Goal: Task Accomplishment & Management: Use online tool/utility

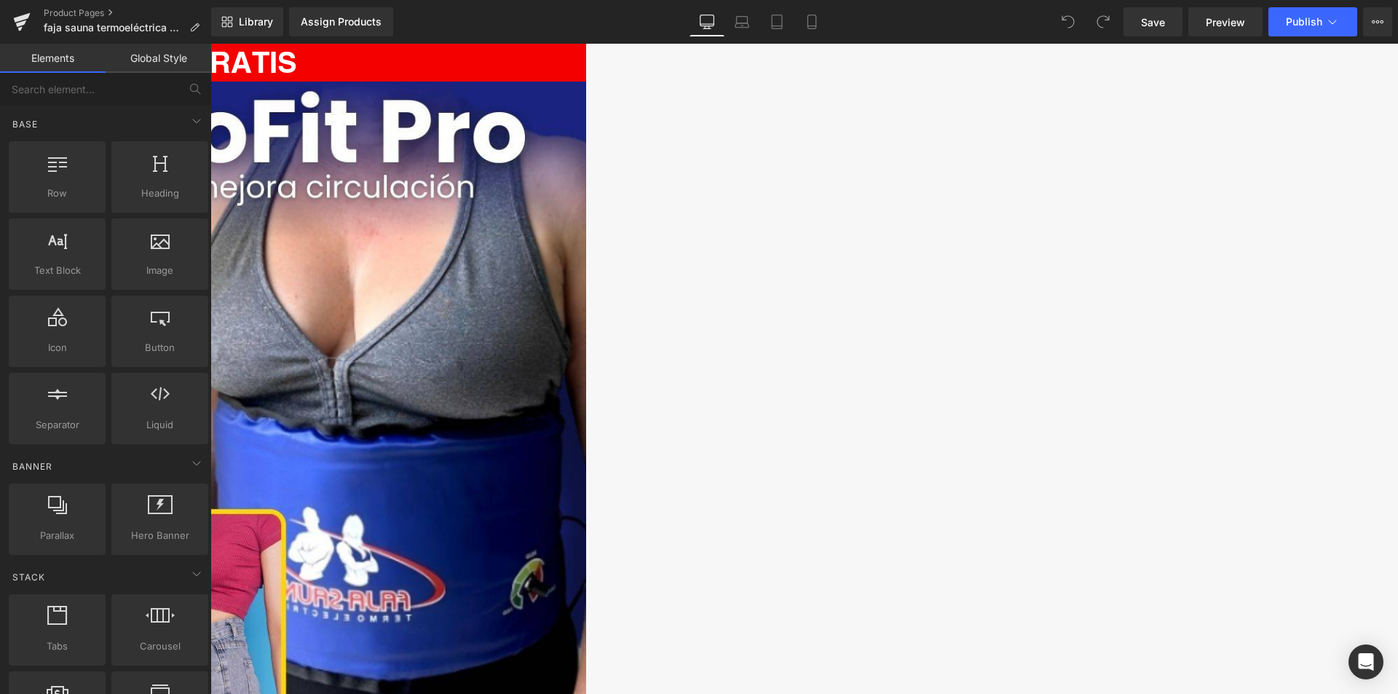
click at [586, 299] on img at bounding box center [210, 596] width 751 height 1029
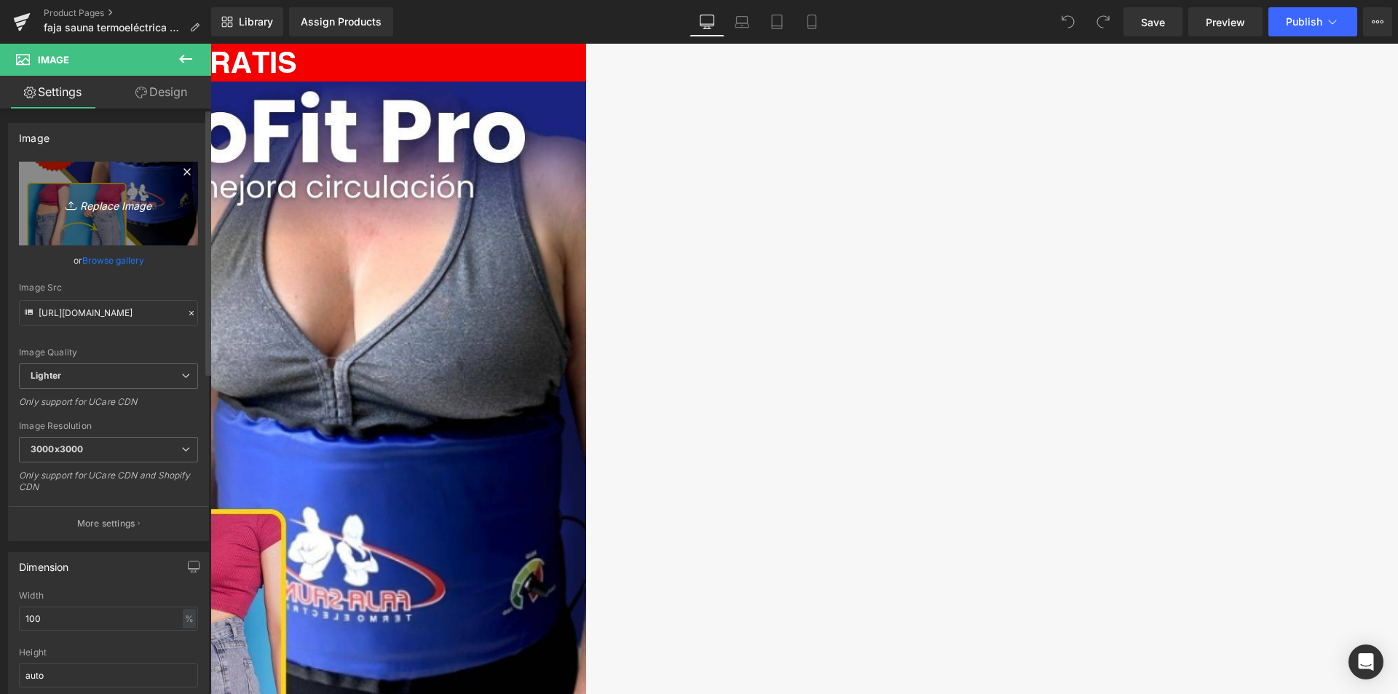
click at [113, 203] on icon "Replace Image" at bounding box center [108, 203] width 116 height 18
type input "C:\fakepath\NEW PRODUCT (1)_batcheditor_fotor.webp"
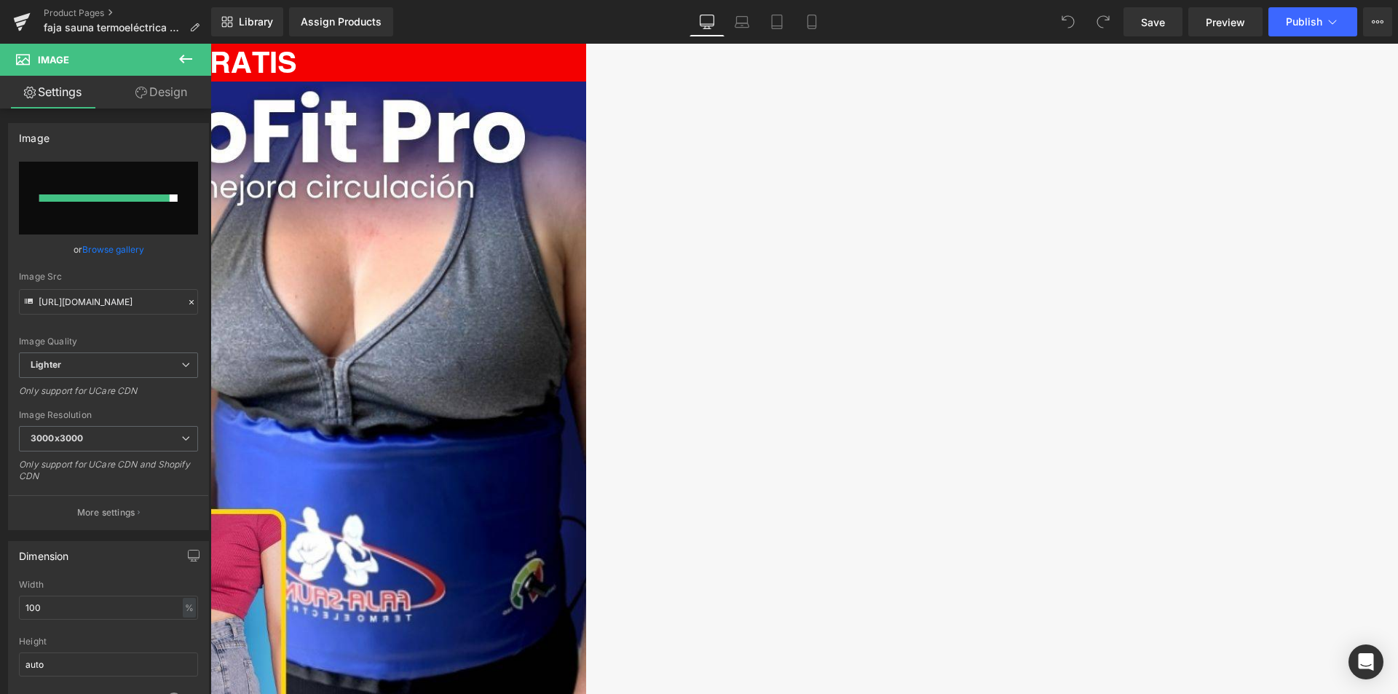
type input "[URL][DOMAIN_NAME]"
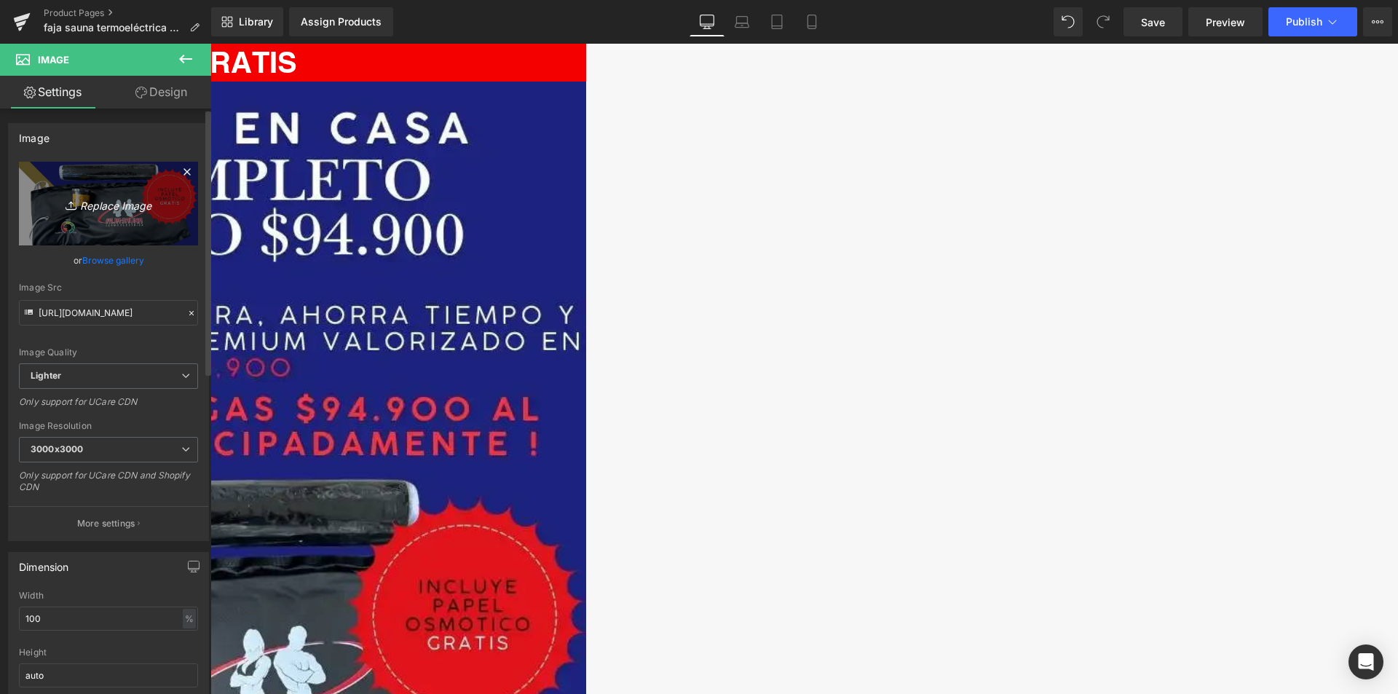
click at [132, 202] on icon "Replace Image" at bounding box center [108, 203] width 116 height 18
type input "C:\fakepath\NEW PRODUCT (1)_batcheditor_fotor (1).webp"
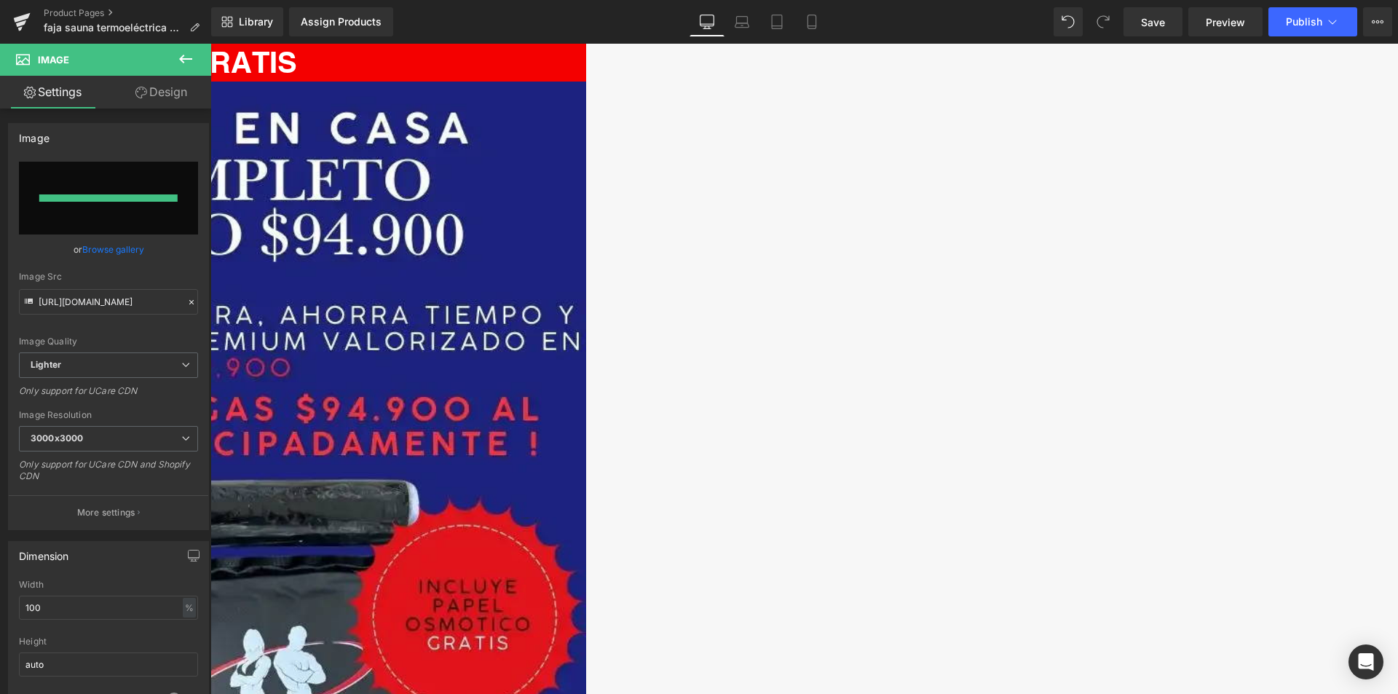
type input "[URL][DOMAIN_NAME]"
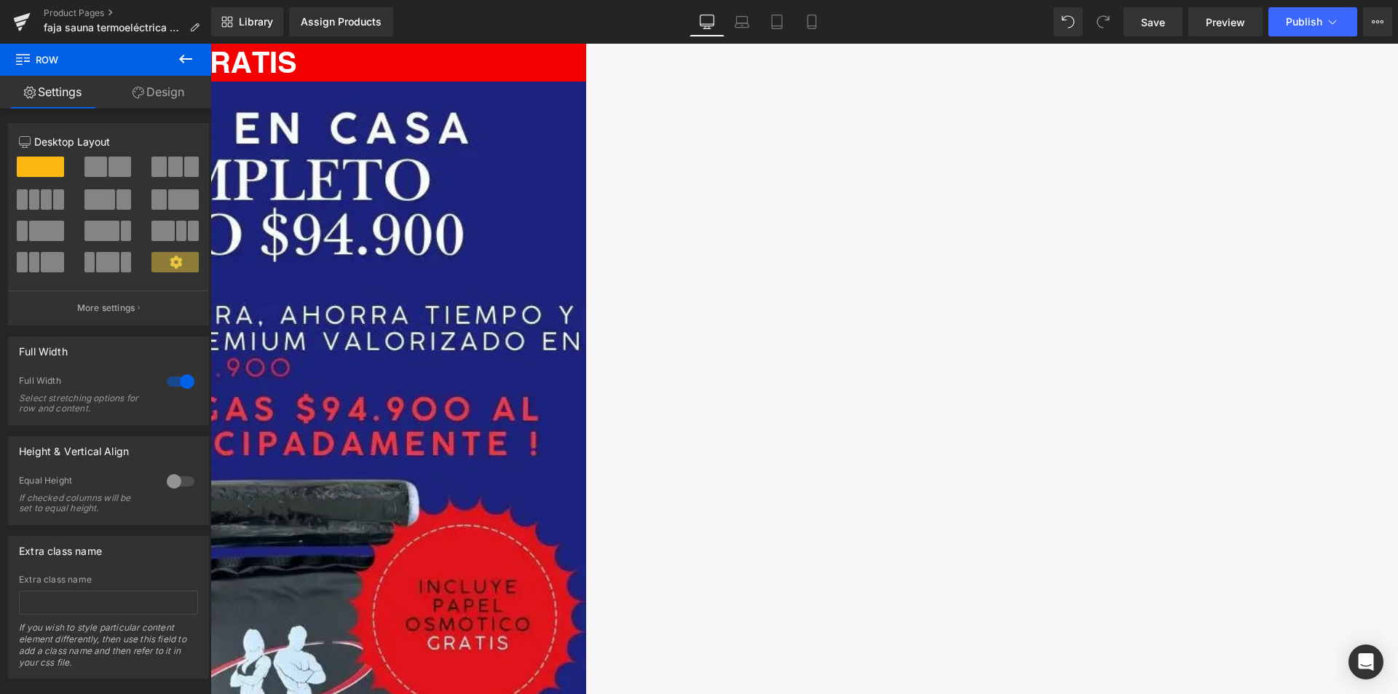
click at [586, 212] on img at bounding box center [210, 645] width 751 height 1126
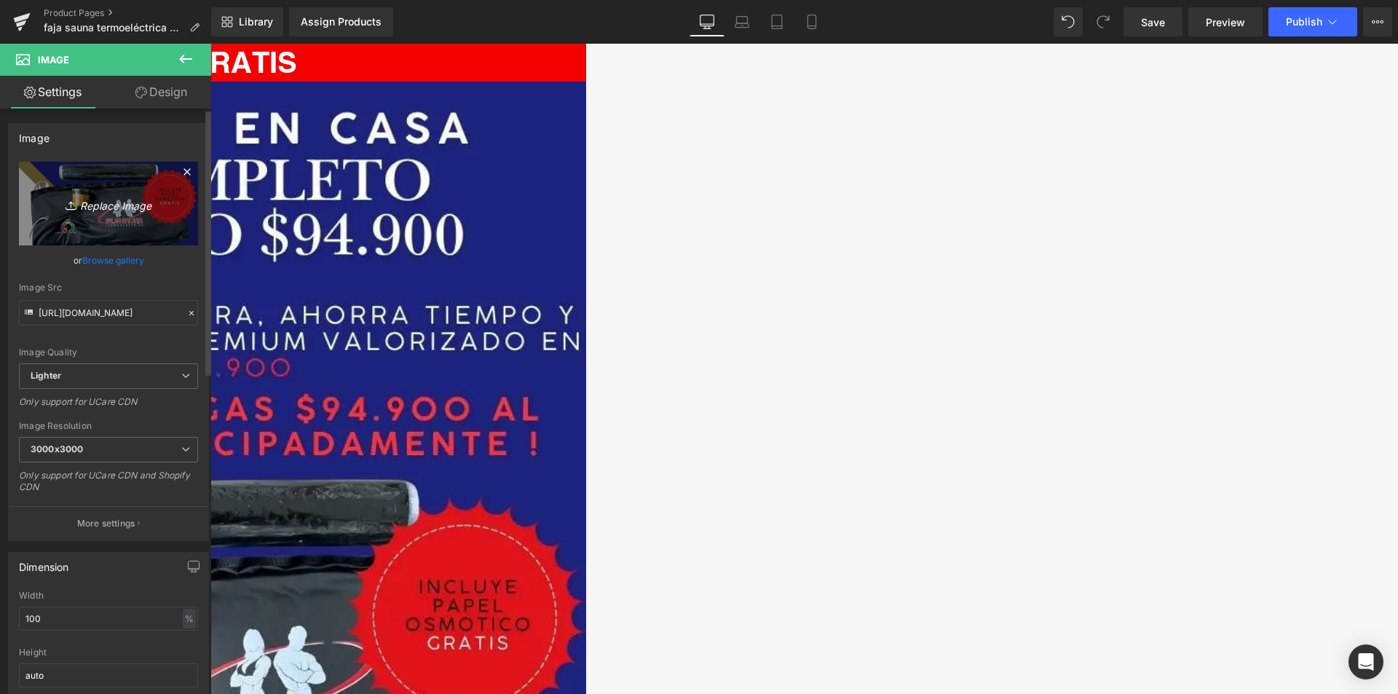
click at [120, 202] on icon "Replace Image" at bounding box center [108, 203] width 116 height 18
type input "C:\fakepath\NEW PRODUCT (1)_batcheditor_fotor.webp"
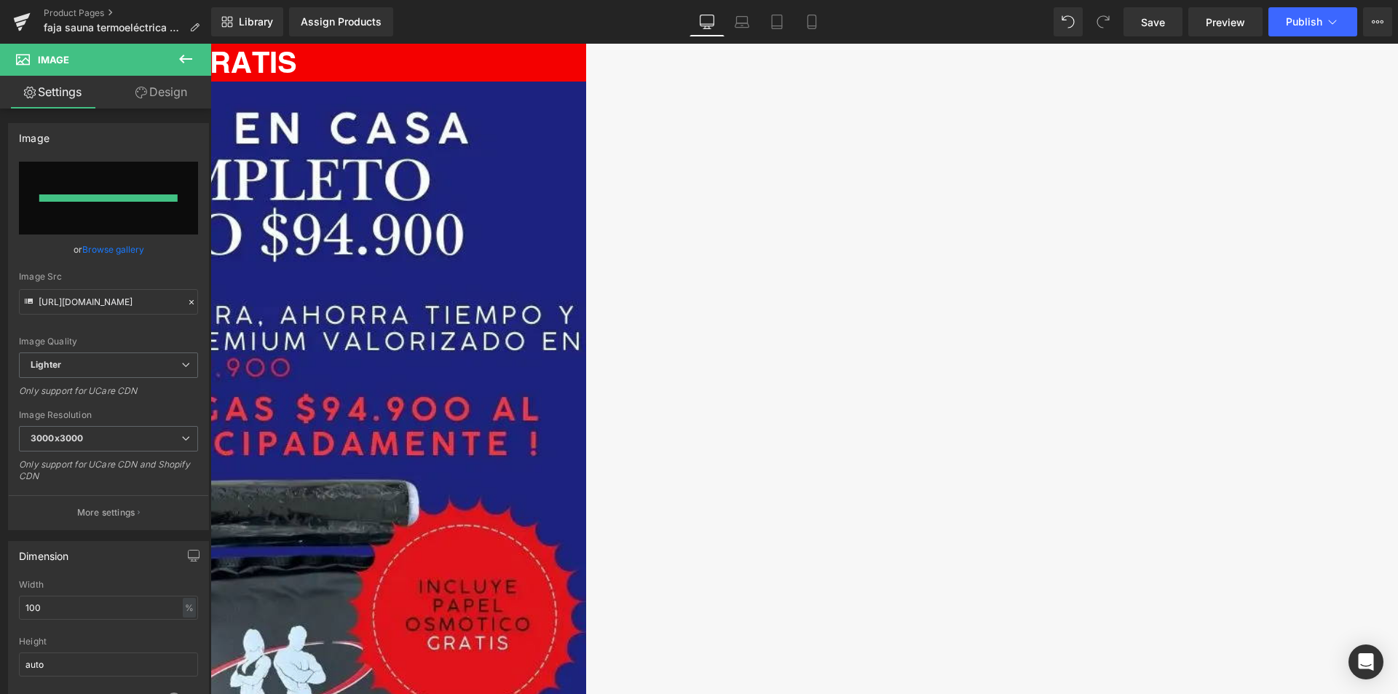
type input "[URL][DOMAIN_NAME]"
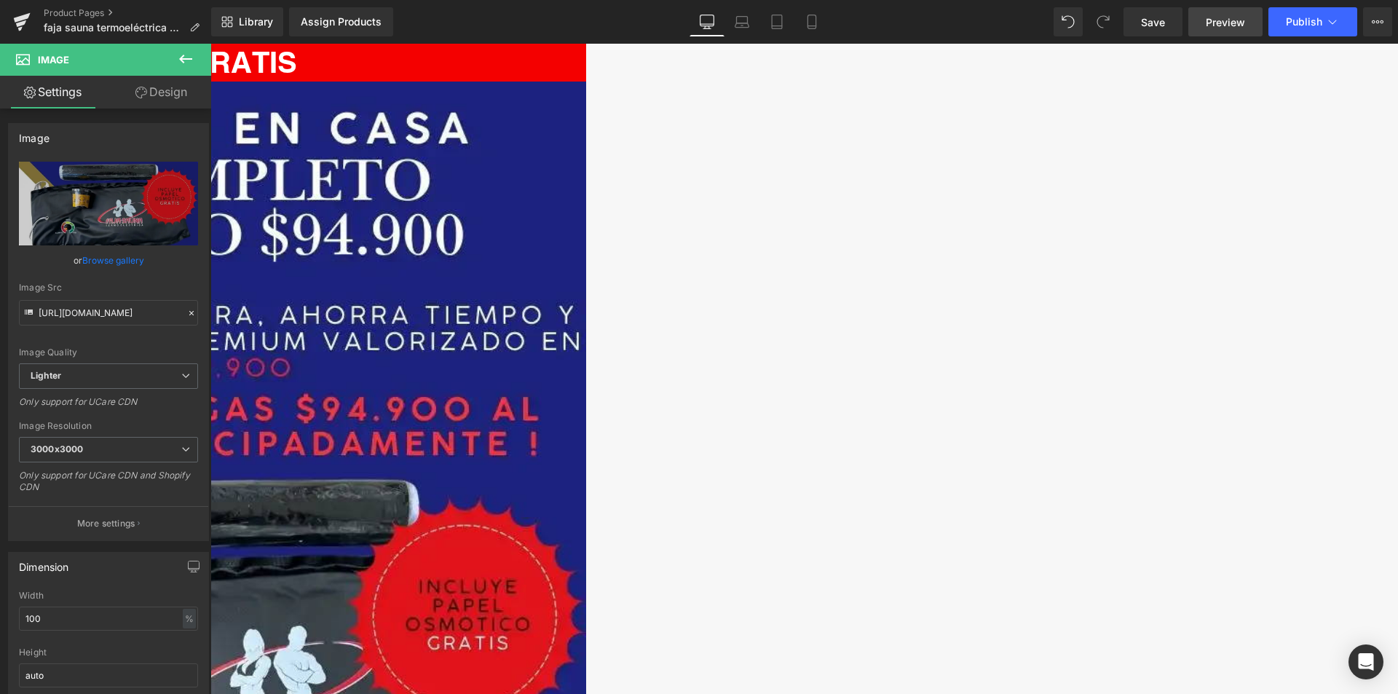
click at [1222, 20] on span "Preview" at bounding box center [1225, 22] width 39 height 15
click at [1153, 28] on span "Save" at bounding box center [1153, 22] width 24 height 15
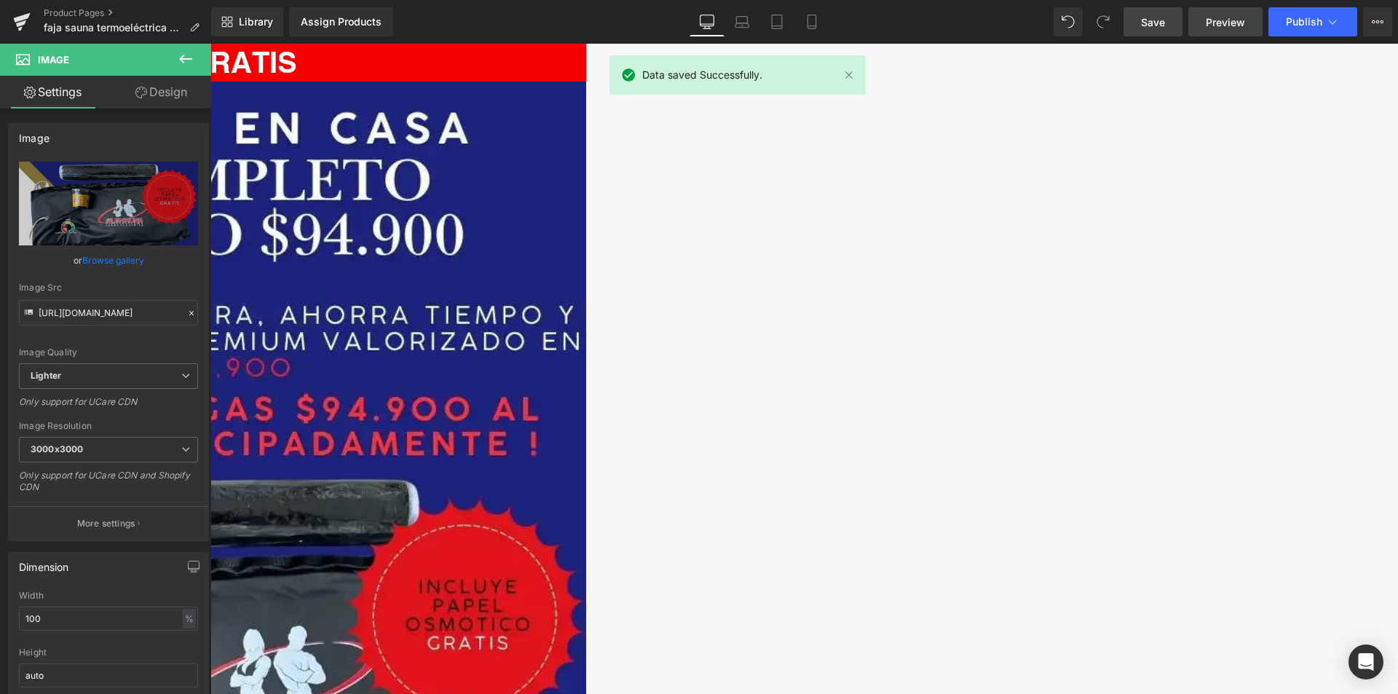
click at [1230, 27] on span "Preview" at bounding box center [1225, 22] width 39 height 15
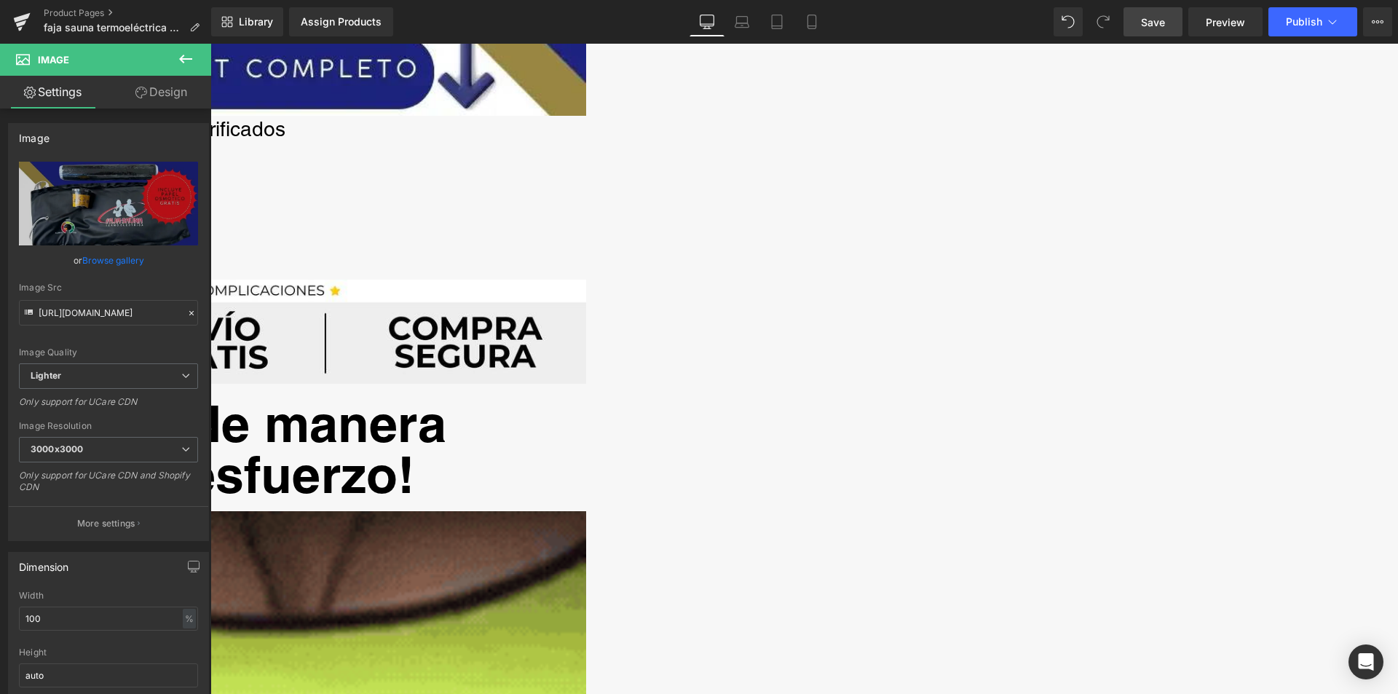
scroll to position [946, 0]
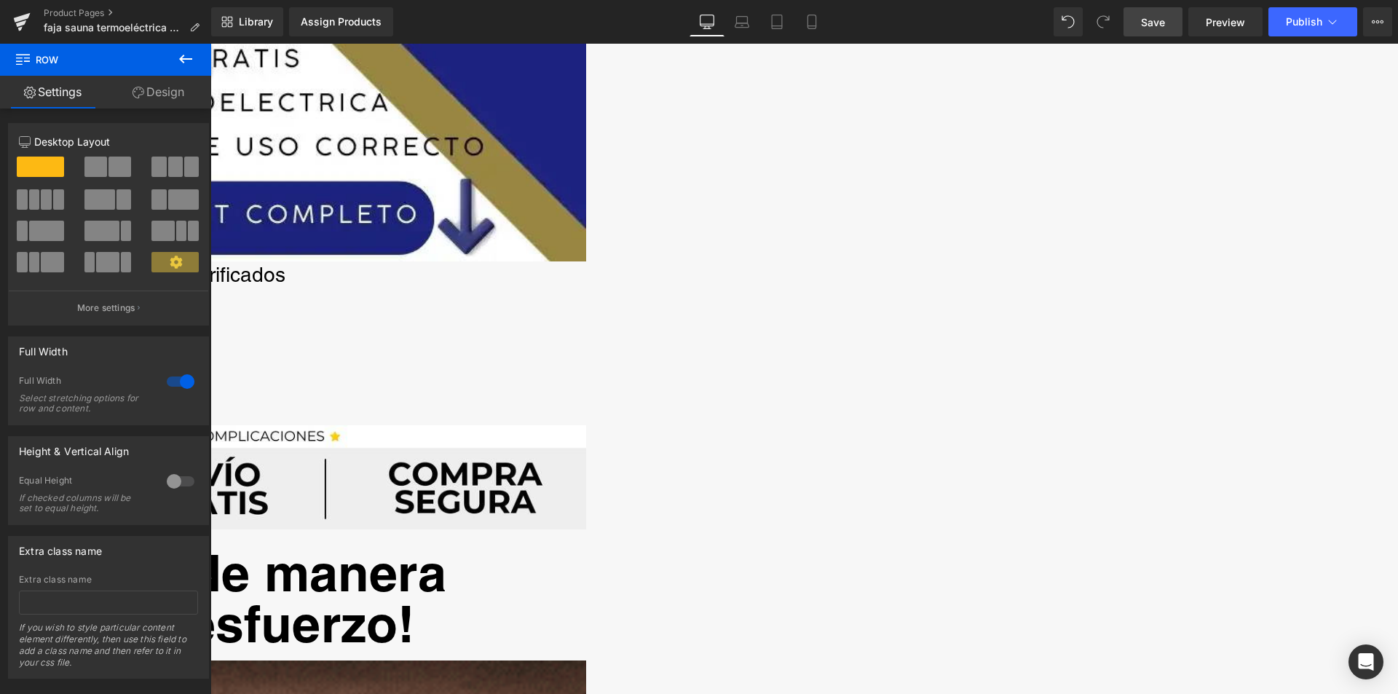
click at [168, 93] on link "Design" at bounding box center [159, 92] width 106 height 33
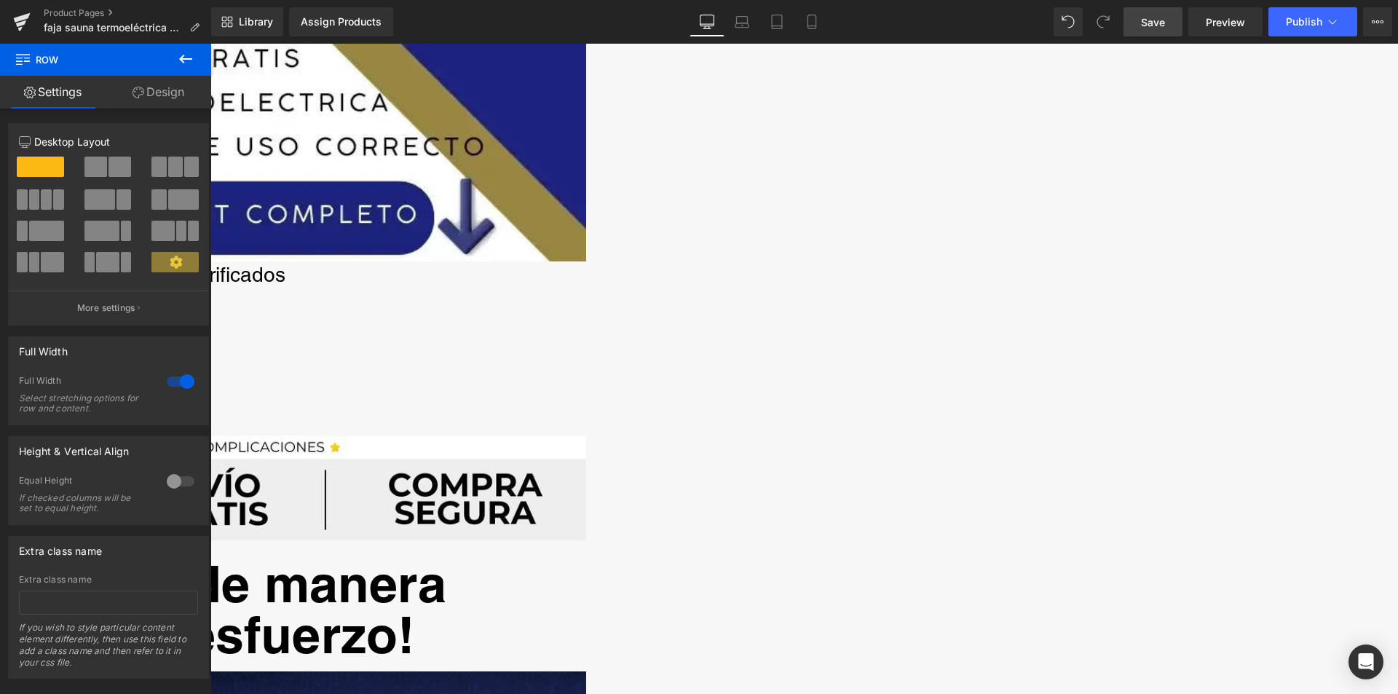
scroll to position [801, 0]
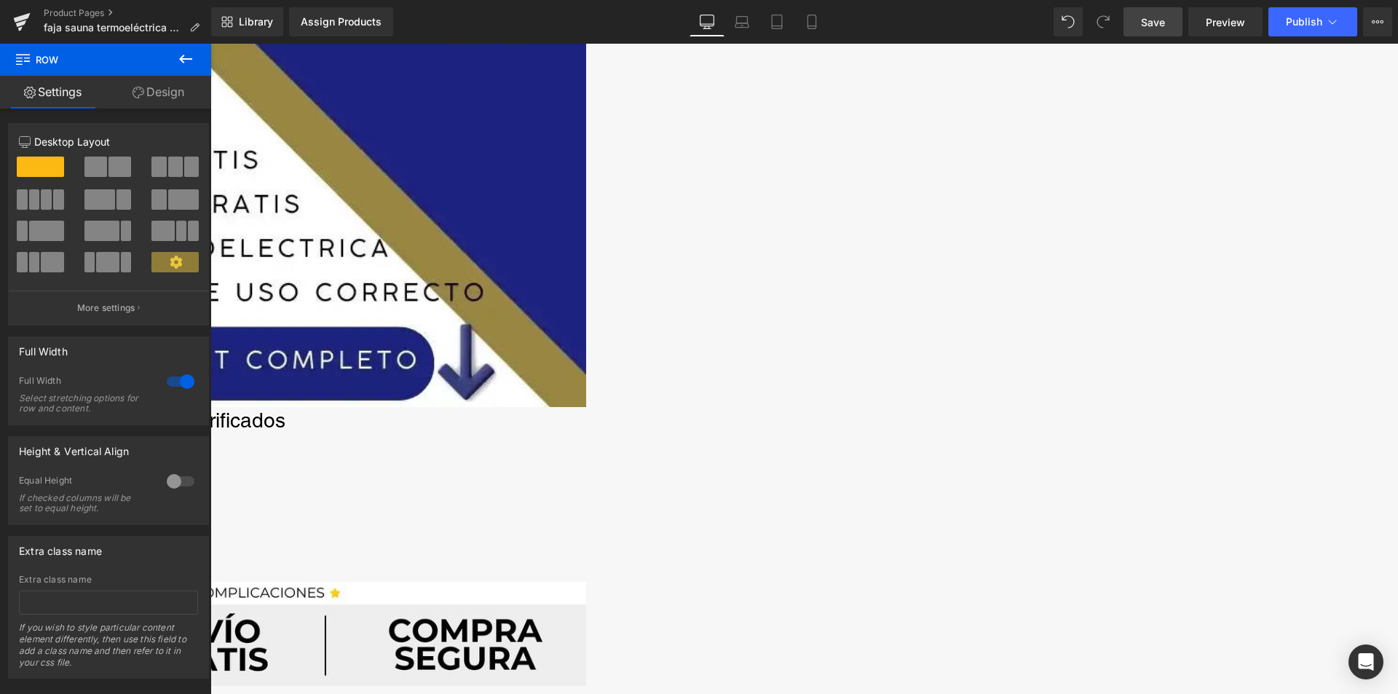
click at [586, 544] on h1 "¡Ahora un 40%!" at bounding box center [210, 557] width 751 height 26
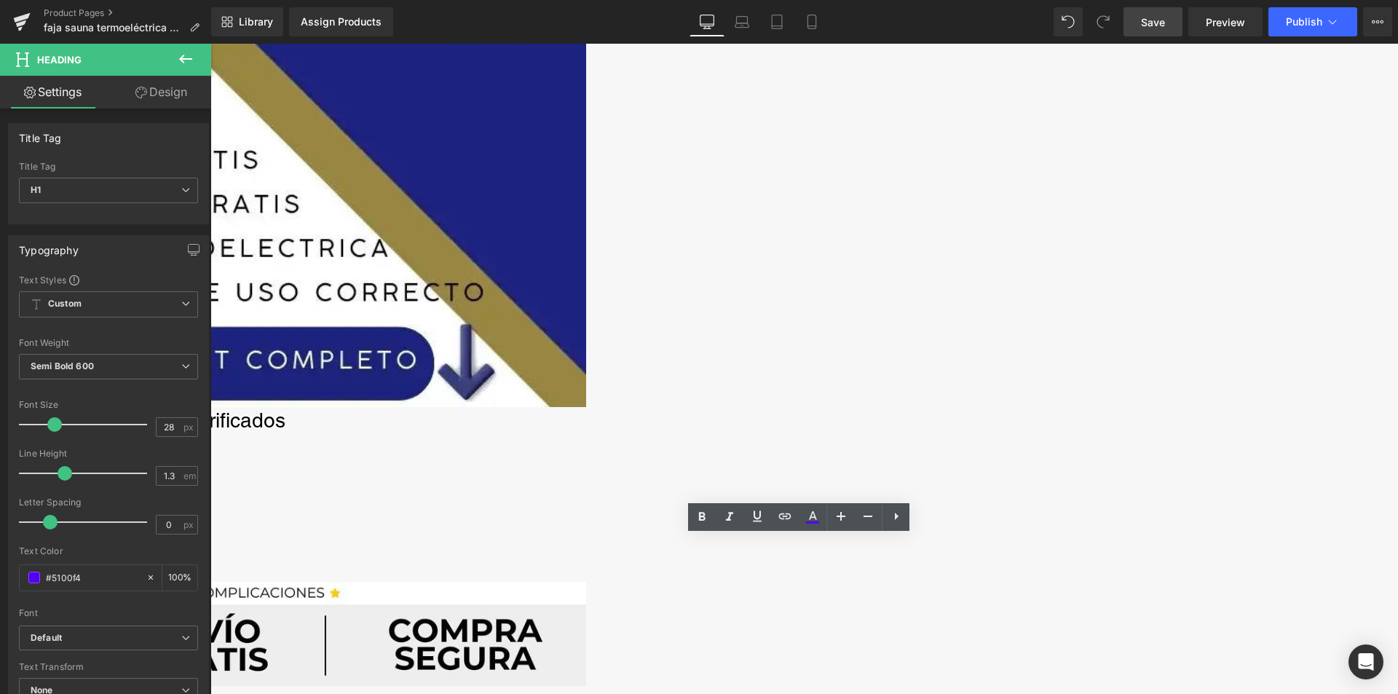
click at [586, 514] on h1 "HOY: $94.900" at bounding box center [210, 521] width 751 height 40
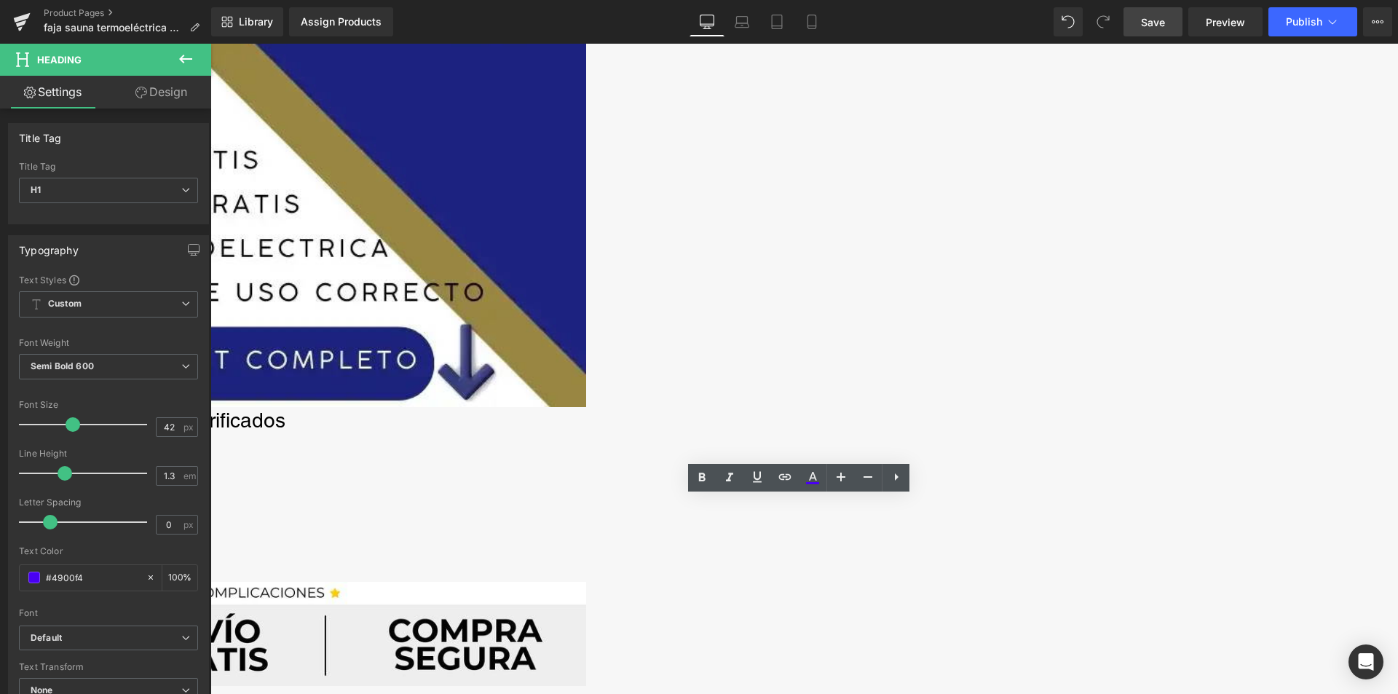
click at [586, 483] on h1 "Antes: $159.900" at bounding box center [210, 487] width 751 height 26
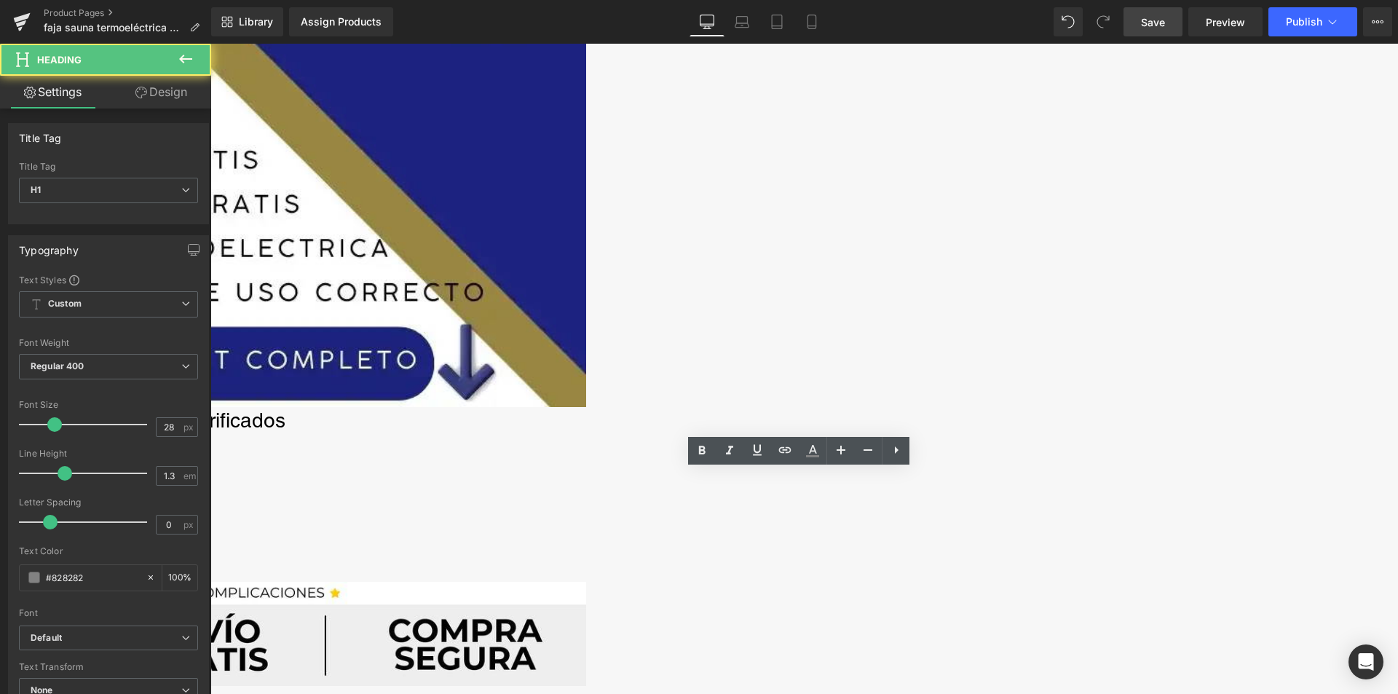
click at [586, 462] on h1 "¡Promoción por Tiempo Limitado!" at bounding box center [210, 453] width 751 height 26
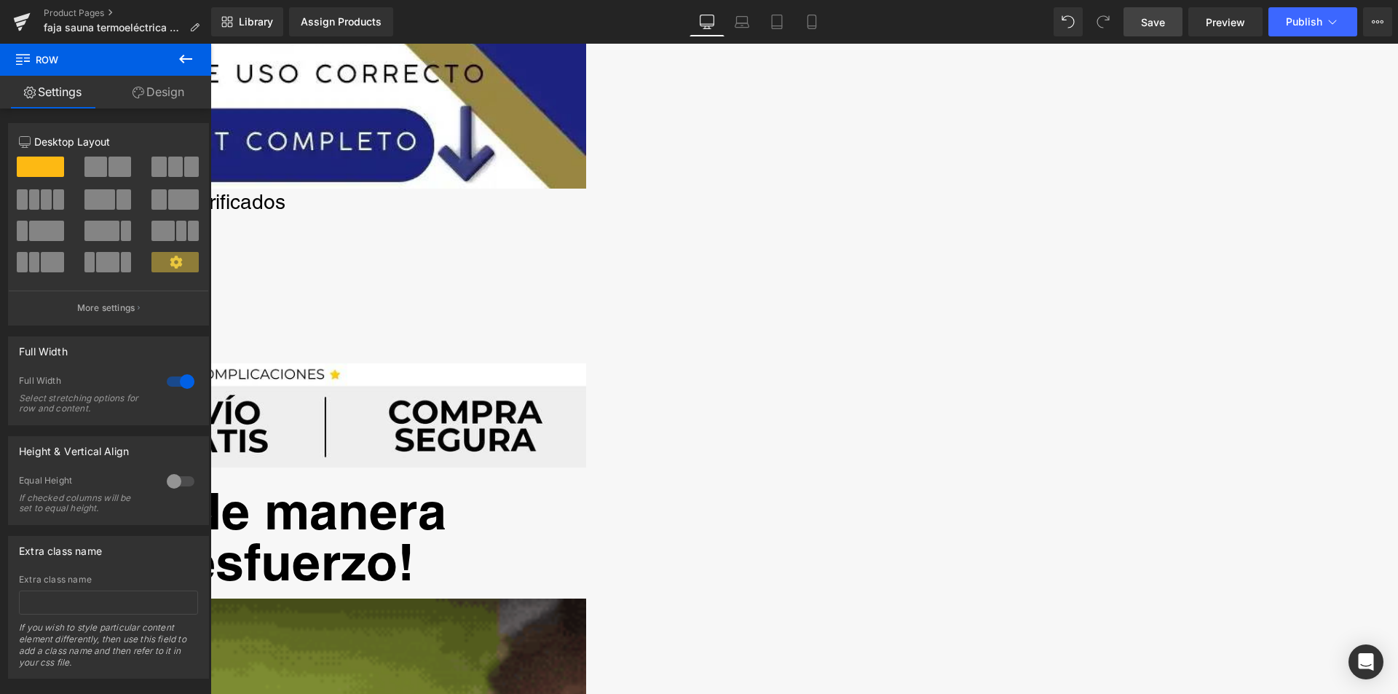
scroll to position [1165, 0]
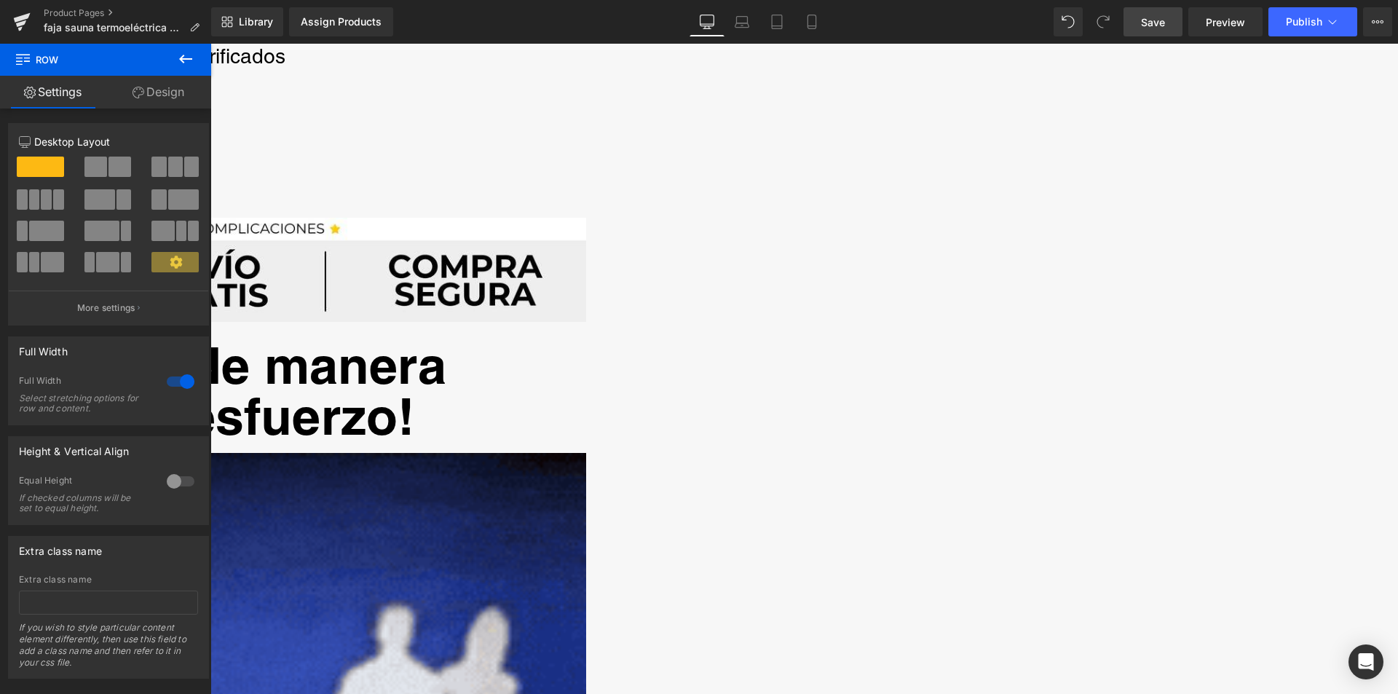
click at [586, 340] on div "¡Quema grasa de manera eficiente y sin esfuerzo! Heading" at bounding box center [210, 391] width 751 height 102
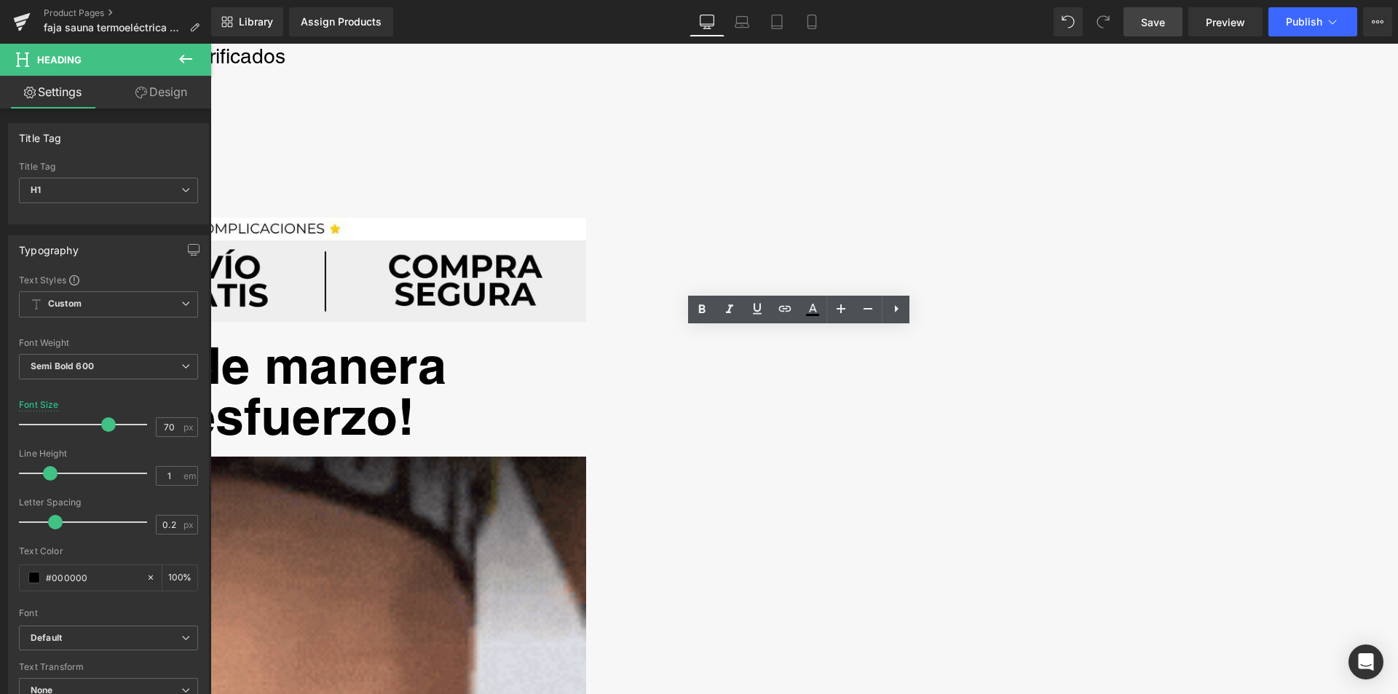
scroll to position [946, 0]
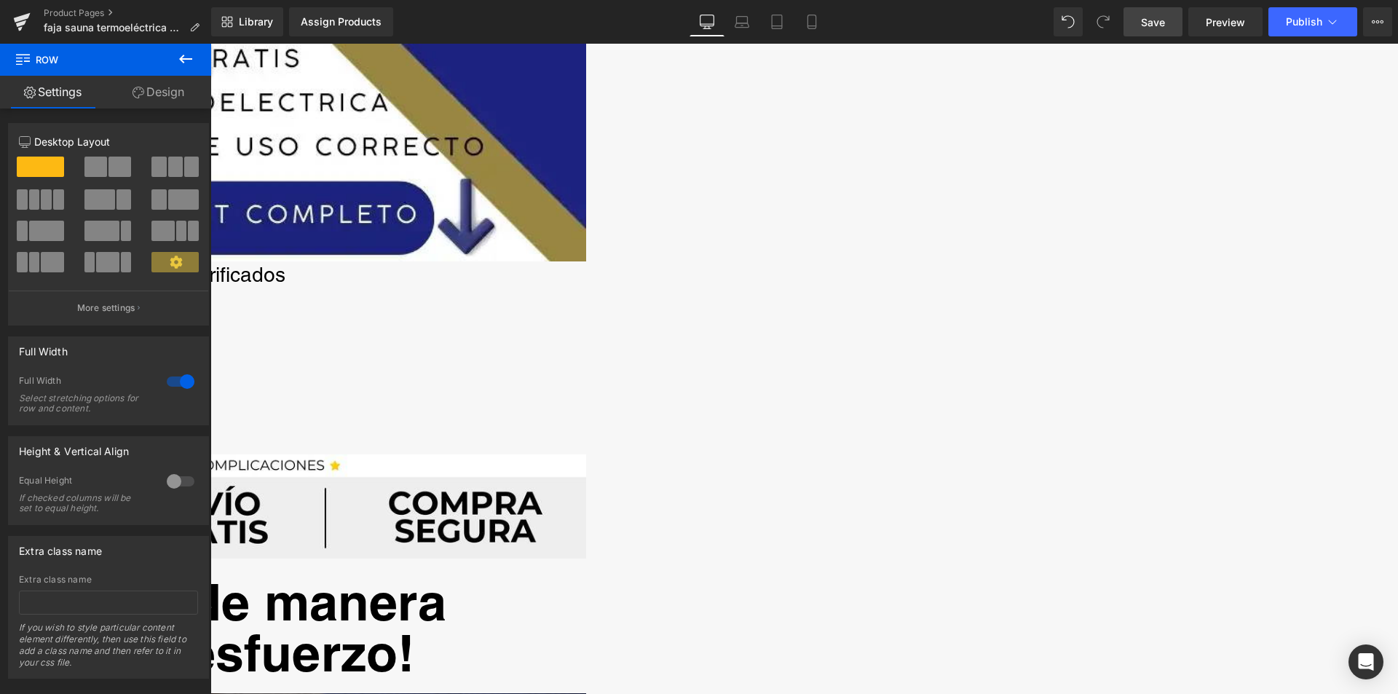
click at [586, 317] on h1 "¡Promoción por Tiempo Limitado!" at bounding box center [210, 311] width 751 height 26
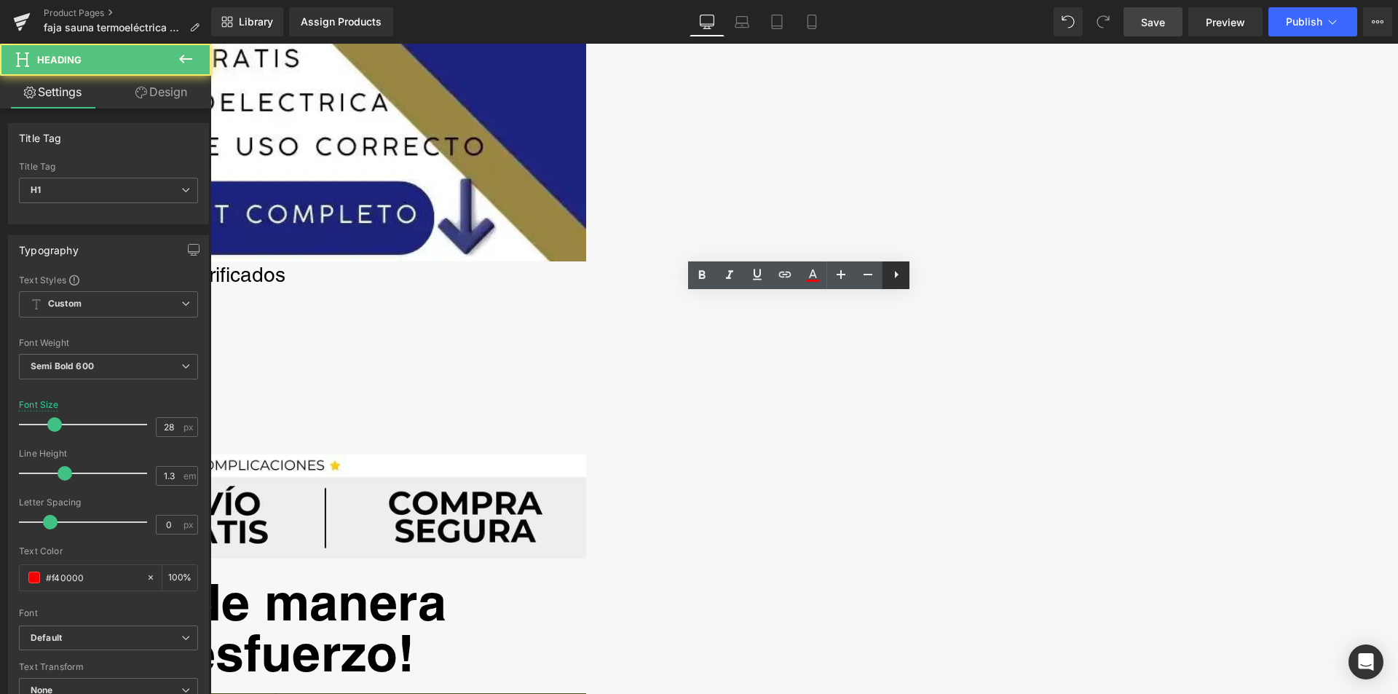
click at [882, 276] on link at bounding box center [896, 275] width 28 height 28
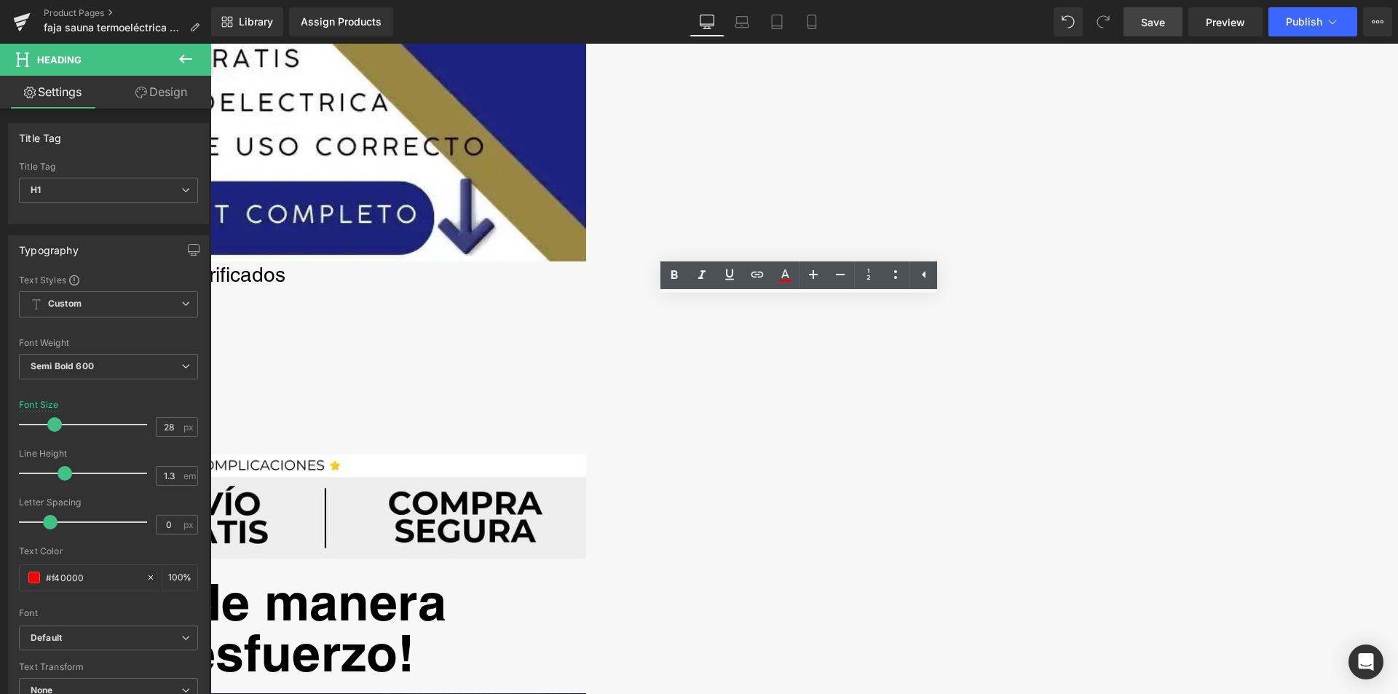
click at [586, 280] on h1 "⭐⭐⭐⭐⭐4.8/5 por +115 Clientes Verificados" at bounding box center [210, 274] width 751 height 26
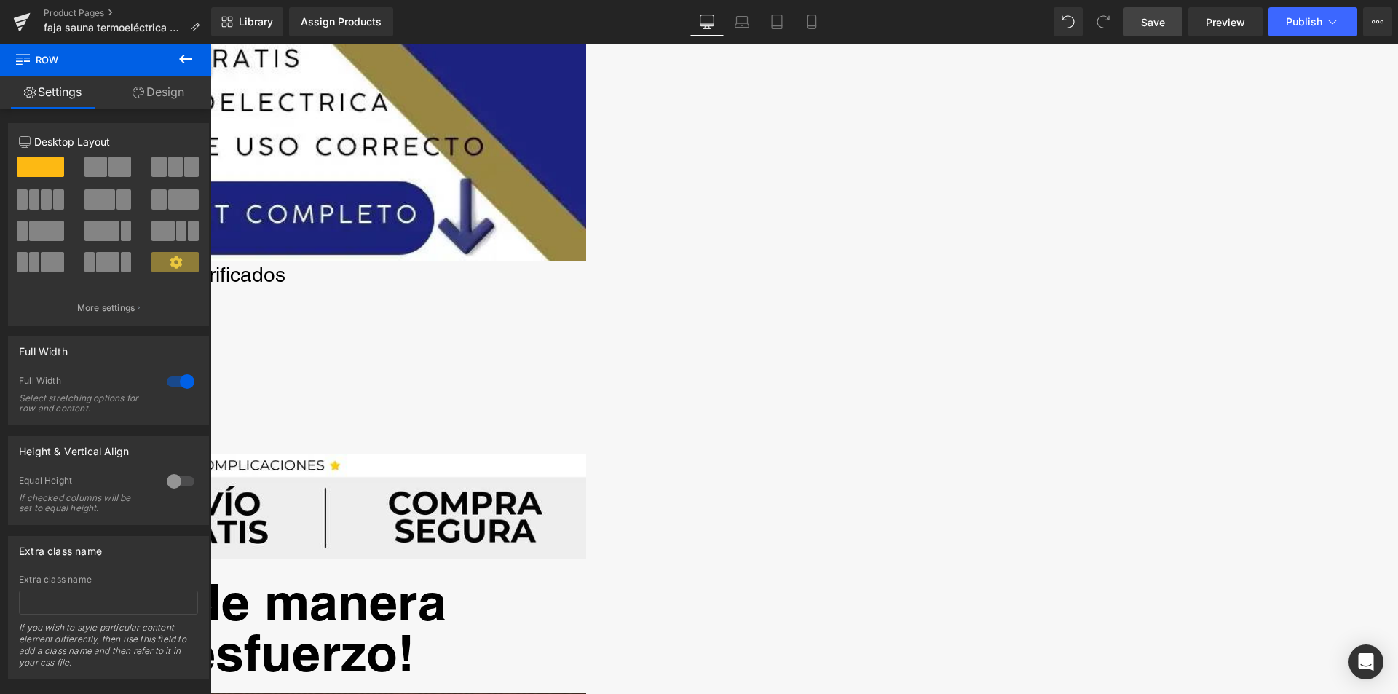
scroll to position [801, 0]
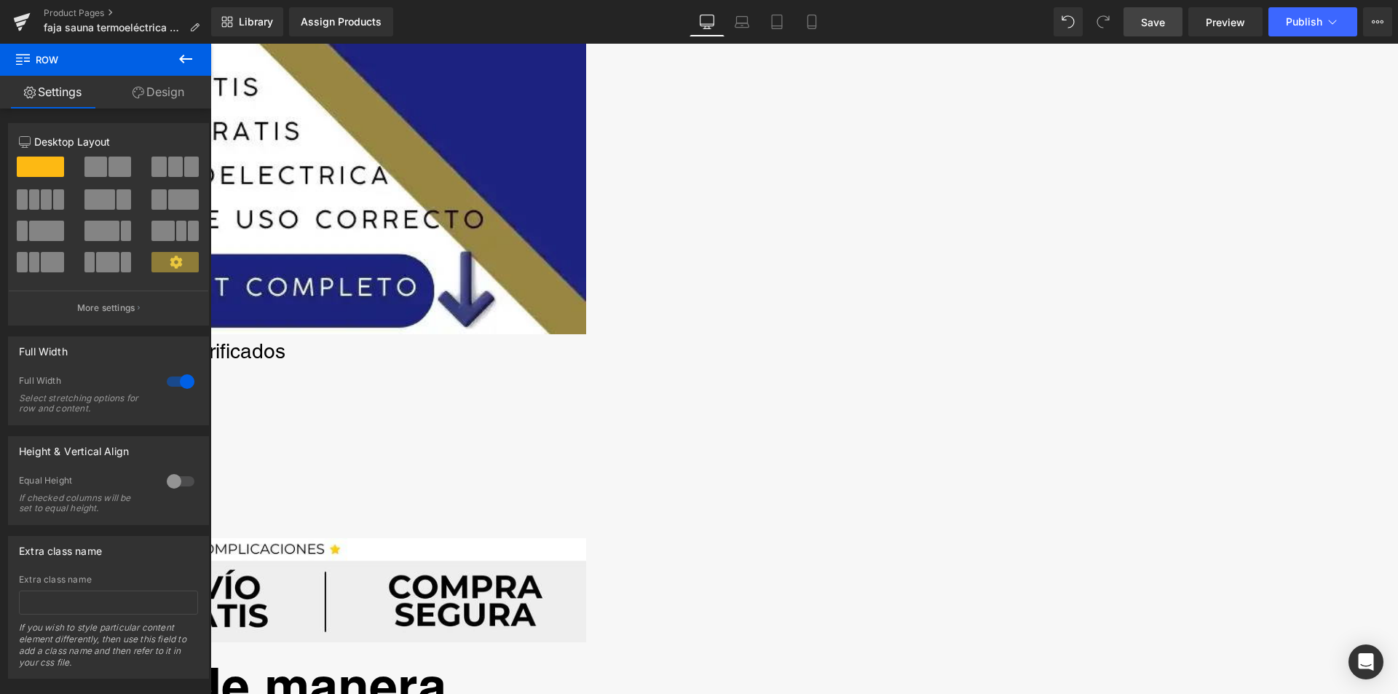
scroll to position [946, 0]
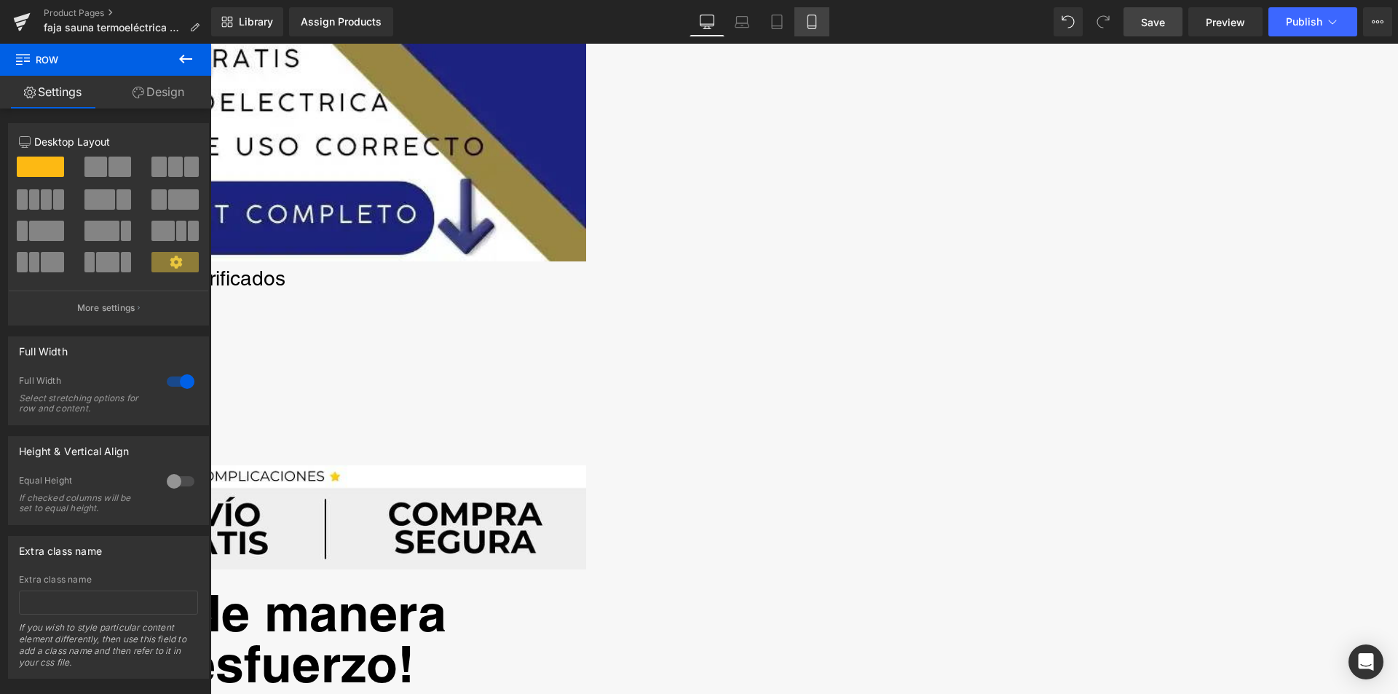
click at [815, 26] on icon at bounding box center [811, 26] width 8 height 0
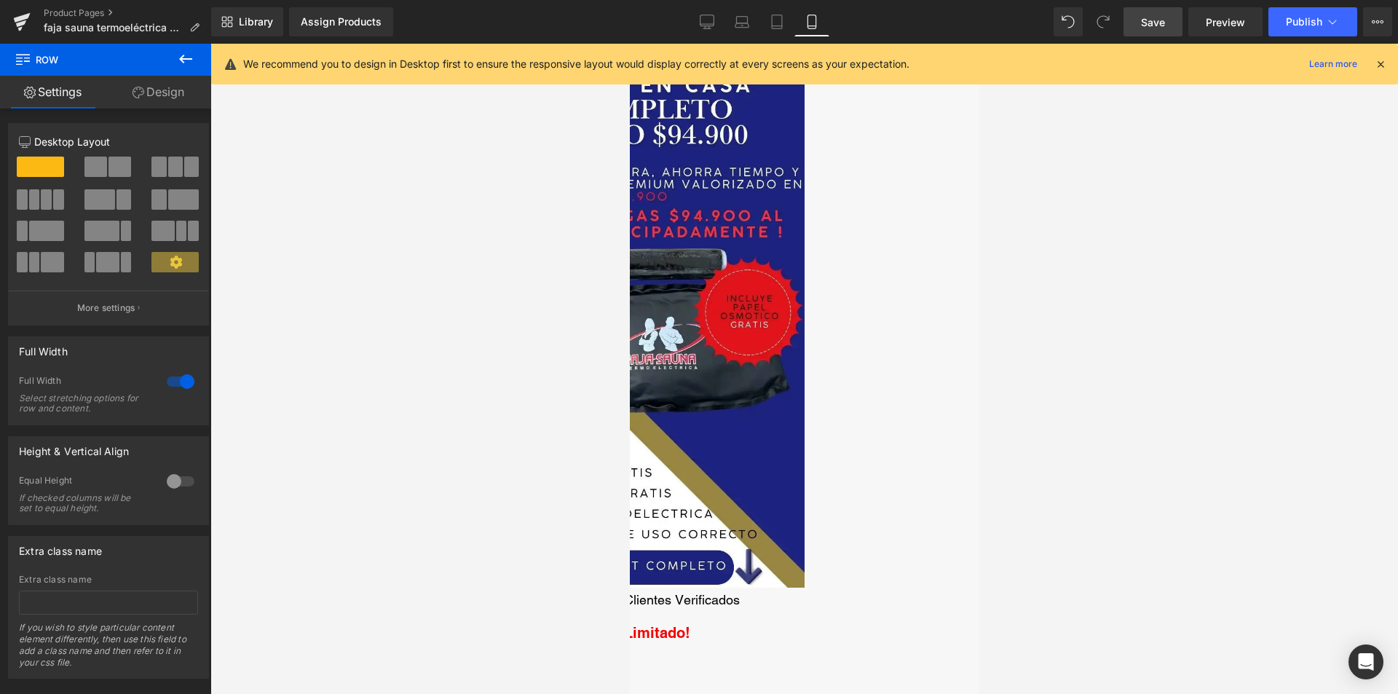
scroll to position [218, 0]
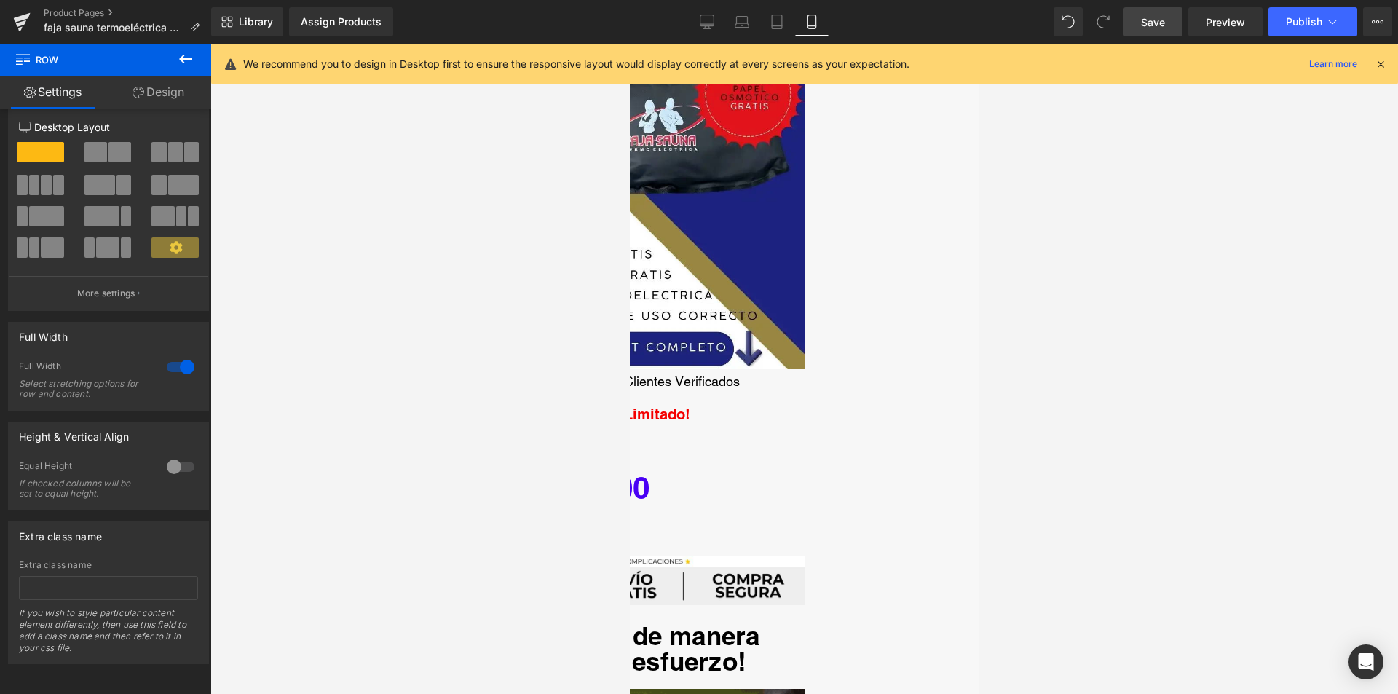
click at [164, 93] on link "Design" at bounding box center [159, 92] width 106 height 33
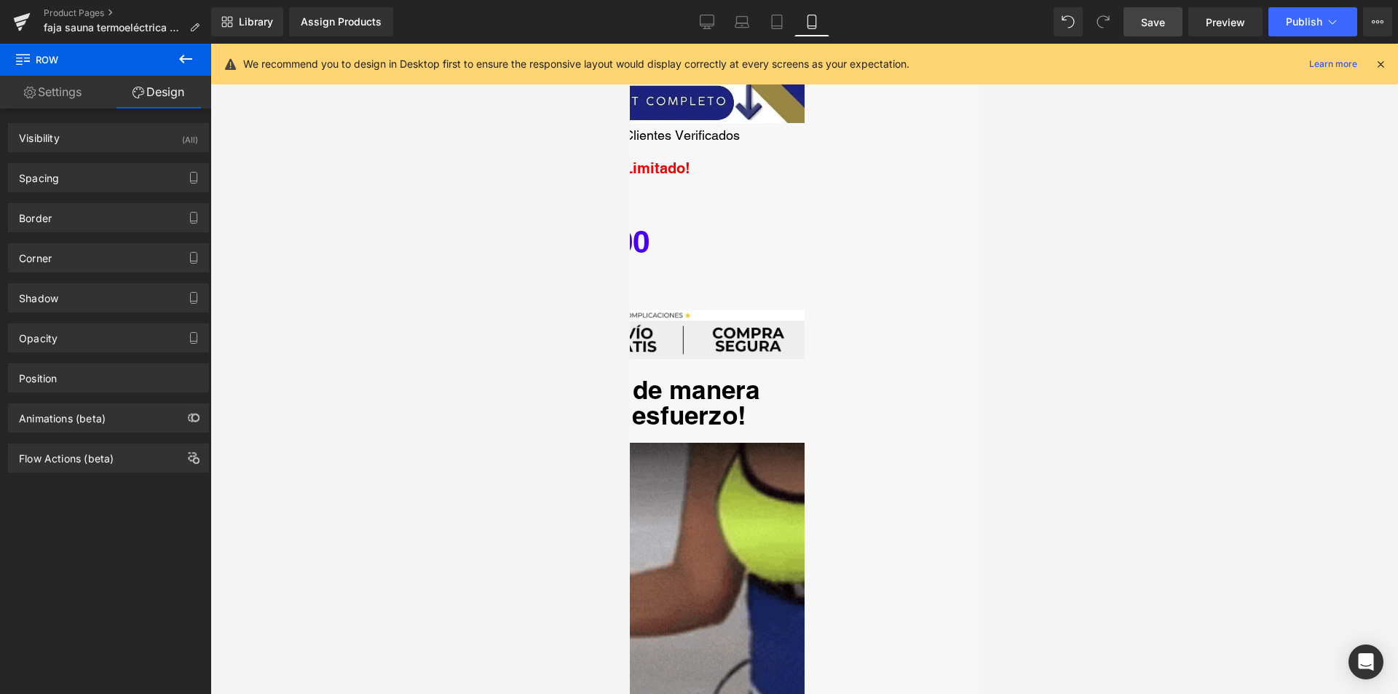
scroll to position [0, 0]
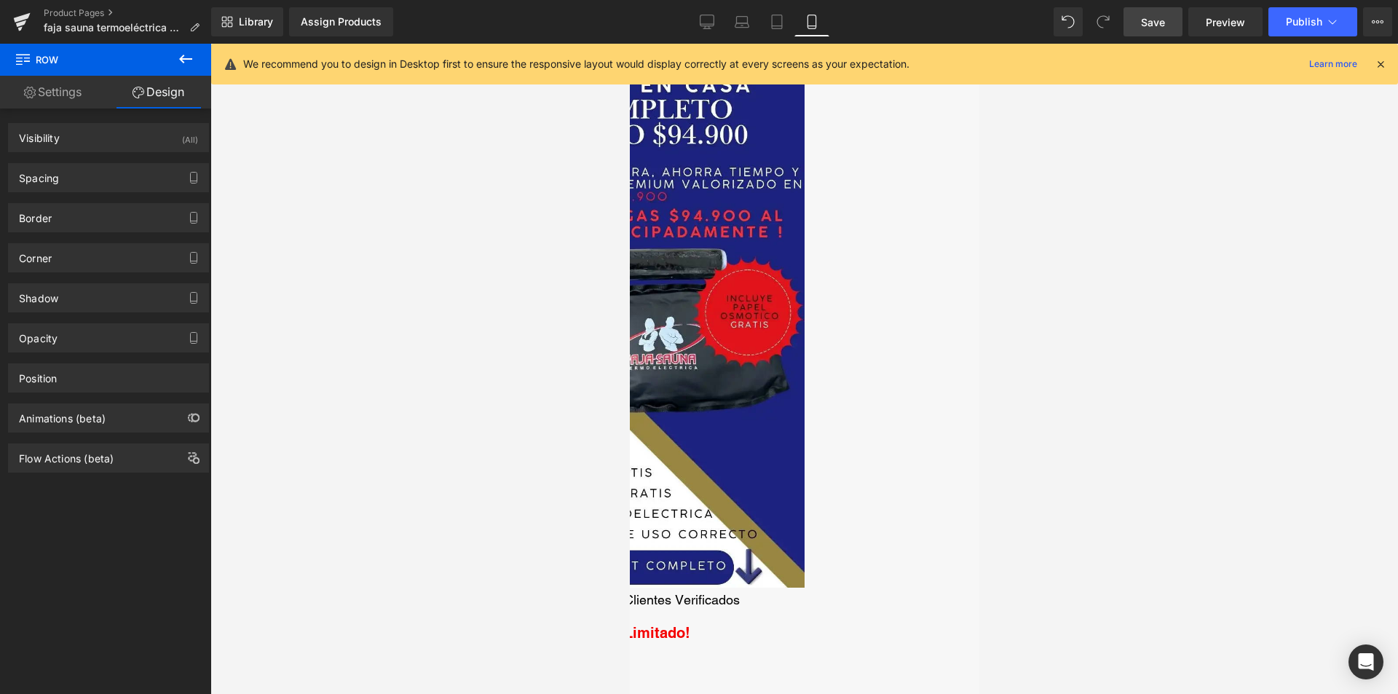
click at [63, 89] on link "Settings" at bounding box center [53, 92] width 106 height 33
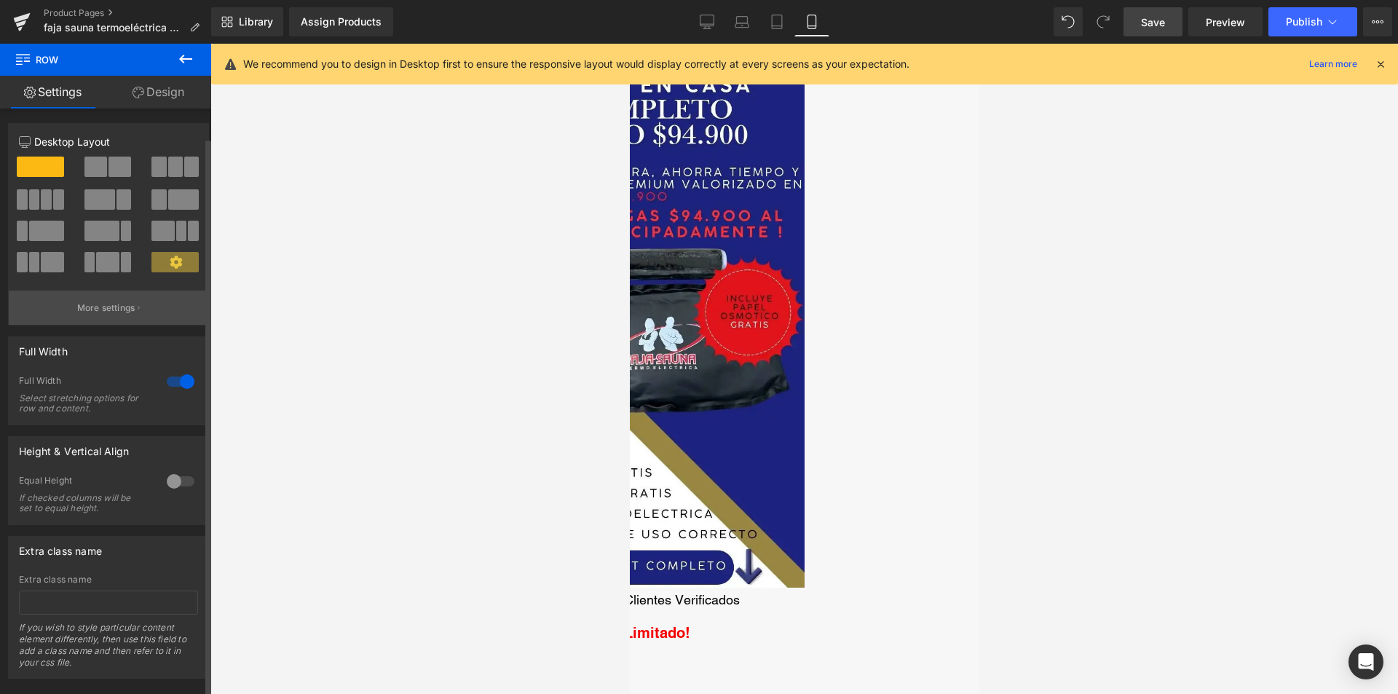
scroll to position [25, 0]
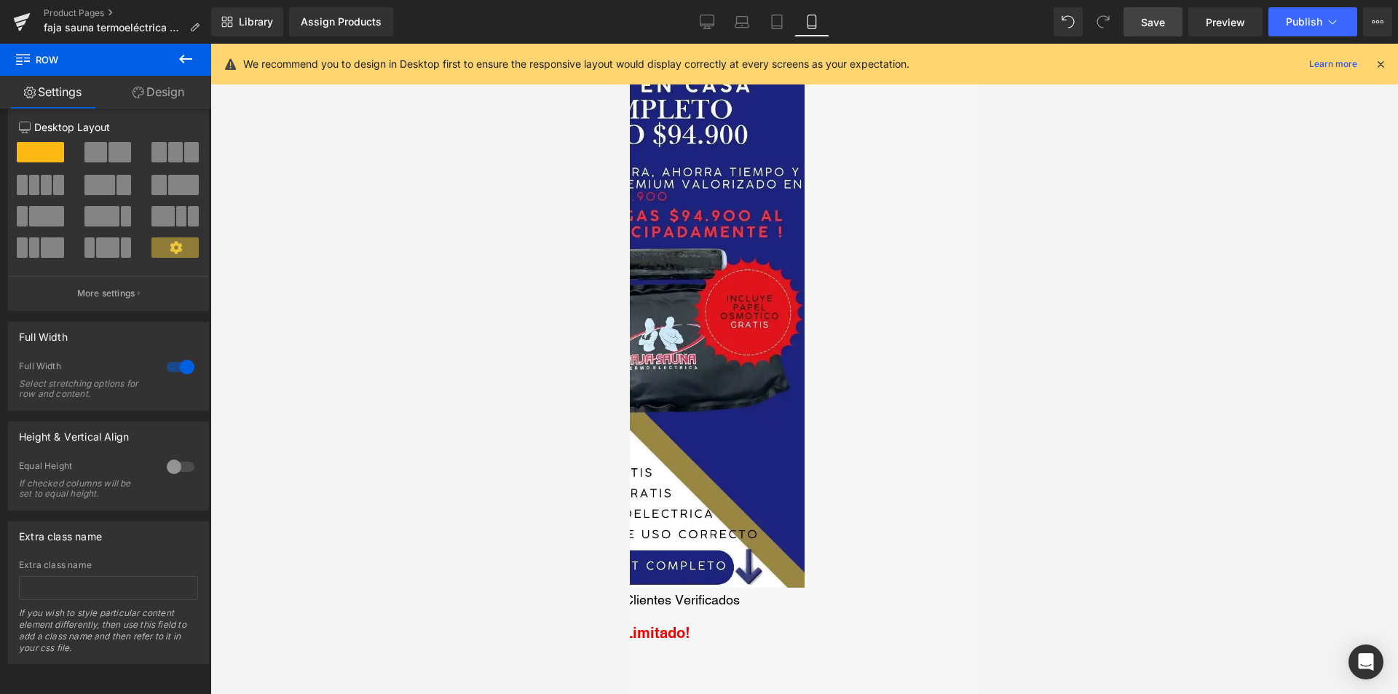
click at [186, 90] on link "Design" at bounding box center [159, 92] width 106 height 33
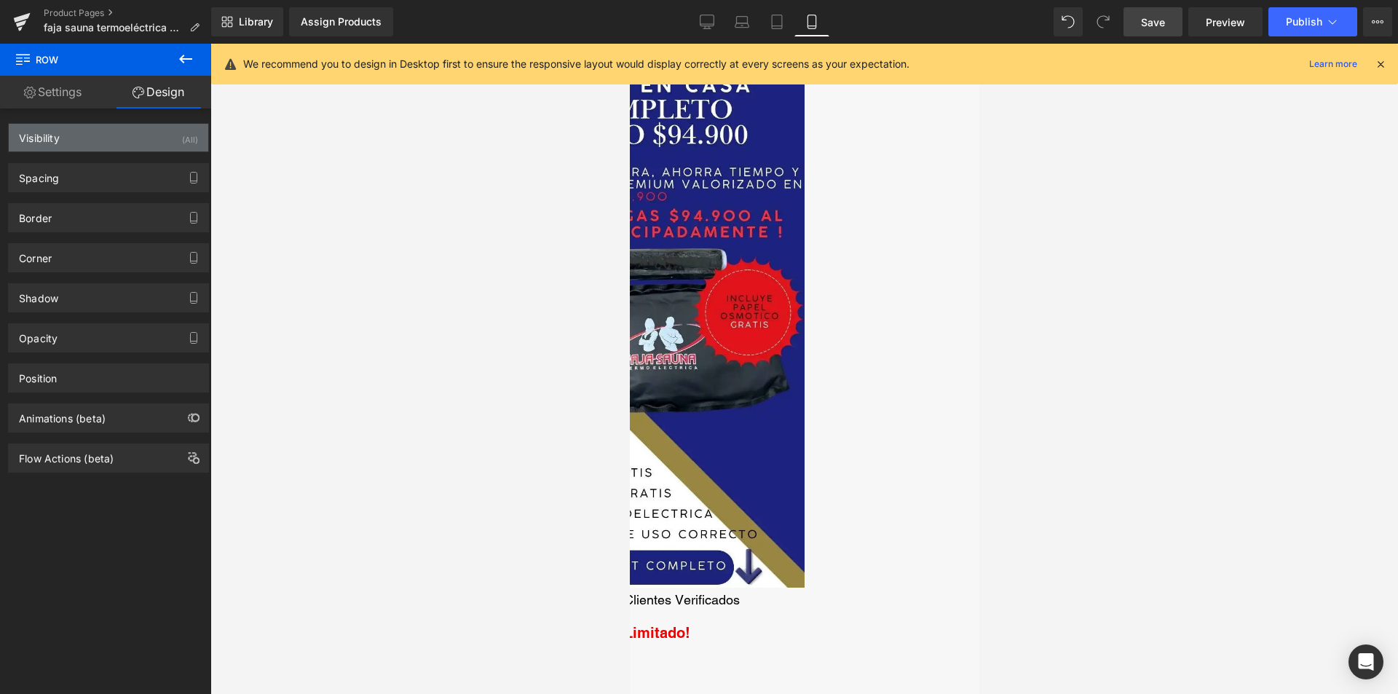
click at [119, 142] on div "Visibility (All)" at bounding box center [108, 138] width 199 height 28
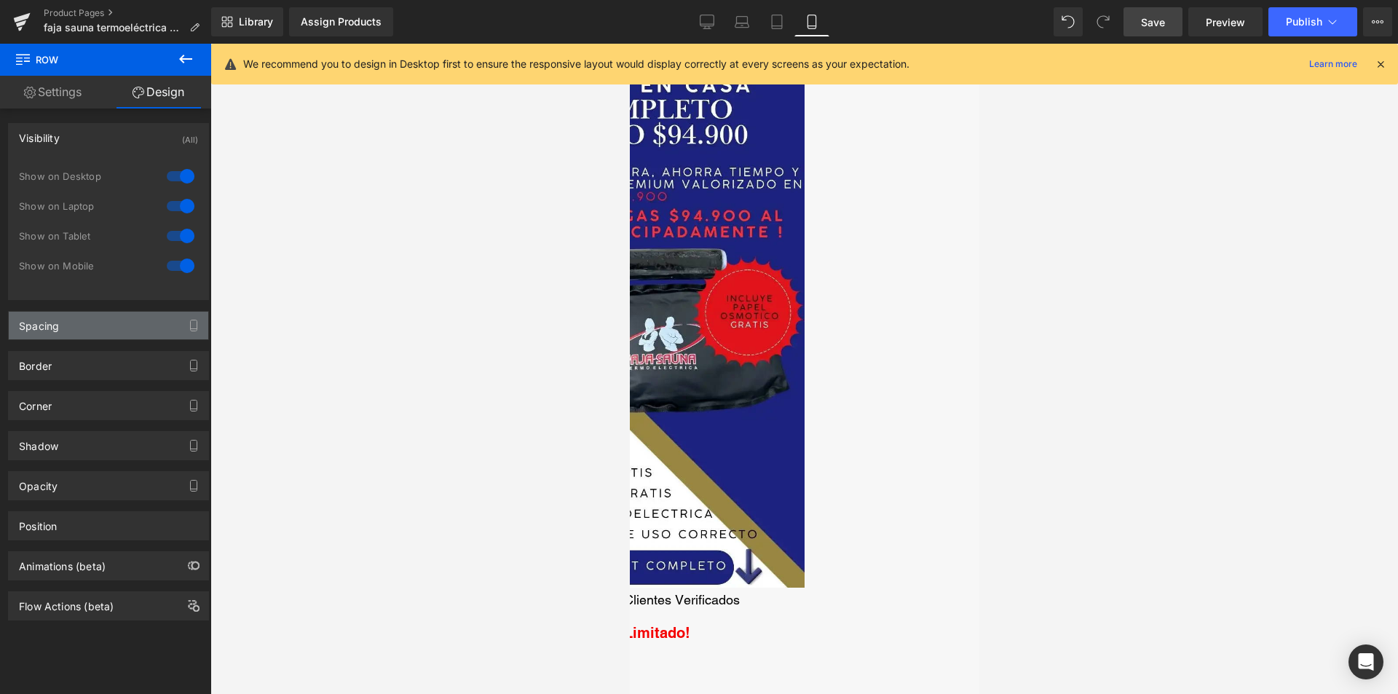
click at [116, 314] on div "Spacing" at bounding box center [108, 326] width 199 height 28
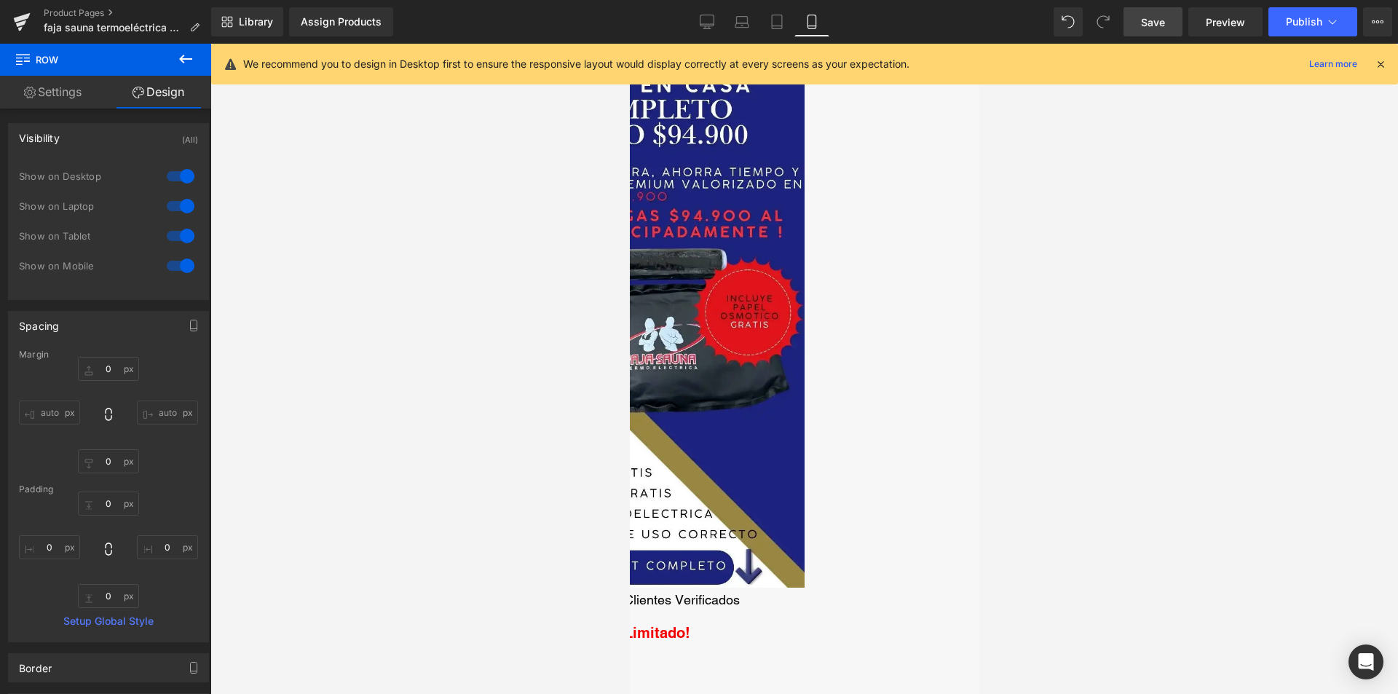
click at [116, 314] on div "Spacing" at bounding box center [108, 326] width 199 height 28
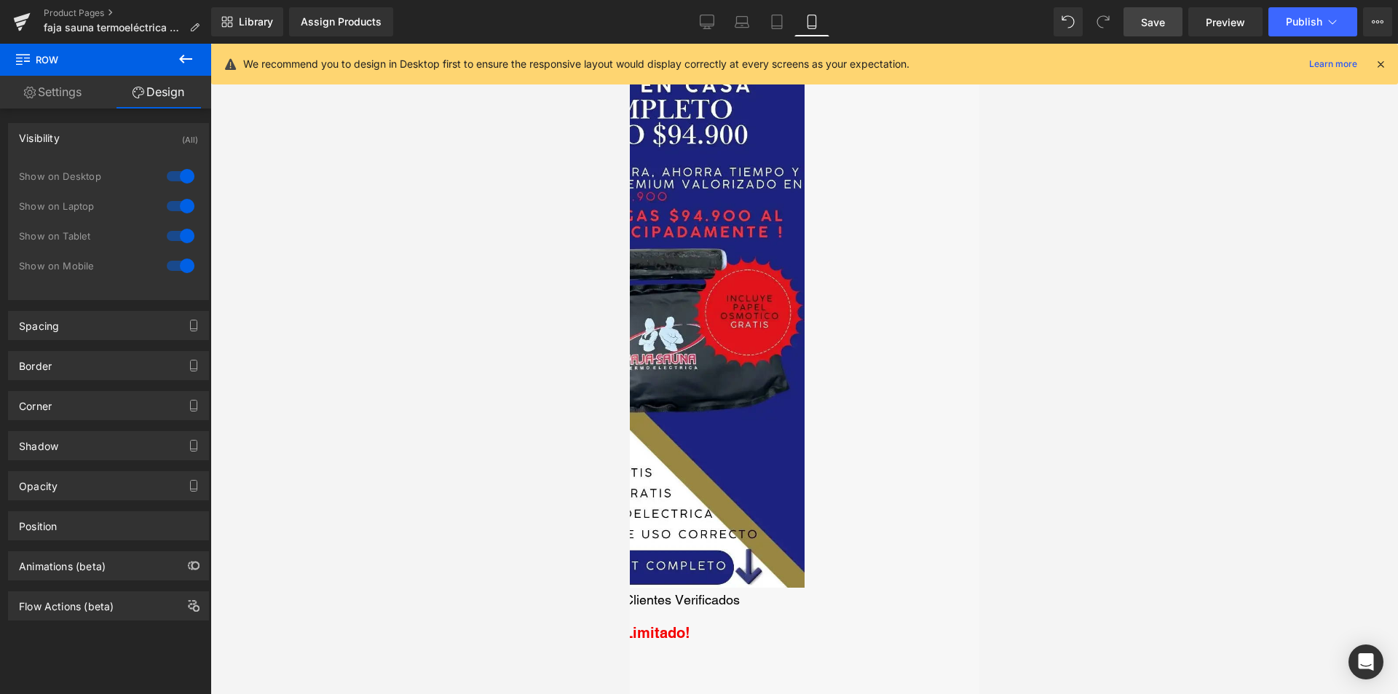
click at [685, 360] on img at bounding box center [628, 325] width 349 height 524
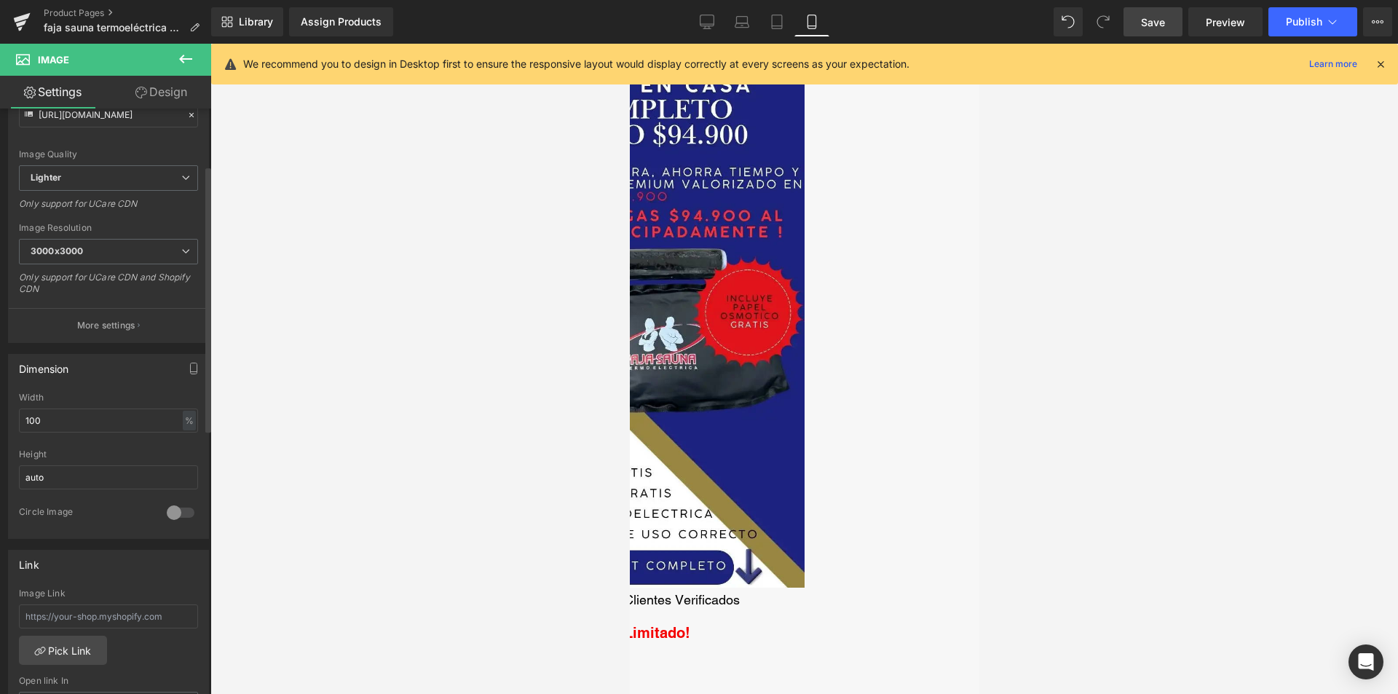
scroll to position [0, 0]
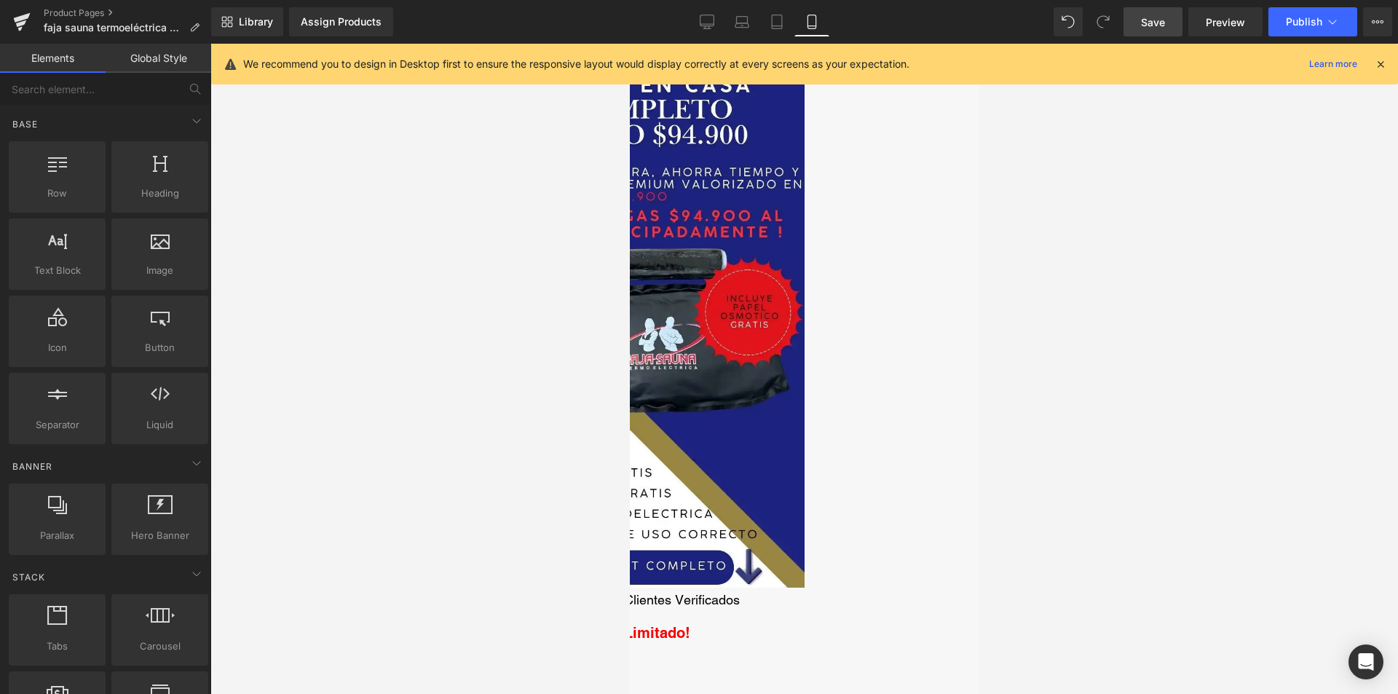
click at [503, 293] on div at bounding box center [803, 369] width 1187 height 650
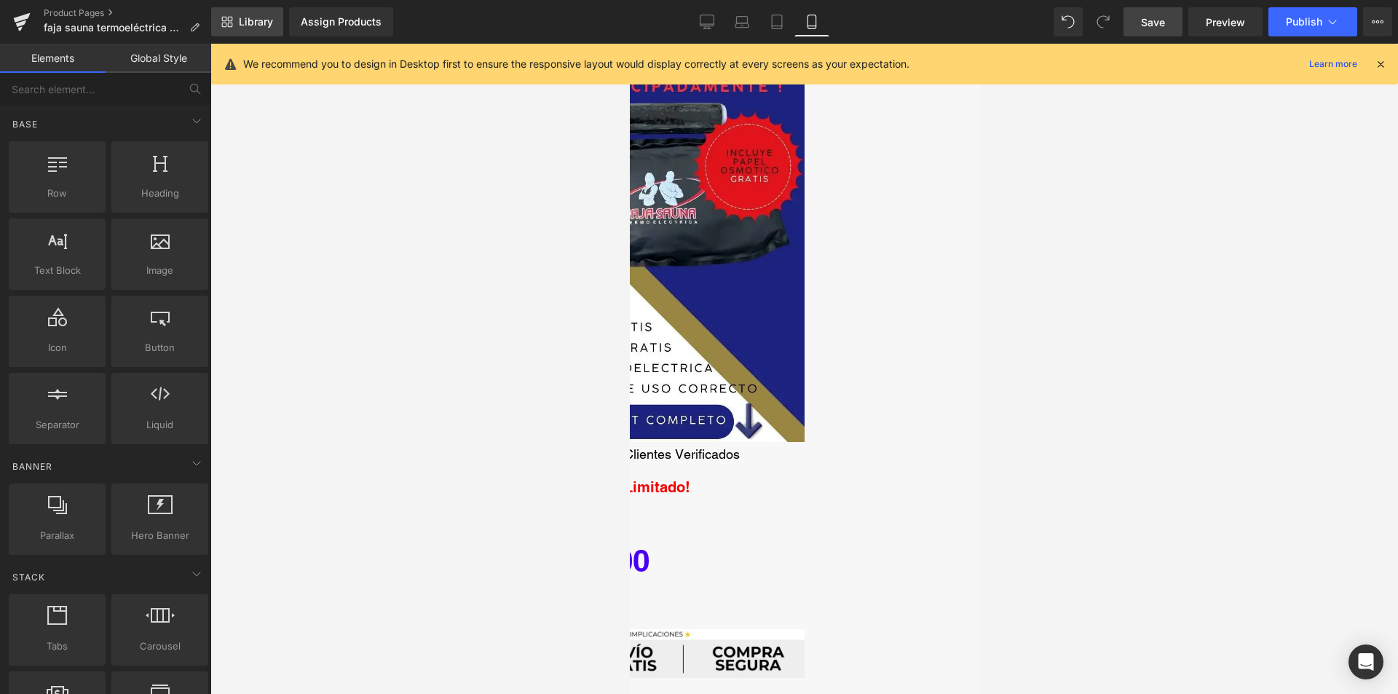
click at [236, 14] on link "Library" at bounding box center [247, 21] width 72 height 29
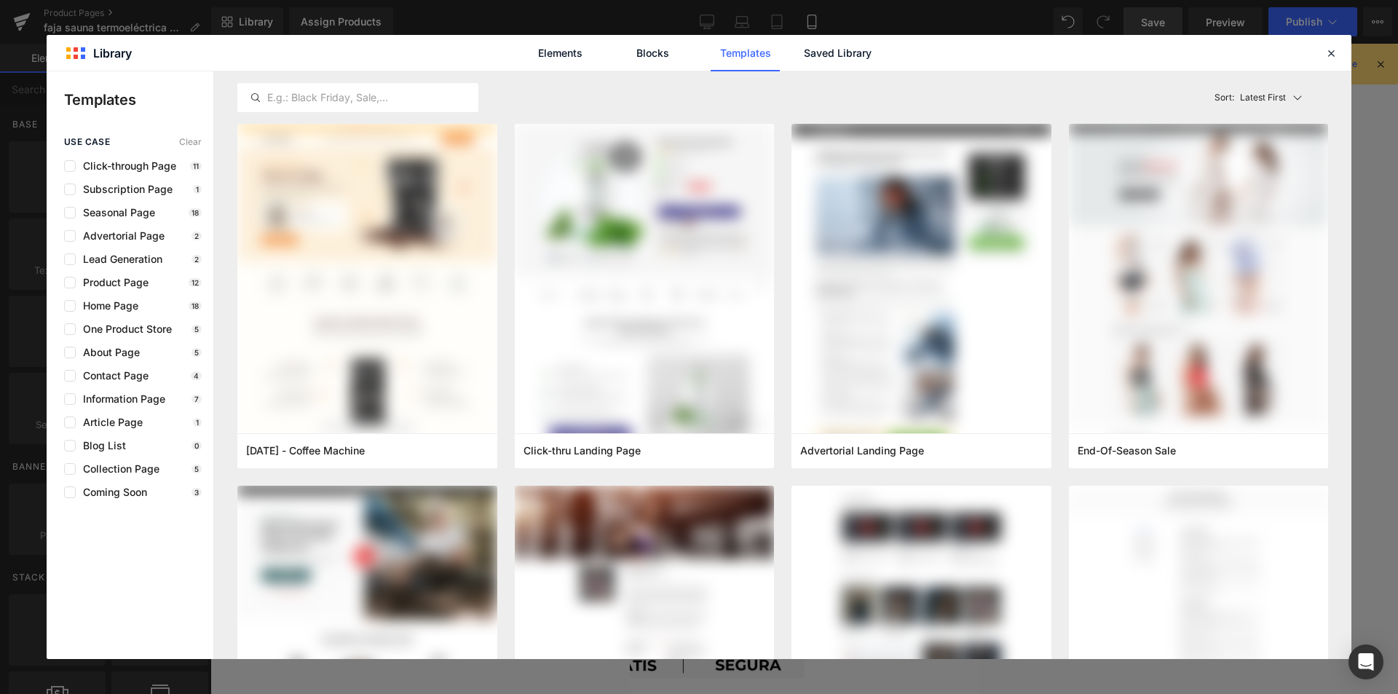
click at [1321, 52] on div "Elements Blocks Templates Saved Library" at bounding box center [699, 53] width 1305 height 36
click at [1329, 50] on icon at bounding box center [1330, 53] width 13 height 13
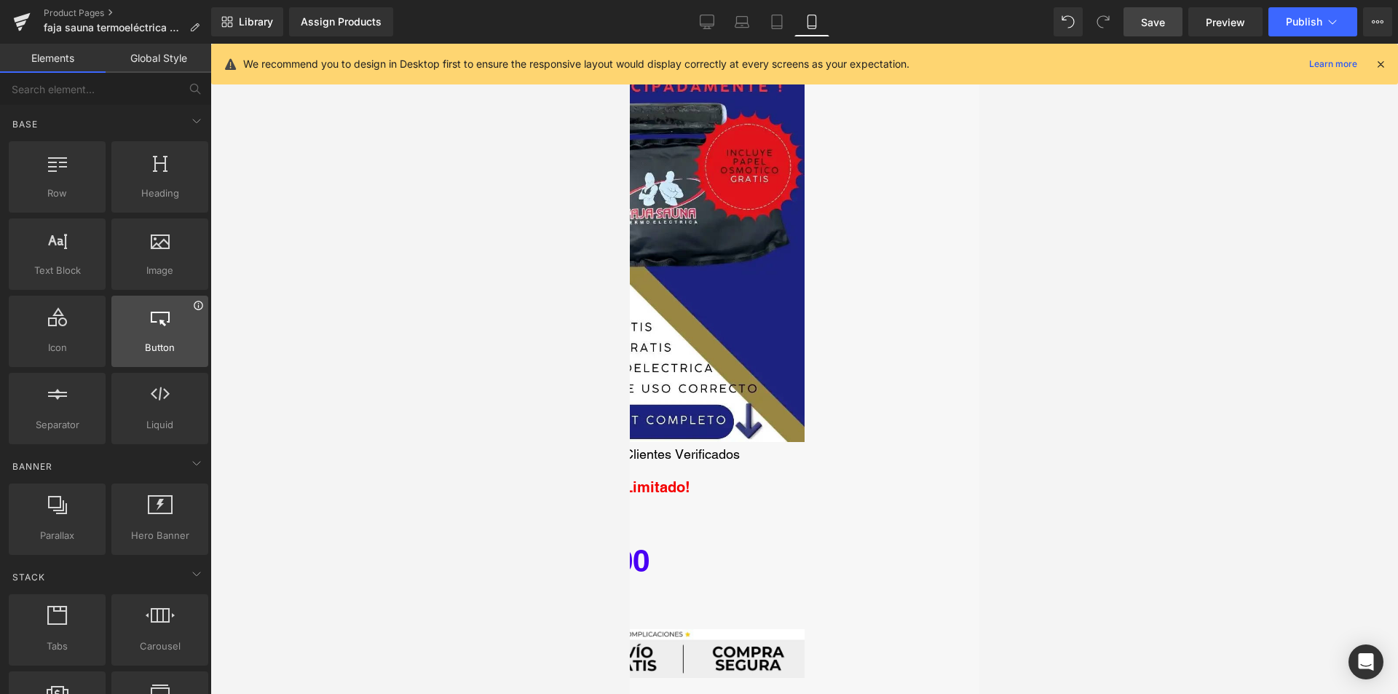
click at [195, 308] on icon at bounding box center [198, 305] width 11 height 11
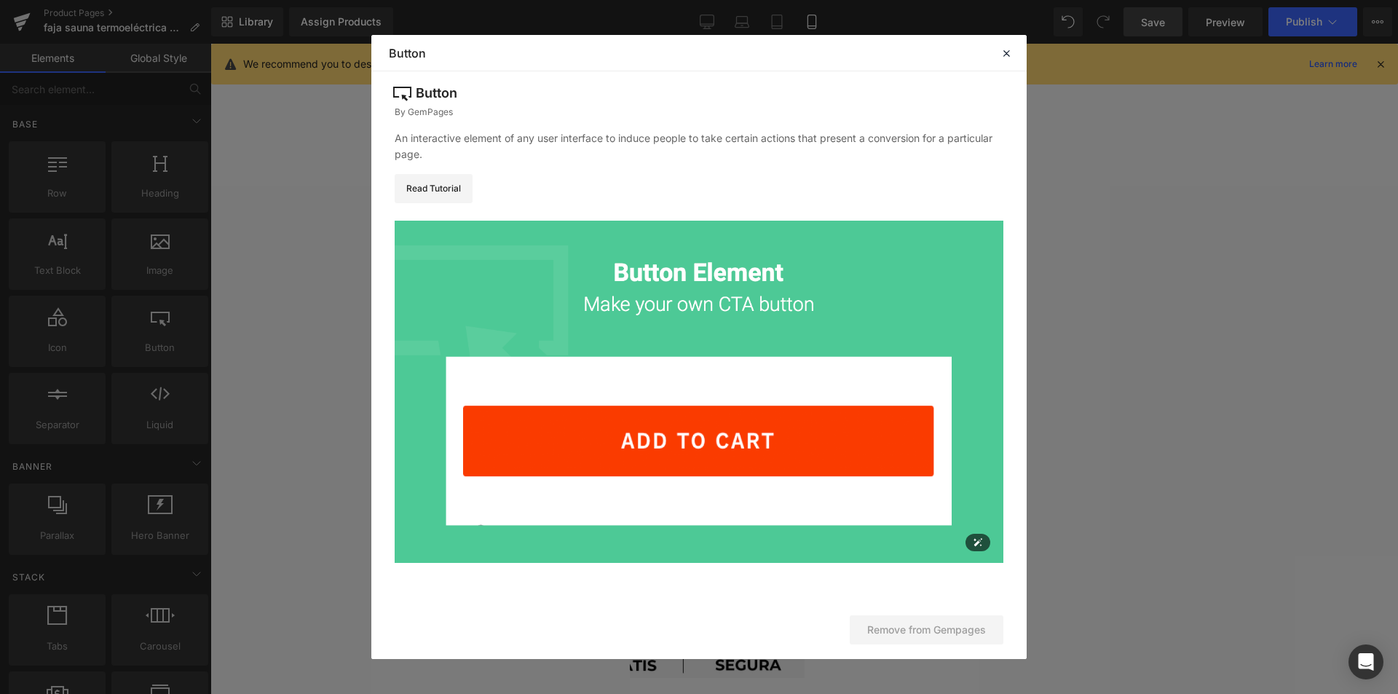
scroll to position [0, 0]
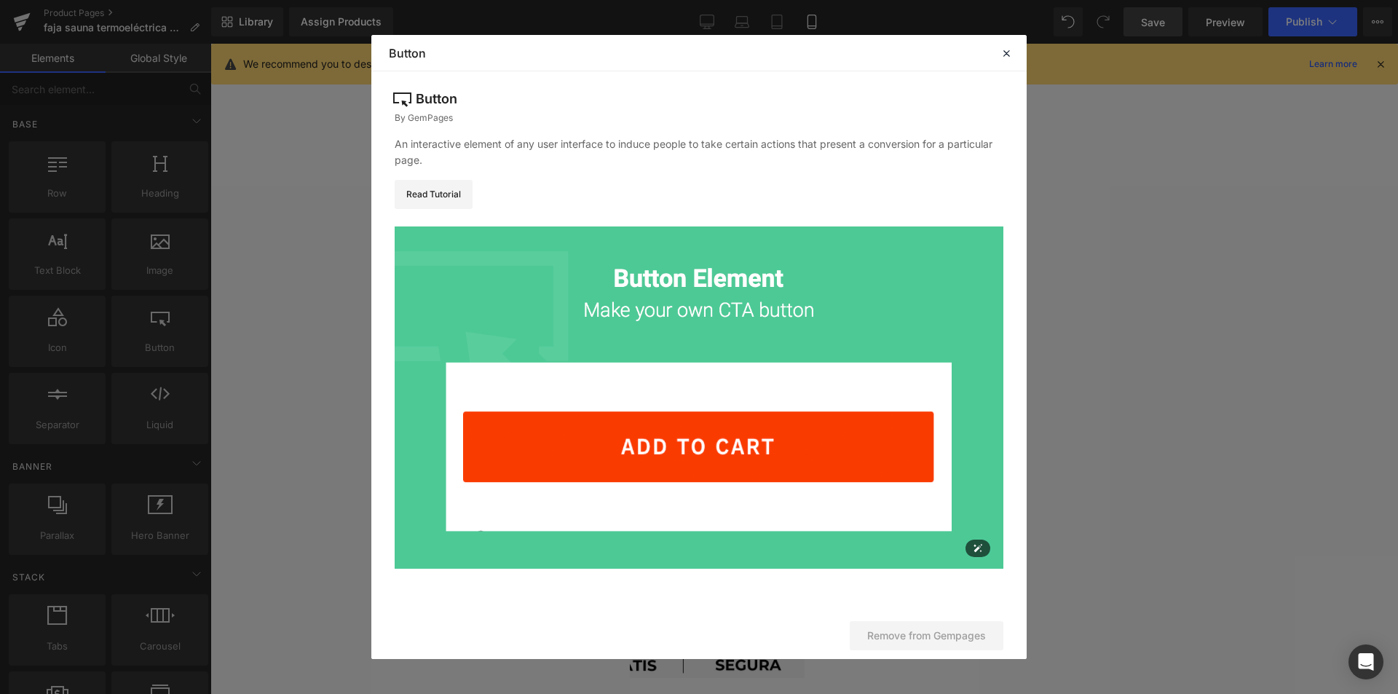
click at [641, 438] on img at bounding box center [699, 397] width 609 height 342
click at [1003, 53] on icon at bounding box center [1006, 53] width 13 height 13
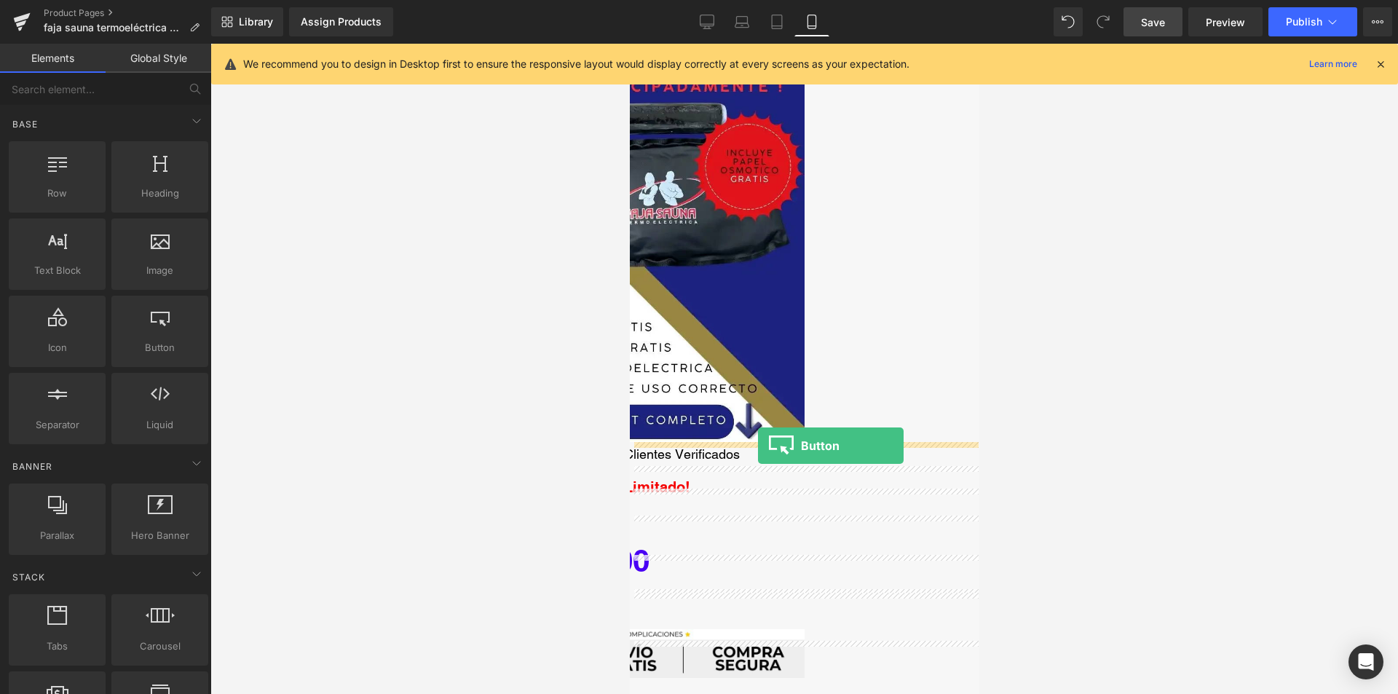
drag, startPoint x: 785, startPoint y: 382, endPoint x: 757, endPoint y: 446, distance: 69.1
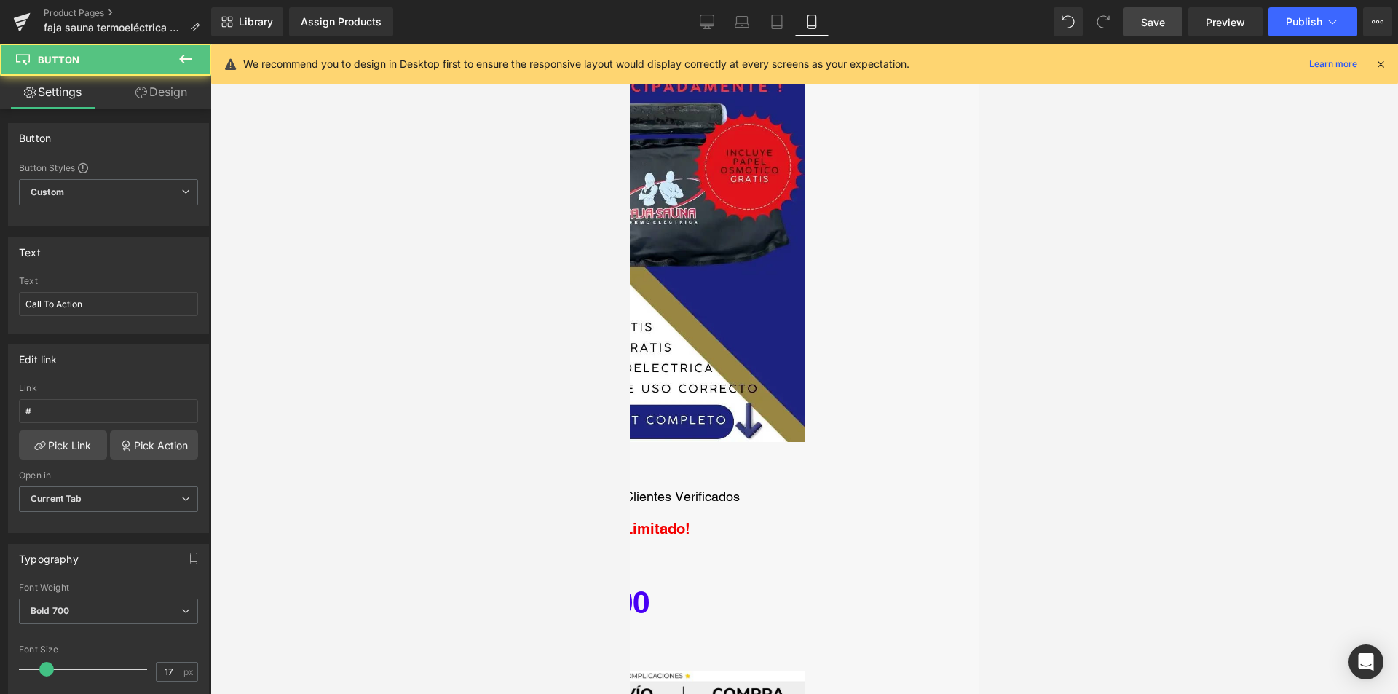
click at [608, 457] on link "Call To Action" at bounding box center [531, 463] width 154 height 34
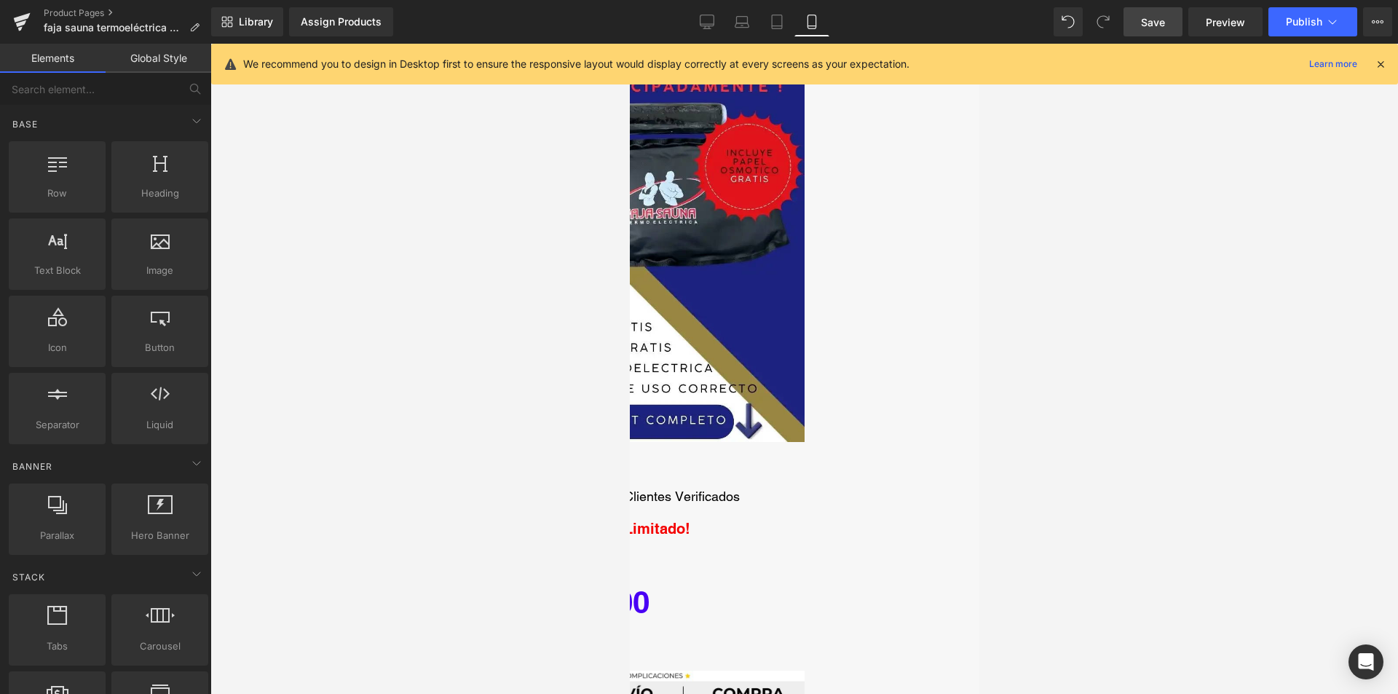
click at [1029, 428] on div at bounding box center [803, 369] width 1187 height 650
click at [1155, 21] on span "Save" at bounding box center [1153, 22] width 24 height 15
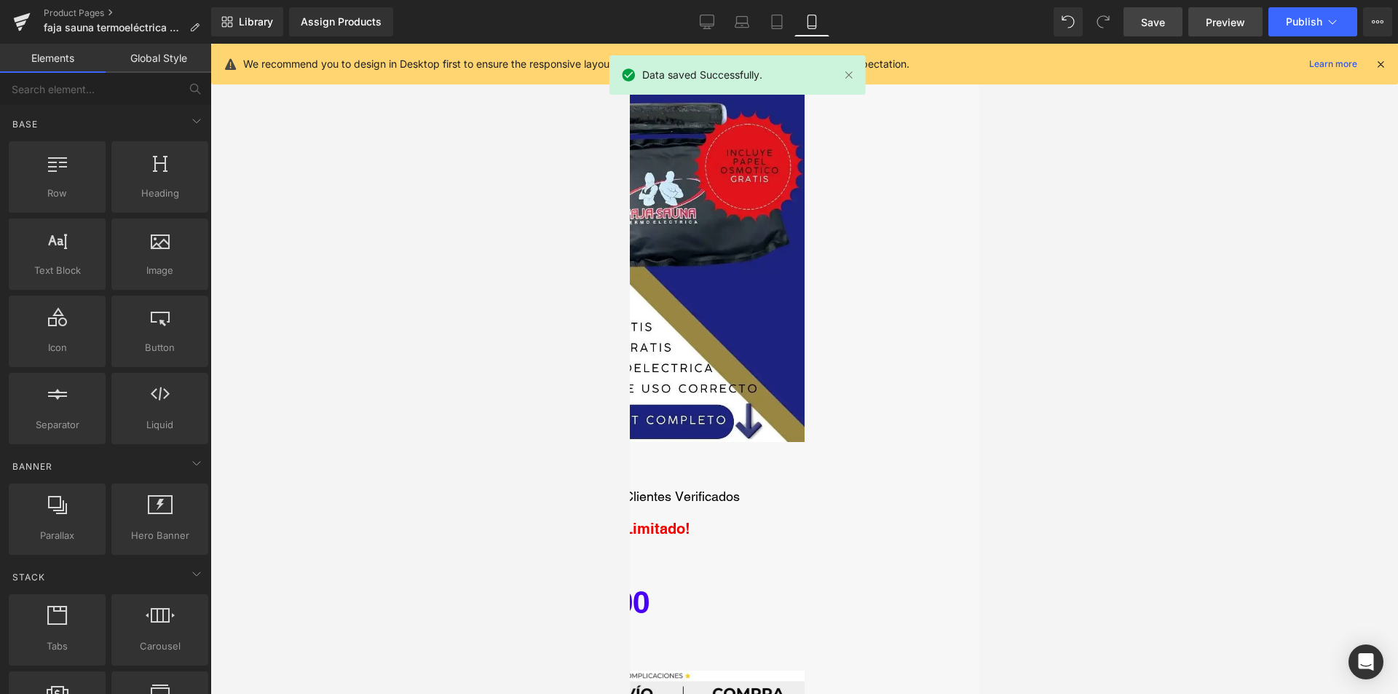
click at [1214, 22] on span "Preview" at bounding box center [1225, 22] width 39 height 15
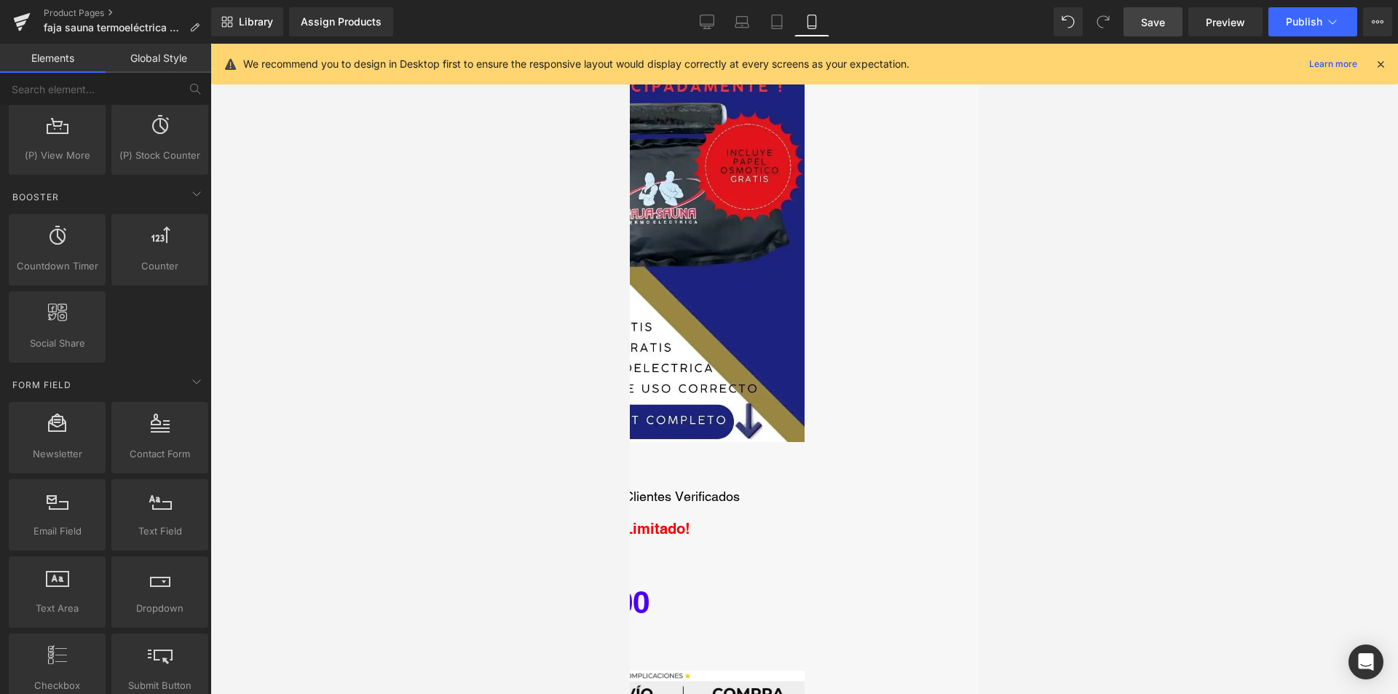
scroll to position [2038, 0]
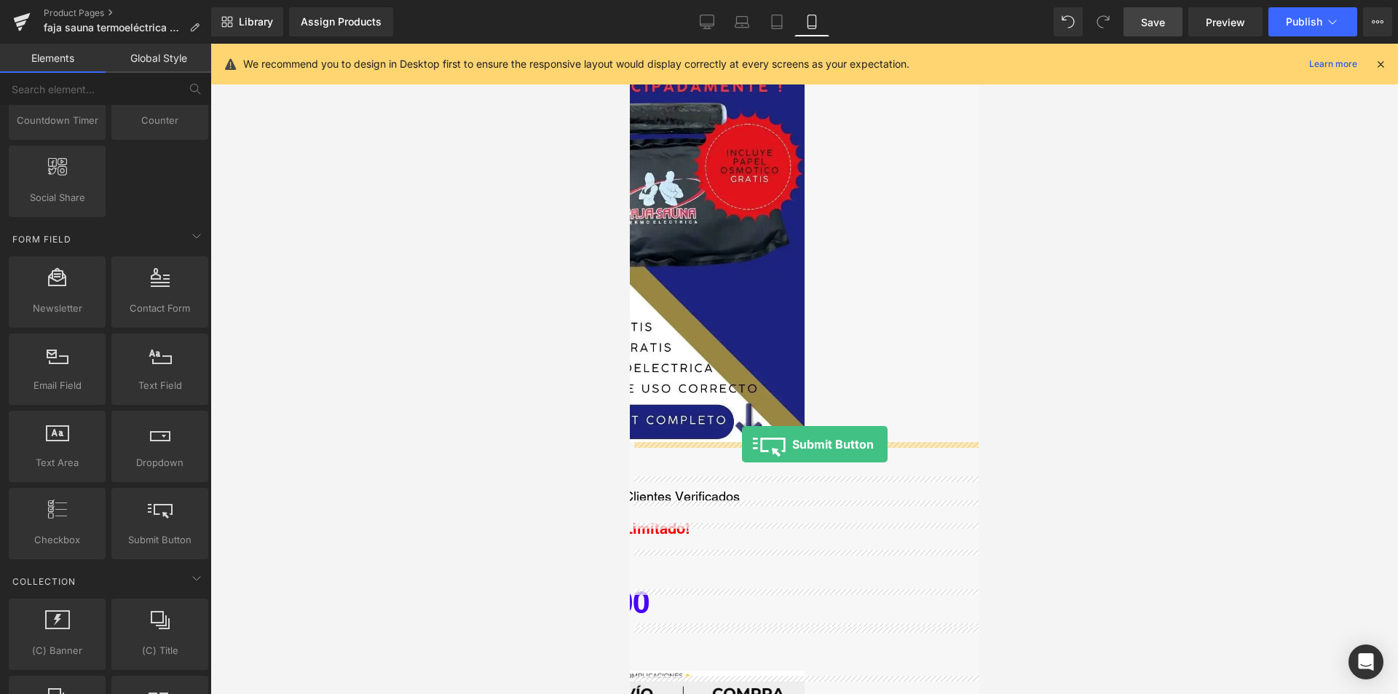
drag, startPoint x: 788, startPoint y: 556, endPoint x: 743, endPoint y: 442, distance: 122.6
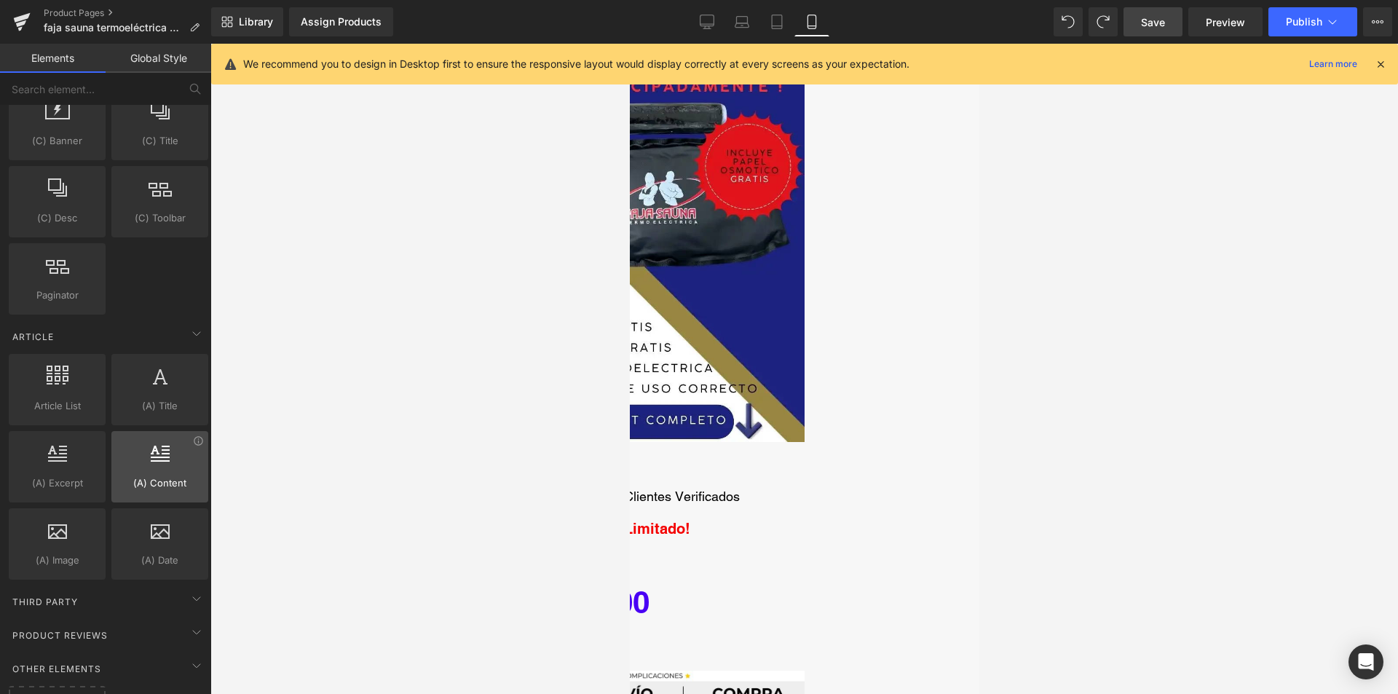
scroll to position [2622, 0]
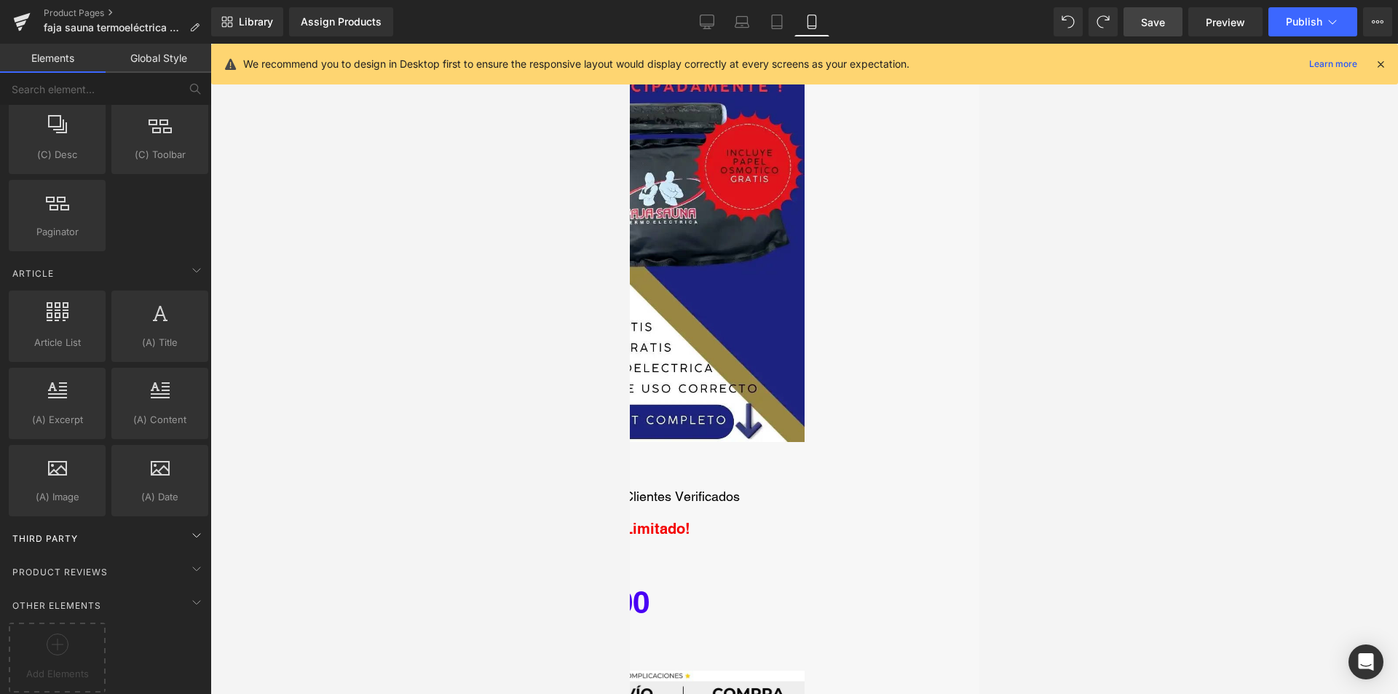
click at [154, 524] on div "Third Party" at bounding box center [108, 537] width 205 height 29
drag, startPoint x: 190, startPoint y: 514, endPoint x: 176, endPoint y: 540, distance: 29.6
click at [189, 523] on span at bounding box center [196, 534] width 23 height 23
click at [188, 593] on icon at bounding box center [196, 601] width 17 height 17
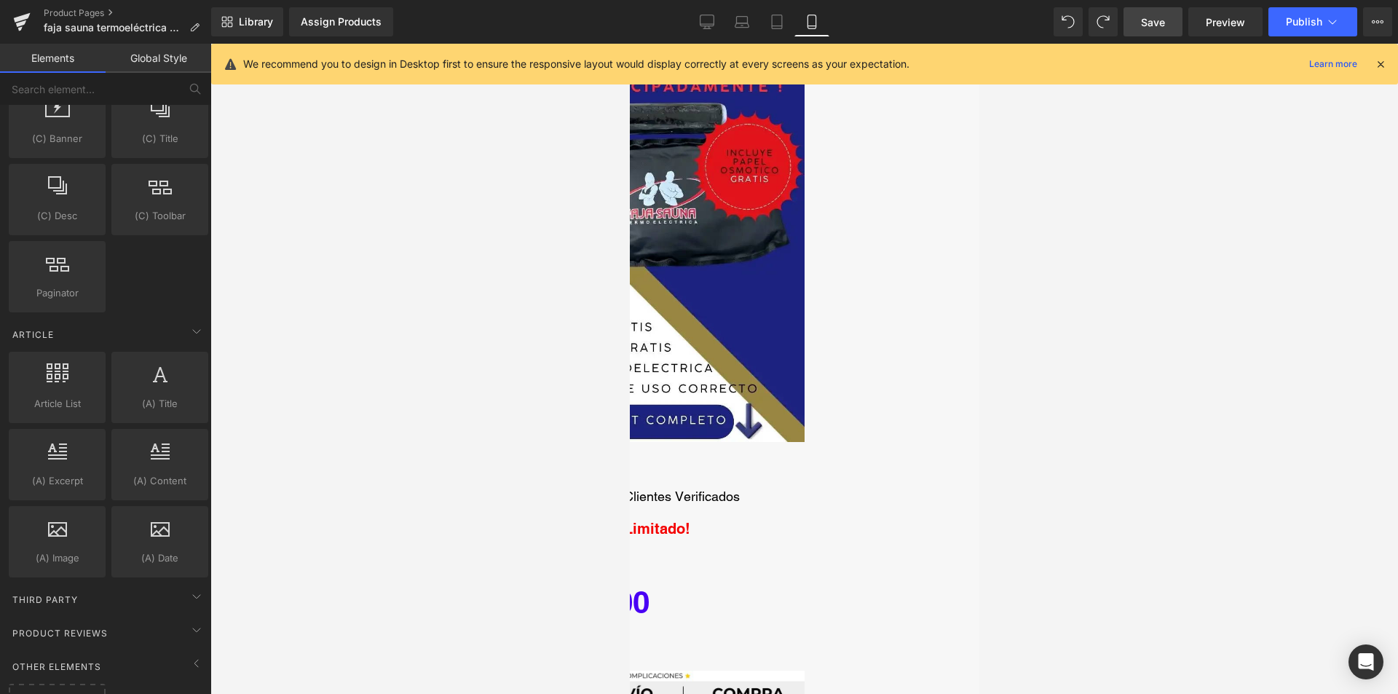
scroll to position [2547, 0]
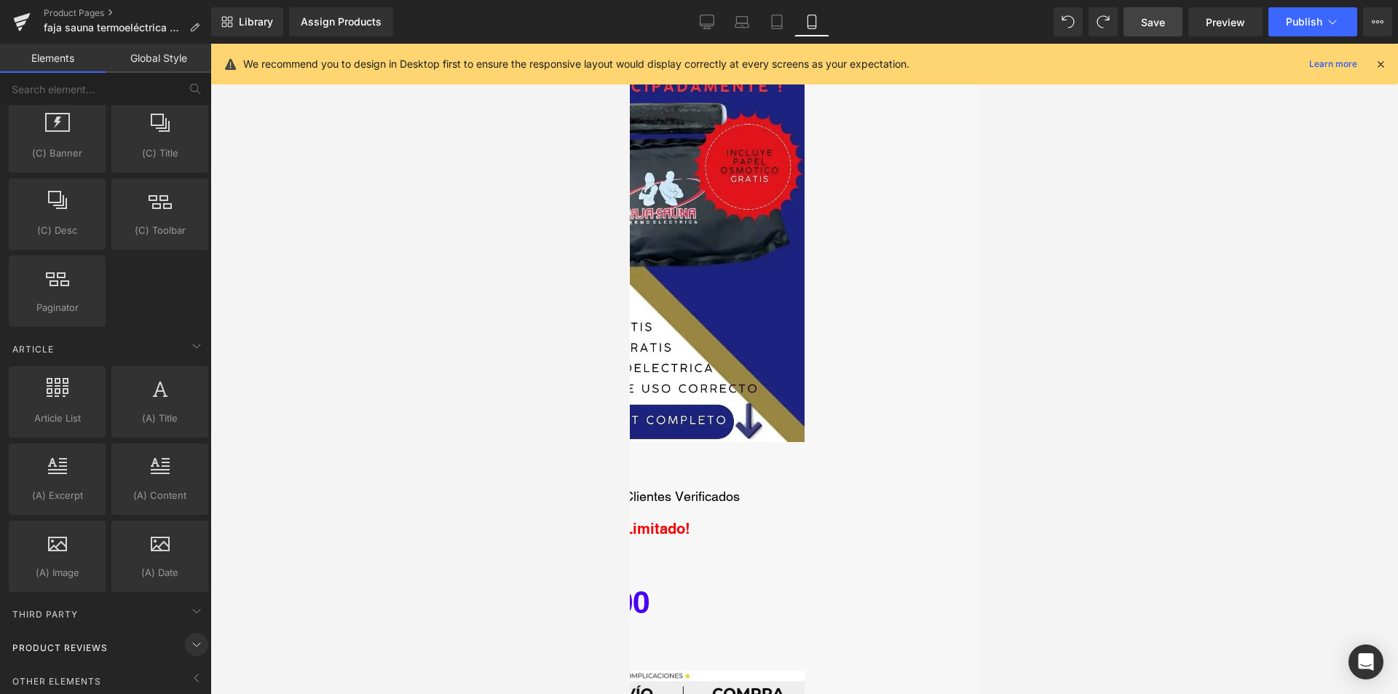
click at [188, 636] on icon at bounding box center [196, 644] width 17 height 17
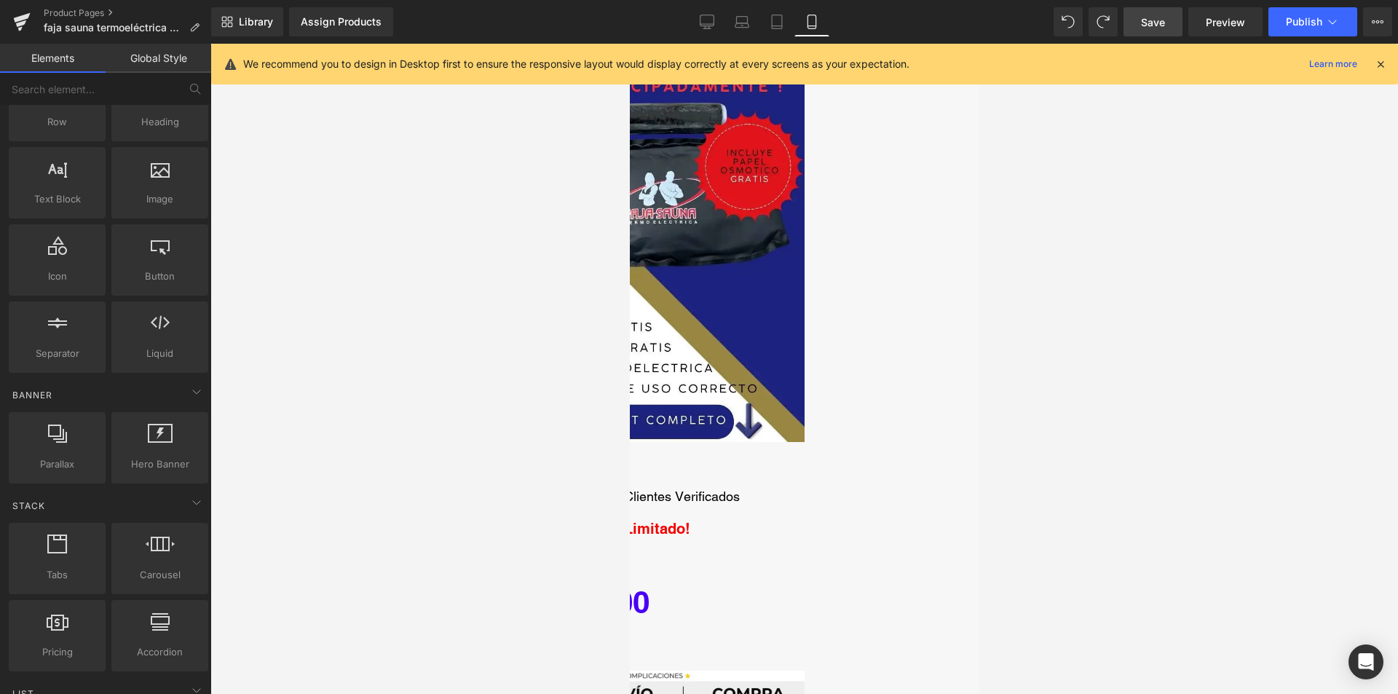
scroll to position [0, 0]
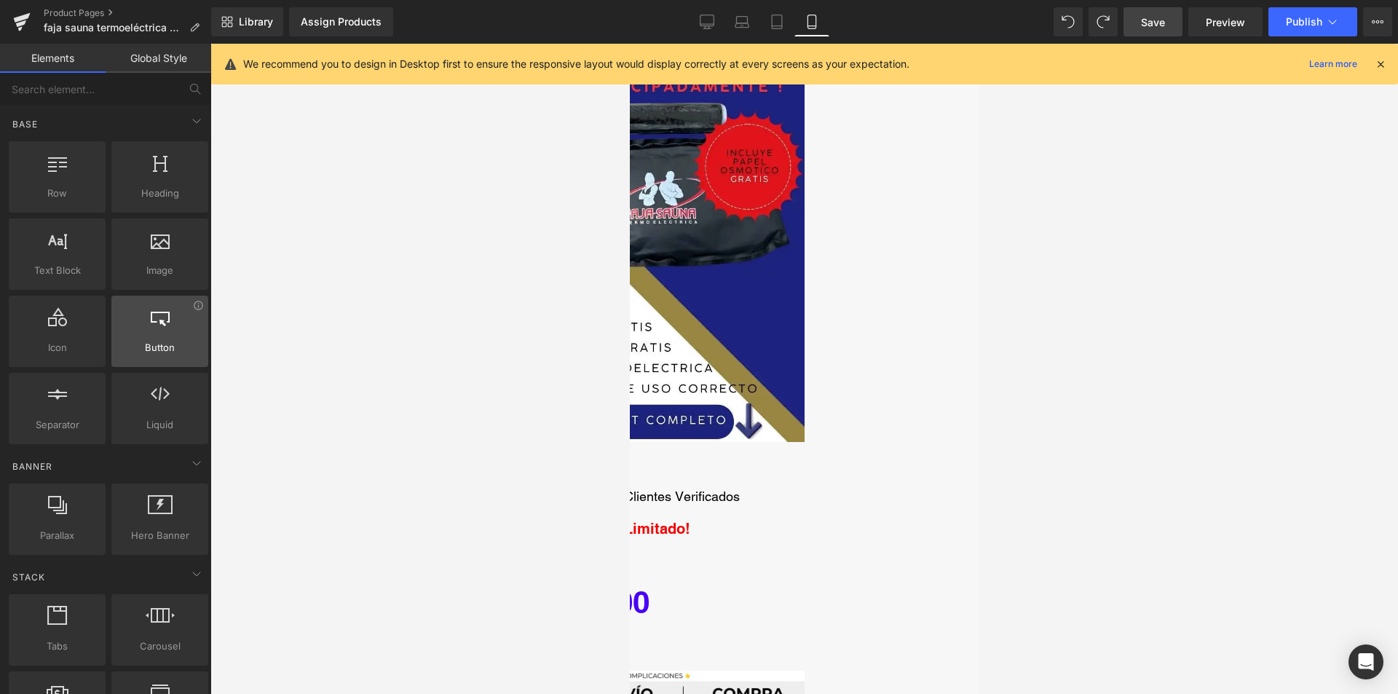
click at [157, 325] on icon at bounding box center [160, 316] width 19 height 19
click at [192, 313] on div at bounding box center [160, 323] width 88 height 33
click at [194, 305] on icon at bounding box center [198, 305] width 11 height 11
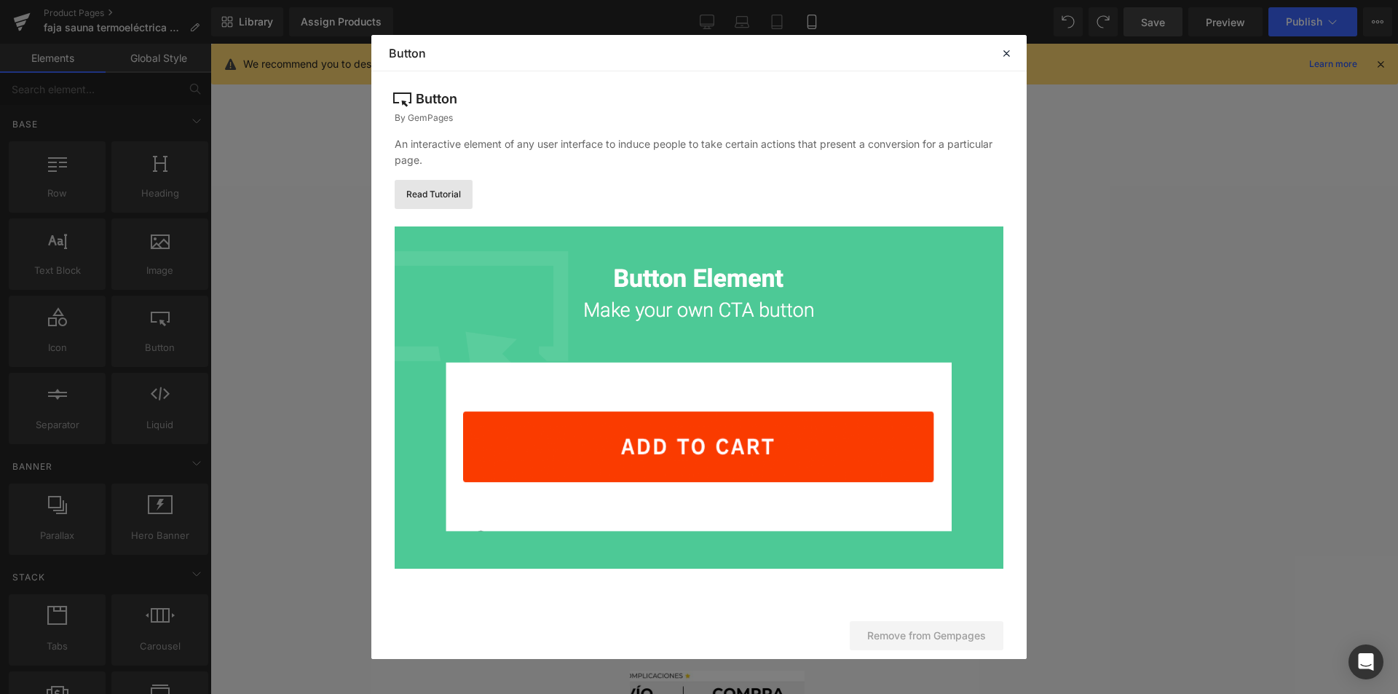
click at [452, 194] on link "Read Tutorial" at bounding box center [434, 194] width 78 height 29
click at [1005, 47] on icon at bounding box center [1006, 53] width 13 height 13
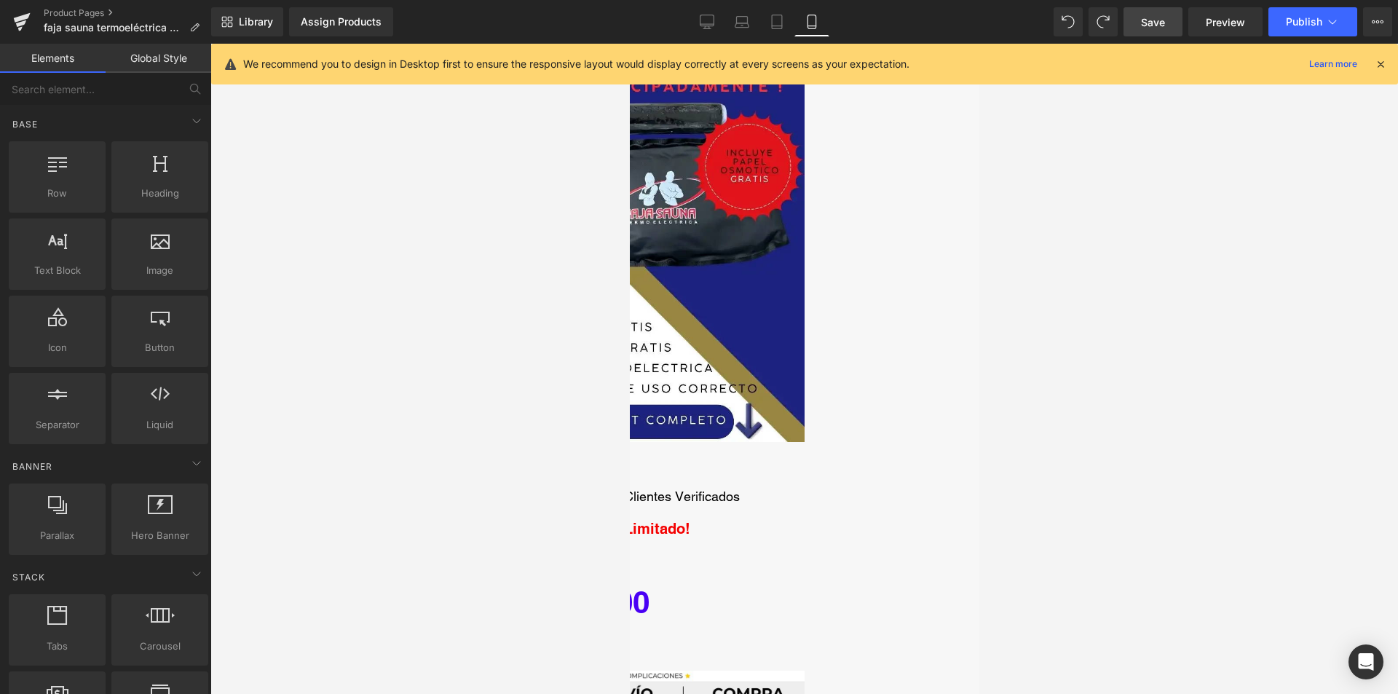
click at [629, 44] on link at bounding box center [629, 44] width 0 height 0
click at [608, 456] on link "Call To Action" at bounding box center [531, 463] width 154 height 34
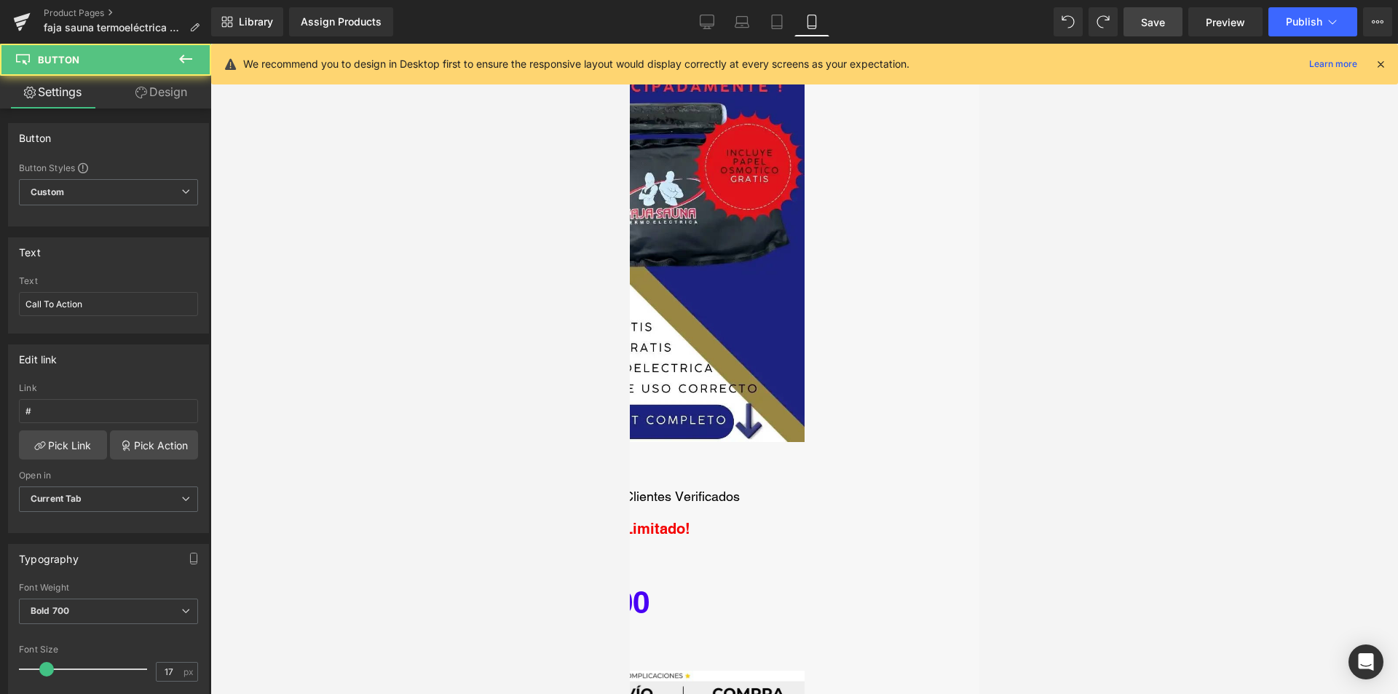
scroll to position [218, 0]
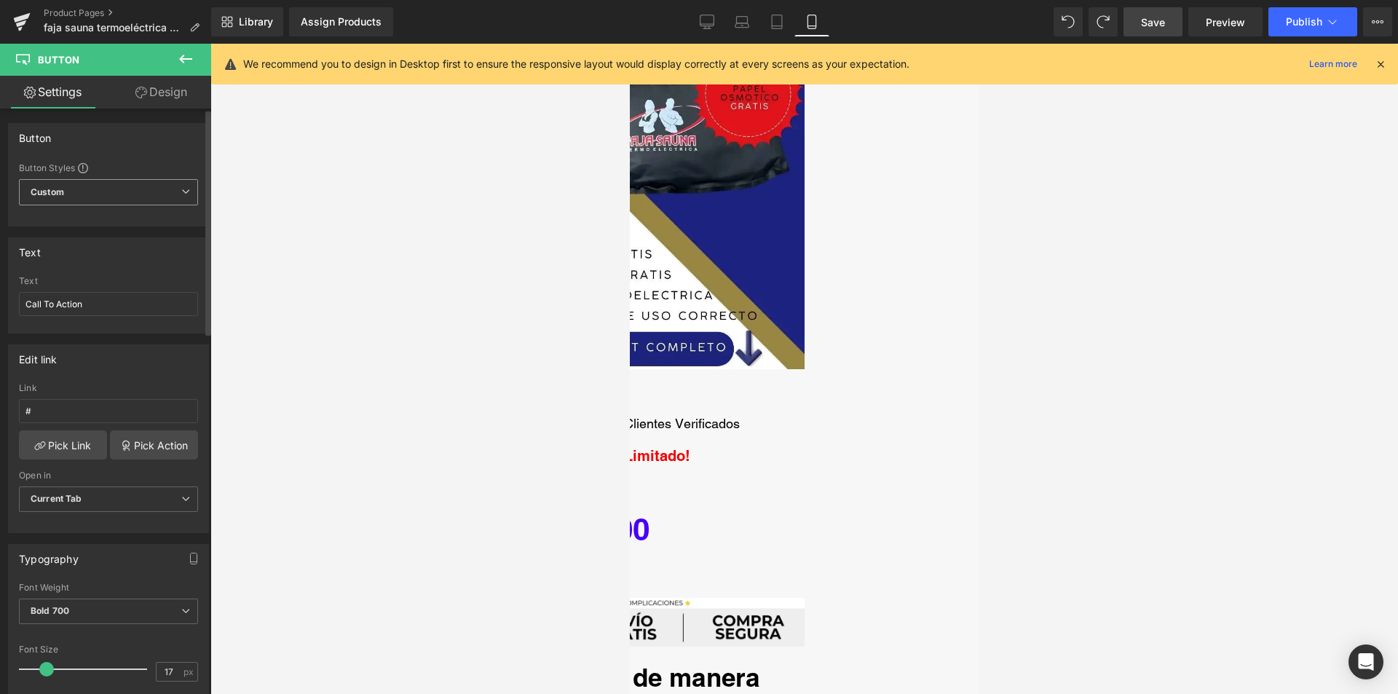
click at [74, 189] on span "Custom Setup Global Style" at bounding box center [108, 192] width 179 height 26
click at [103, 242] on div "Setup Global Style" at bounding box center [105, 251] width 173 height 34
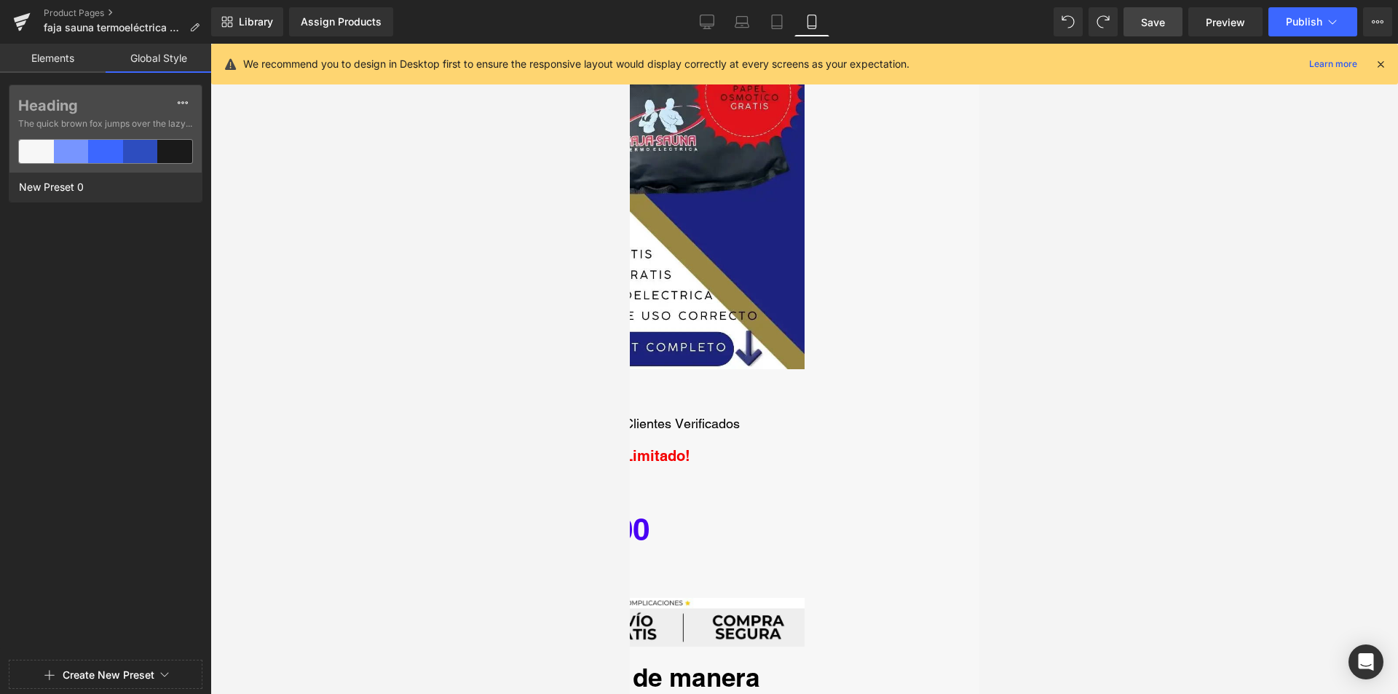
click at [63, 65] on link "Elements" at bounding box center [53, 58] width 106 height 29
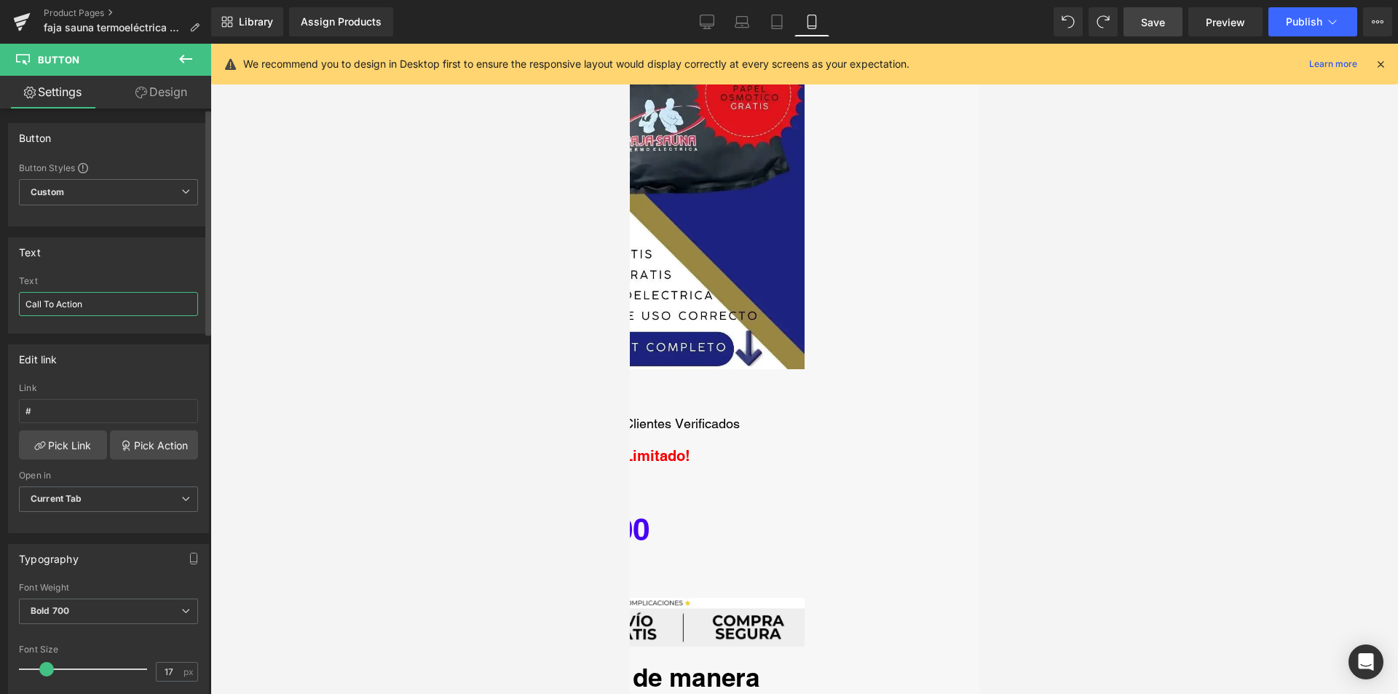
click at [106, 304] on input "Call To Action" at bounding box center [108, 304] width 179 height 24
click at [108, 492] on span "Current Tab" at bounding box center [108, 498] width 179 height 25
click at [108, 492] on span "Current Tab" at bounding box center [105, 498] width 173 height 25
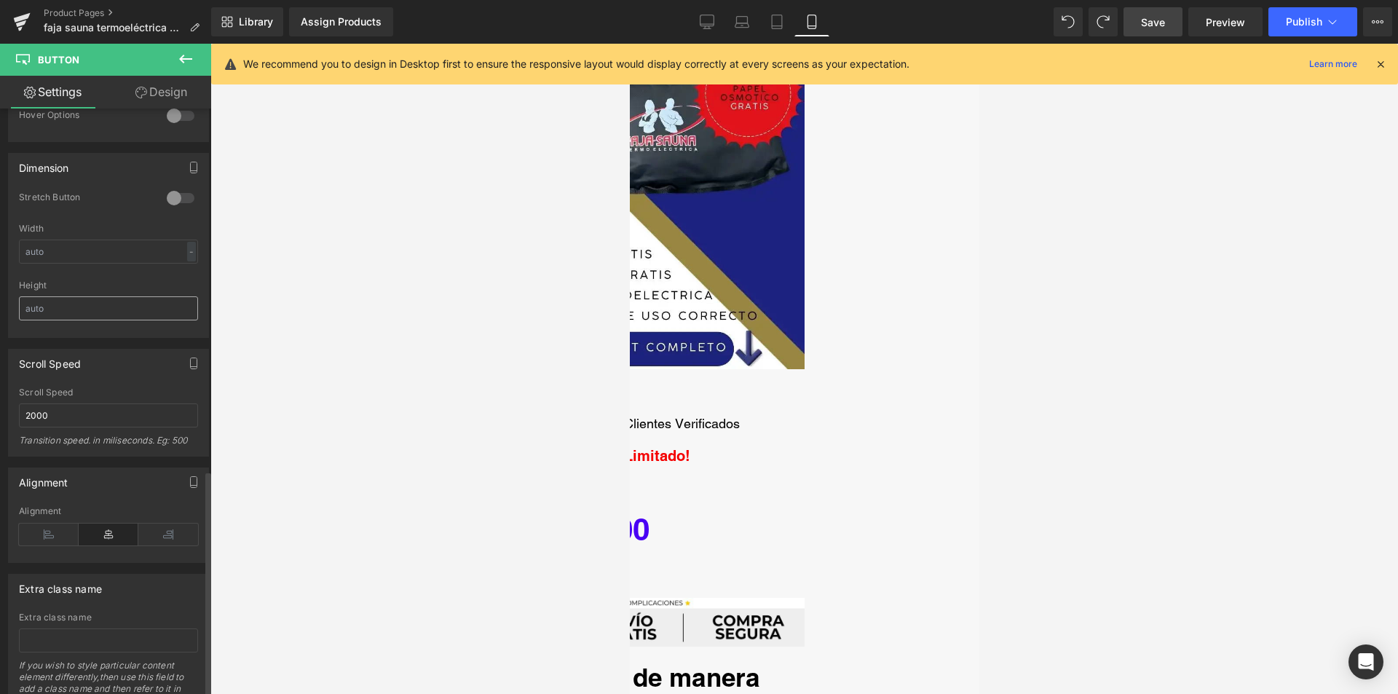
scroll to position [937, 0]
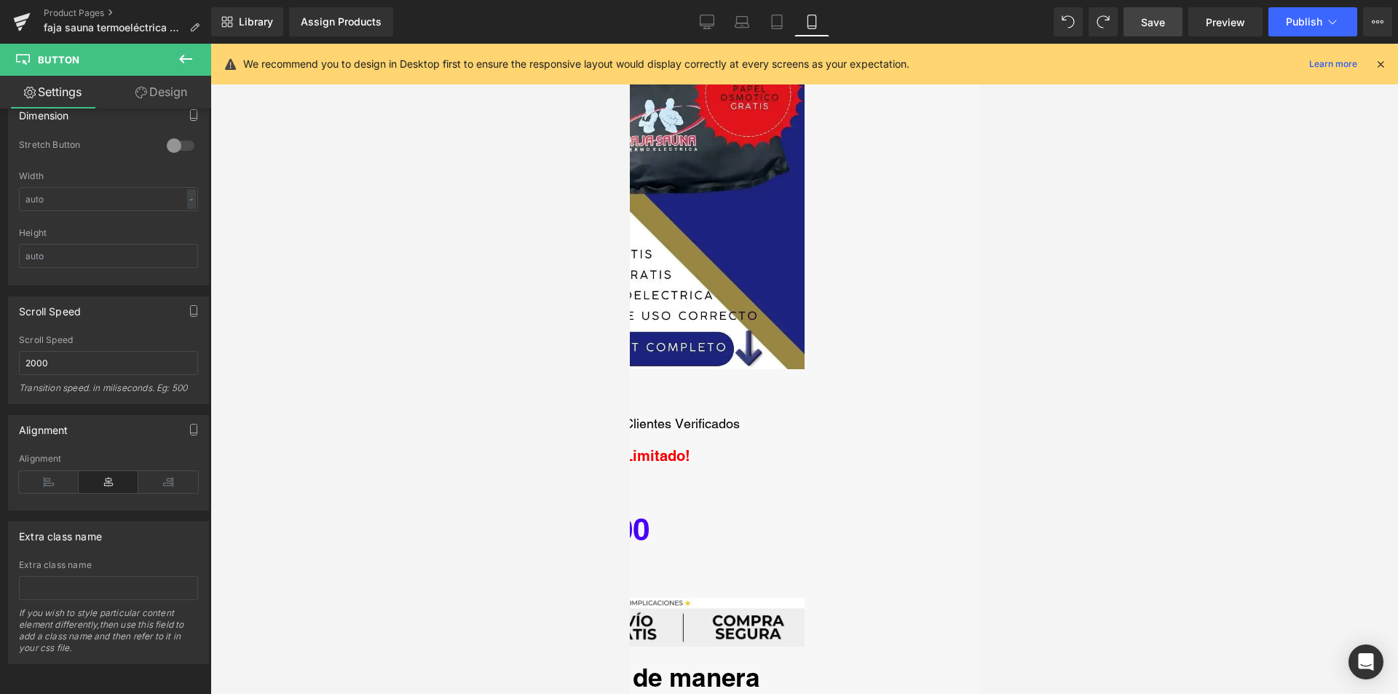
click at [629, 44] on icon at bounding box center [629, 44] width 0 height 0
click at [629, 44] on link "Button" at bounding box center [629, 44] width 0 height 0
click at [549, 403] on div at bounding box center [803, 369] width 1187 height 650
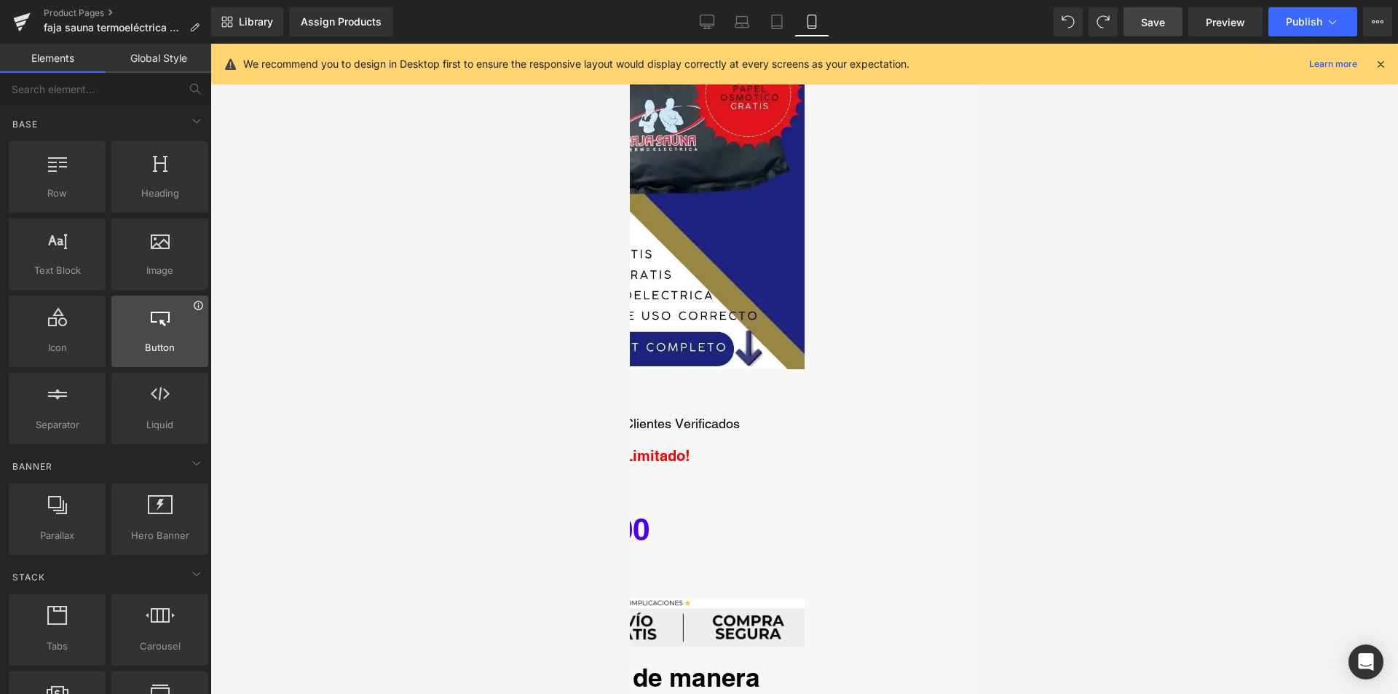
click at [195, 306] on icon at bounding box center [198, 305] width 11 height 11
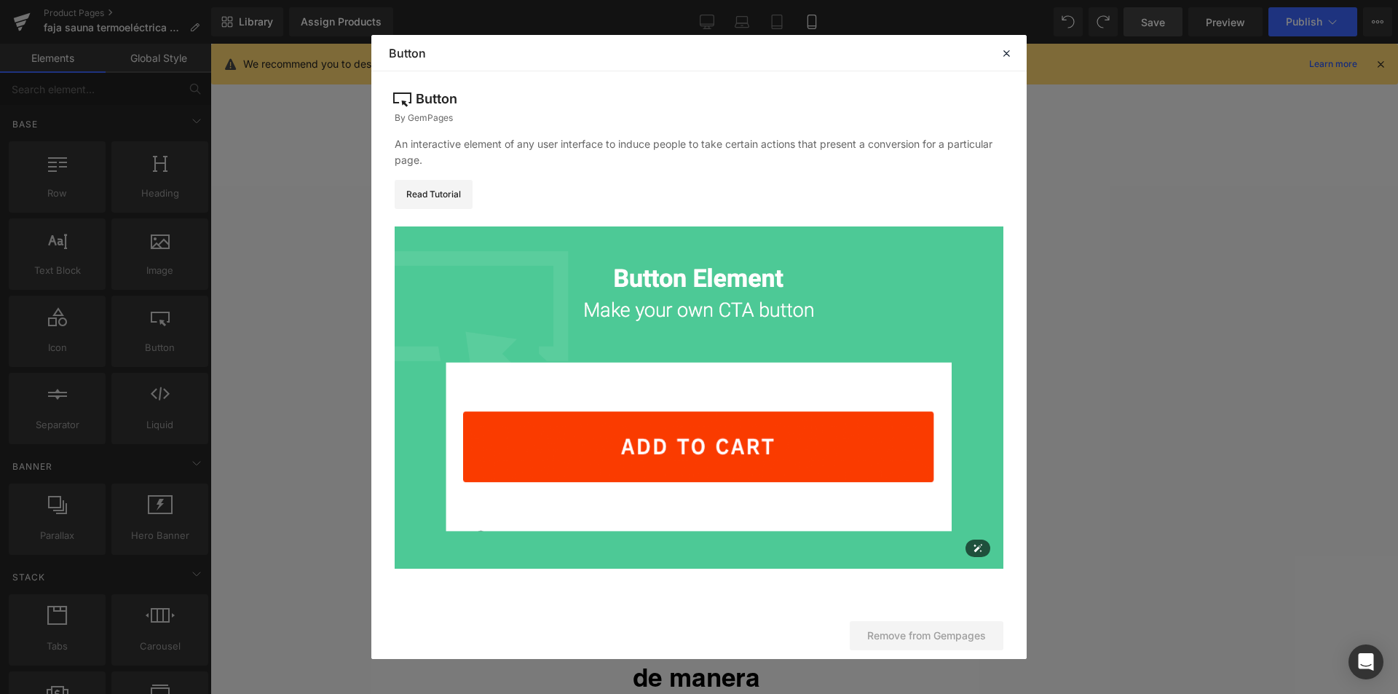
scroll to position [6, 0]
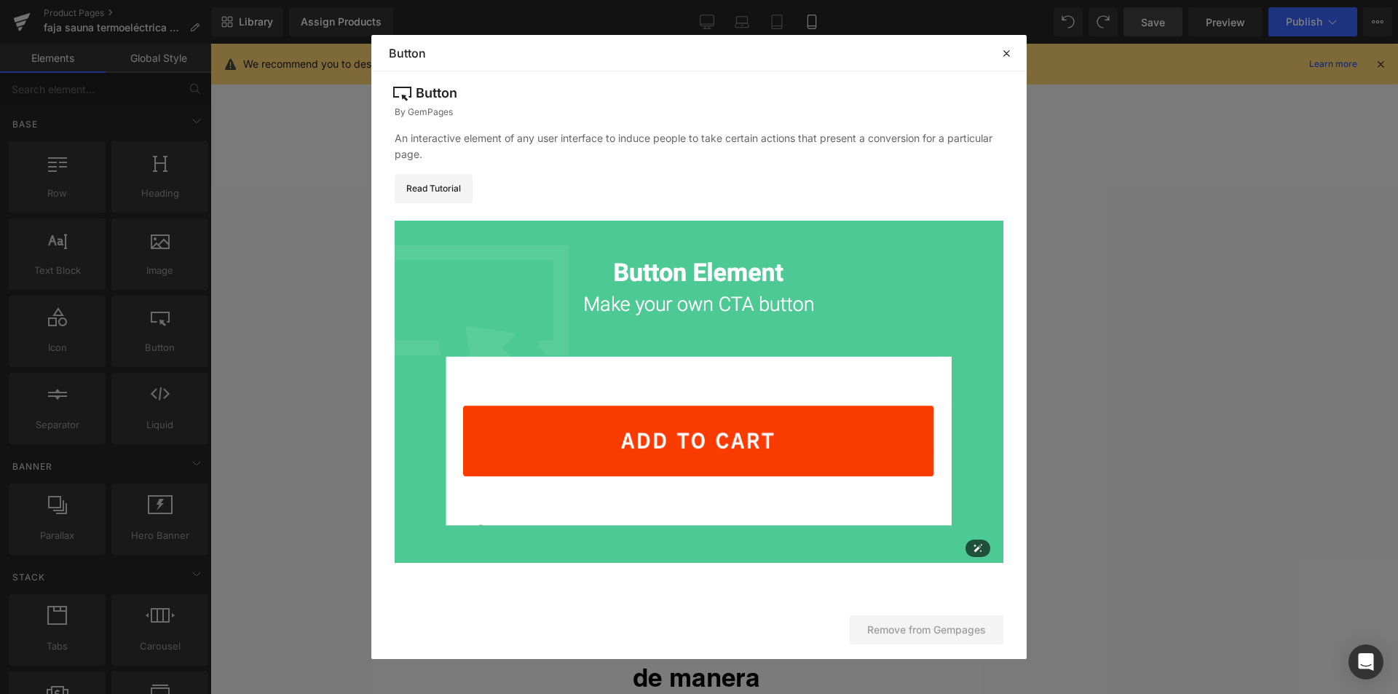
click at [722, 436] on img at bounding box center [699, 392] width 609 height 342
click at [1008, 50] on icon at bounding box center [1006, 53] width 13 height 13
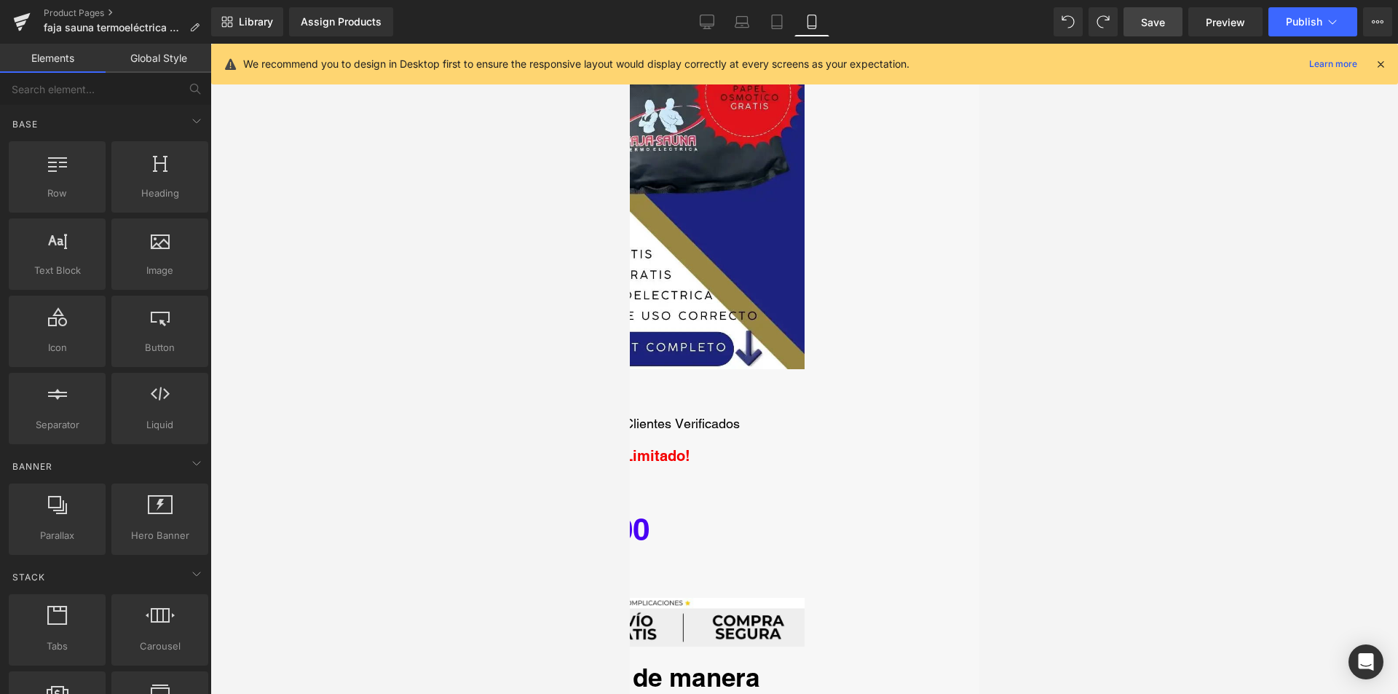
click at [629, 44] on span "Button" at bounding box center [629, 44] width 0 height 0
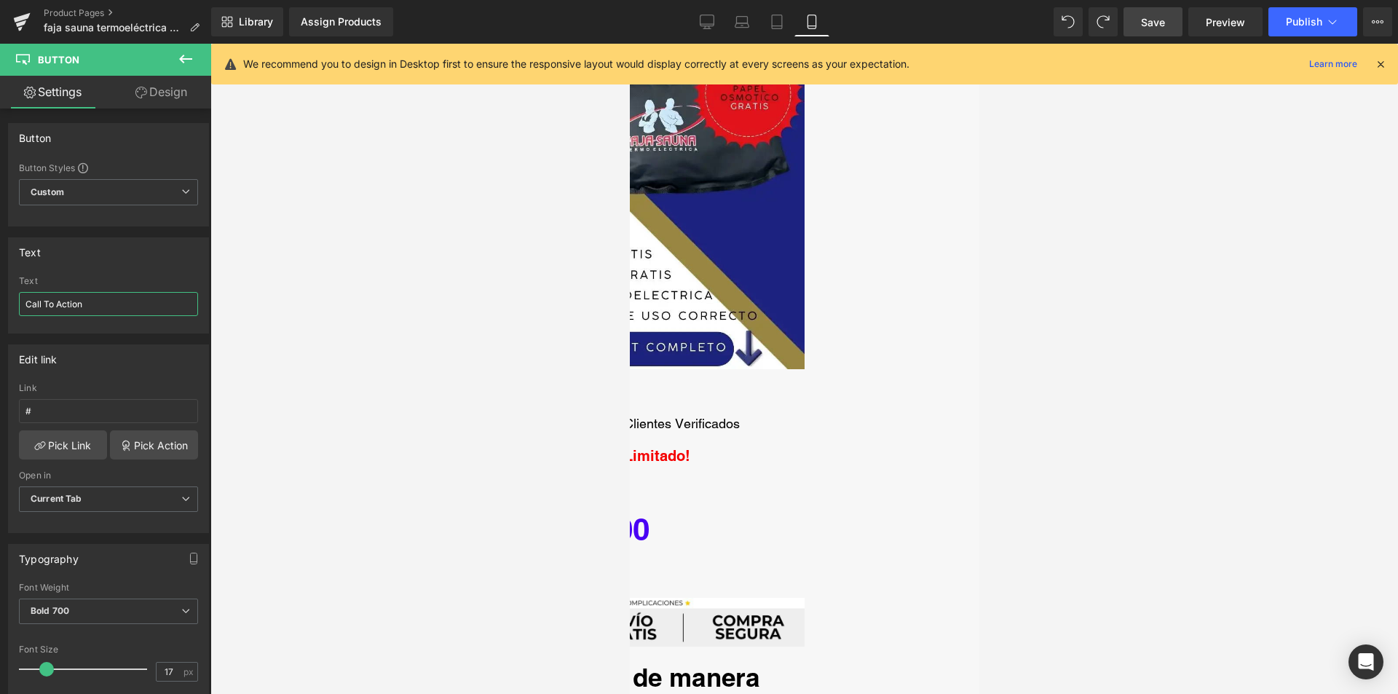
drag, startPoint x: 108, startPoint y: 311, endPoint x: -4, endPoint y: 313, distance: 111.4
click at [0, 313] on html "Button You are previewing how the will restyle your page. You can not edit Elem…" at bounding box center [699, 347] width 1398 height 694
type input "PAGA AHORA"
click at [106, 382] on div "Edit link # Link # Pick Link Pick Action Current Tab New Tab Open in Current Ta…" at bounding box center [108, 438] width 201 height 189
click at [111, 400] on input "#" at bounding box center [108, 411] width 179 height 24
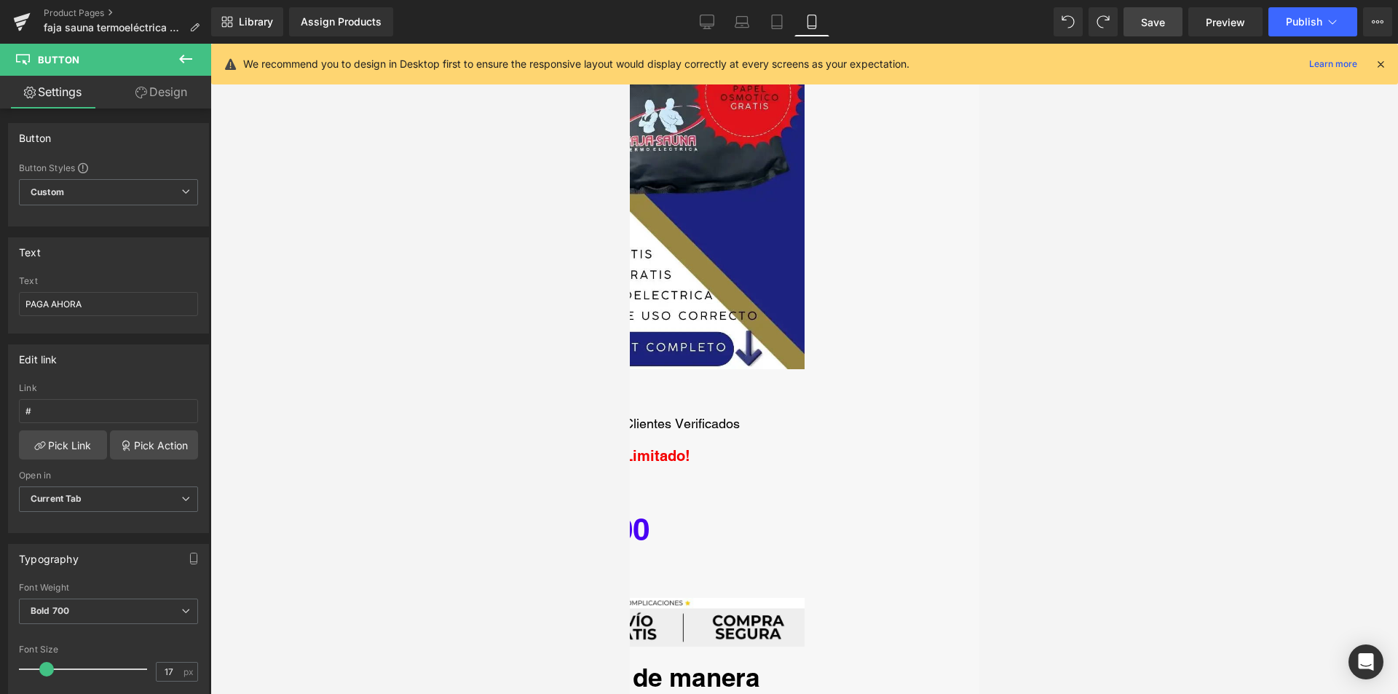
click at [190, 66] on icon at bounding box center [185, 58] width 17 height 17
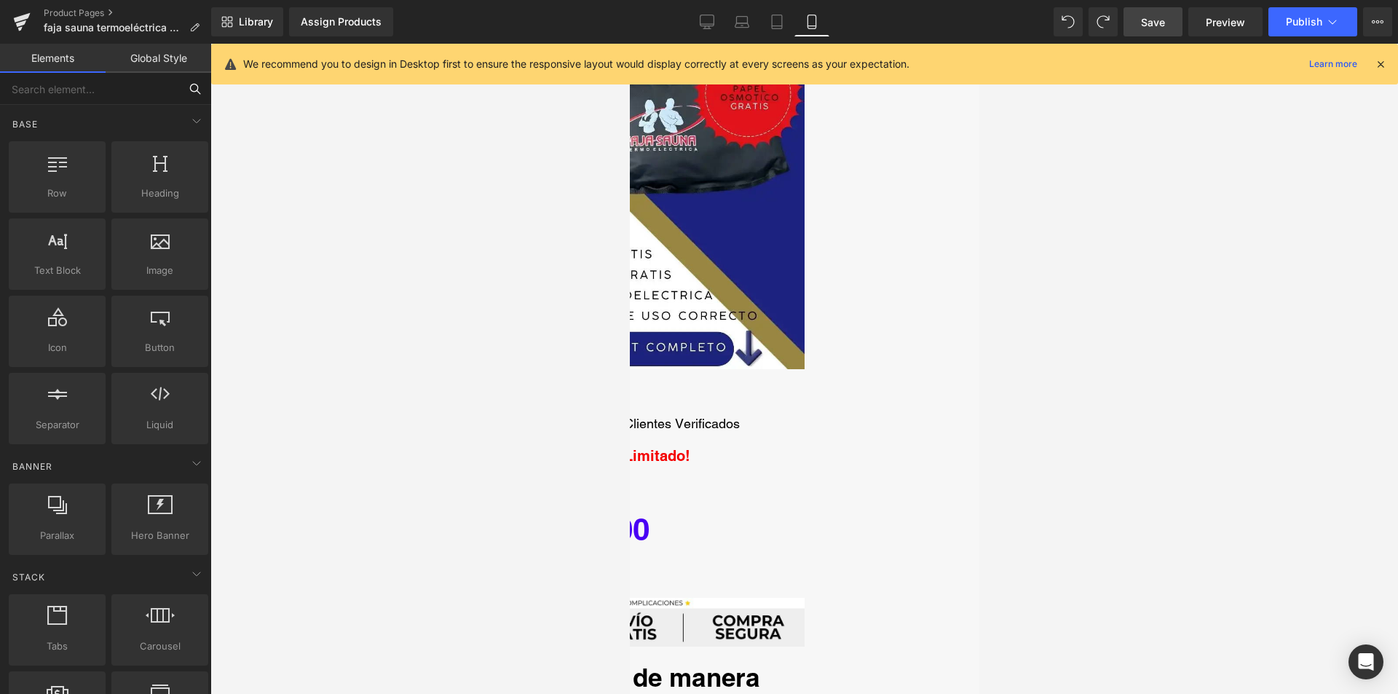
click at [97, 90] on input "text" at bounding box center [89, 89] width 179 height 32
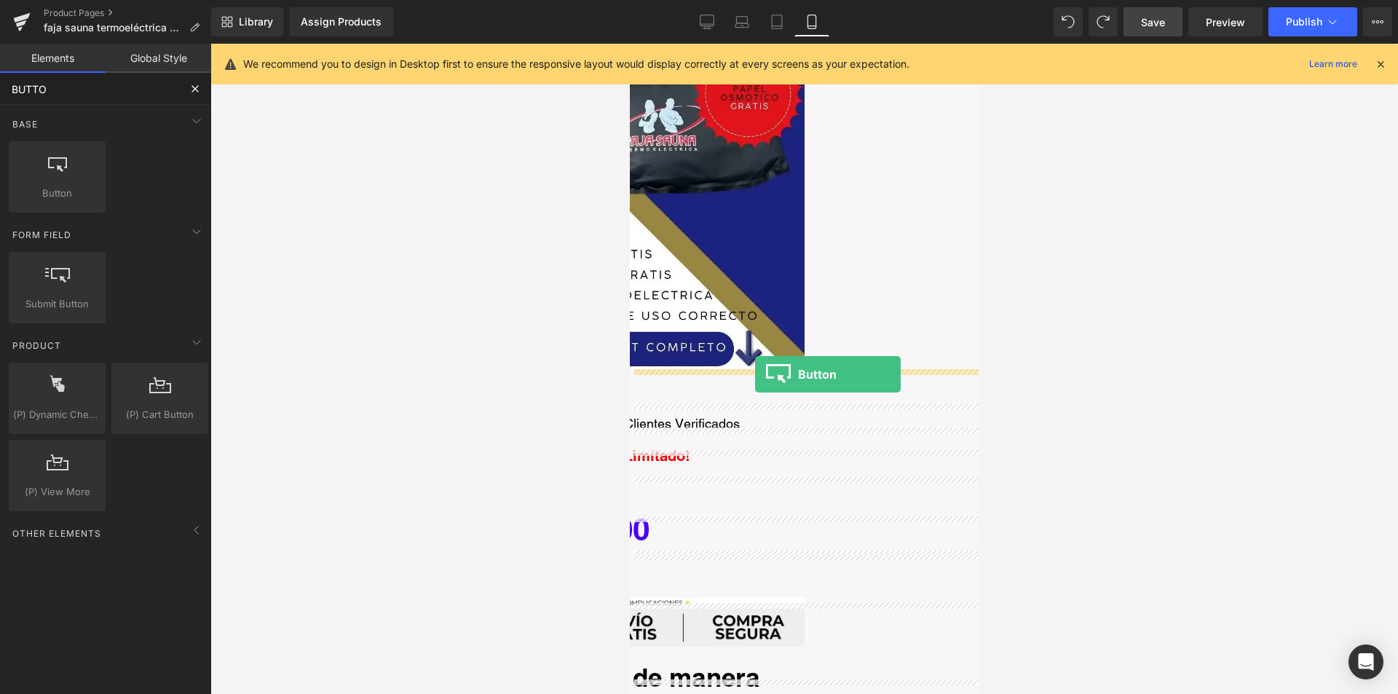
drag, startPoint x: 687, startPoint y: 224, endPoint x: 754, endPoint y: 374, distance: 164.5
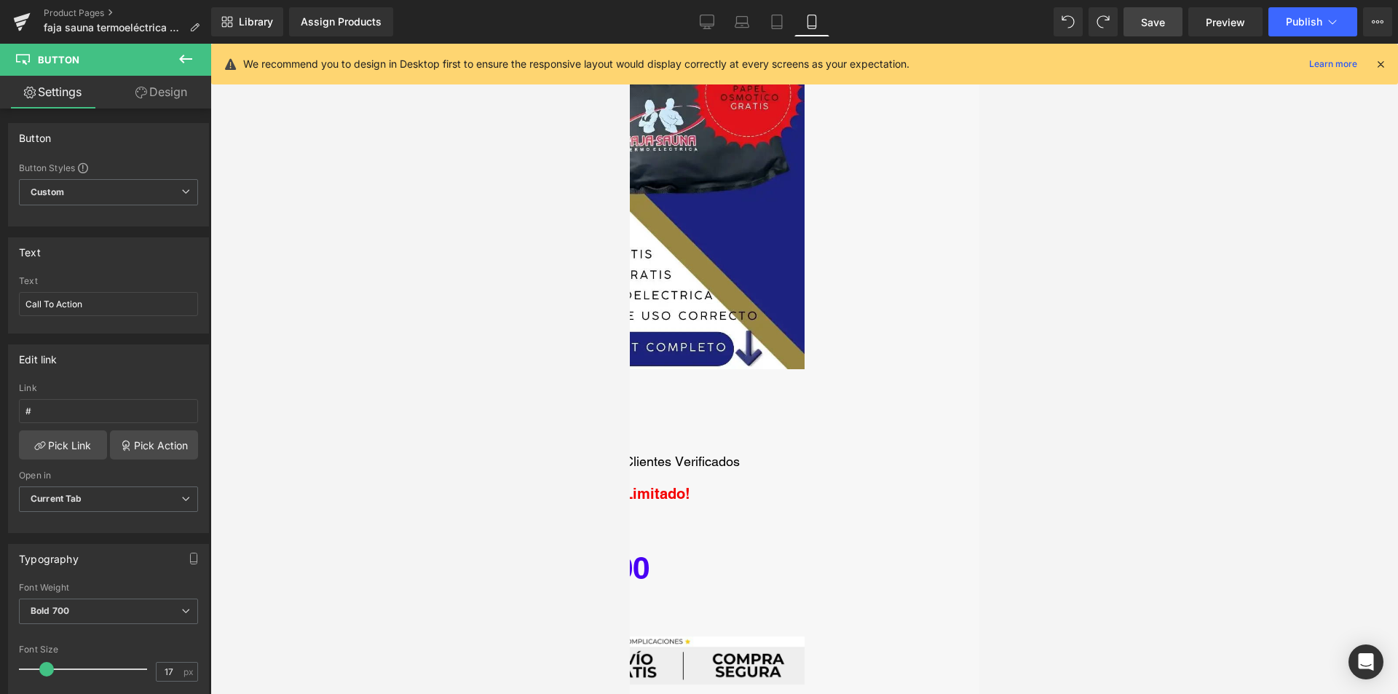
click at [186, 52] on icon at bounding box center [185, 58] width 17 height 17
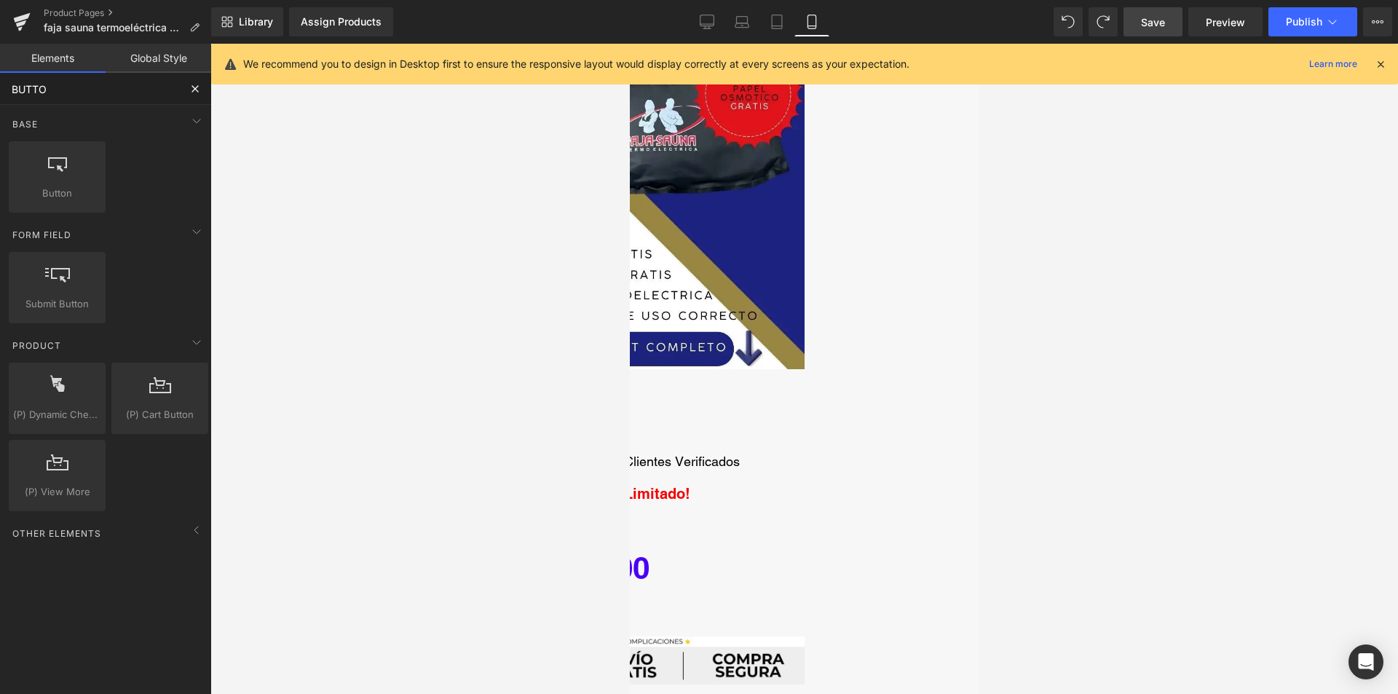
click at [73, 97] on input "BUTTO" at bounding box center [89, 89] width 179 height 32
type input "BUTTON"
click at [629, 44] on span "Button" at bounding box center [629, 44] width 0 height 0
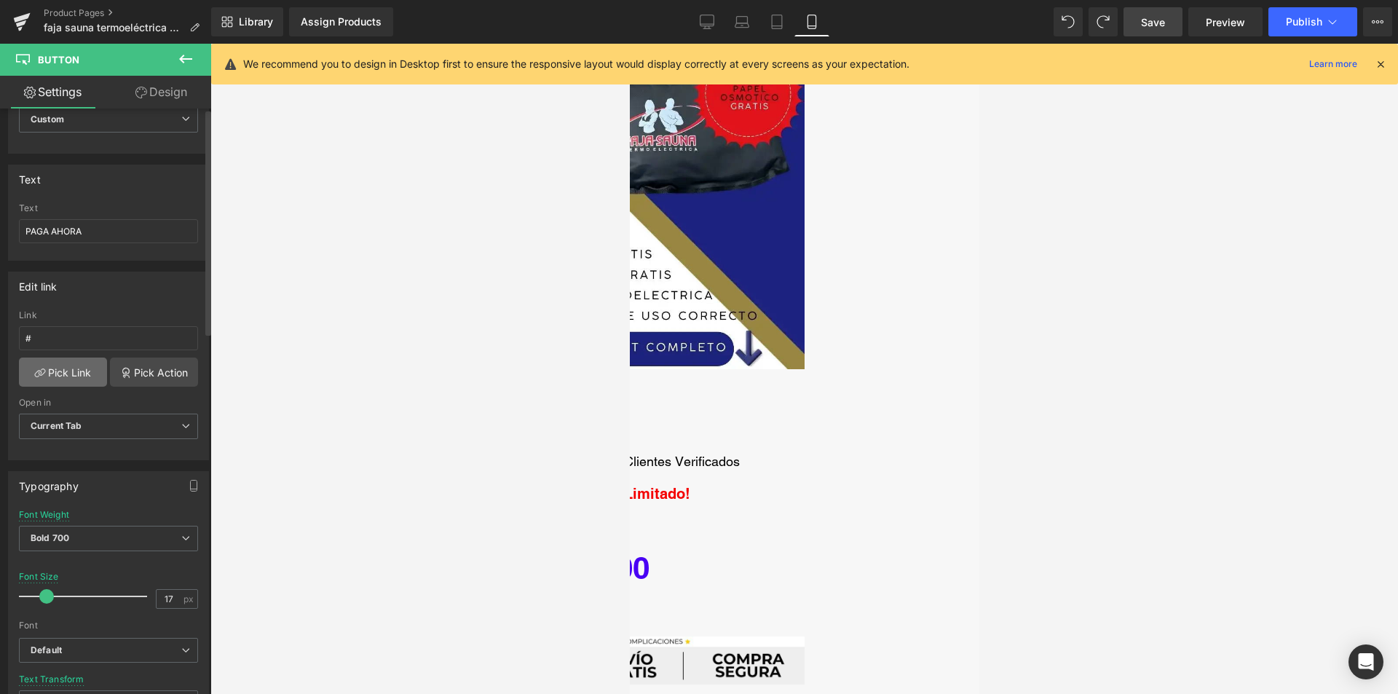
scroll to position [0, 0]
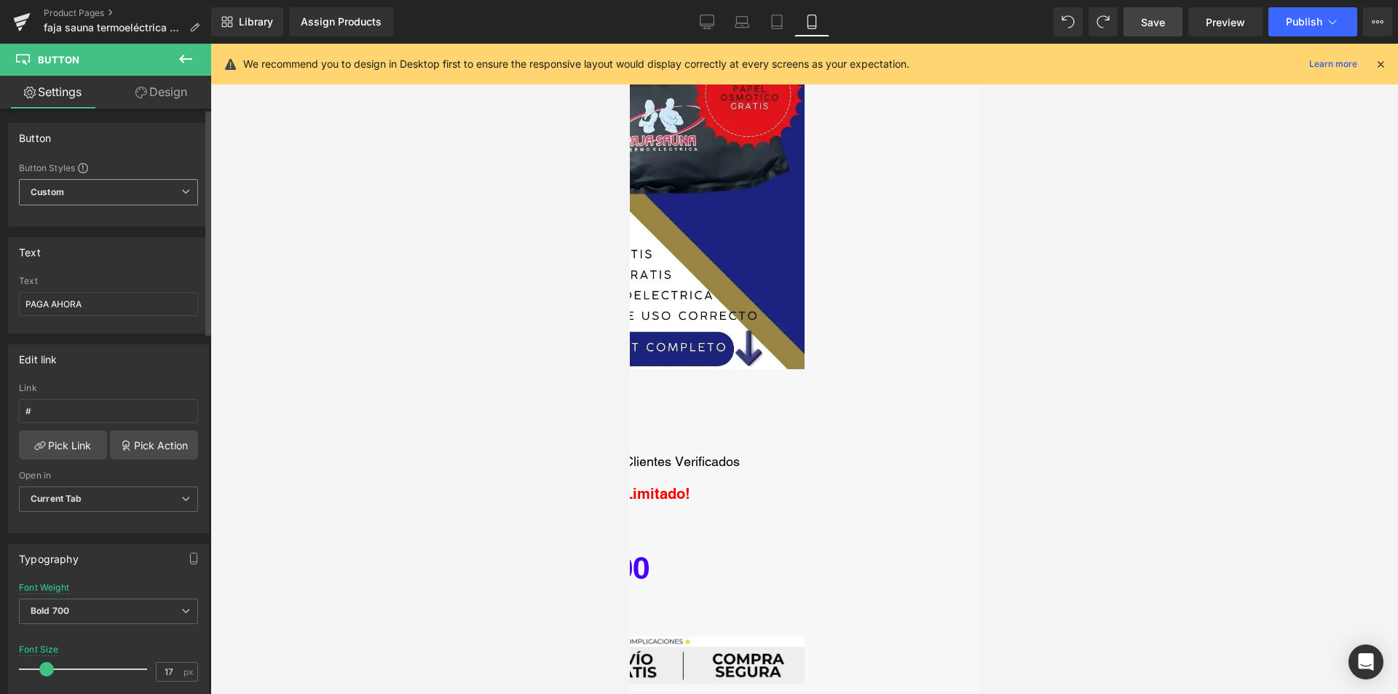
click at [122, 181] on span "Custom Setup Global Style" at bounding box center [108, 192] width 179 height 26
click at [159, 367] on div "Edit link" at bounding box center [106, 359] width 194 height 28
click at [160, 102] on link "Design" at bounding box center [161, 92] width 106 height 33
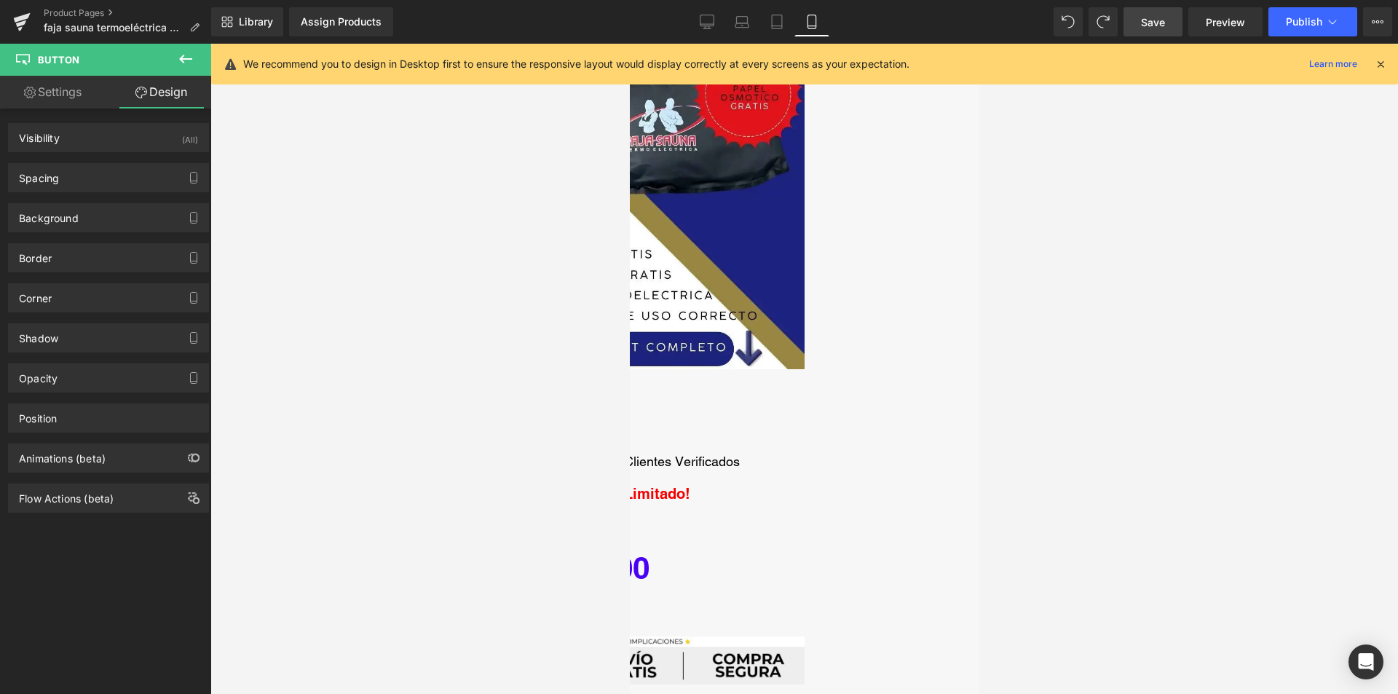
click at [93, 92] on link "Settings" at bounding box center [53, 92] width 106 height 33
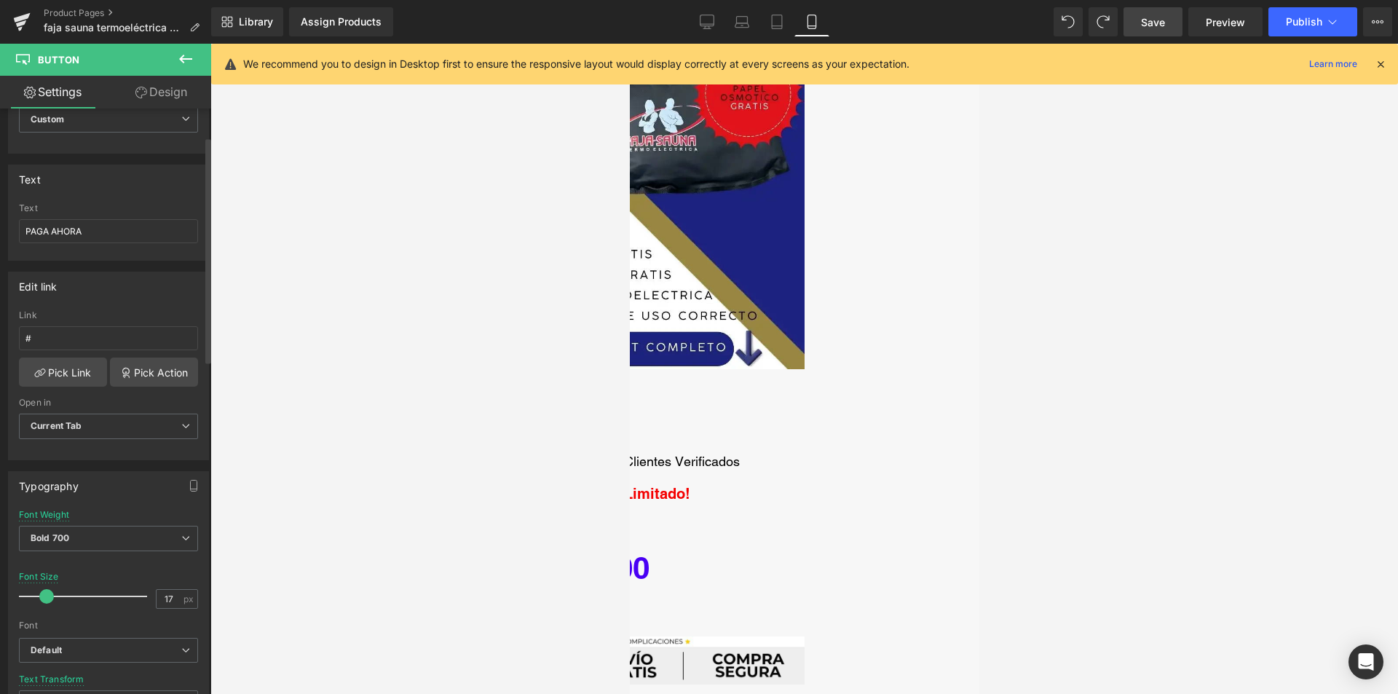
scroll to position [146, 0]
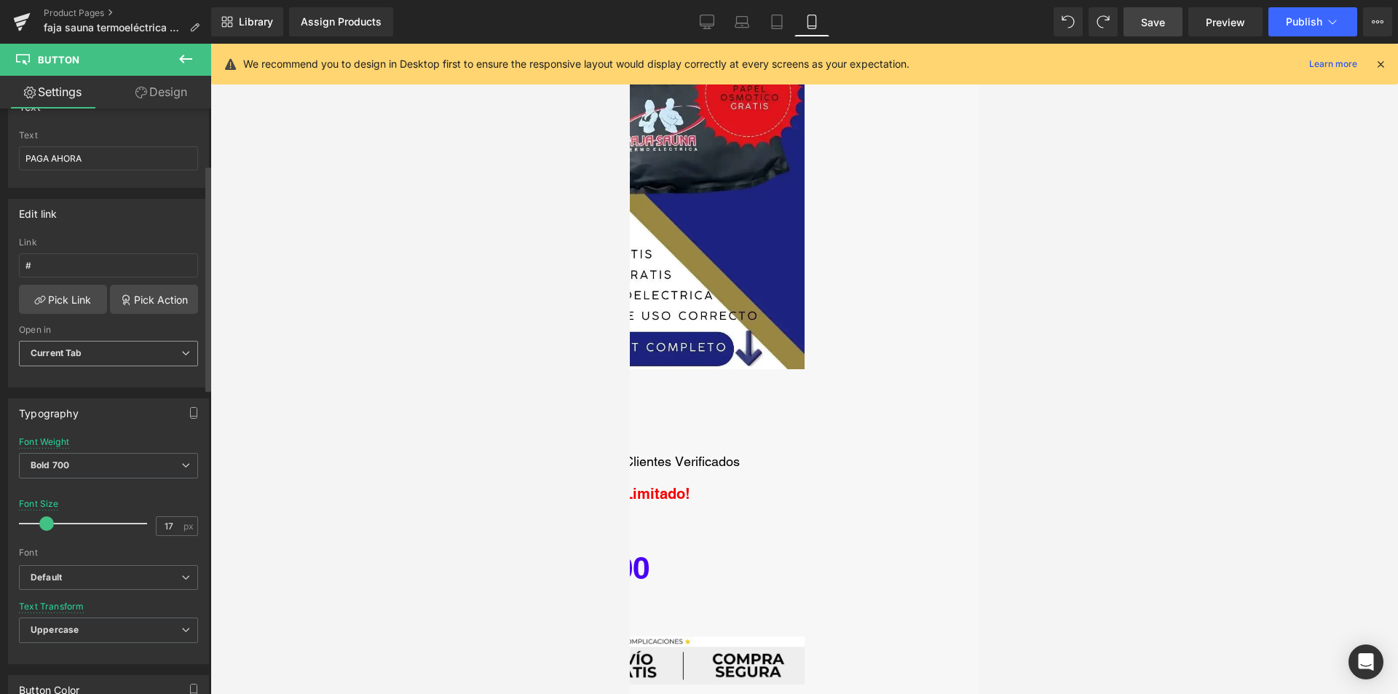
click at [130, 344] on span "Current Tab" at bounding box center [108, 353] width 179 height 25
click at [130, 344] on span "Current Tab" at bounding box center [105, 353] width 173 height 25
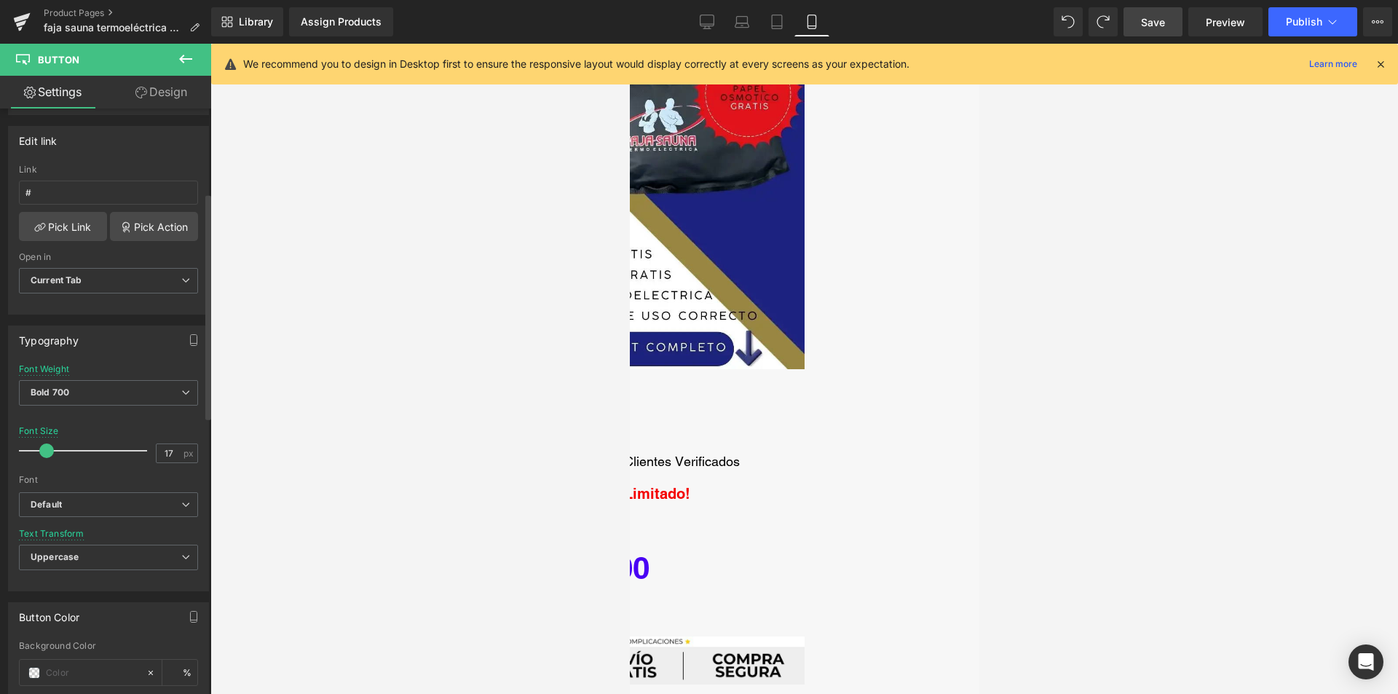
scroll to position [0, 0]
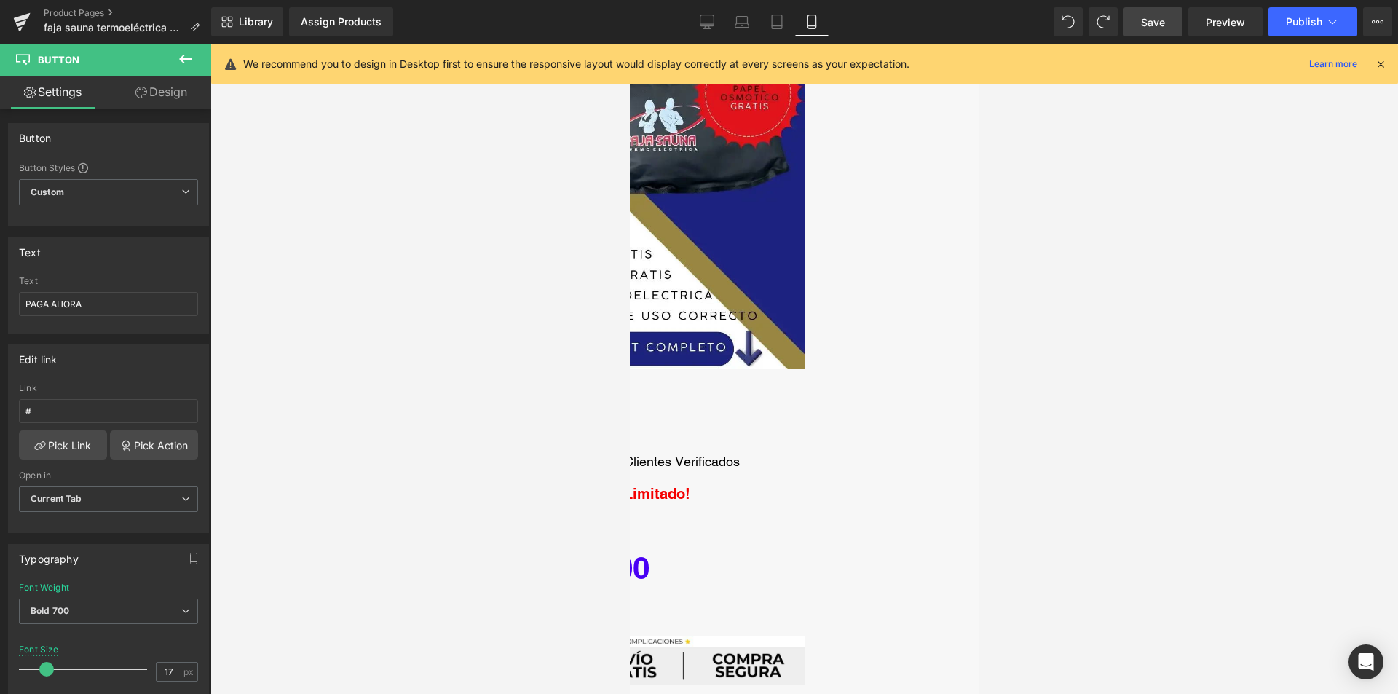
click at [180, 54] on icon at bounding box center [185, 58] width 17 height 17
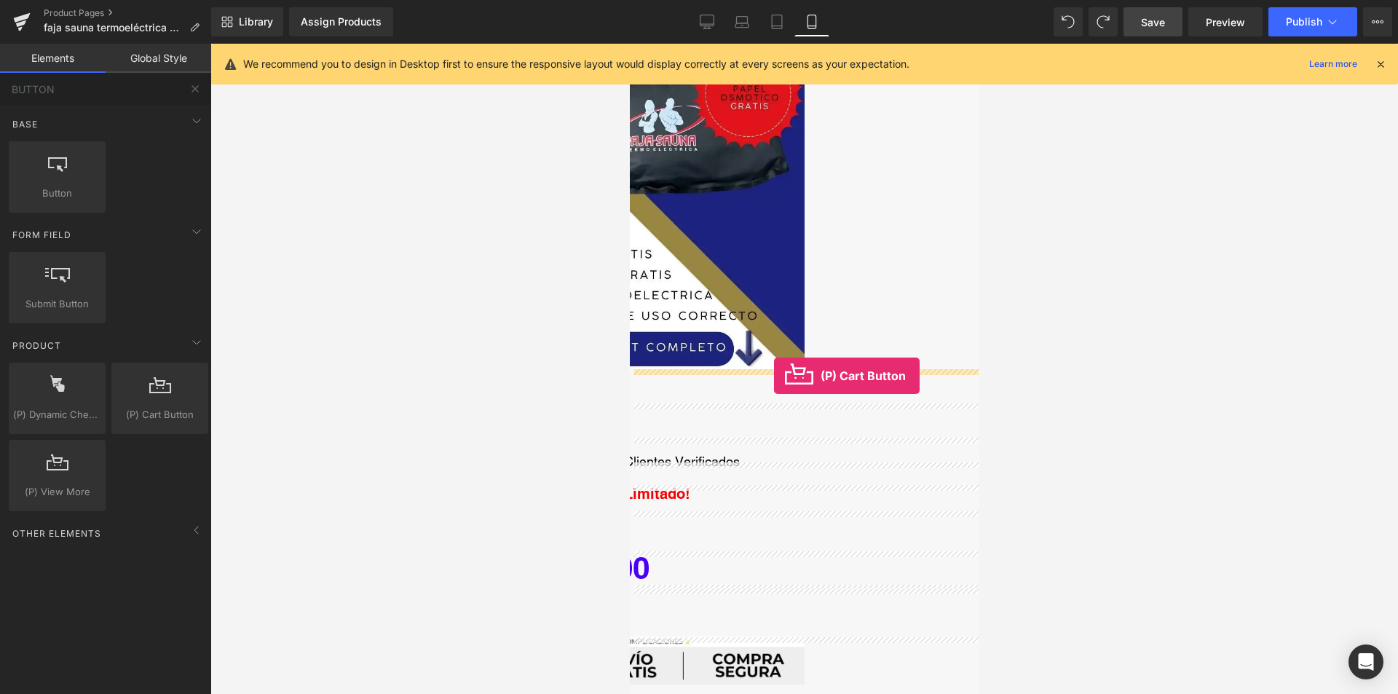
drag, startPoint x: 775, startPoint y: 442, endPoint x: 773, endPoint y: 376, distance: 66.3
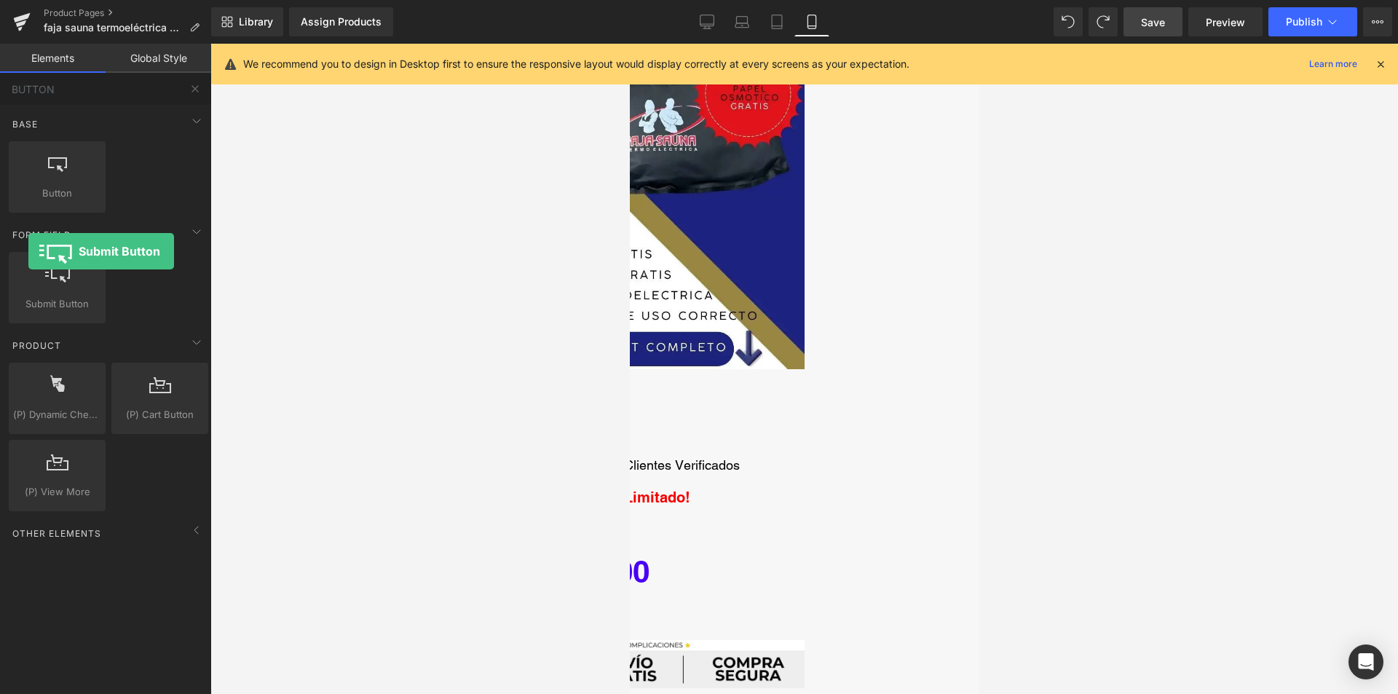
drag, startPoint x: 84, startPoint y: 298, endPoint x: 0, endPoint y: 251, distance: 96.8
click at [0, 251] on div "Base Row rows, columns, layouts, div Heading headings, titles, h1,h2,h3,h4,h5,h…" at bounding box center [108, 362] width 217 height 515
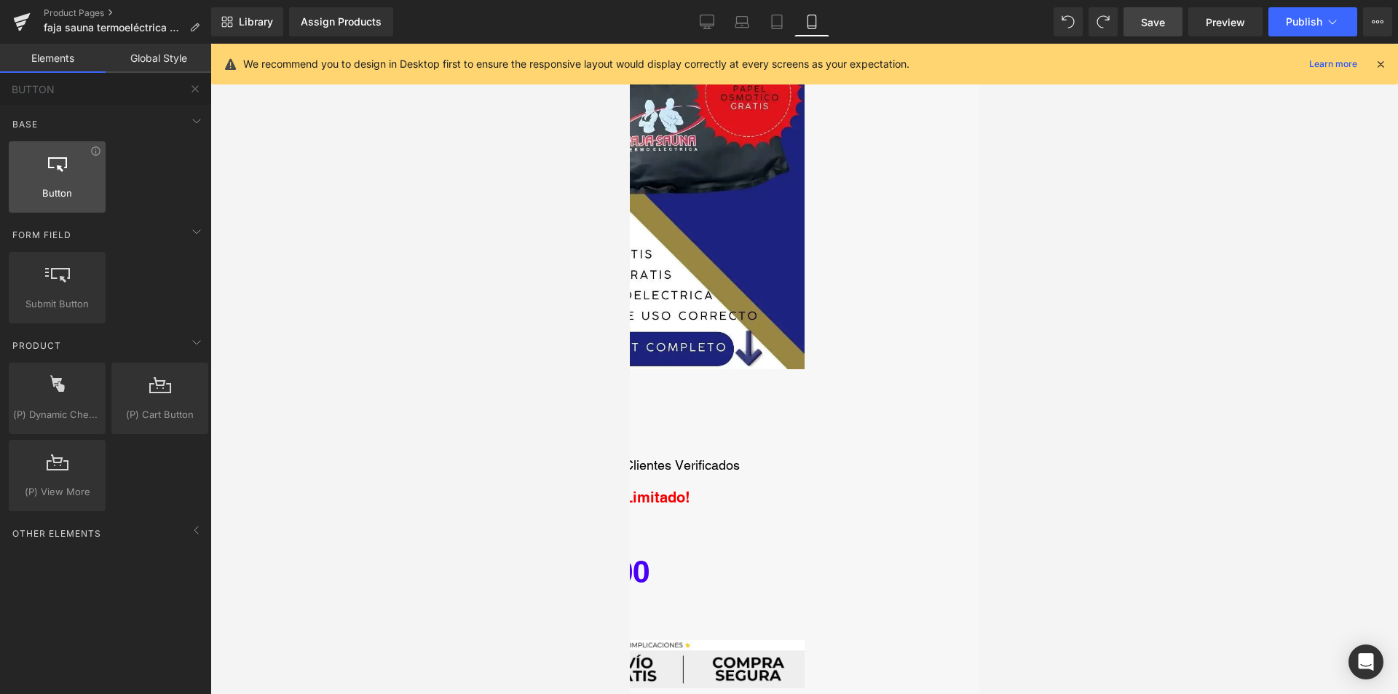
click at [94, 159] on div at bounding box center [57, 169] width 88 height 33
click at [94, 152] on icon at bounding box center [95, 151] width 11 height 11
click at [94, 149] on icon at bounding box center [95, 151] width 11 height 11
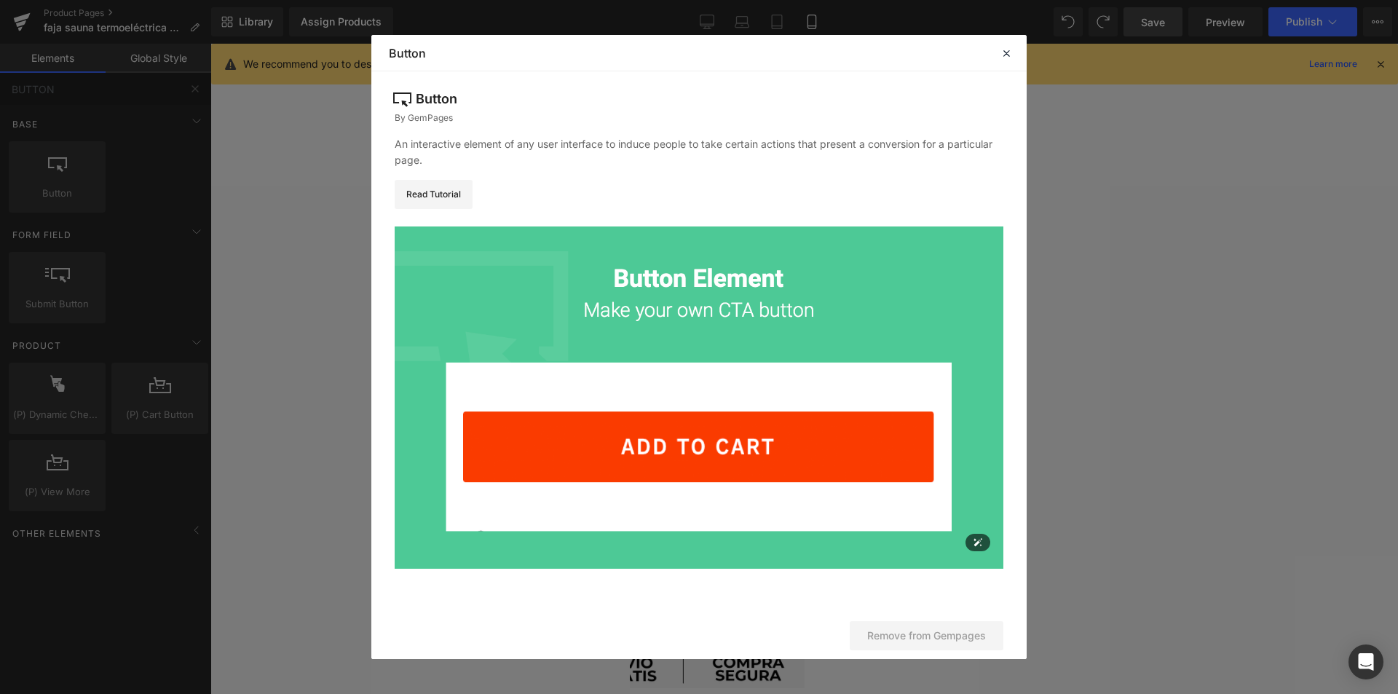
scroll to position [6, 0]
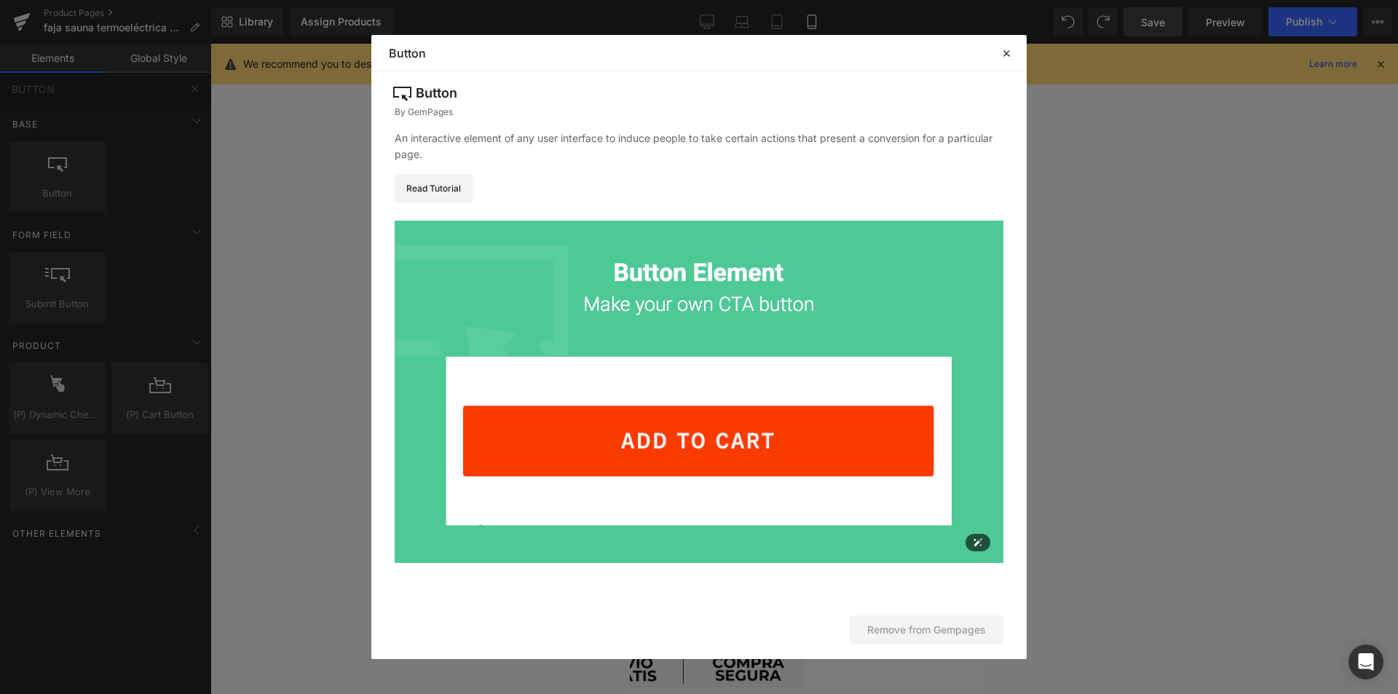
click at [696, 428] on img at bounding box center [699, 392] width 609 height 342
click at [1005, 51] on icon at bounding box center [1006, 53] width 13 height 13
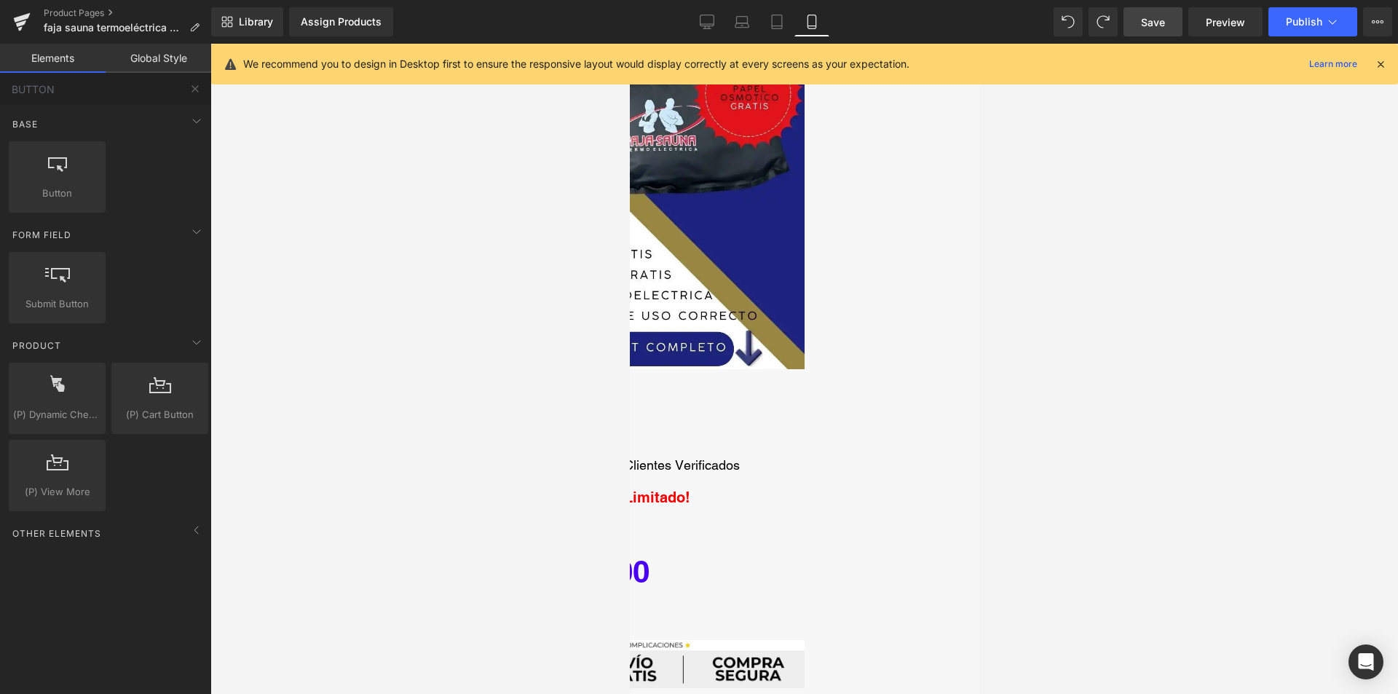
click at [588, 415] on link "PAGA AHORA" at bounding box center [521, 432] width 134 height 34
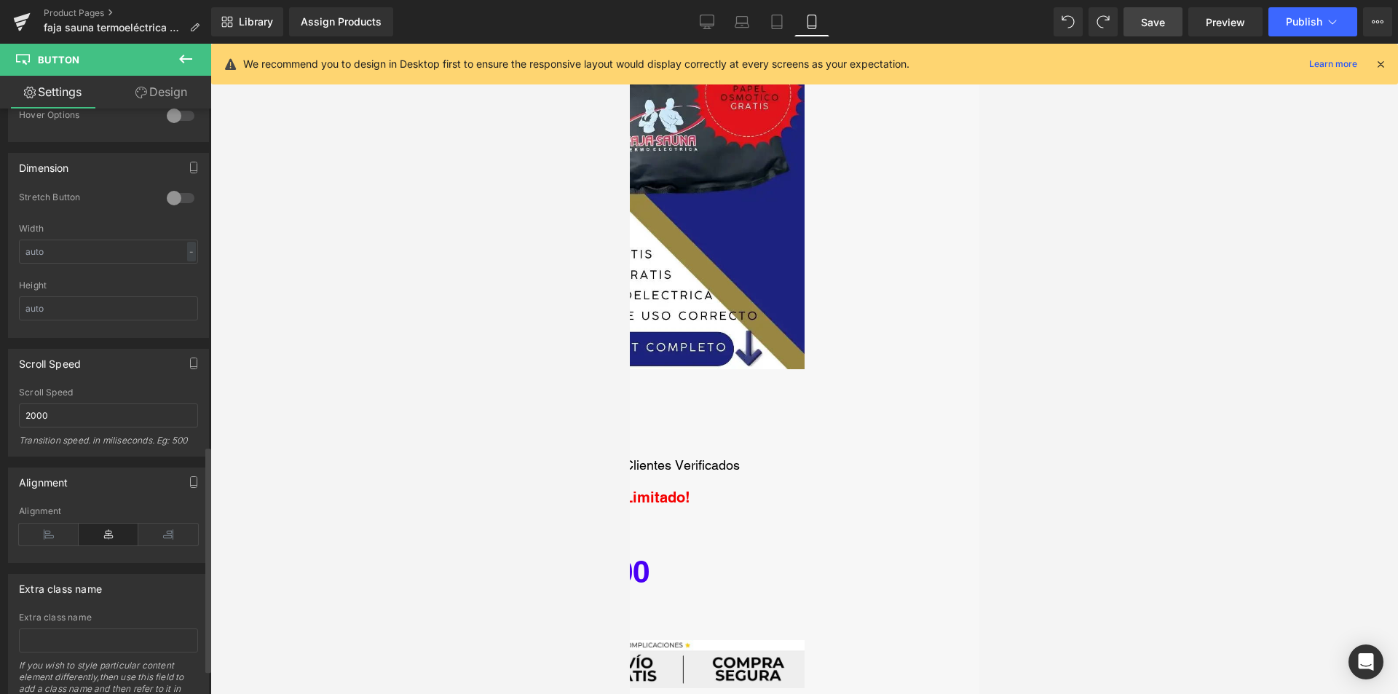
scroll to position [937, 0]
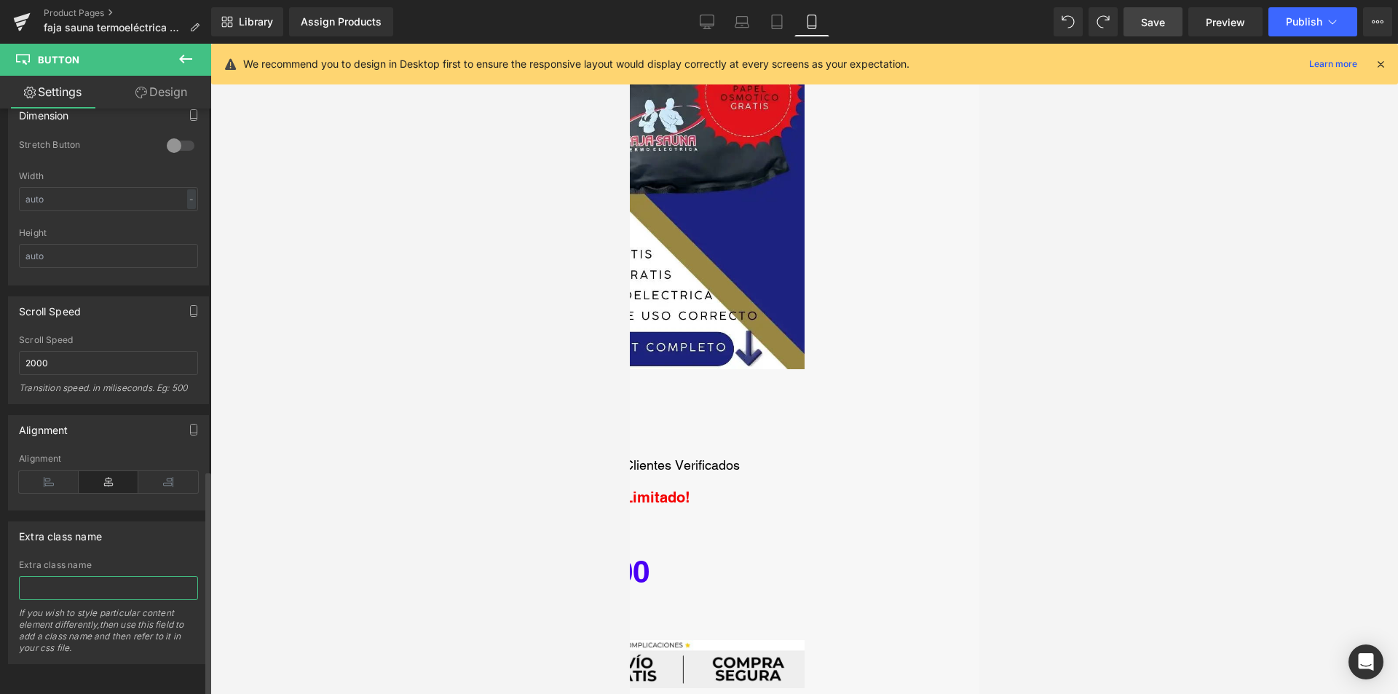
click at [135, 587] on input "text" at bounding box center [108, 588] width 179 height 24
paste input "_rsi-cod-form-gempages-button-overwrite _rsi-cod-form-is-gempage"
type input "_rsi-cod-form-gempages-button-overwrite _rsi-cod-form-is-gempage"
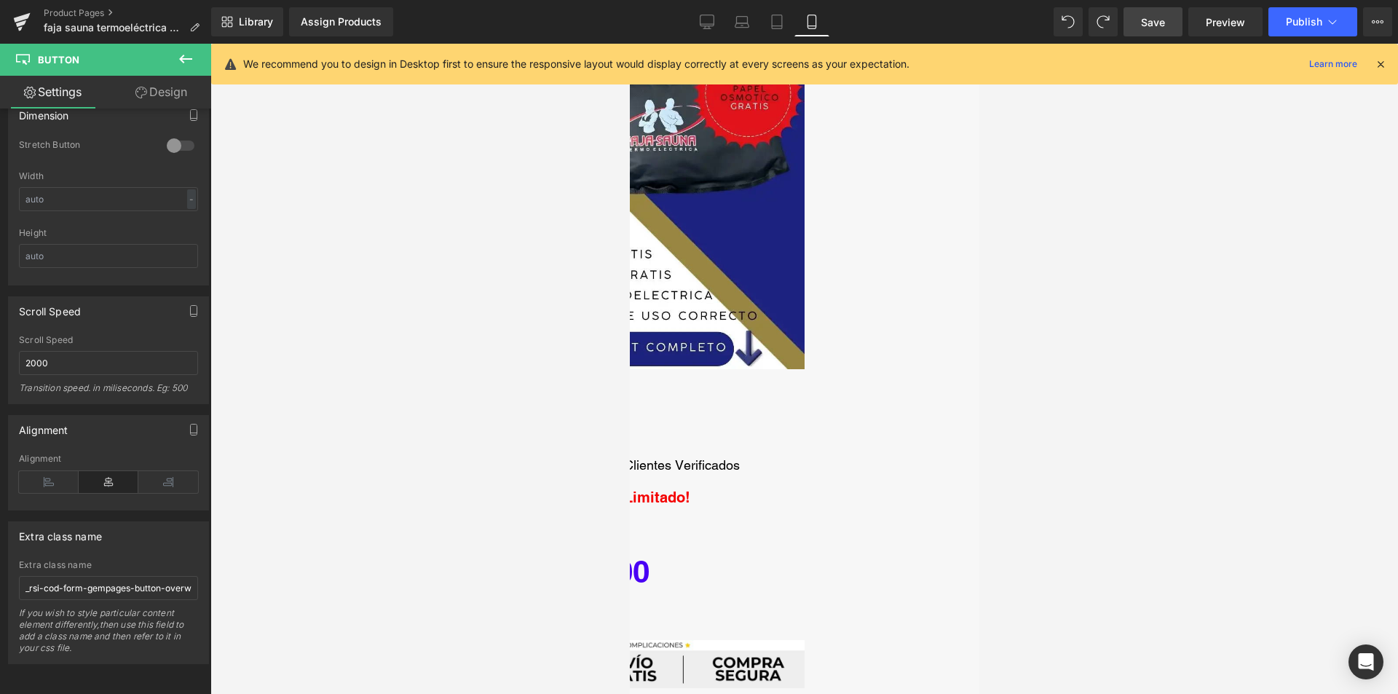
click at [259, 551] on div at bounding box center [803, 369] width 1187 height 650
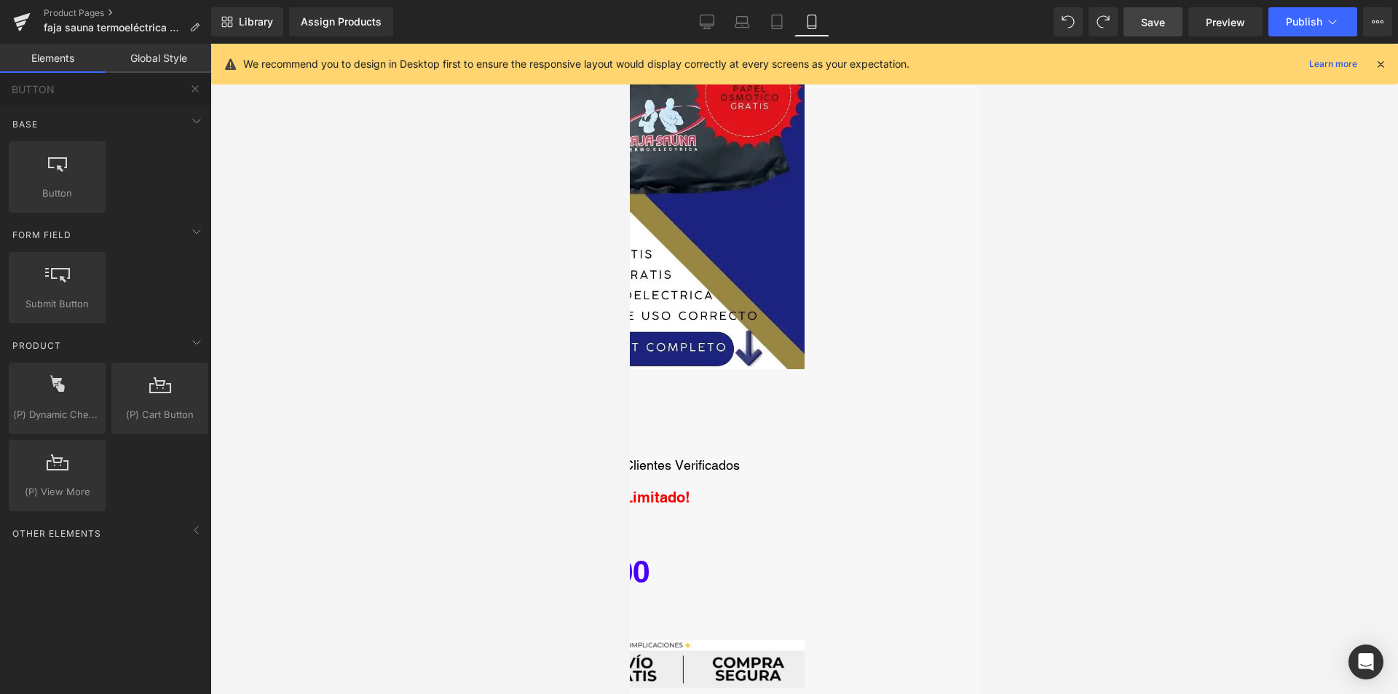
click at [629, 44] on span "Button" at bounding box center [629, 44] width 0 height 0
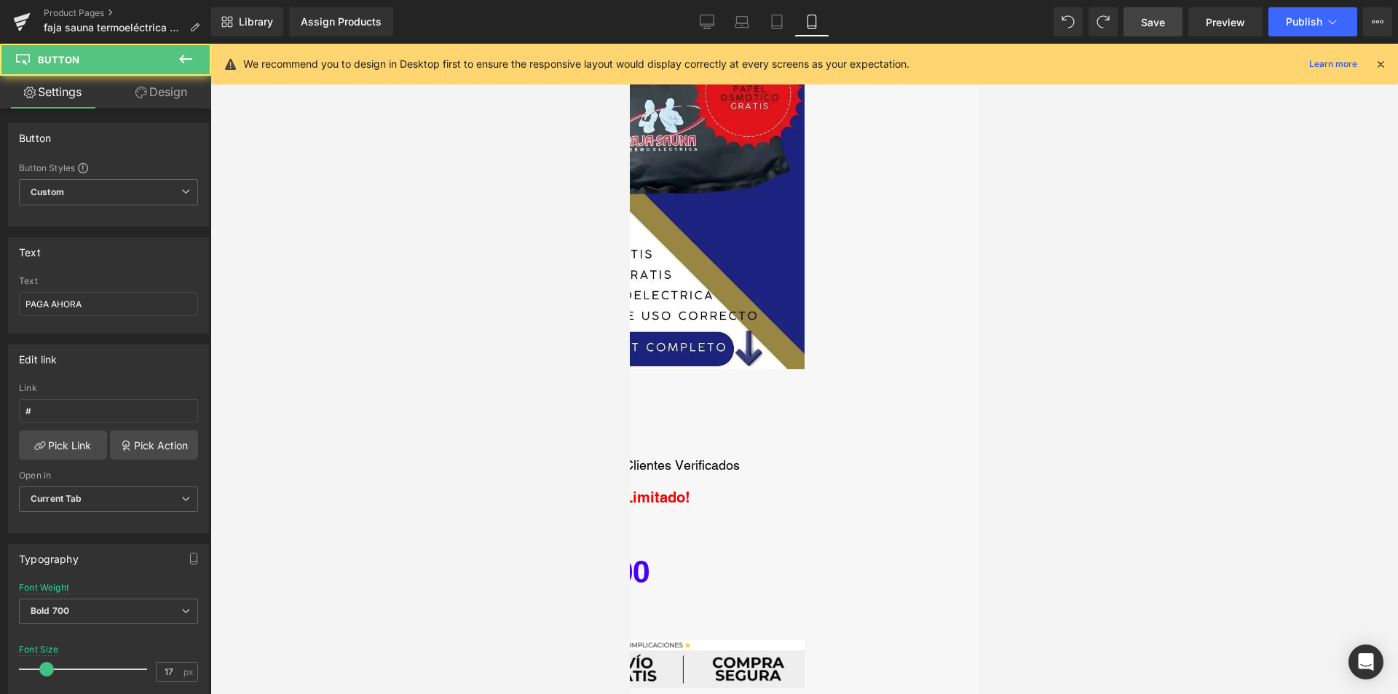
click at [588, 423] on link "PAGA AHORA" at bounding box center [521, 432] width 134 height 34
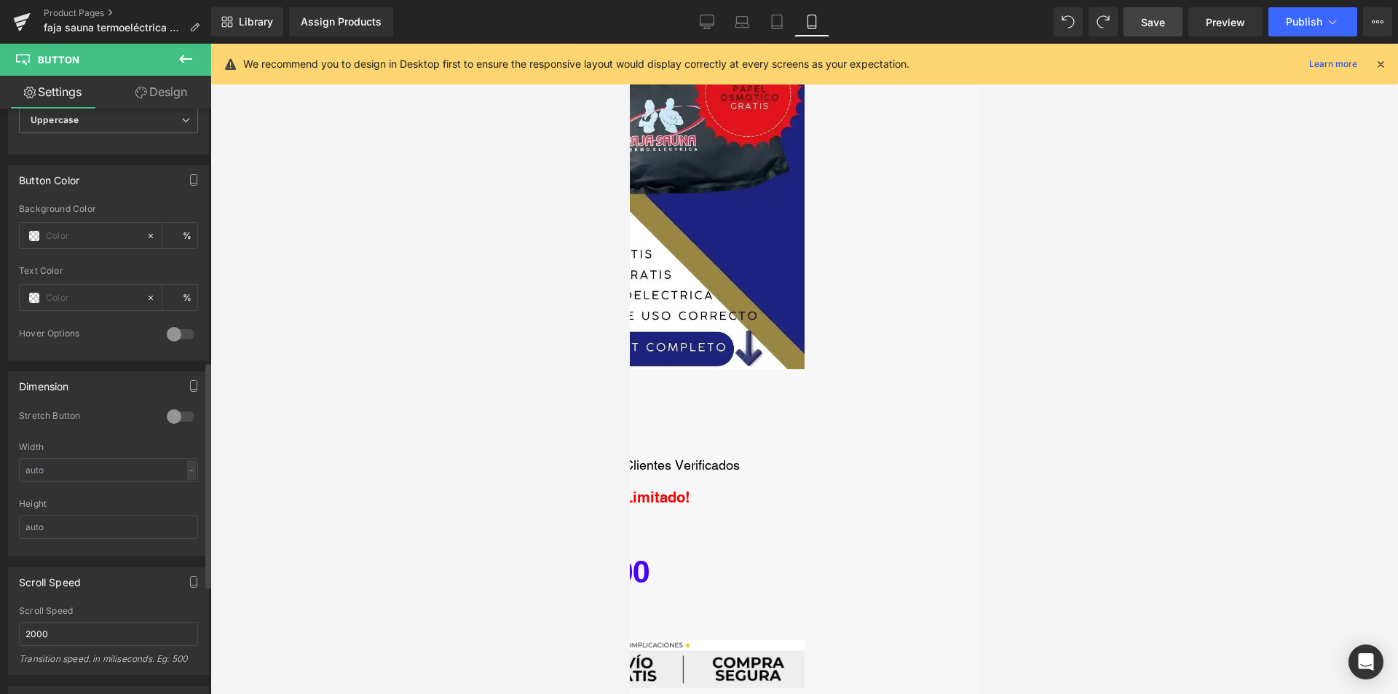
scroll to position [937, 0]
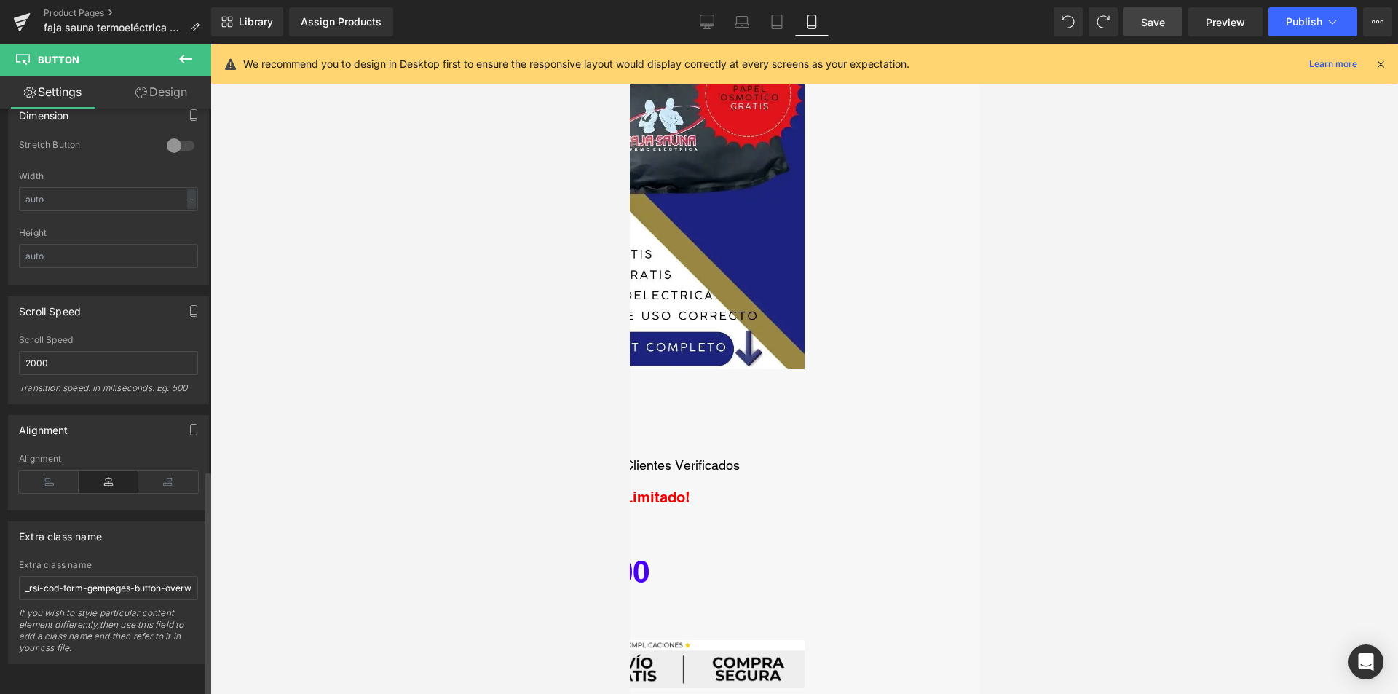
click at [103, 560] on div "Extra class name" at bounding box center [108, 565] width 179 height 10
click at [232, 545] on div at bounding box center [803, 369] width 1187 height 650
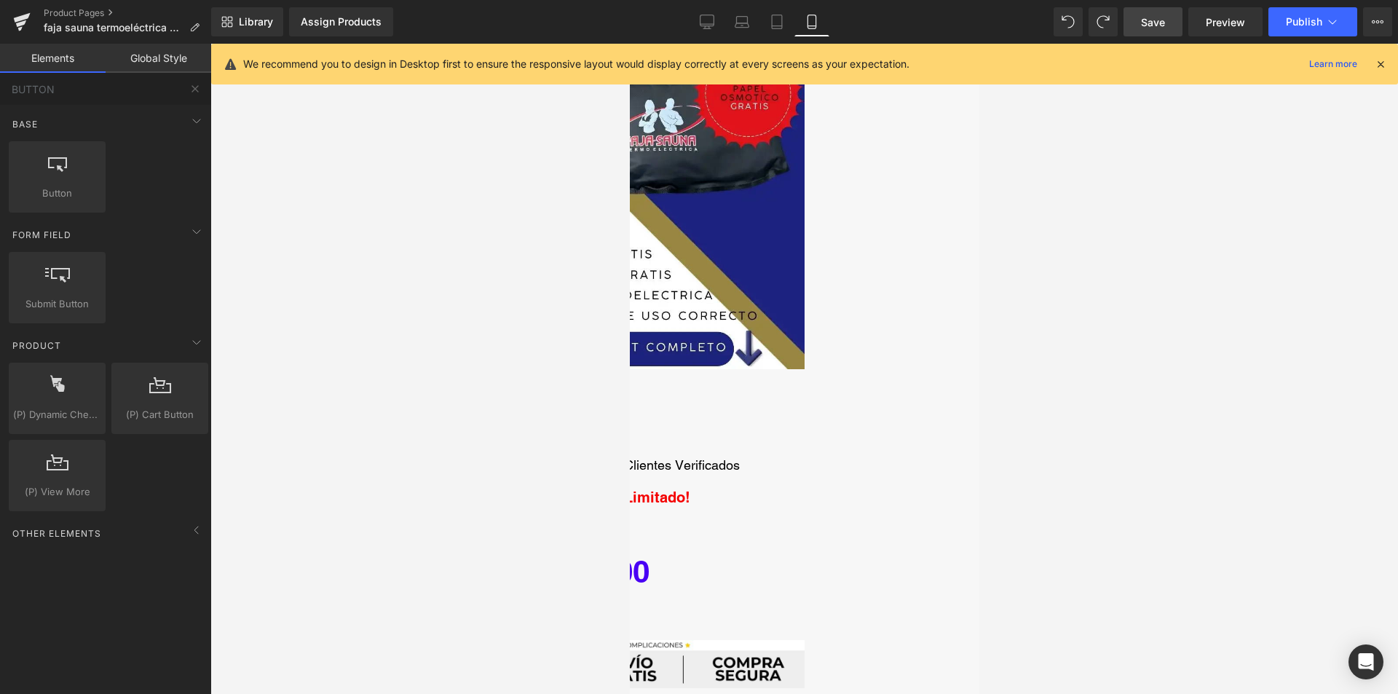
click at [1137, 25] on link "Save" at bounding box center [1152, 21] width 59 height 29
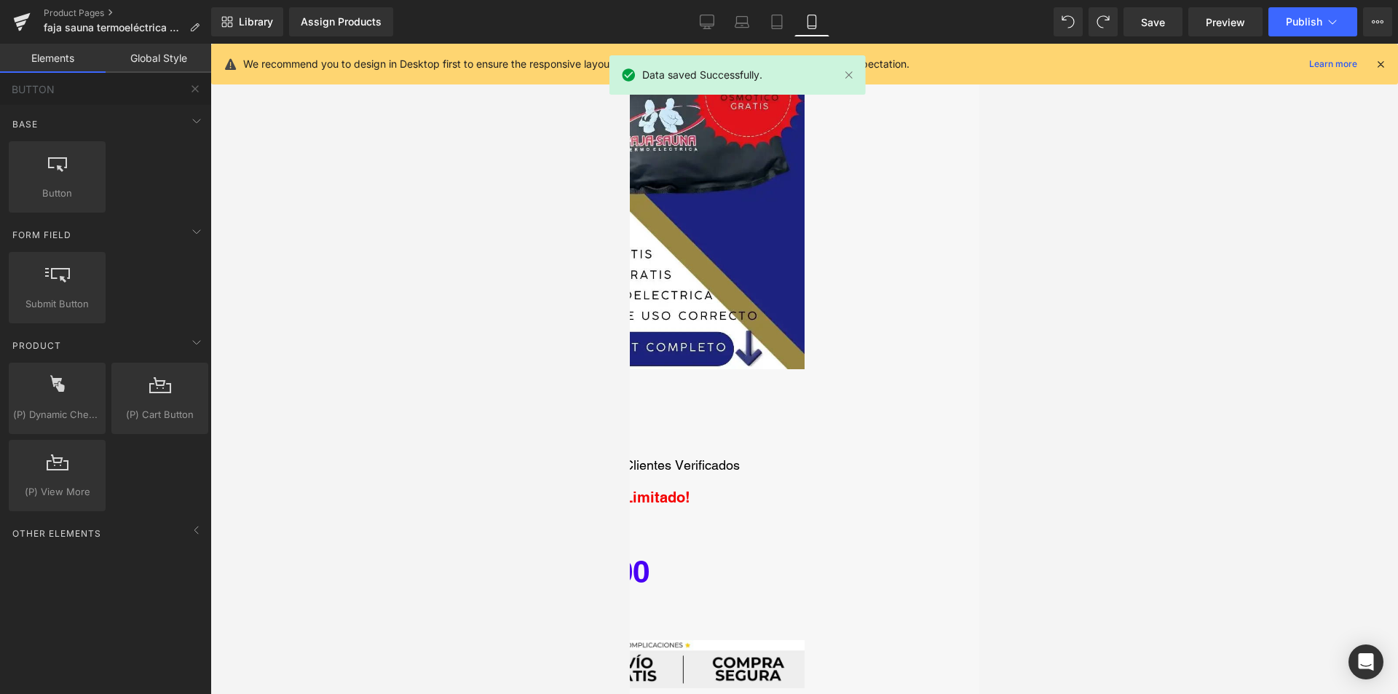
click at [1380, 67] on icon at bounding box center [1380, 64] width 13 height 13
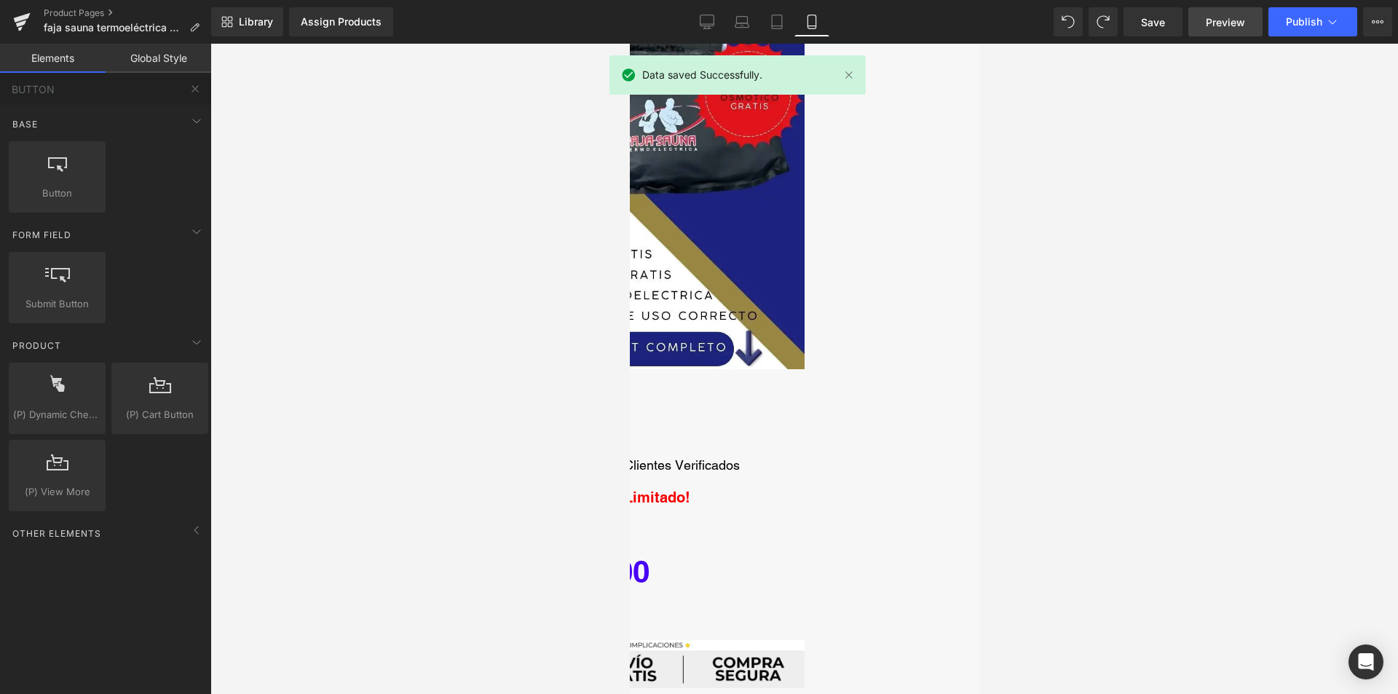
click at [1221, 20] on span "Preview" at bounding box center [1225, 22] width 39 height 15
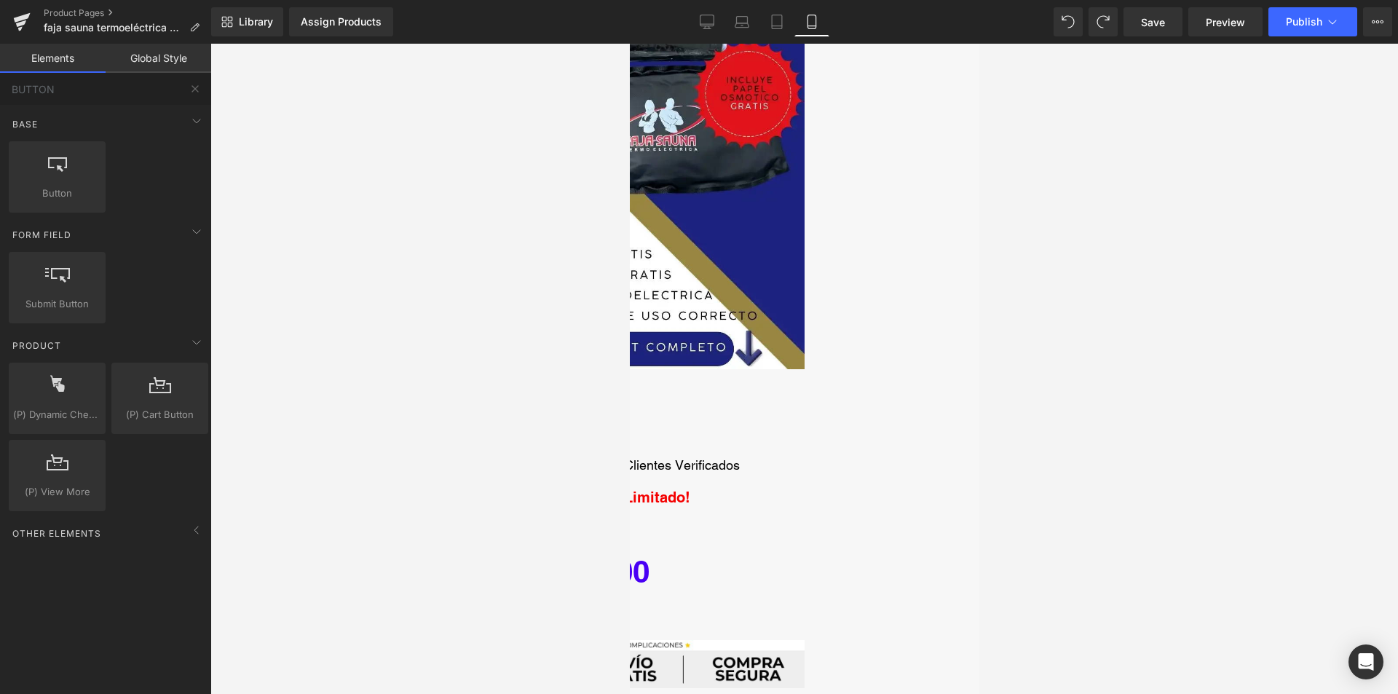
click at [588, 416] on link "PAGA AHORA" at bounding box center [521, 432] width 134 height 34
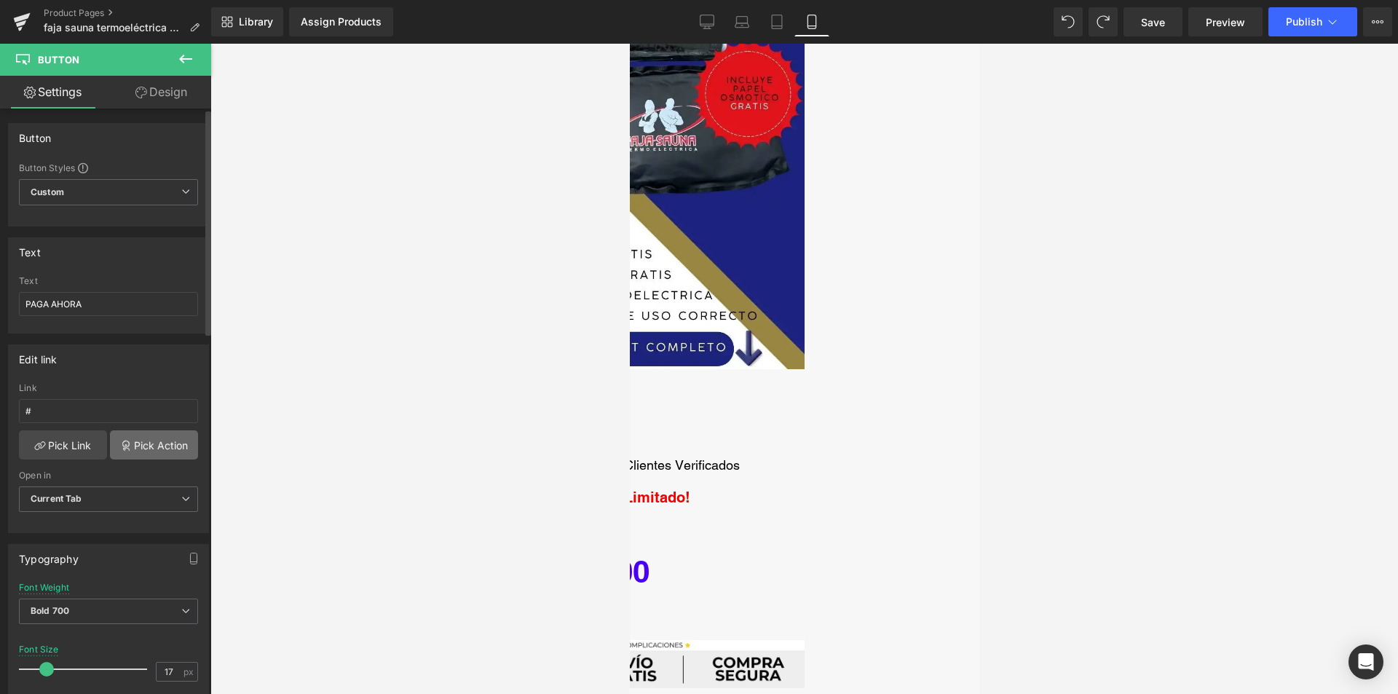
click at [149, 446] on link "Pick Action" at bounding box center [154, 444] width 88 height 29
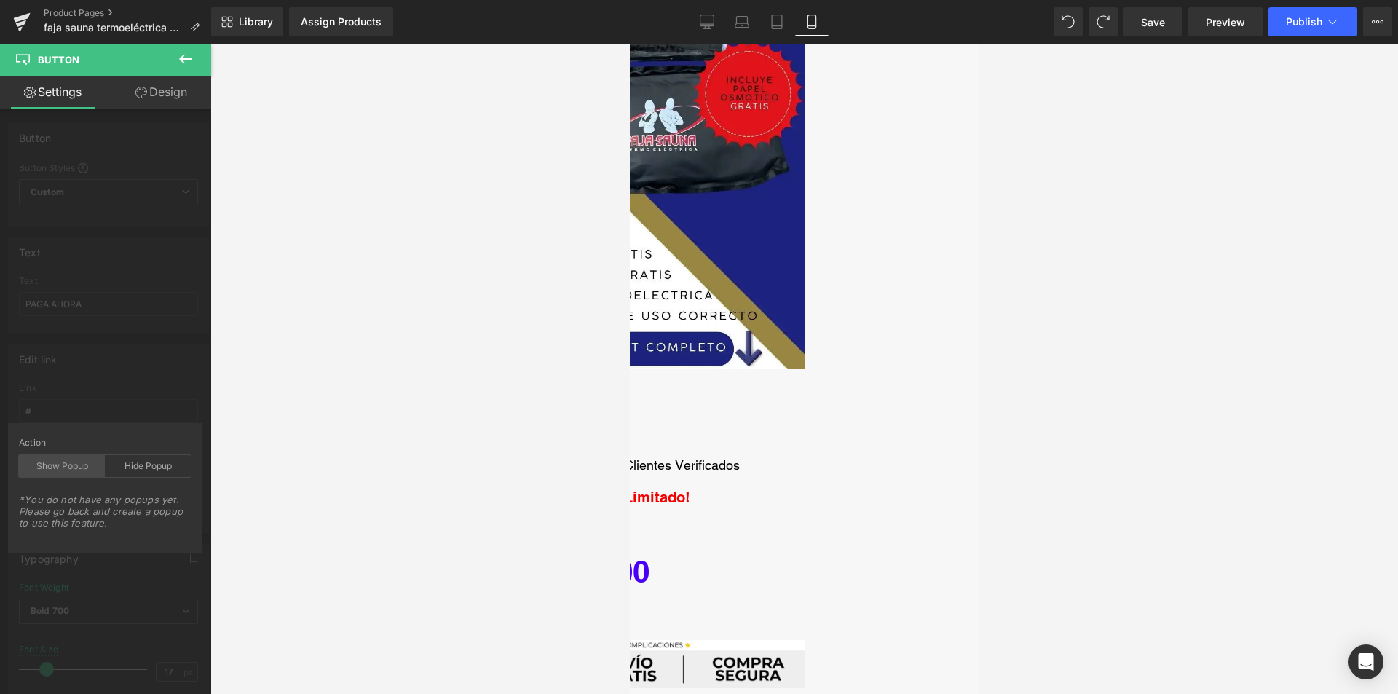
click at [75, 464] on div "Show Popup" at bounding box center [62, 466] width 86 height 22
click at [149, 462] on div "Hide Popup" at bounding box center [148, 466] width 86 height 22
click at [77, 452] on div "Action Show Popup Hide Popup" at bounding box center [105, 466] width 172 height 56
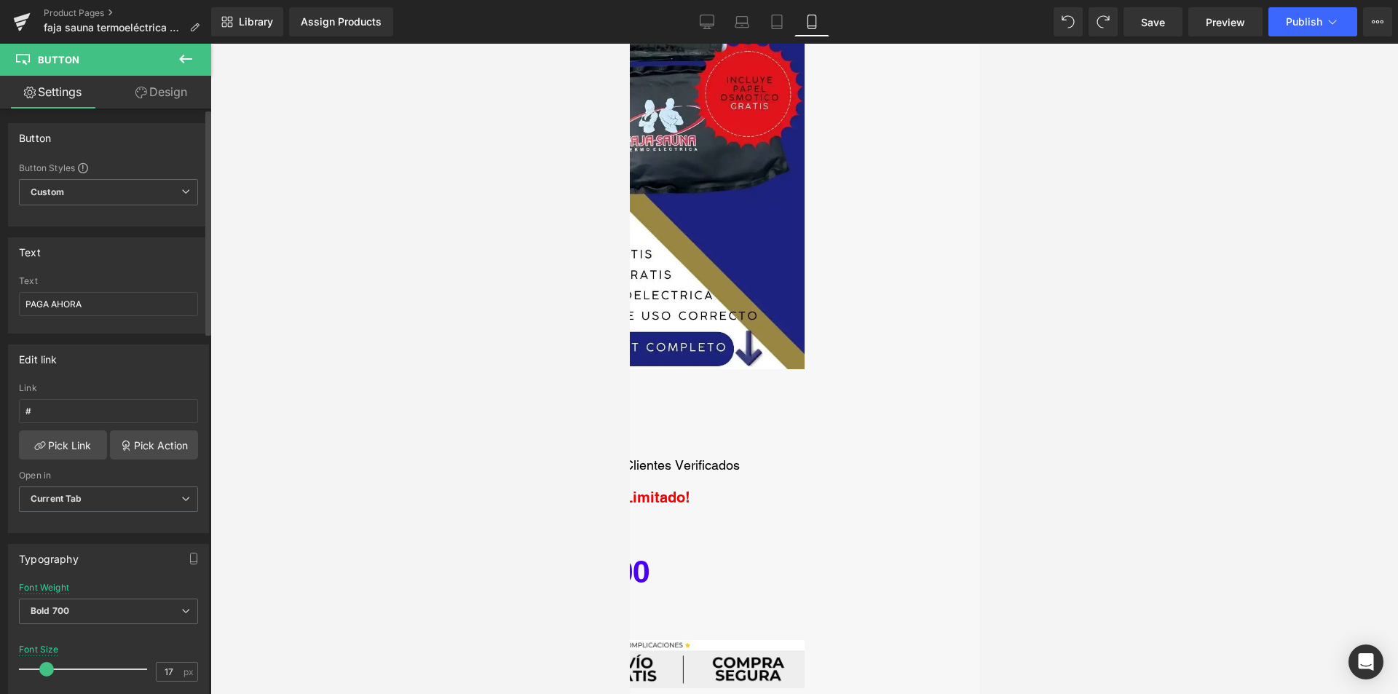
click at [115, 396] on div "Edit link # Link # Pick Link Pick Action Current Tab New Tab Open in Current Ta…" at bounding box center [109, 432] width 218 height 199
click at [87, 450] on link "Pick Link" at bounding box center [63, 444] width 88 height 29
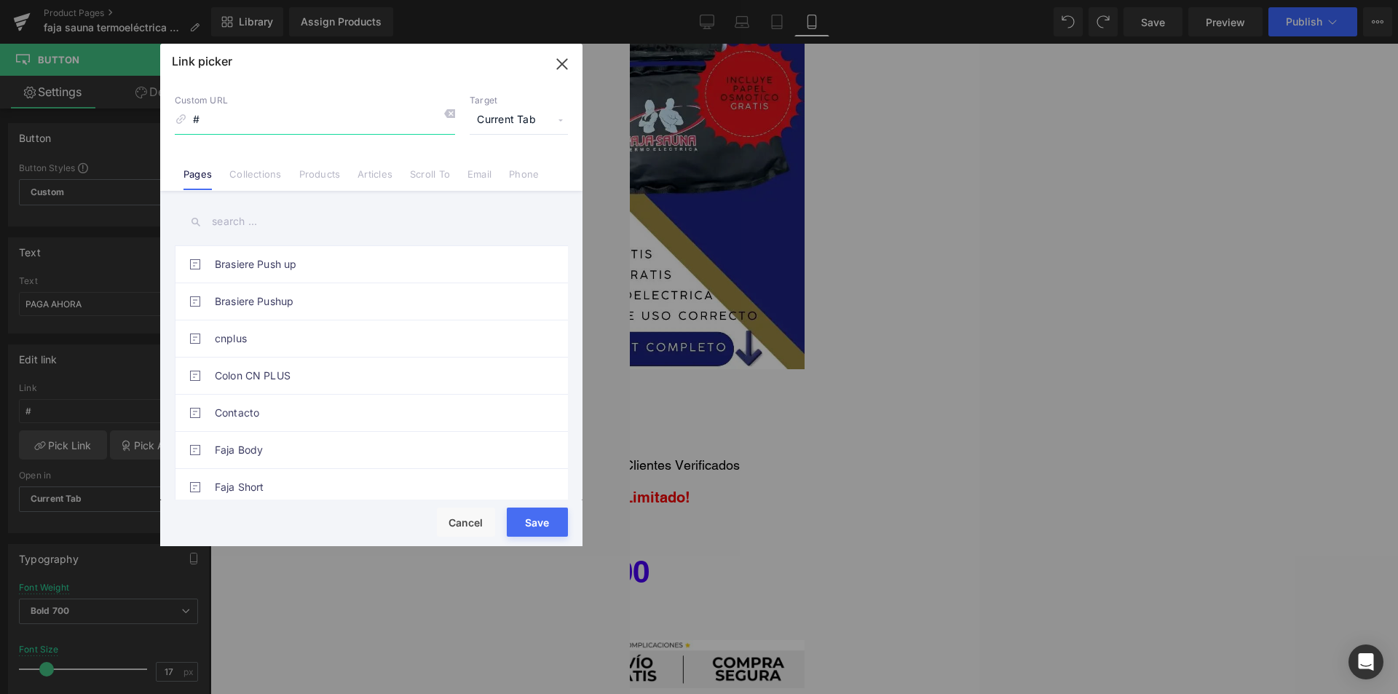
click at [558, 68] on icon "button" at bounding box center [561, 63] width 9 height 9
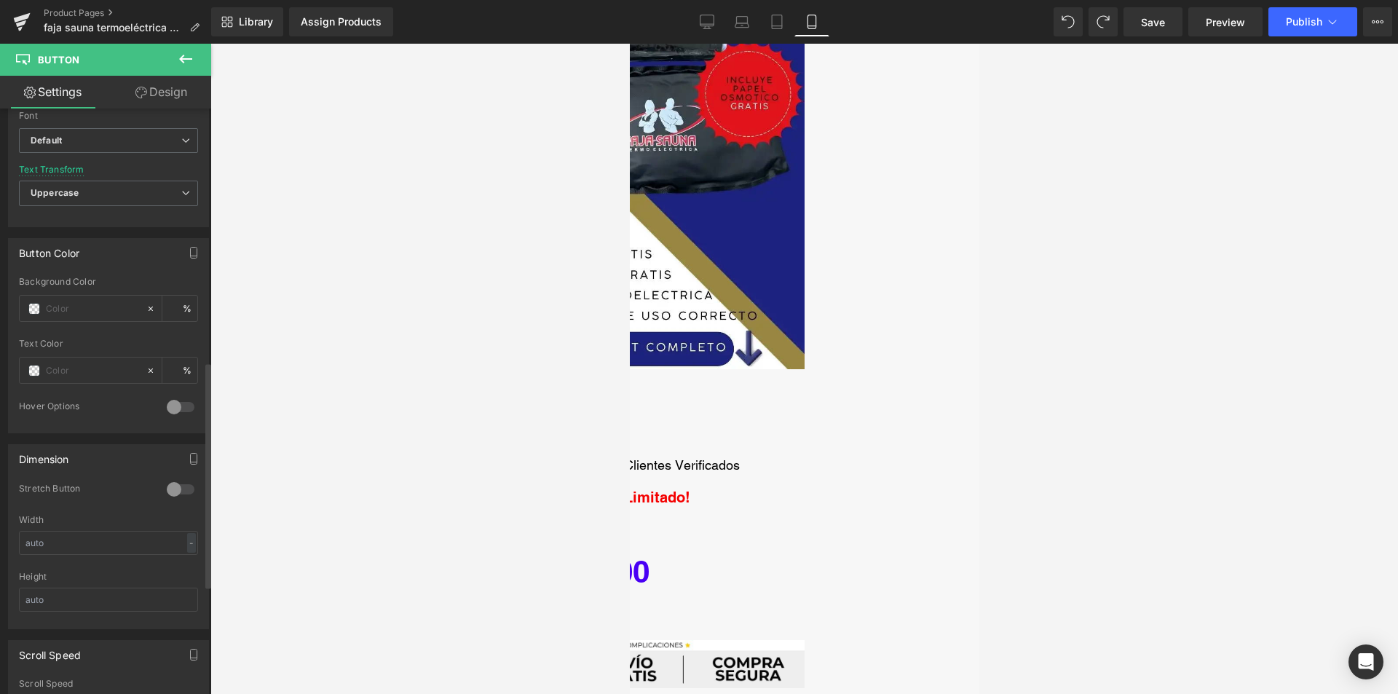
scroll to position [655, 0]
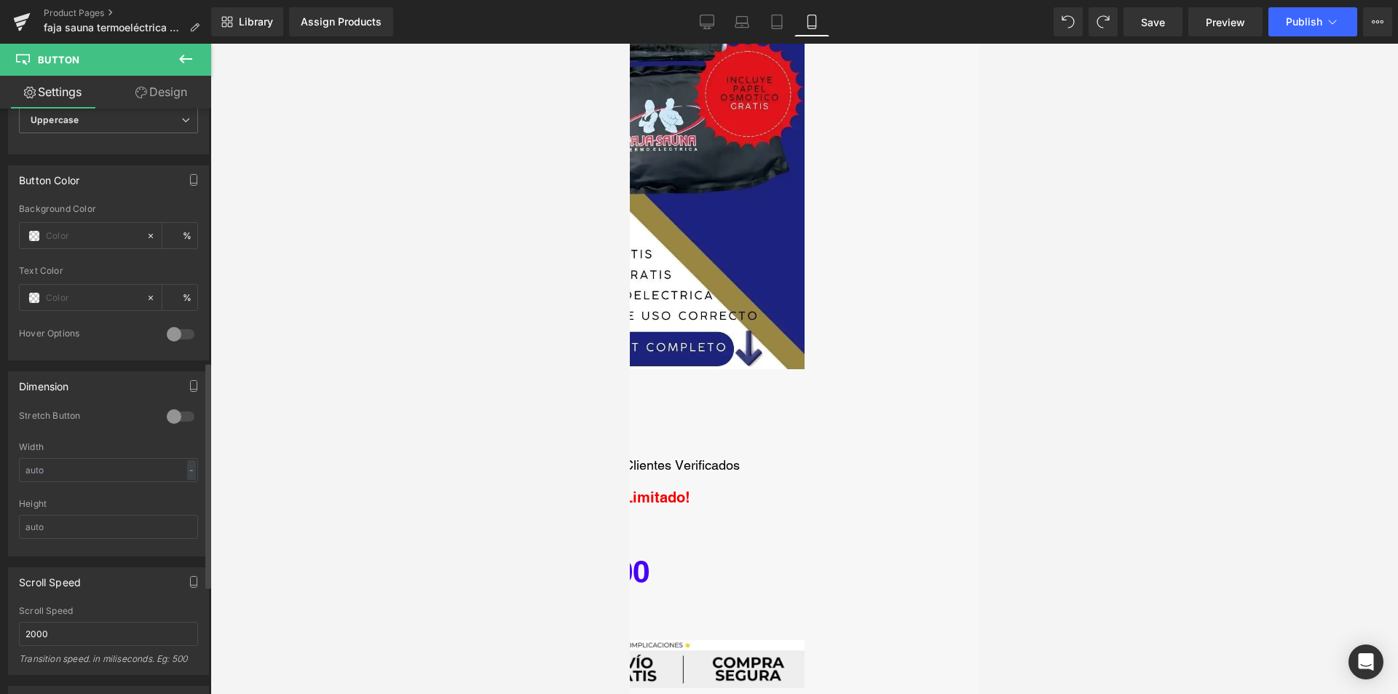
click at [168, 409] on div at bounding box center [180, 416] width 35 height 23
click at [134, 471] on input "text" at bounding box center [108, 470] width 179 height 24
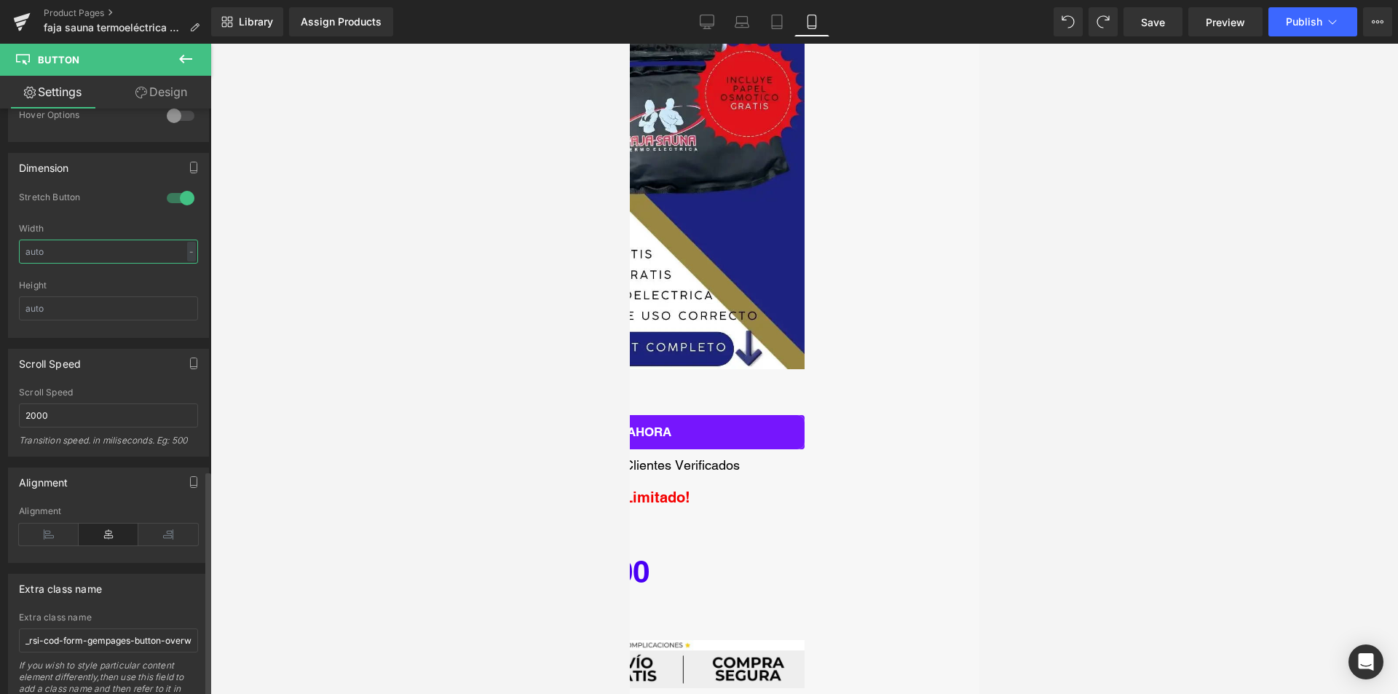
scroll to position [937, 0]
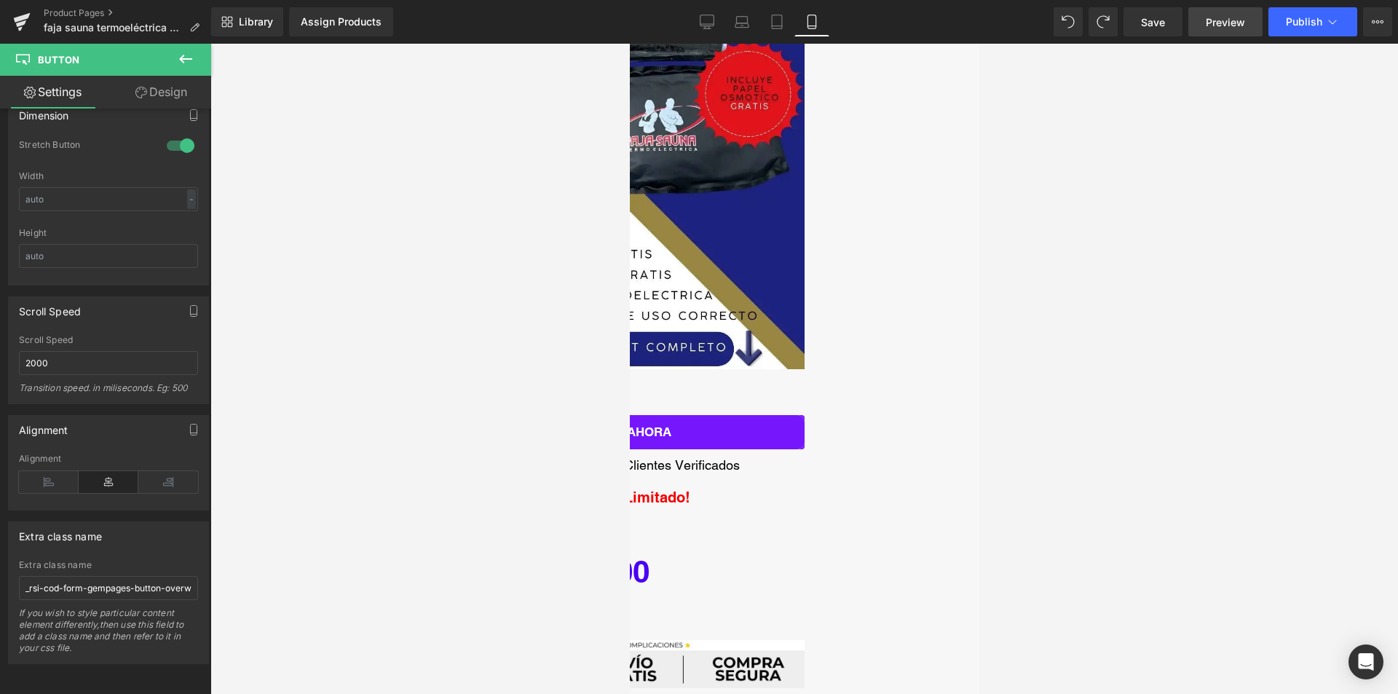
click at [1219, 19] on span "Preview" at bounding box center [1225, 22] width 39 height 15
click at [804, 420] on link "PAGA AHORA" at bounding box center [628, 432] width 349 height 34
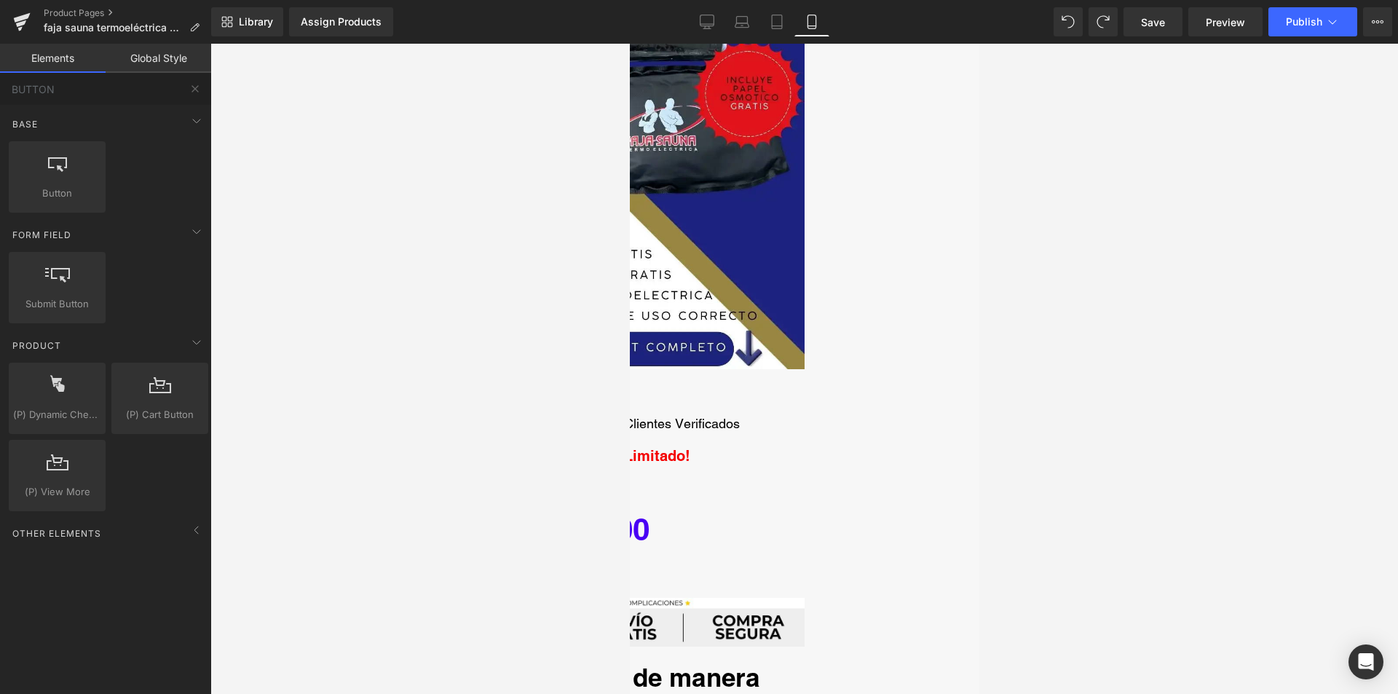
click at [629, 44] on icon at bounding box center [629, 44] width 0 height 0
click at [629, 44] on link at bounding box center [629, 44] width 0 height 0
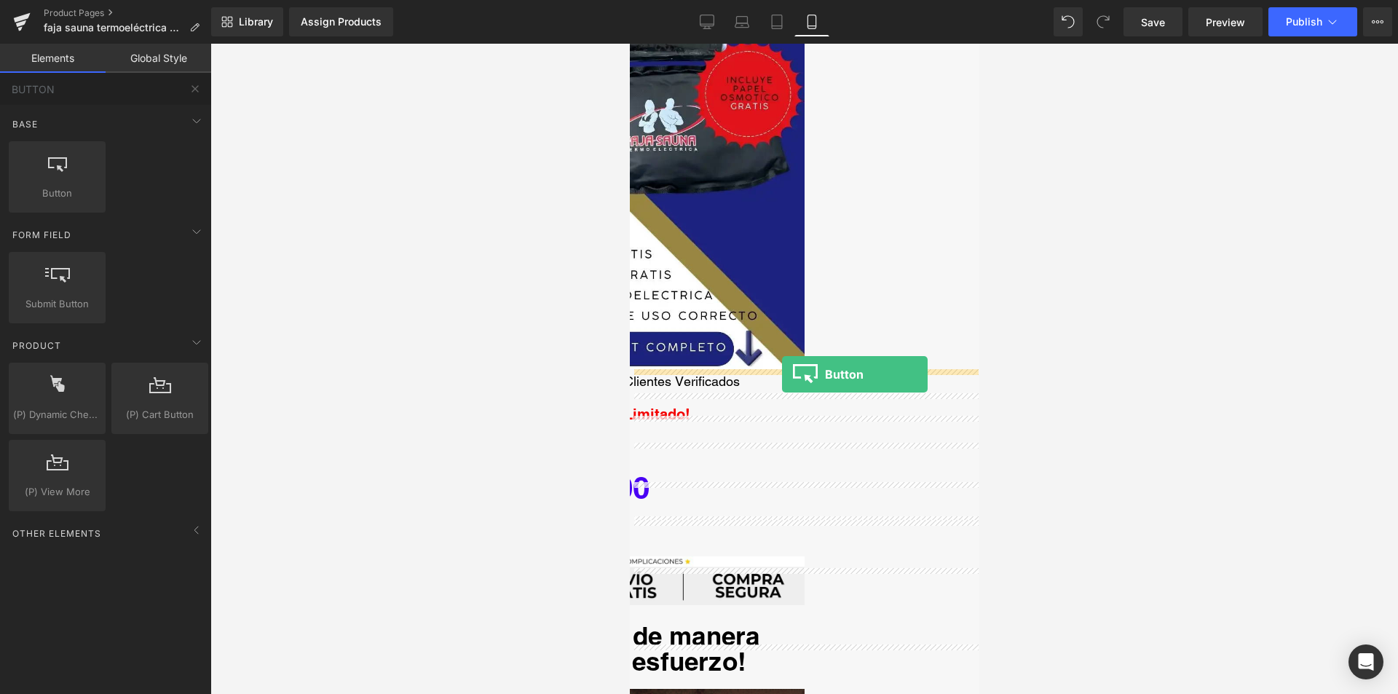
drag, startPoint x: 705, startPoint y: 233, endPoint x: 781, endPoint y: 374, distance: 160.2
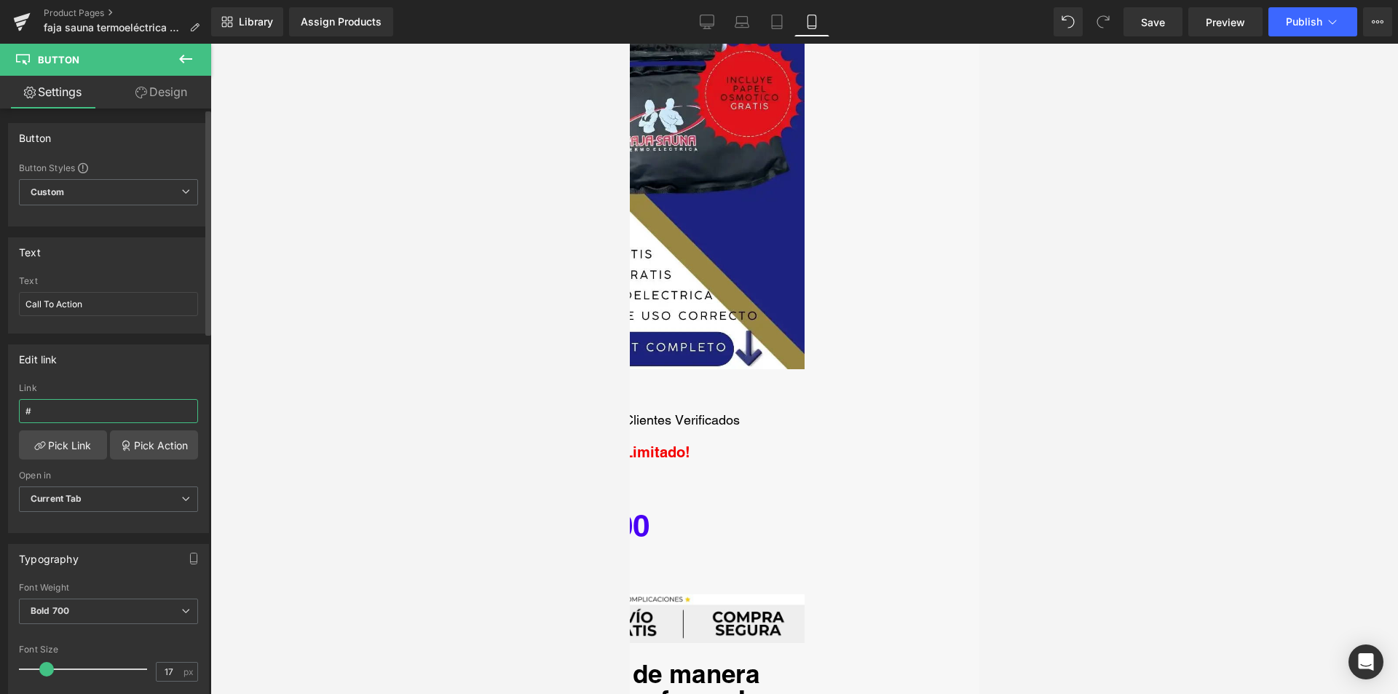
click at [103, 411] on input "#" at bounding box center [108, 411] width 179 height 24
click at [71, 443] on link "Pick Link" at bounding box center [63, 444] width 88 height 29
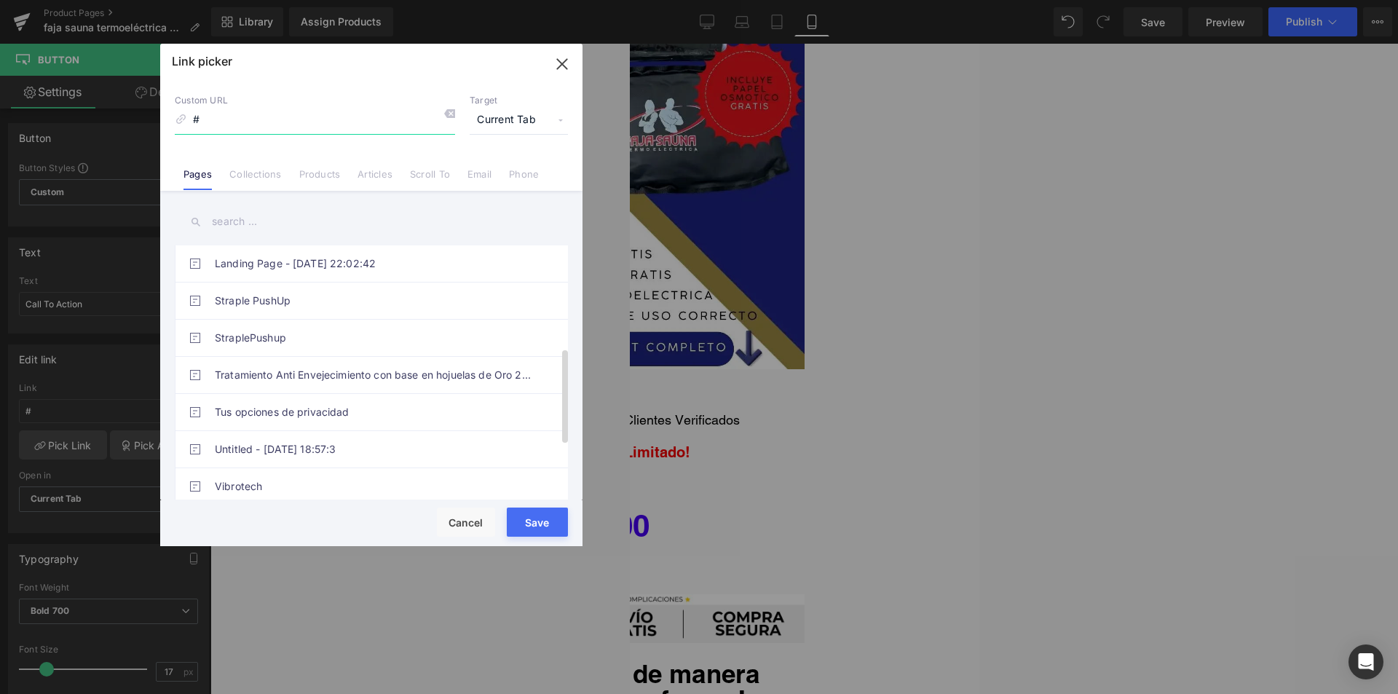
scroll to position [202, 0]
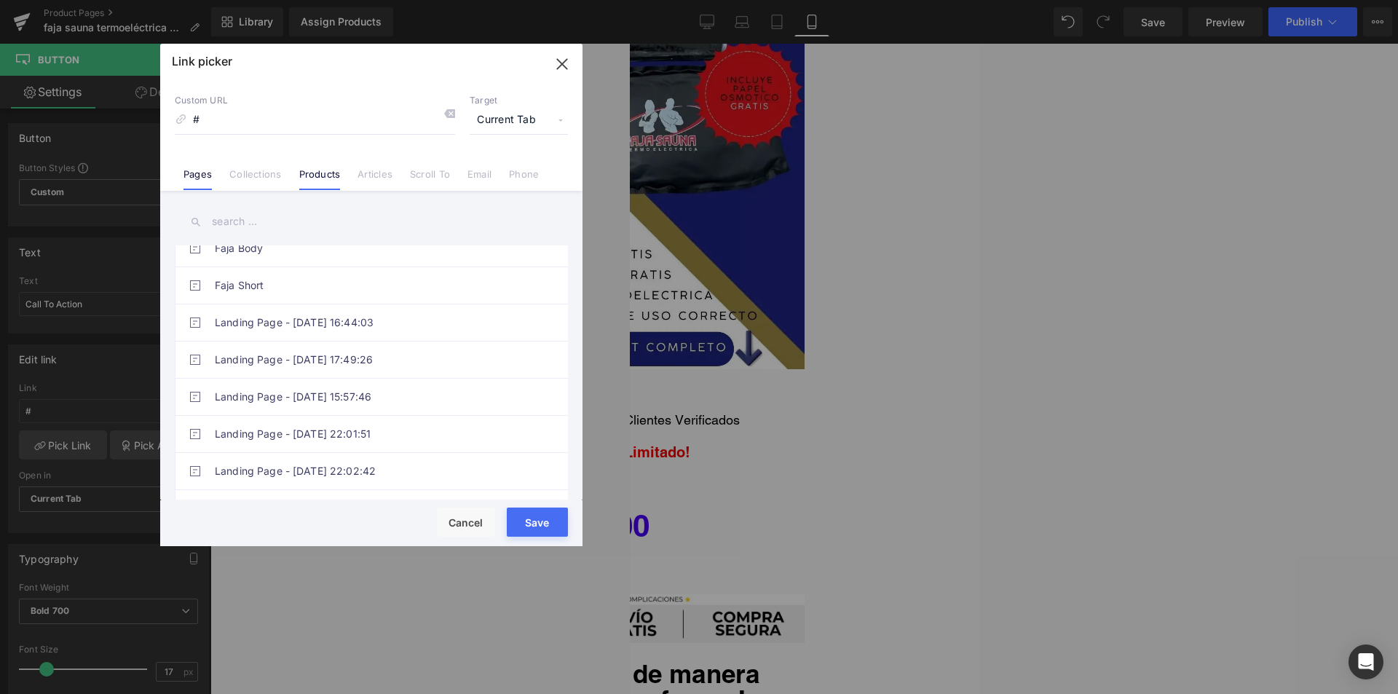
click at [315, 173] on link "Products" at bounding box center [319, 179] width 41 height 22
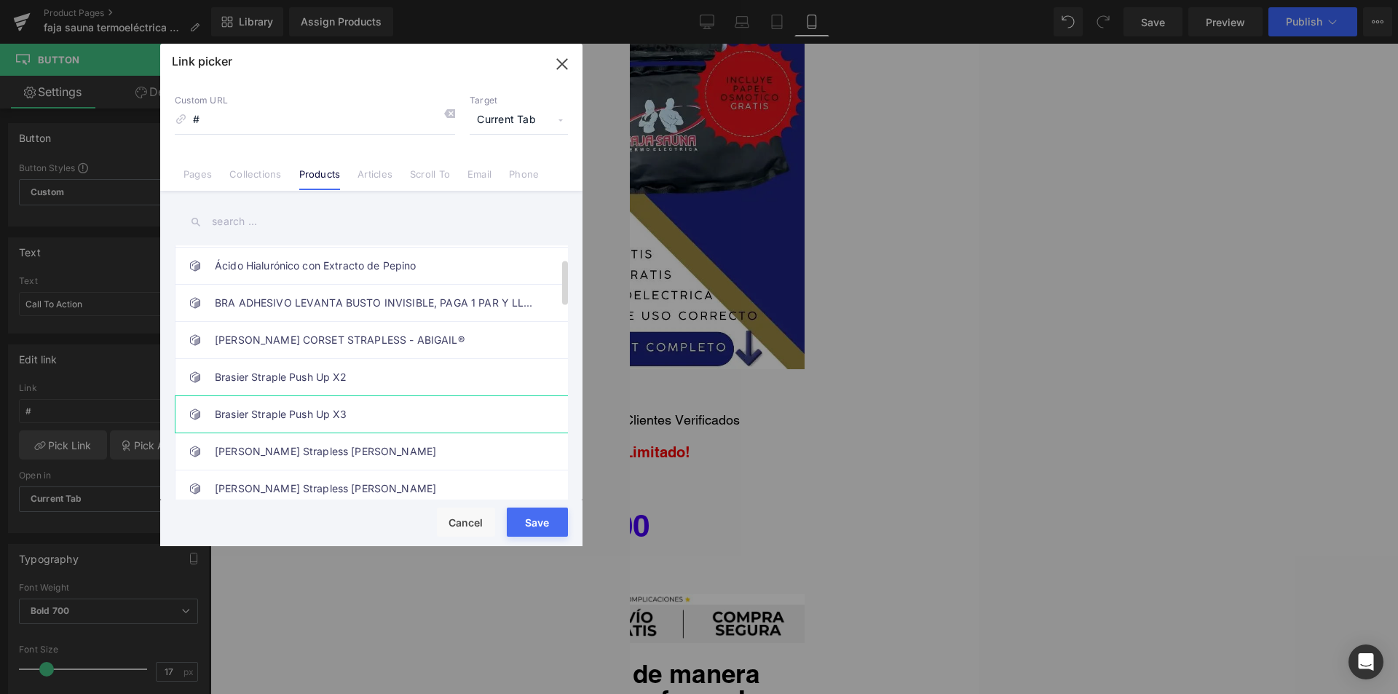
scroll to position [146, 0]
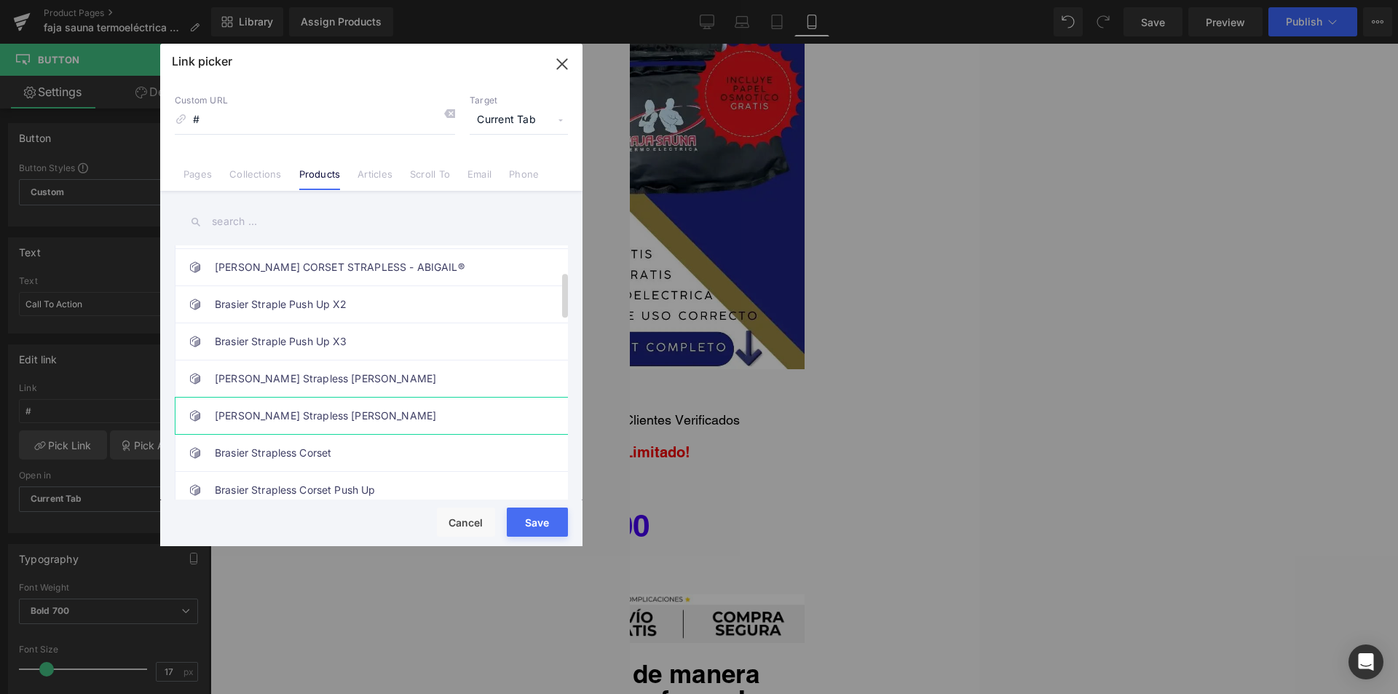
click at [365, 400] on link "[PERSON_NAME] Strapless [PERSON_NAME]" at bounding box center [375, 415] width 320 height 36
click at [397, 376] on link "[PERSON_NAME] Strapless [PERSON_NAME]" at bounding box center [375, 378] width 320 height 36
click at [365, 406] on link "[PERSON_NAME] Strapless [PERSON_NAME]" at bounding box center [375, 415] width 320 height 36
click at [364, 379] on link "[PERSON_NAME] Strapless [PERSON_NAME]" at bounding box center [375, 378] width 320 height 36
click at [358, 408] on link "[PERSON_NAME] Strapless [PERSON_NAME]" at bounding box center [375, 415] width 320 height 36
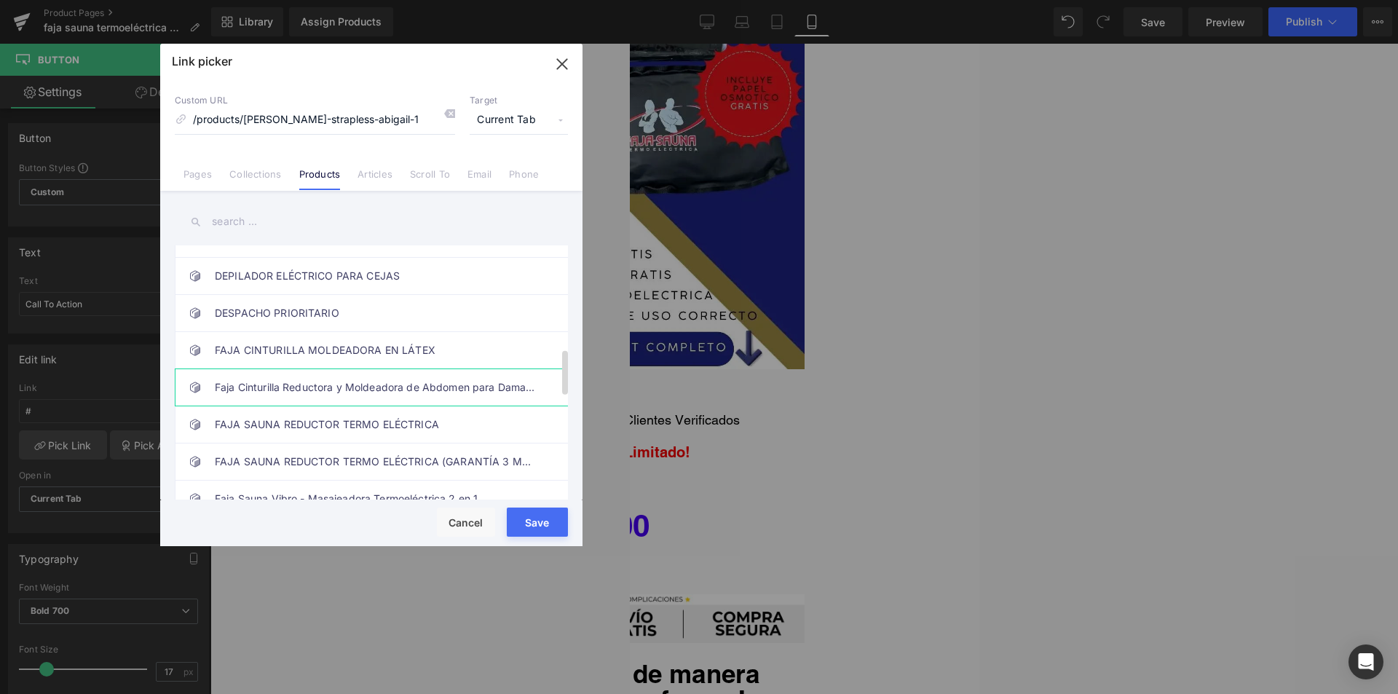
scroll to position [655, 0]
click at [405, 394] on link "FAJA SAUNA REDUCTOR TERMO ELÉCTRICA (GARANTÍA 3 MESES)" at bounding box center [375, 389] width 320 height 36
drag, startPoint x: 418, startPoint y: 125, endPoint x: 490, endPoint y: 127, distance: 72.1
click at [490, 127] on div "Custom URL /products/faja-sauna-reductor-termo-electrica-garantia-3-meses Targe…" at bounding box center [371, 114] width 393 height 39
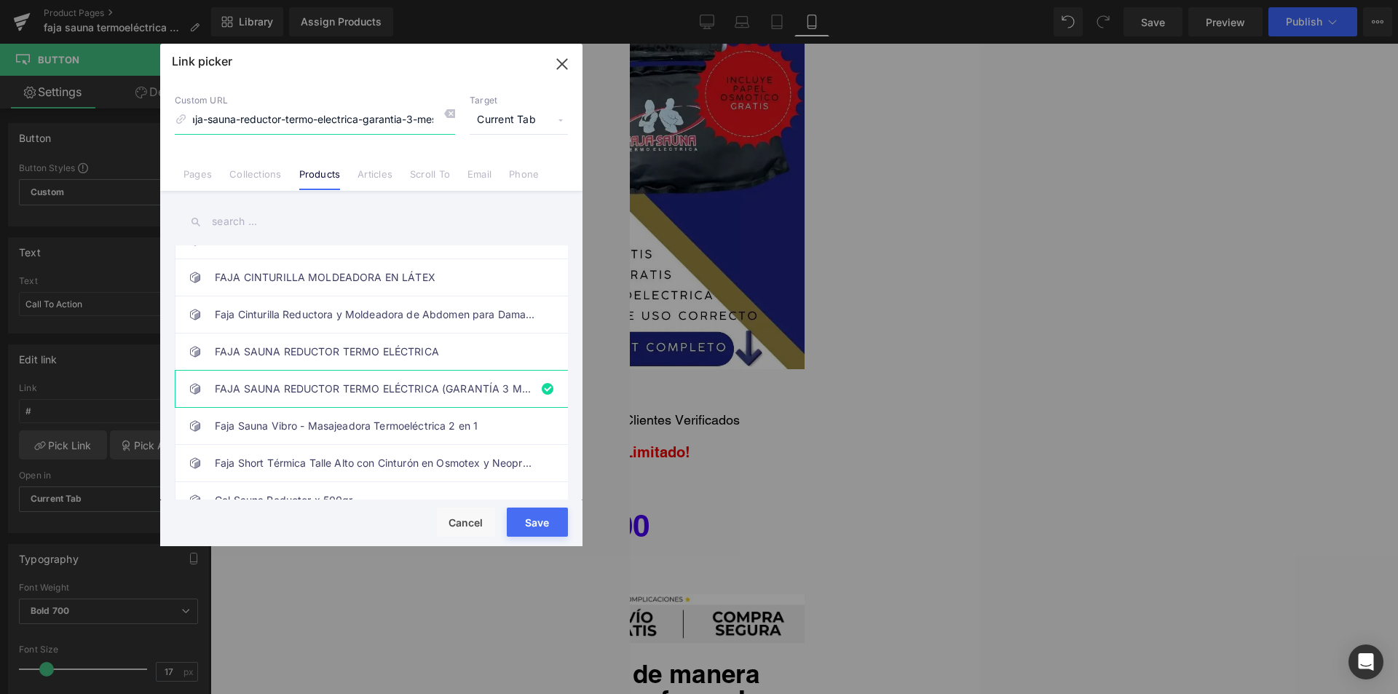
click at [427, 123] on input "/products/faja-sauna-reductor-termo-electrica-garantia-3-meses" at bounding box center [315, 120] width 280 height 28
click at [427, 117] on input "/products/faja-sauna-reductor-termo-electrica-garantia-3-meses" at bounding box center [315, 120] width 280 height 28
drag, startPoint x: 424, startPoint y: 114, endPoint x: 324, endPoint y: 126, distance: 100.4
click at [324, 126] on input "/products/faja-sauna-reductor-termo-electrica-garantia-3-meses" at bounding box center [315, 120] width 280 height 28
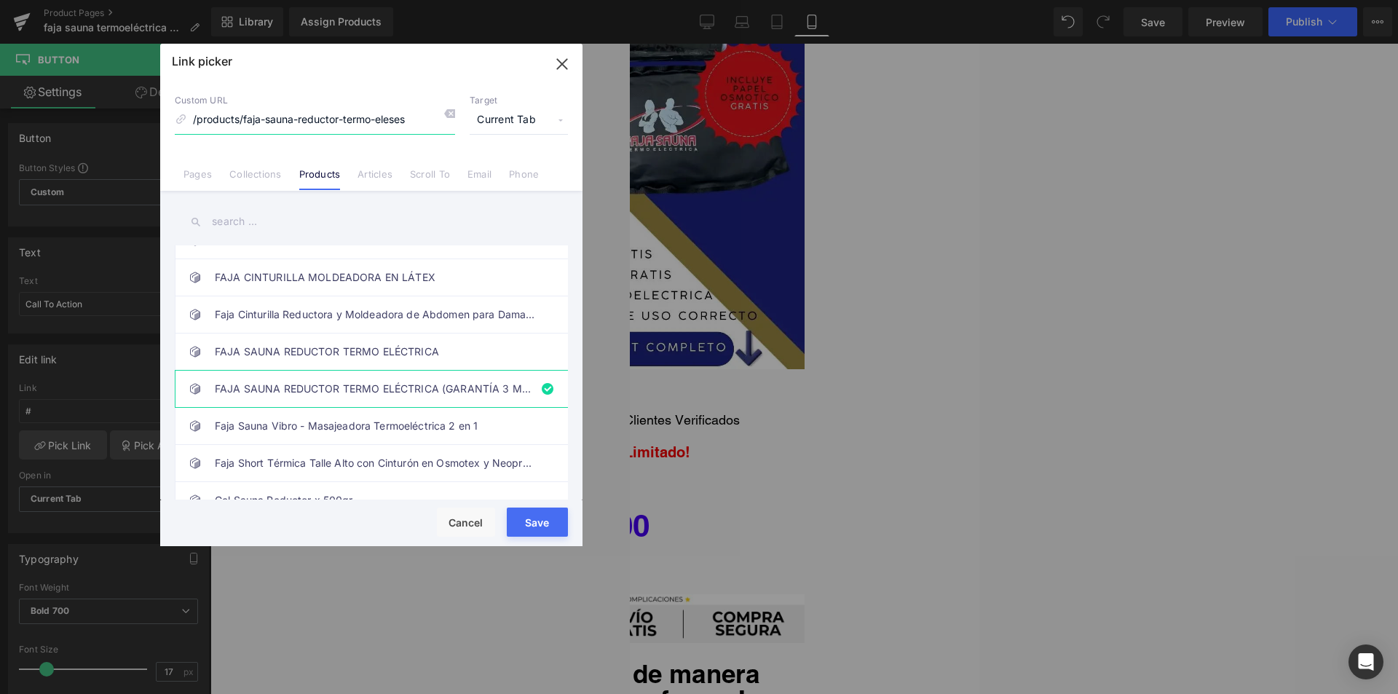
type input "/products/faja-sauna-reductor-termo-electrica-garantia-3-meses"
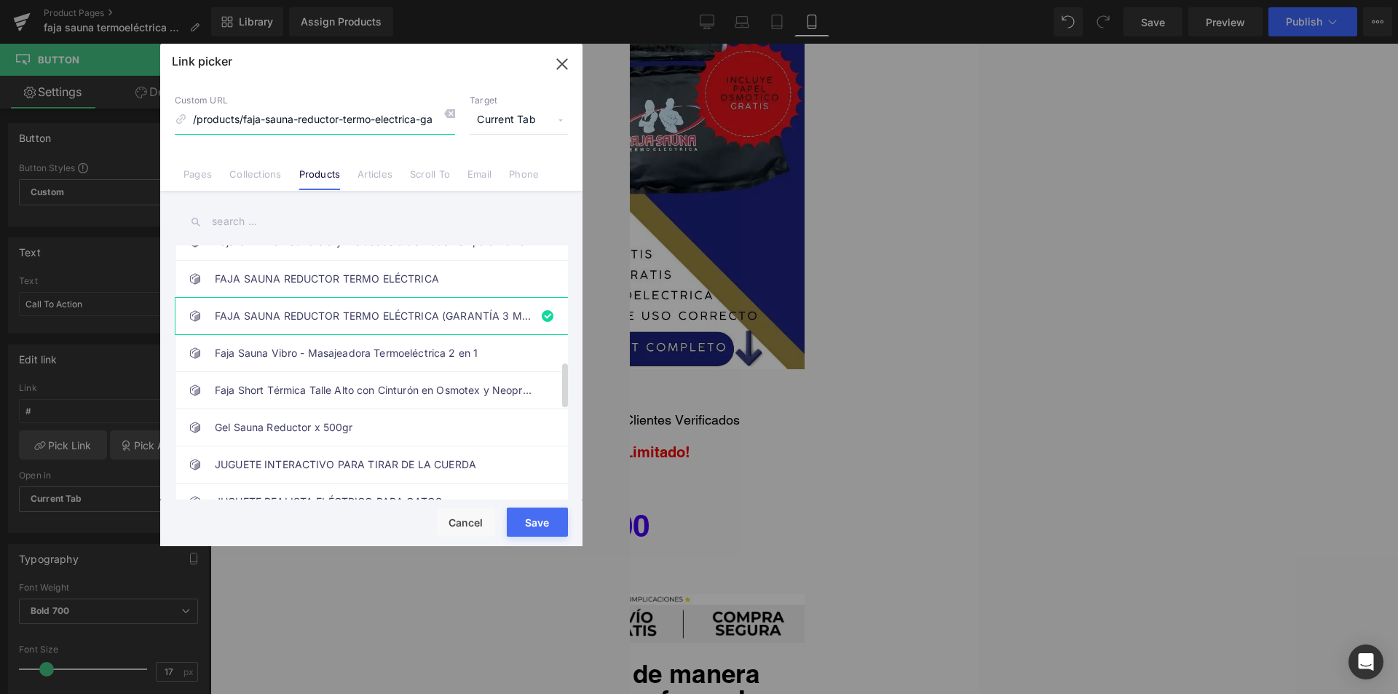
scroll to position [655, 0]
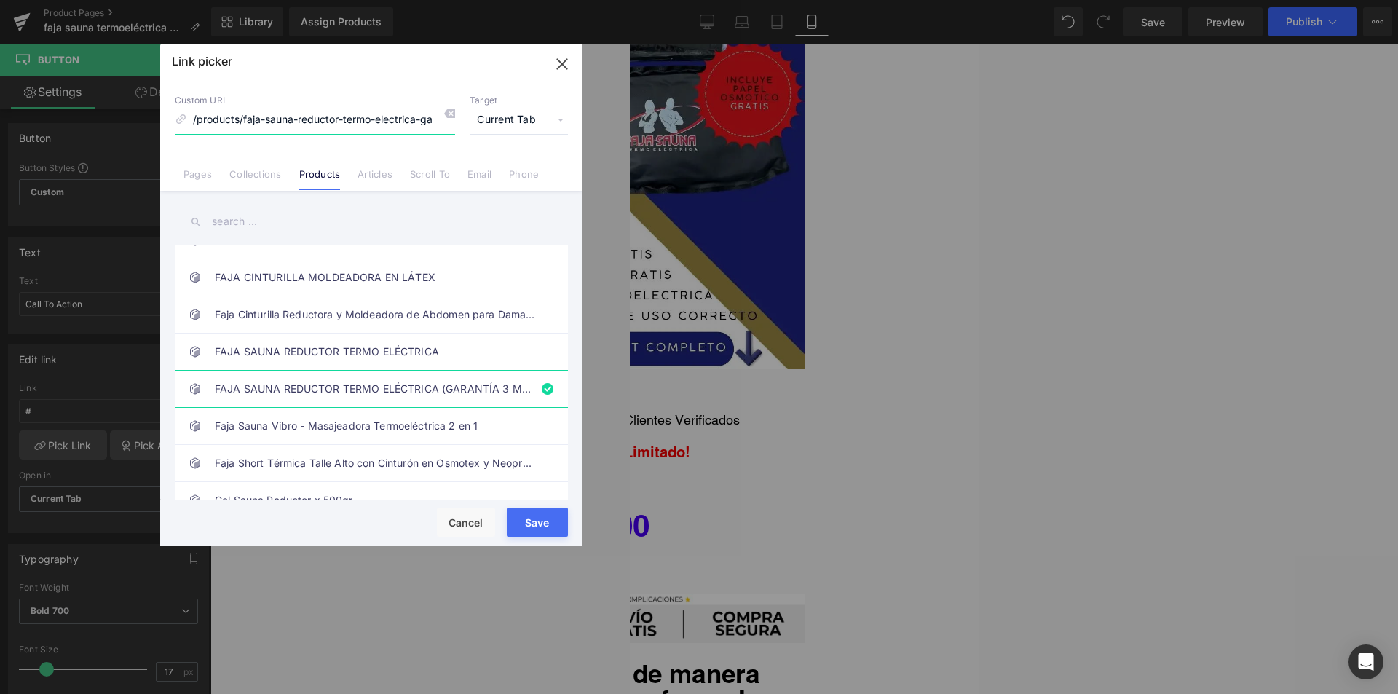
click at [416, 128] on input "/products/faja-sauna-reductor-termo-electrica-garantia-3-meses" at bounding box center [315, 120] width 280 height 28
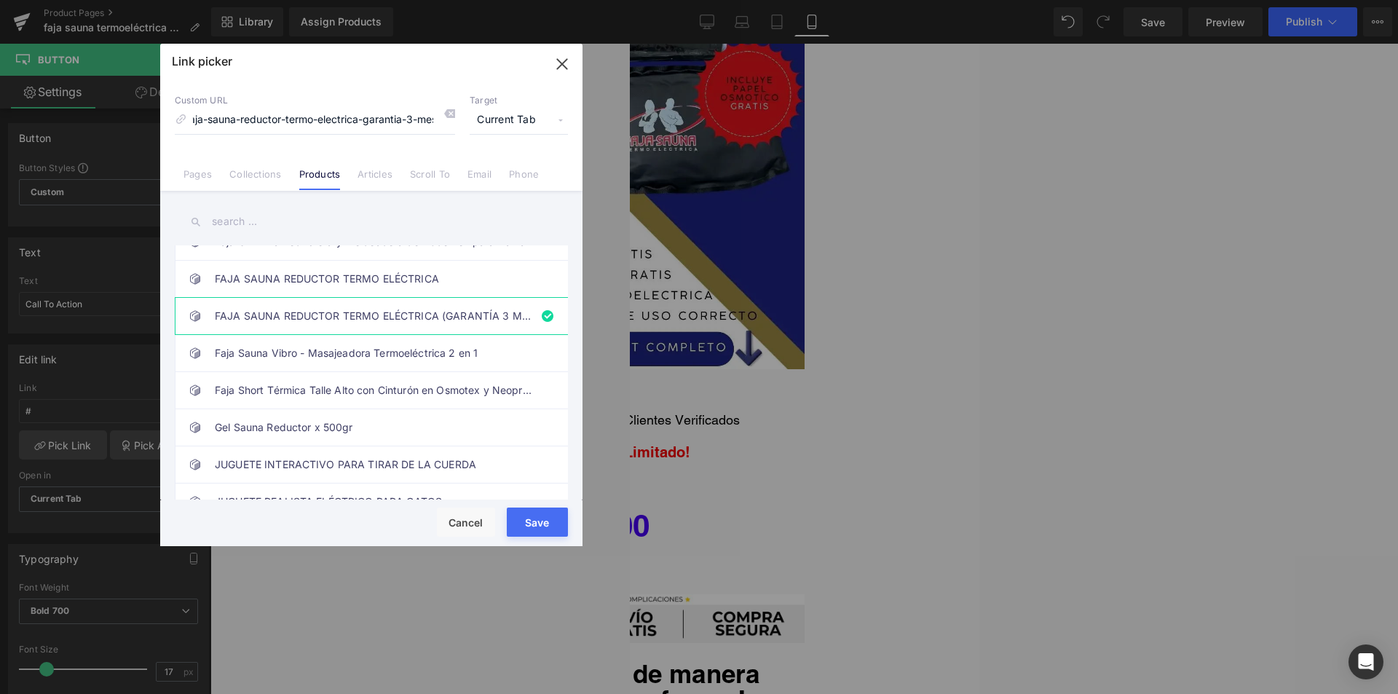
scroll to position [0, 0]
type input "/products/faja-sauna-reductor-termo-electrica-garantia-3-meses"
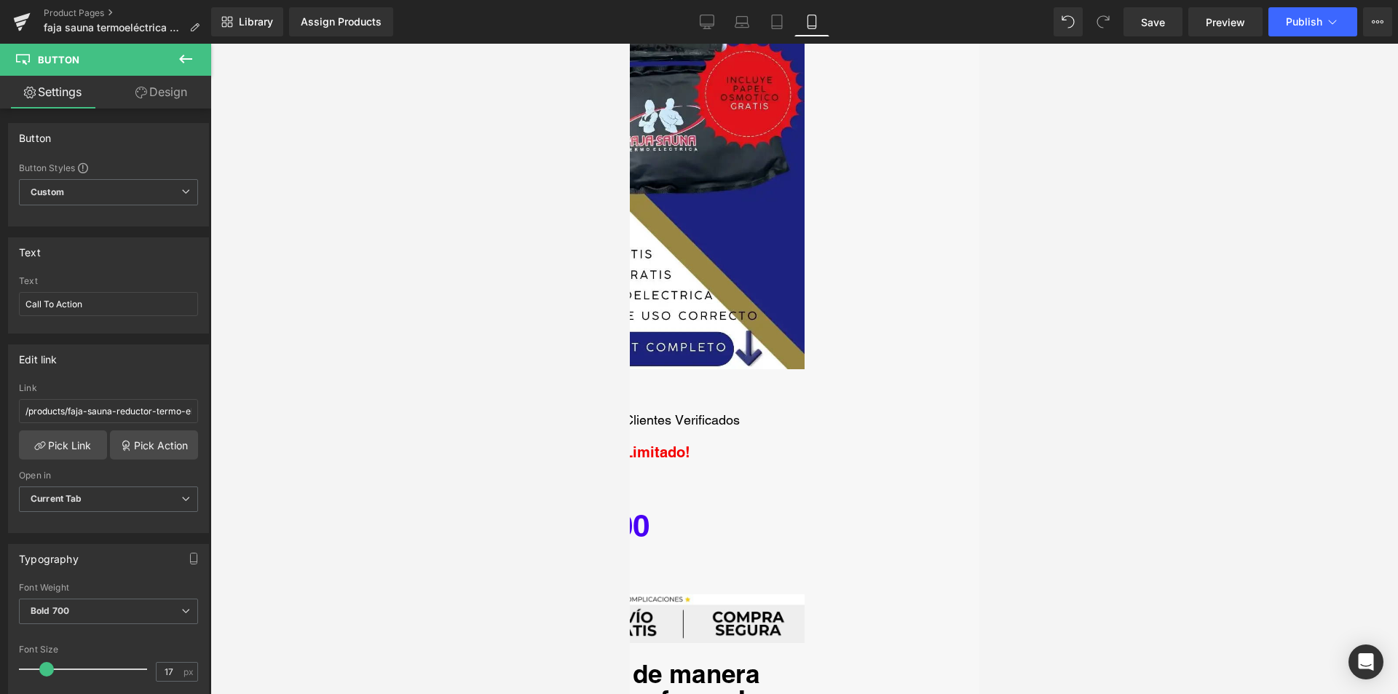
click at [194, 54] on button at bounding box center [185, 60] width 51 height 32
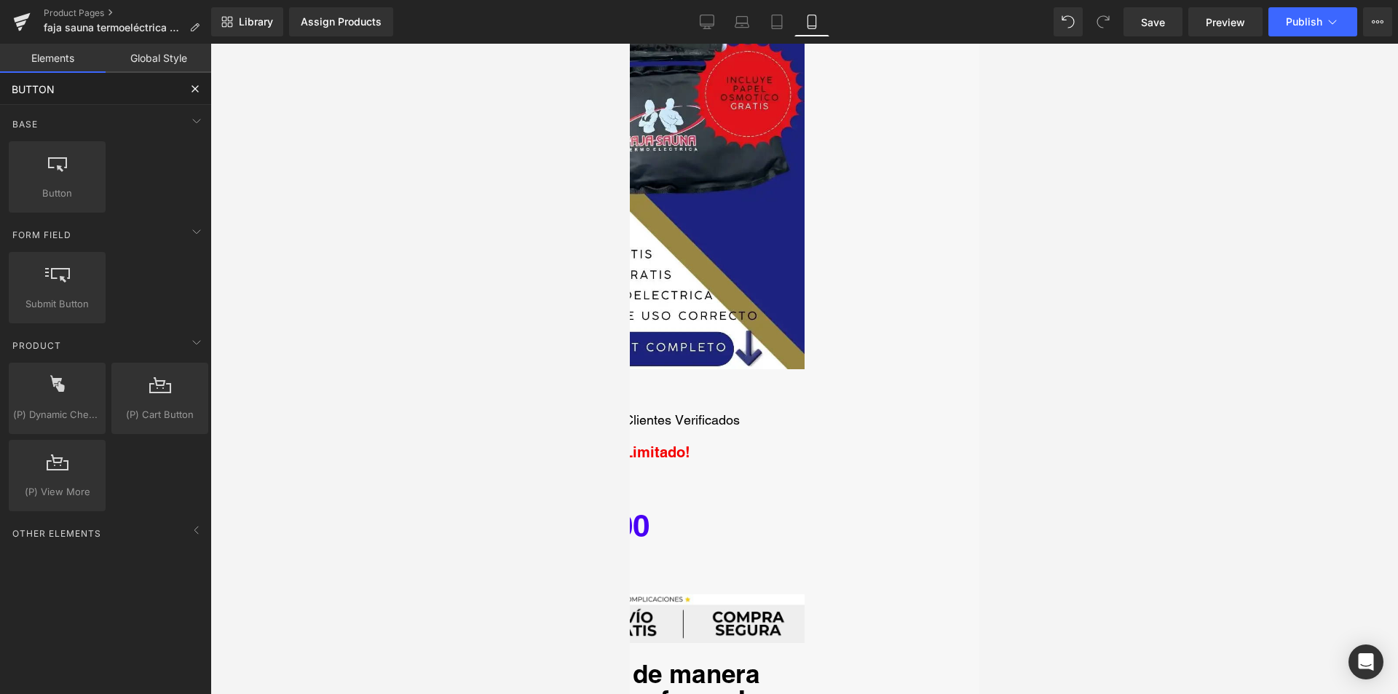
drag, startPoint x: 97, startPoint y: 92, endPoint x: 0, endPoint y: 119, distance: 100.7
click at [0, 119] on div "BUTTON Base Row rows, columns, layouts, div Heading headings, titles, h1,h2,h3,…" at bounding box center [105, 401] width 211 height 657
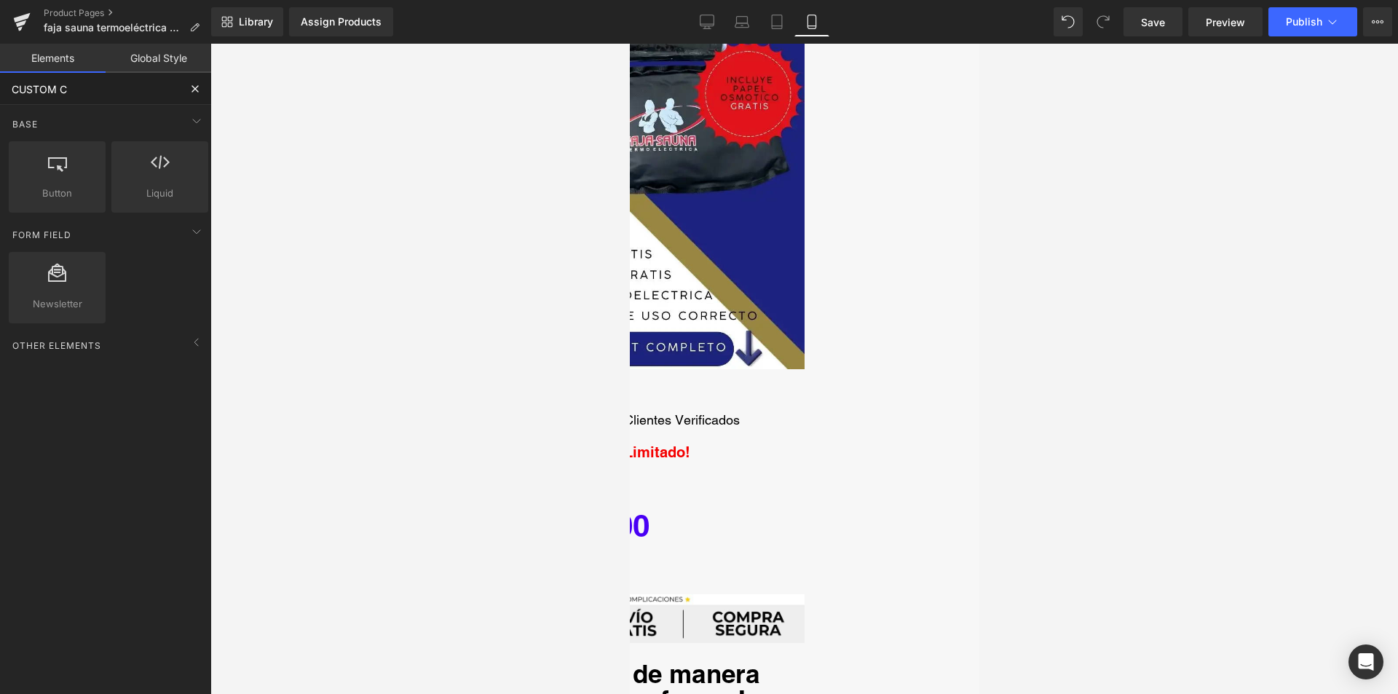
type input "CUSTOM CO"
click at [608, 384] on link "Call To Action" at bounding box center [531, 390] width 154 height 34
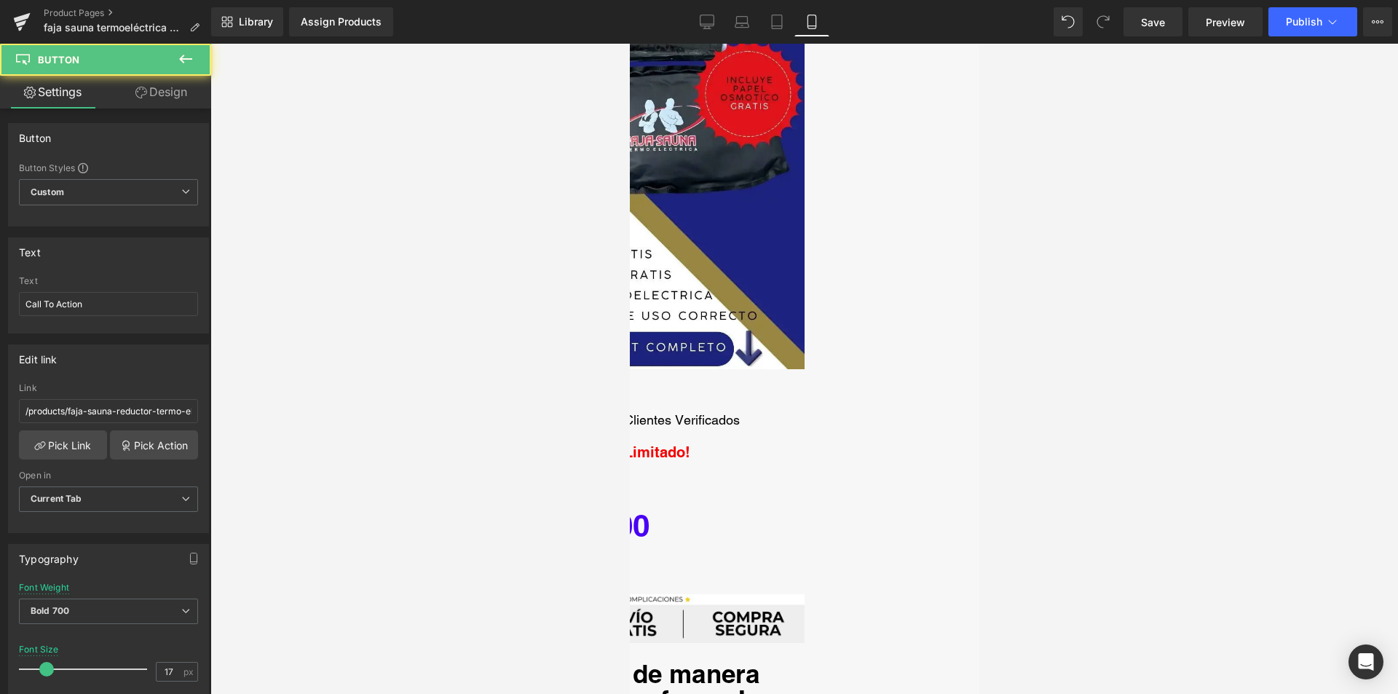
click at [629, 44] on icon at bounding box center [629, 44] width 0 height 0
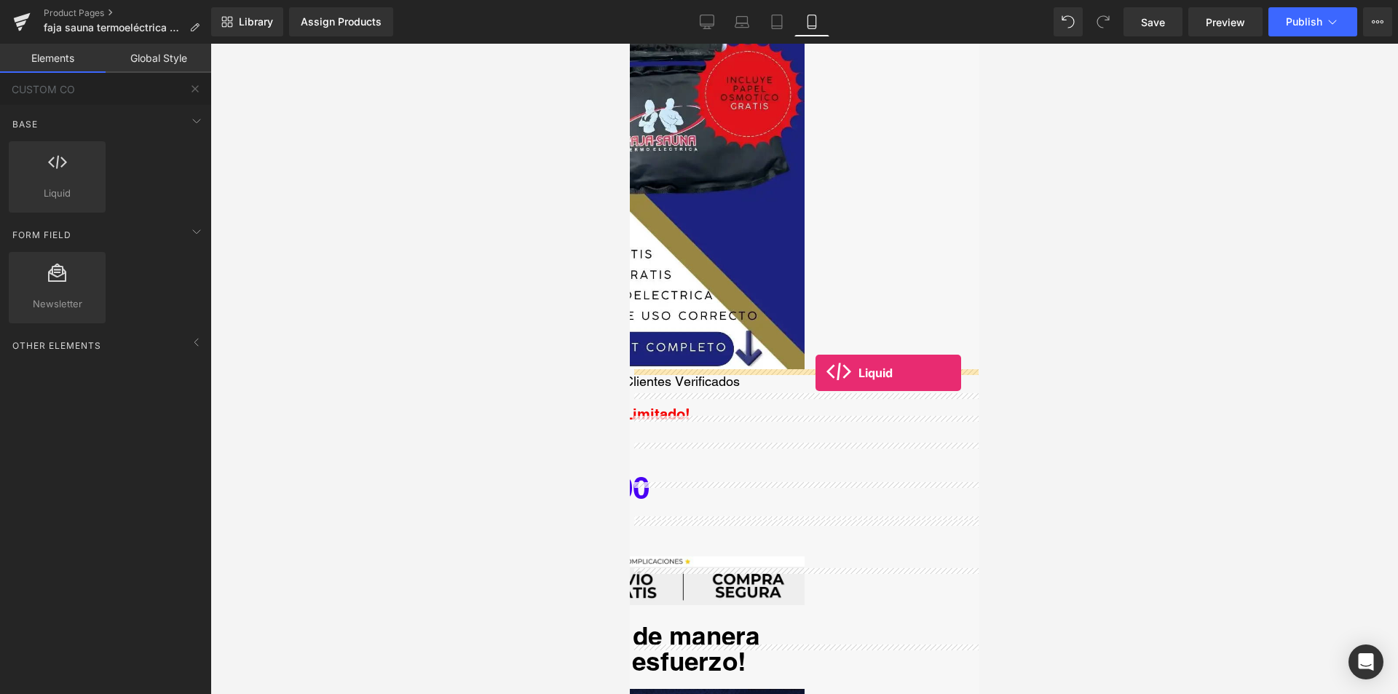
drag, startPoint x: 687, startPoint y: 234, endPoint x: 815, endPoint y: 373, distance: 188.6
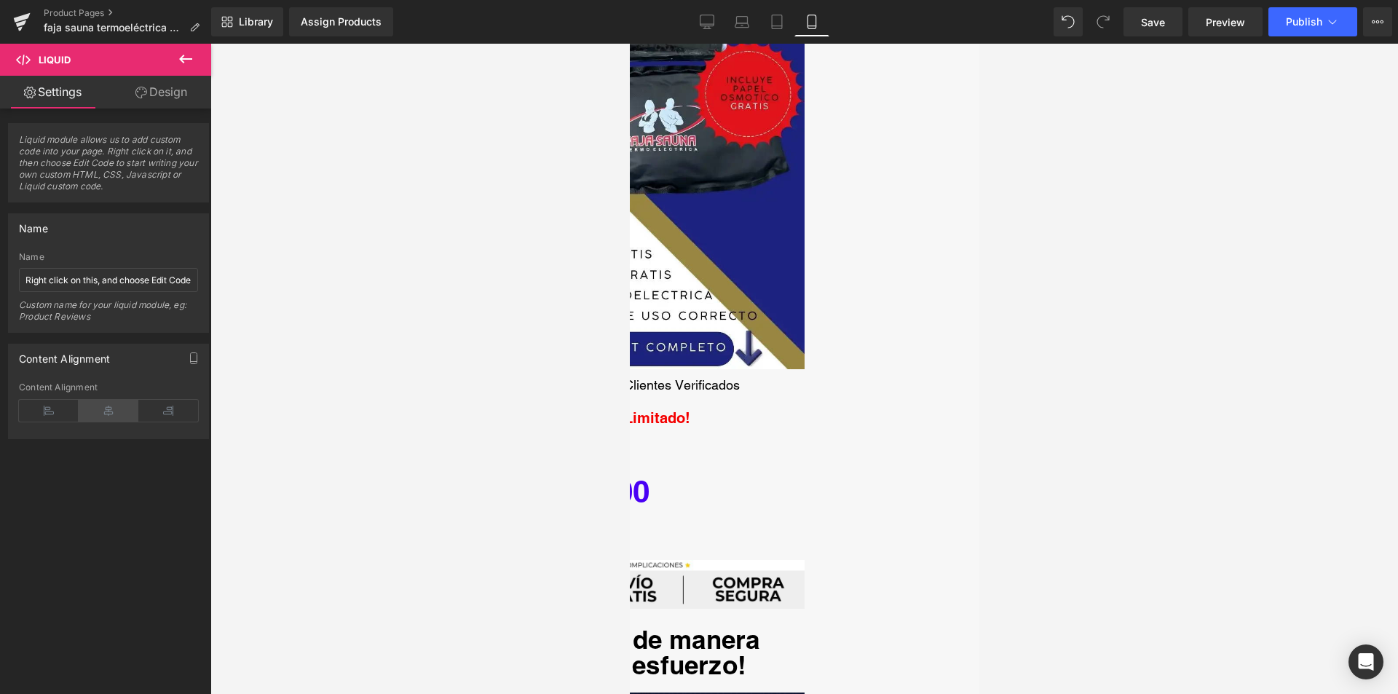
click at [116, 410] on icon at bounding box center [109, 411] width 60 height 22
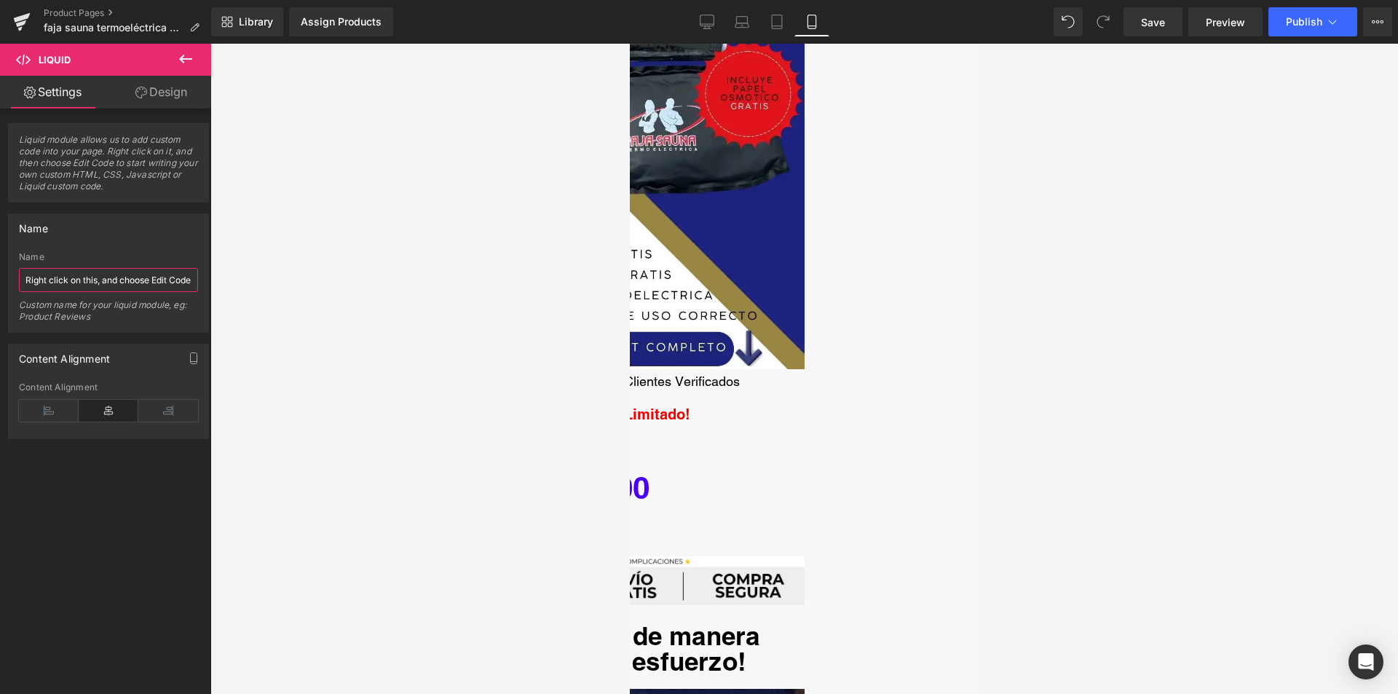
click at [110, 274] on input "Right click on this, and choose Edit Code." at bounding box center [108, 280] width 179 height 24
click at [146, 228] on div "Name" at bounding box center [108, 228] width 199 height 28
click at [63, 220] on div "Name" at bounding box center [108, 228] width 199 height 28
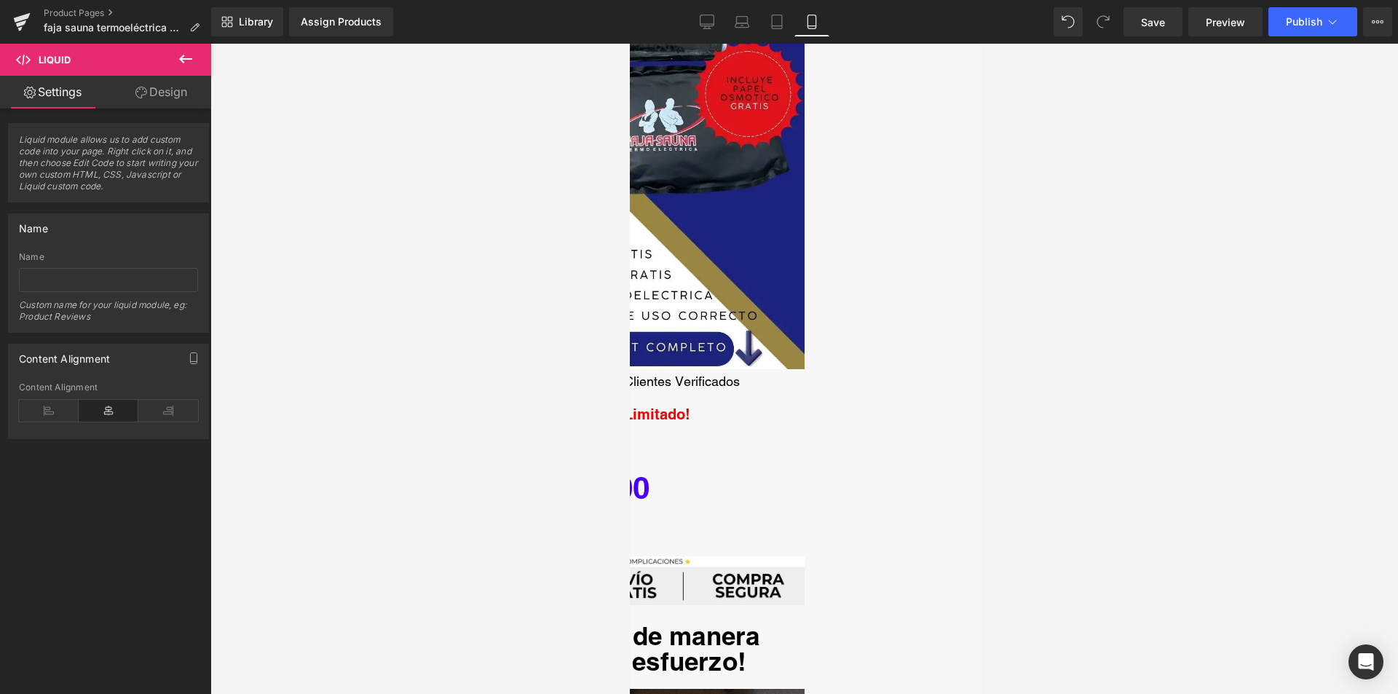
click at [74, 175] on span "Liquid module allows us to add custom code into your page. Right click on it, a…" at bounding box center [108, 168] width 179 height 68
click at [181, 60] on icon at bounding box center [185, 59] width 13 height 9
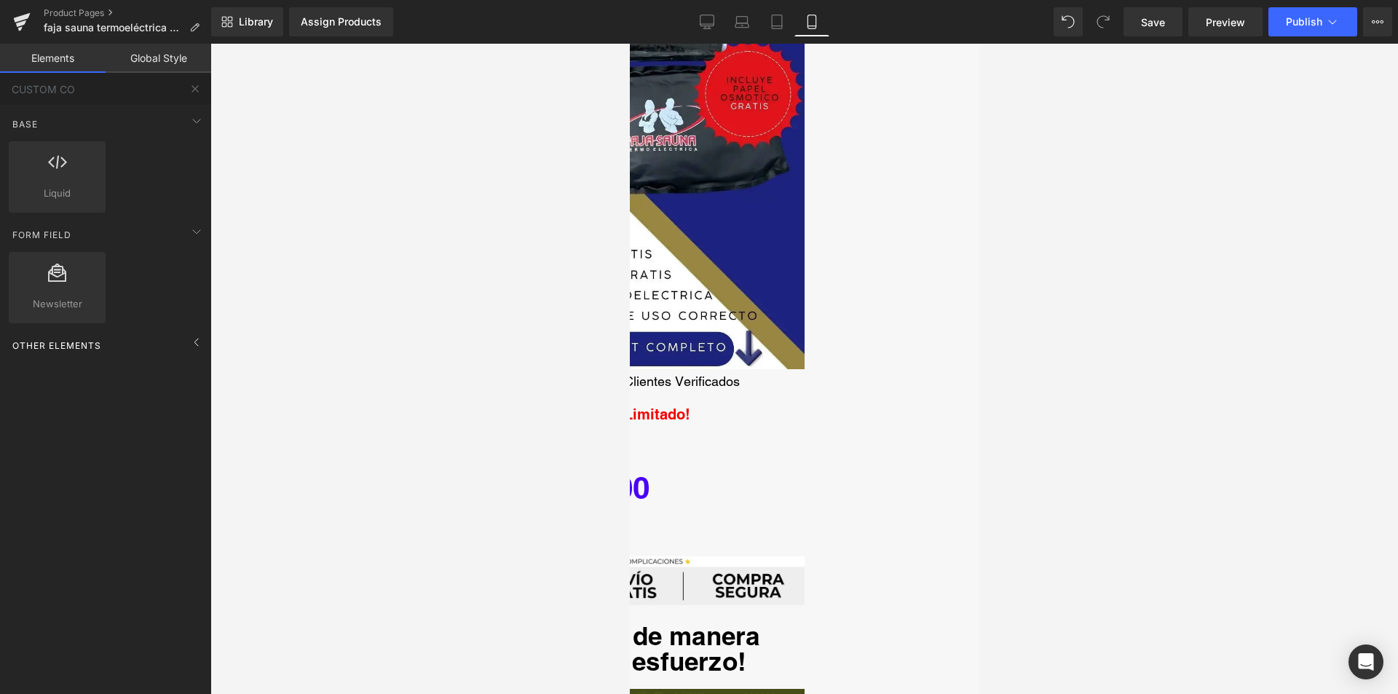
click at [116, 347] on div "Other Elements" at bounding box center [108, 345] width 205 height 29
drag, startPoint x: 90, startPoint y: 87, endPoint x: 0, endPoint y: 90, distance: 89.6
click at [0, 90] on input "CUSTOM CO" at bounding box center [89, 89] width 179 height 32
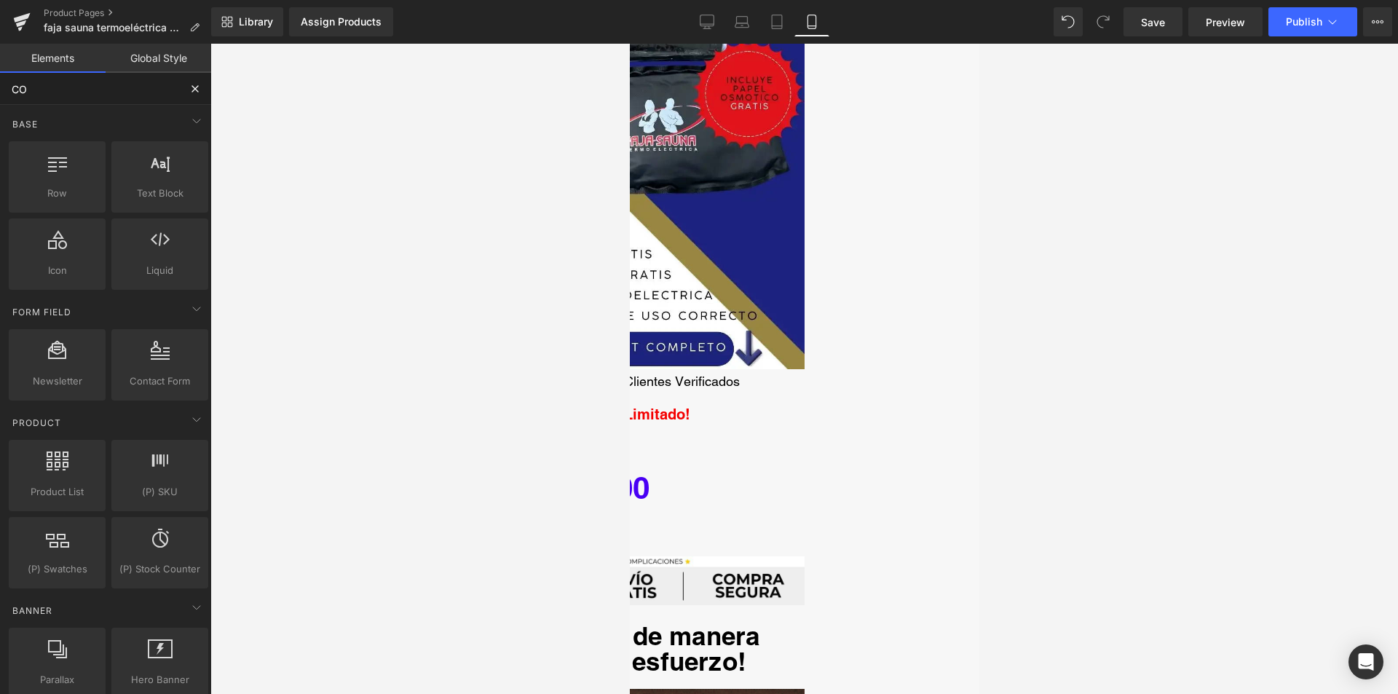
type input "COD"
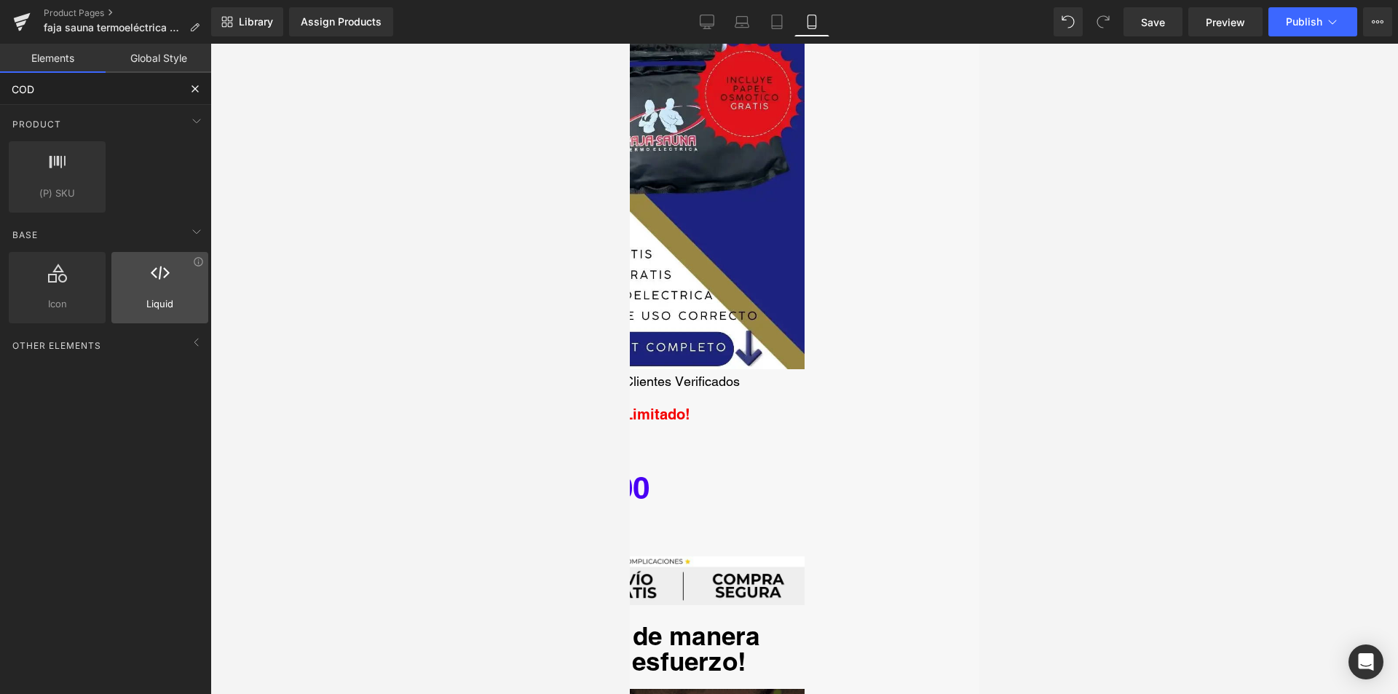
click at [168, 296] on div "Liquid liquid, custom code, html, javascript, css, reviews, apps, applications,…" at bounding box center [159, 287] width 97 height 71
click at [168, 297] on span "Liquid" at bounding box center [160, 303] width 88 height 15
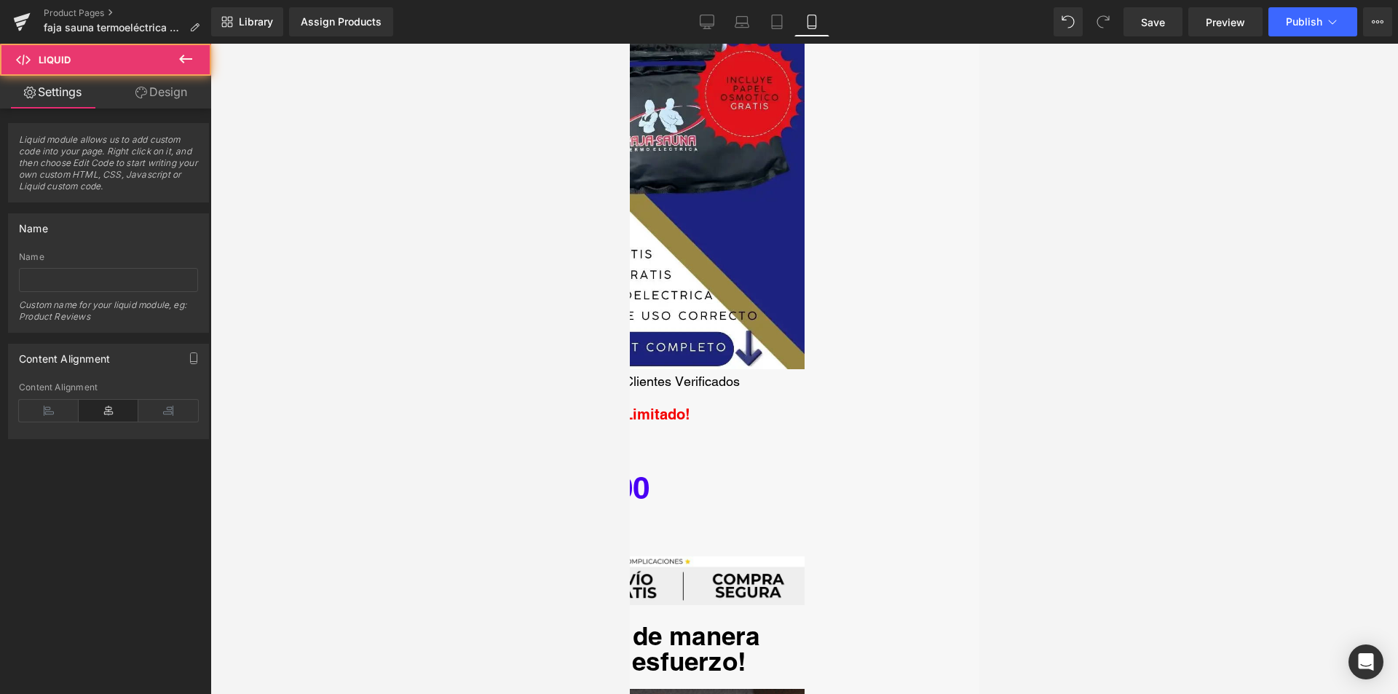
click at [710, 373] on div "Liquid" at bounding box center [628, 373] width 349 height 0
click at [718, 373] on div "Liquid" at bounding box center [628, 373] width 349 height 0
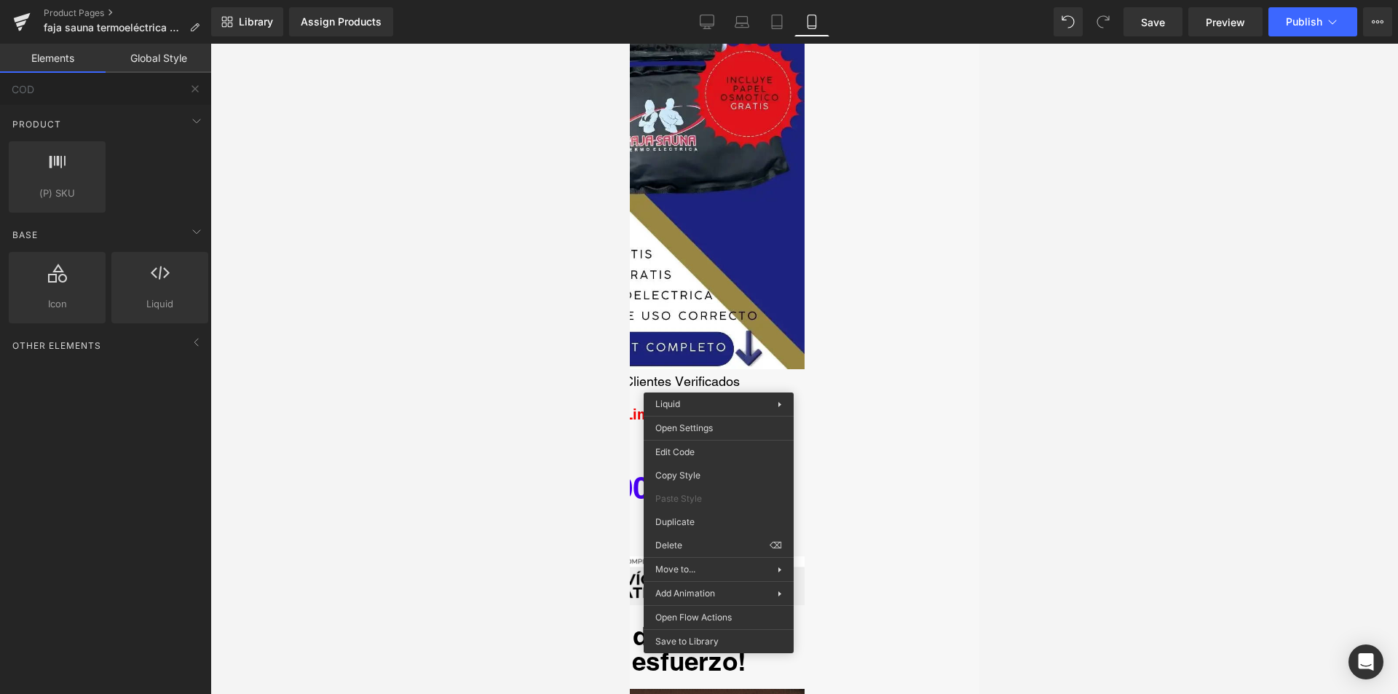
click at [561, 411] on div at bounding box center [803, 369] width 1187 height 650
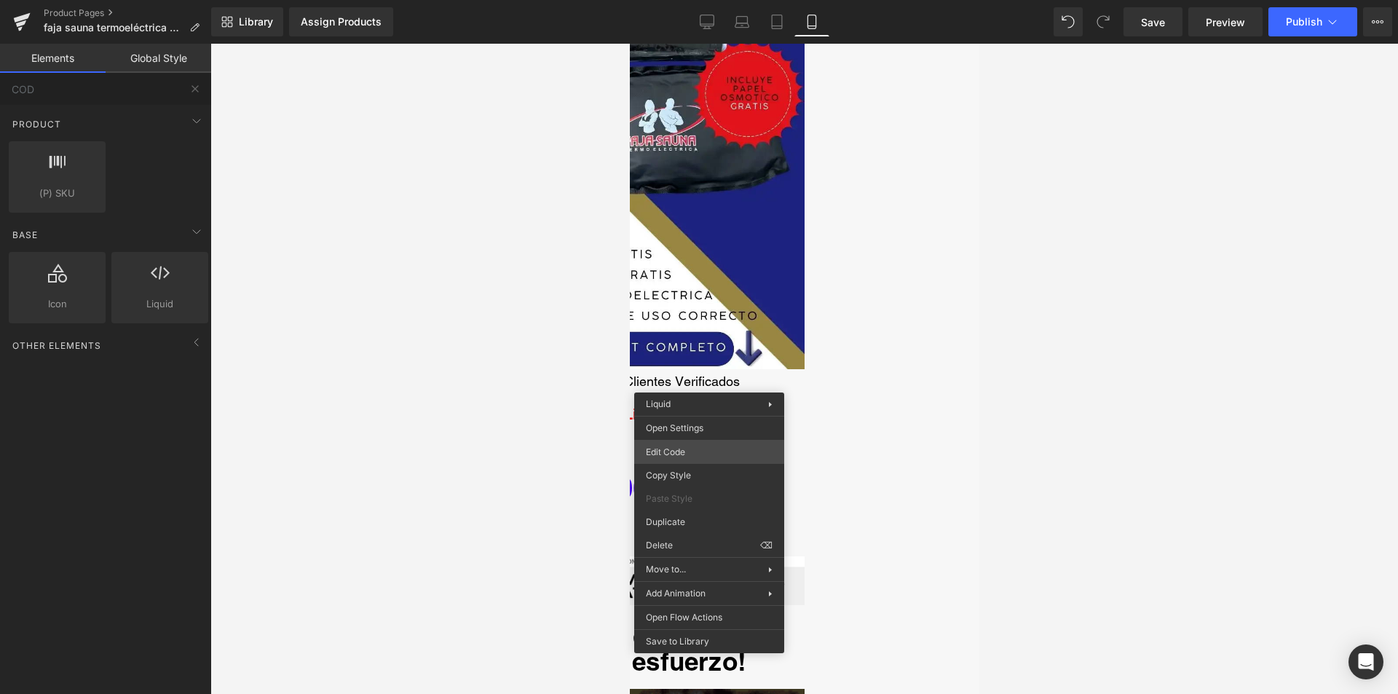
click at [698, 0] on div "Liquid You are previewing how the will restyle your page. You can not edit Elem…" at bounding box center [699, 0] width 1398 height 0
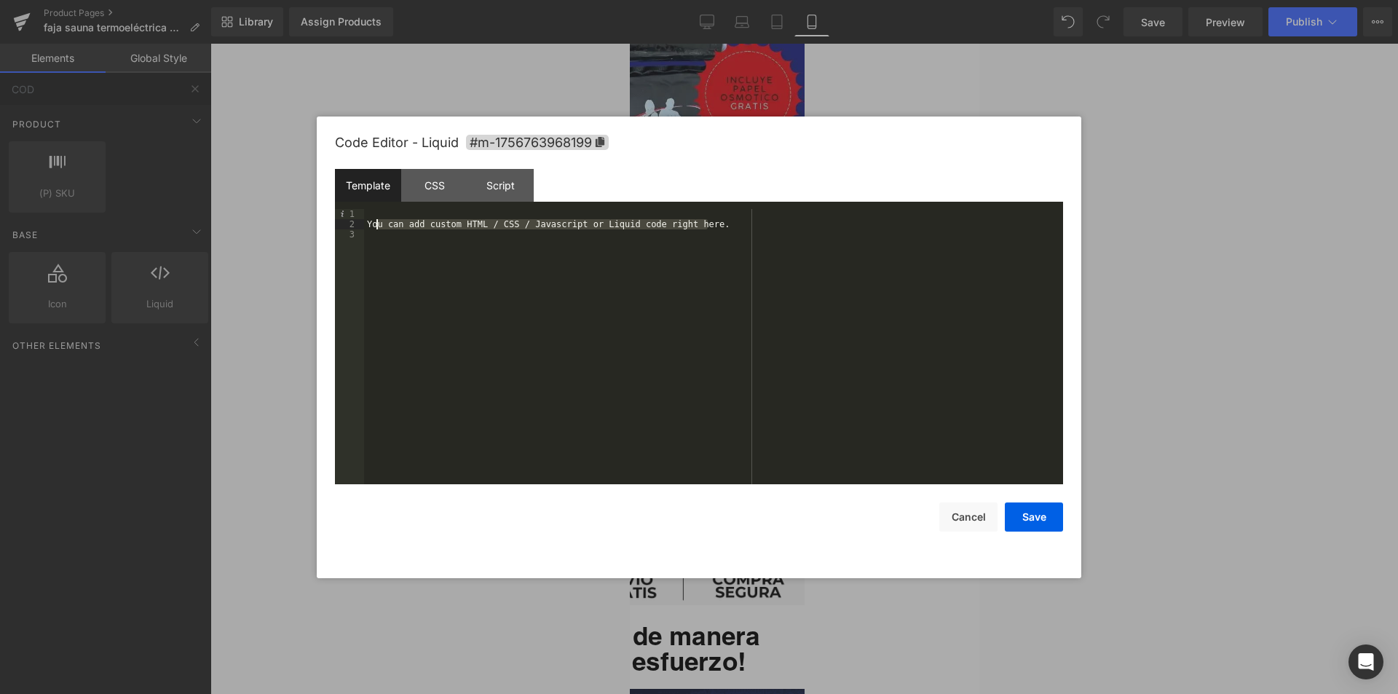
drag, startPoint x: 709, startPoint y: 226, endPoint x: 379, endPoint y: 229, distance: 330.5
click at [379, 229] on div "You can add custom HTML / CSS / Javascript or Liquid code right here." at bounding box center [713, 357] width 699 height 296
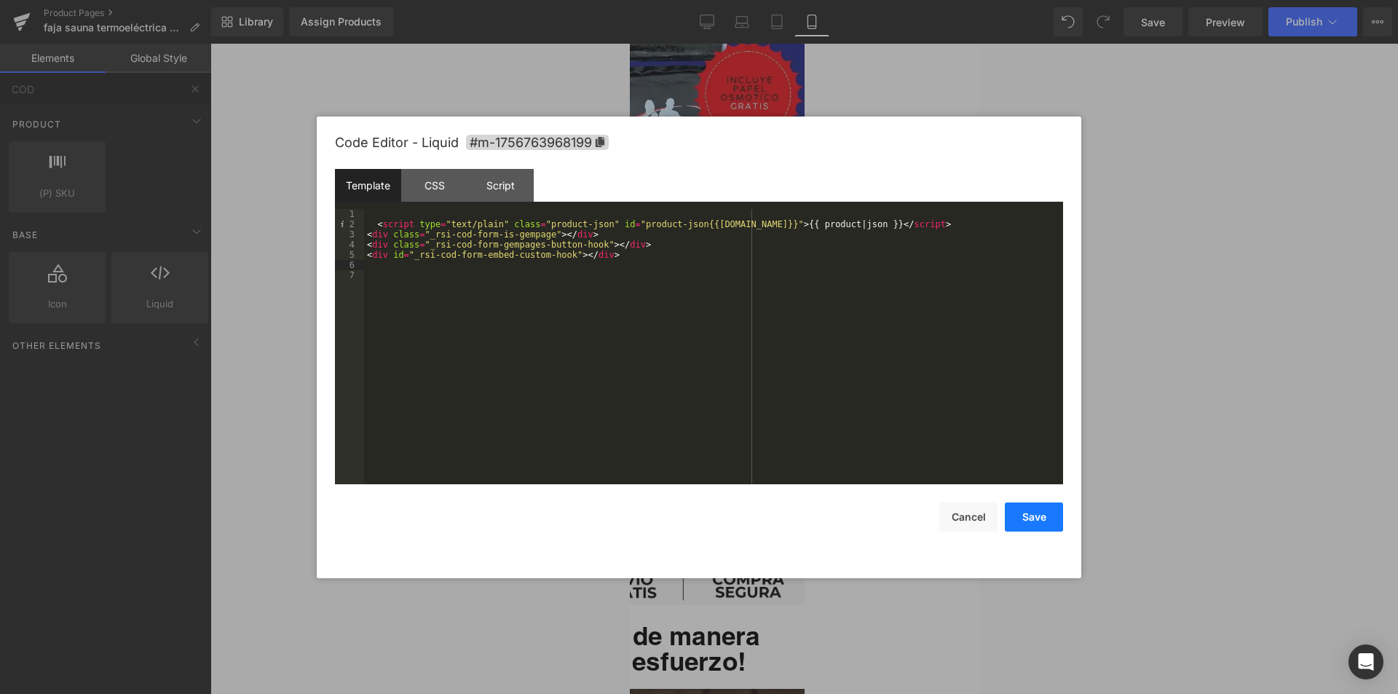
click at [1042, 514] on button "Save" at bounding box center [1034, 516] width 58 height 29
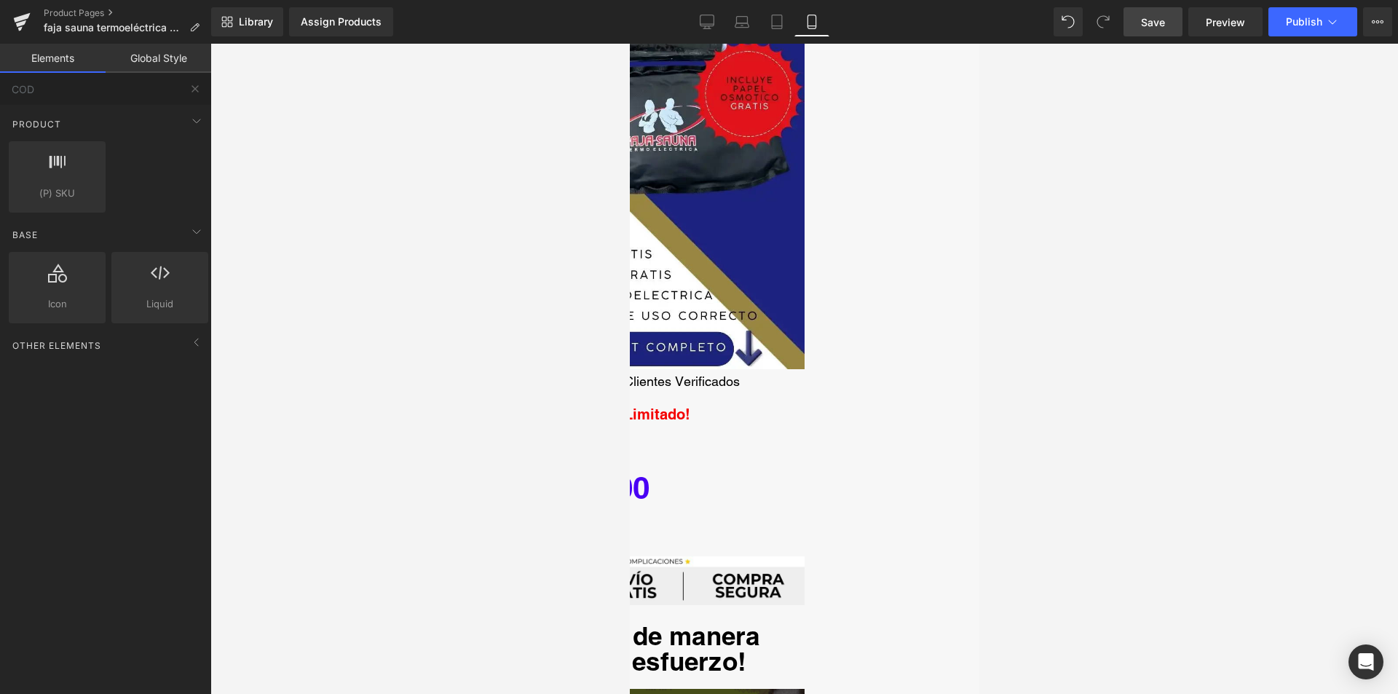
click at [1162, 24] on span "Save" at bounding box center [1153, 22] width 24 height 15
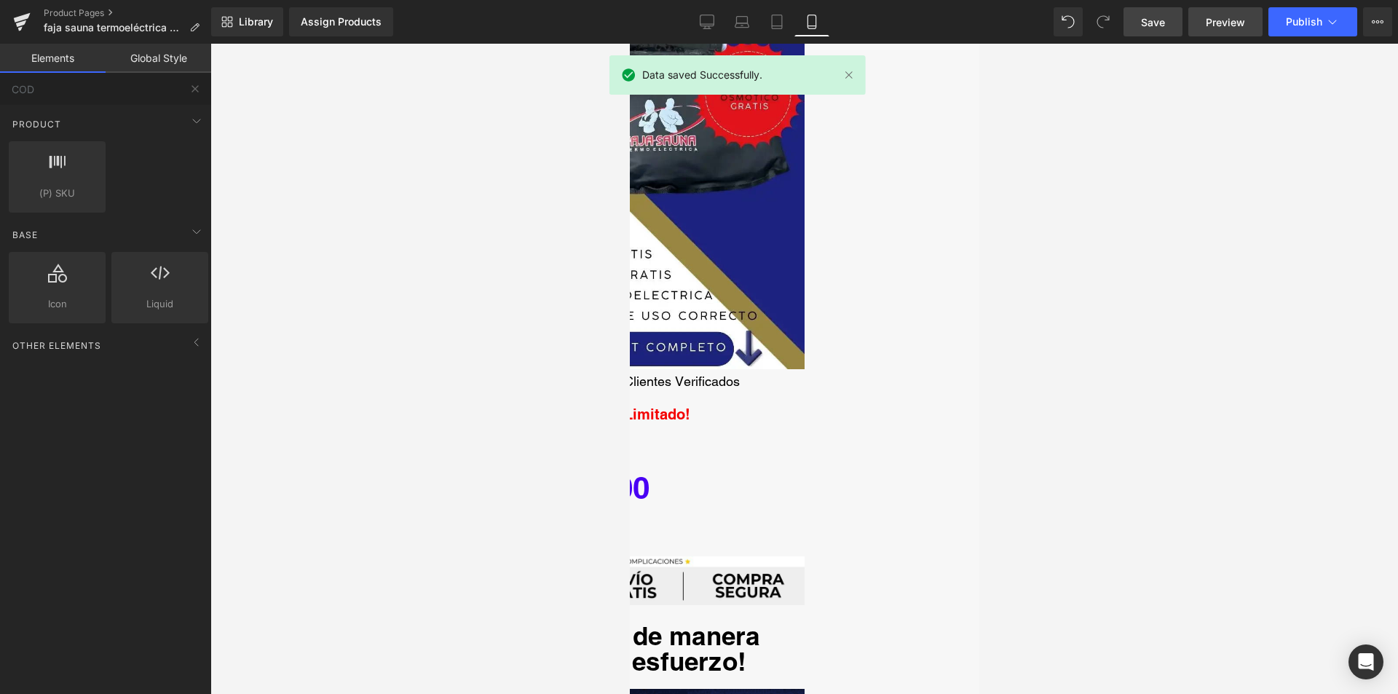
click at [1227, 18] on span "Preview" at bounding box center [1225, 22] width 39 height 15
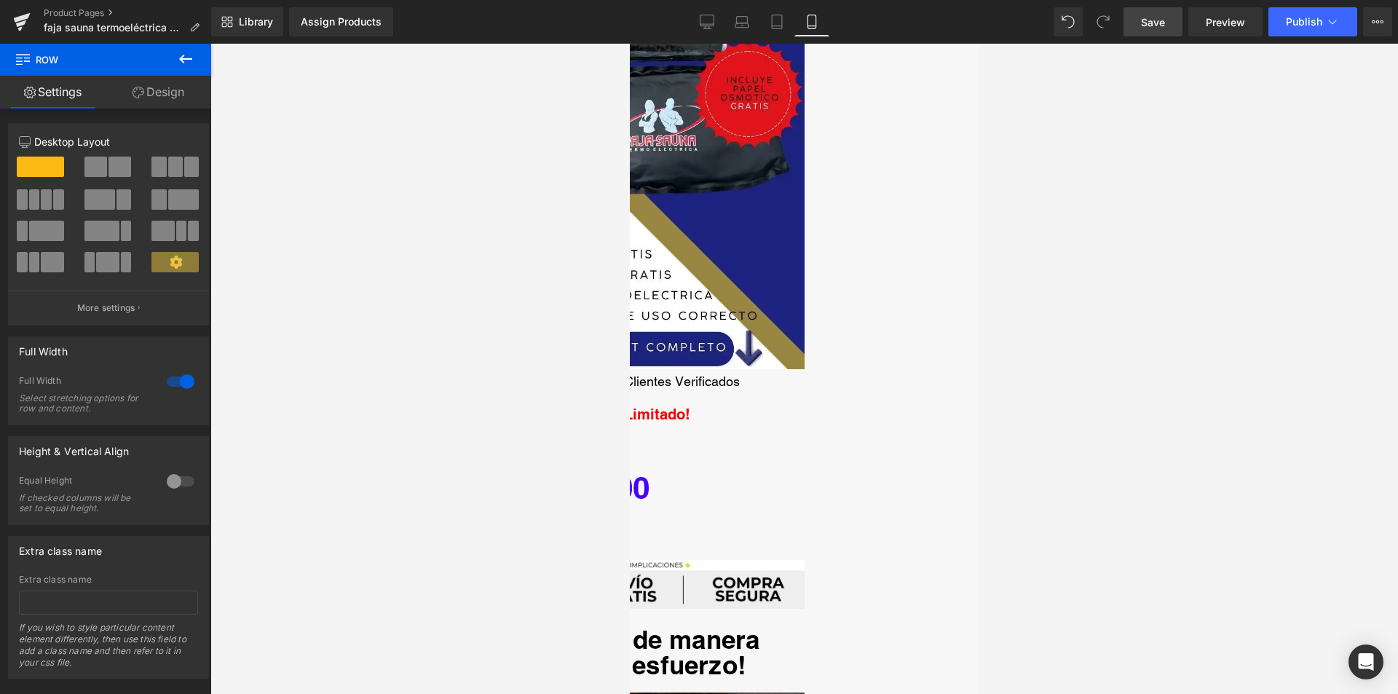
click at [804, 556] on div at bounding box center [628, 558] width 349 height 4
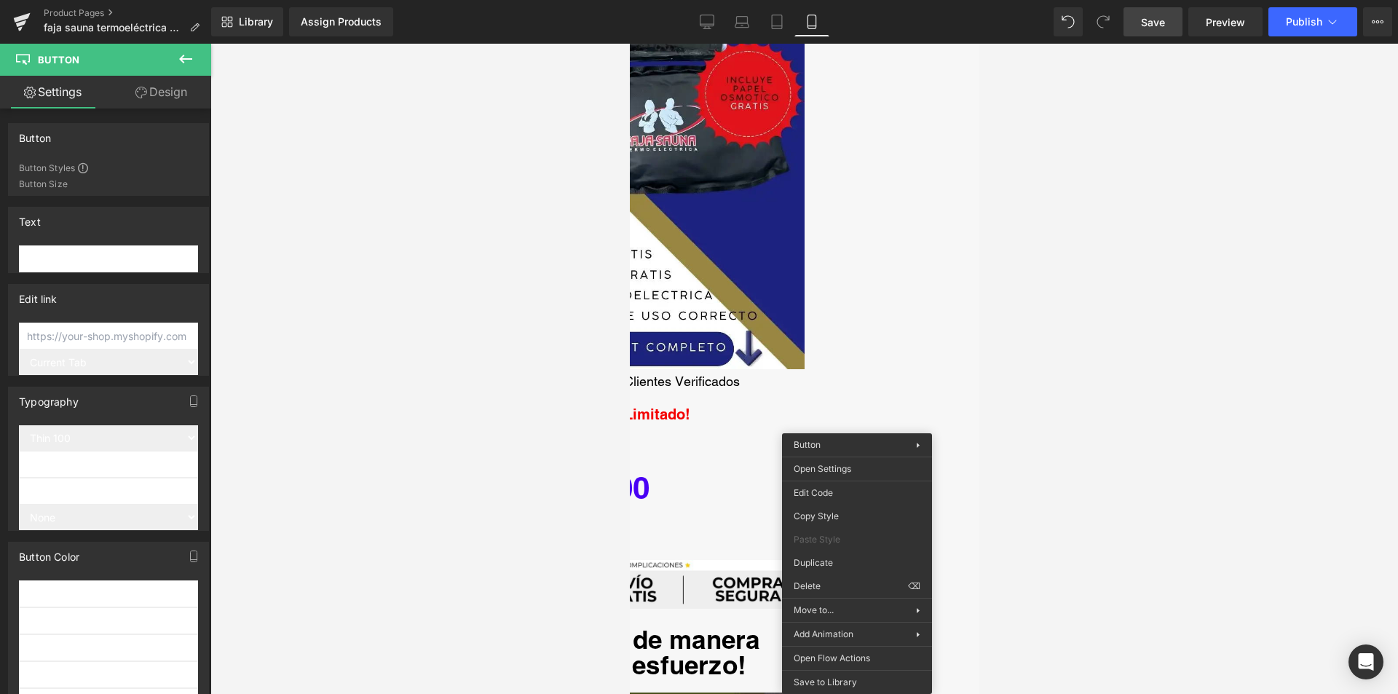
drag, startPoint x: 1483, startPoint y: 622, endPoint x: 853, endPoint y: 579, distance: 631.2
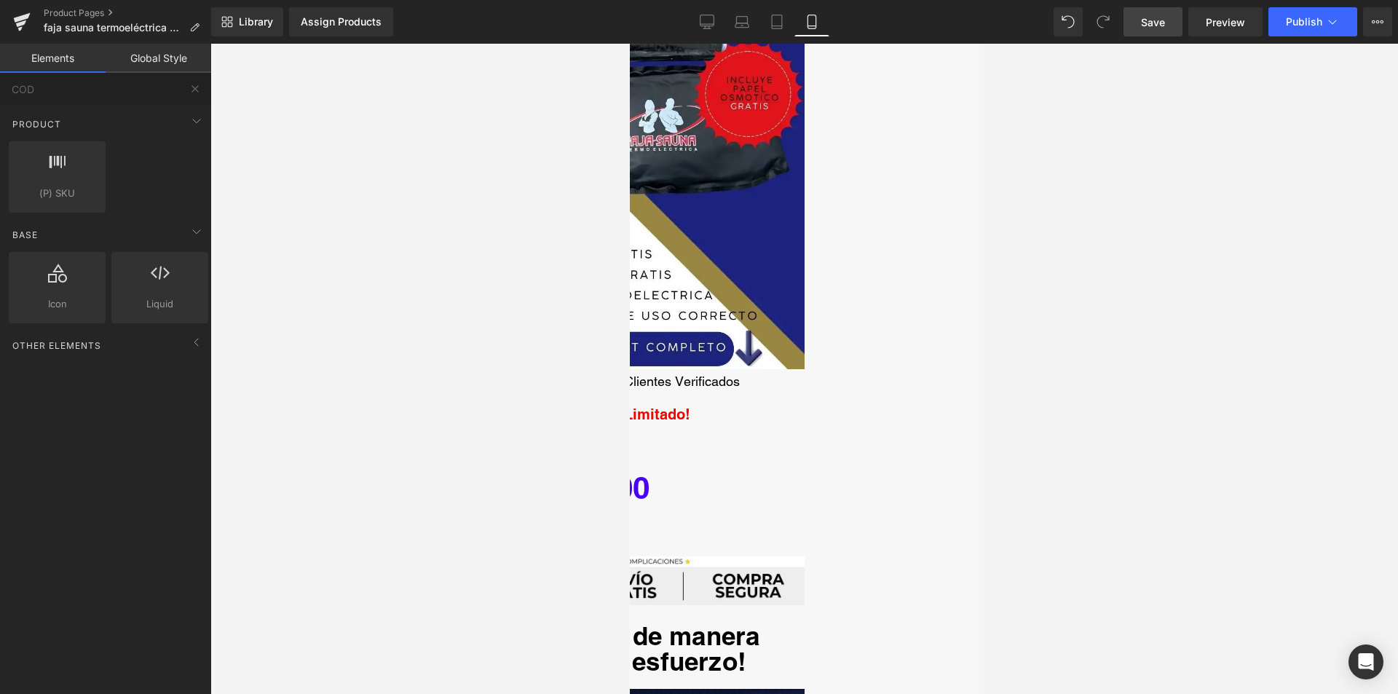
click at [1160, 15] on span "Save" at bounding box center [1153, 22] width 24 height 15
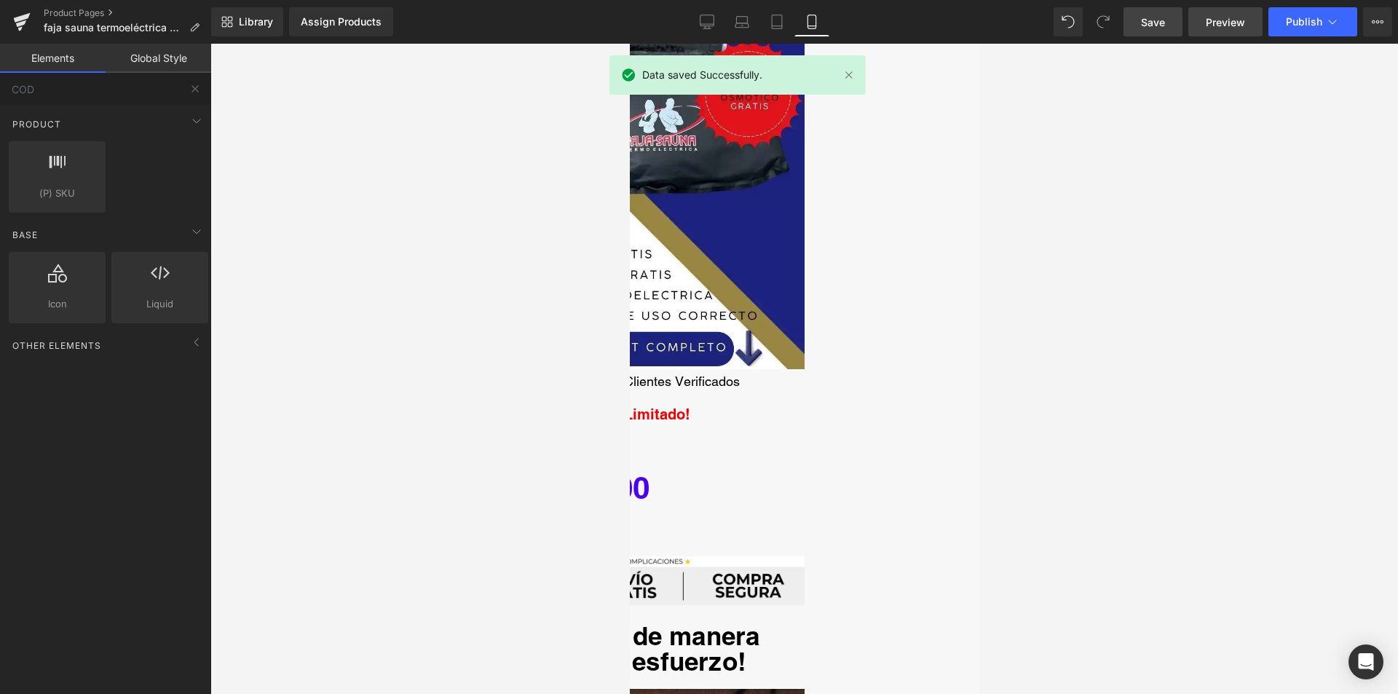
click at [1227, 25] on span "Preview" at bounding box center [1225, 22] width 39 height 15
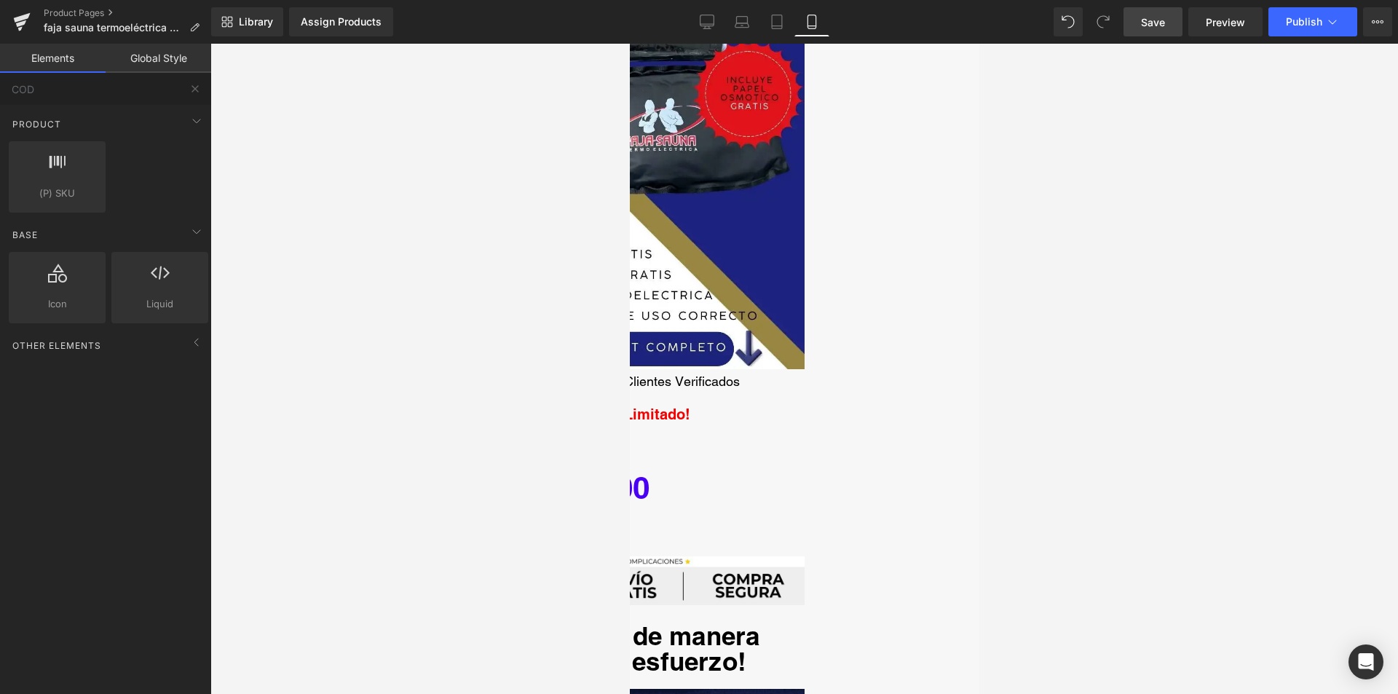
click at [1148, 20] on span "Save" at bounding box center [1153, 22] width 24 height 15
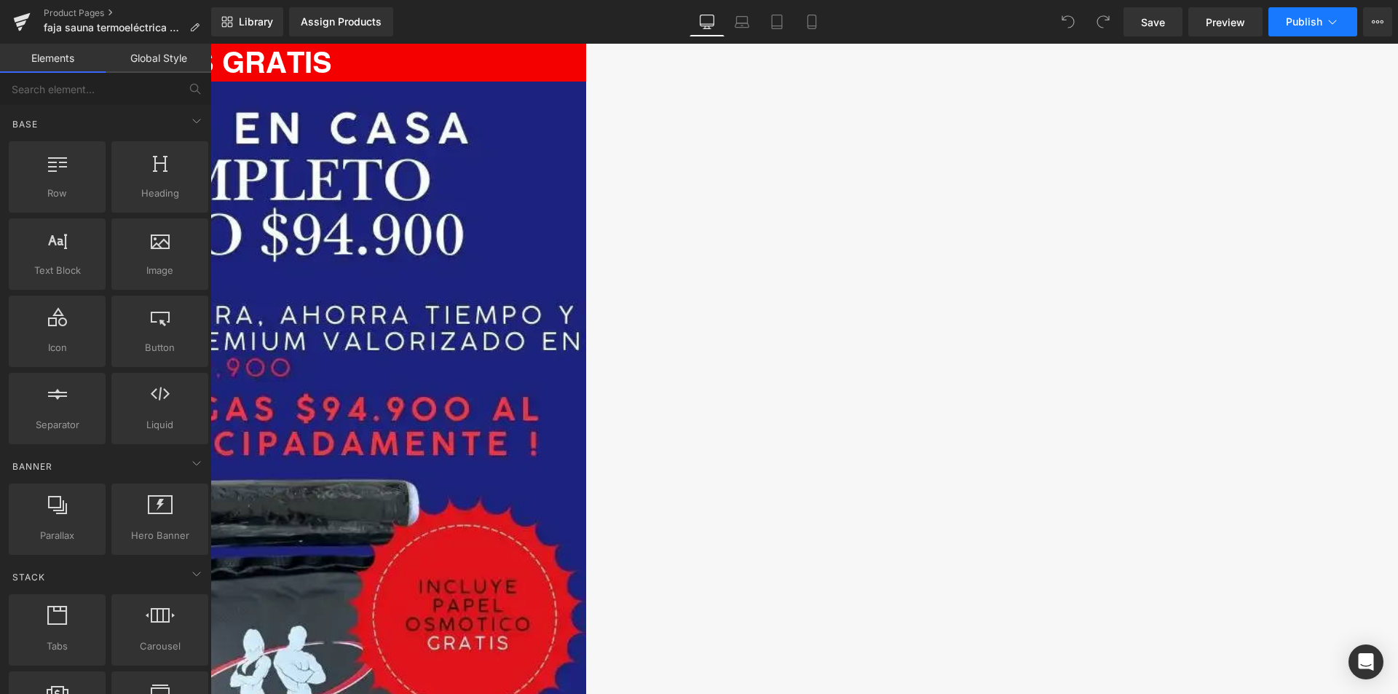
click at [1334, 15] on icon at bounding box center [1332, 22] width 15 height 15
click at [1291, 13] on button "Publish" at bounding box center [1312, 21] width 89 height 29
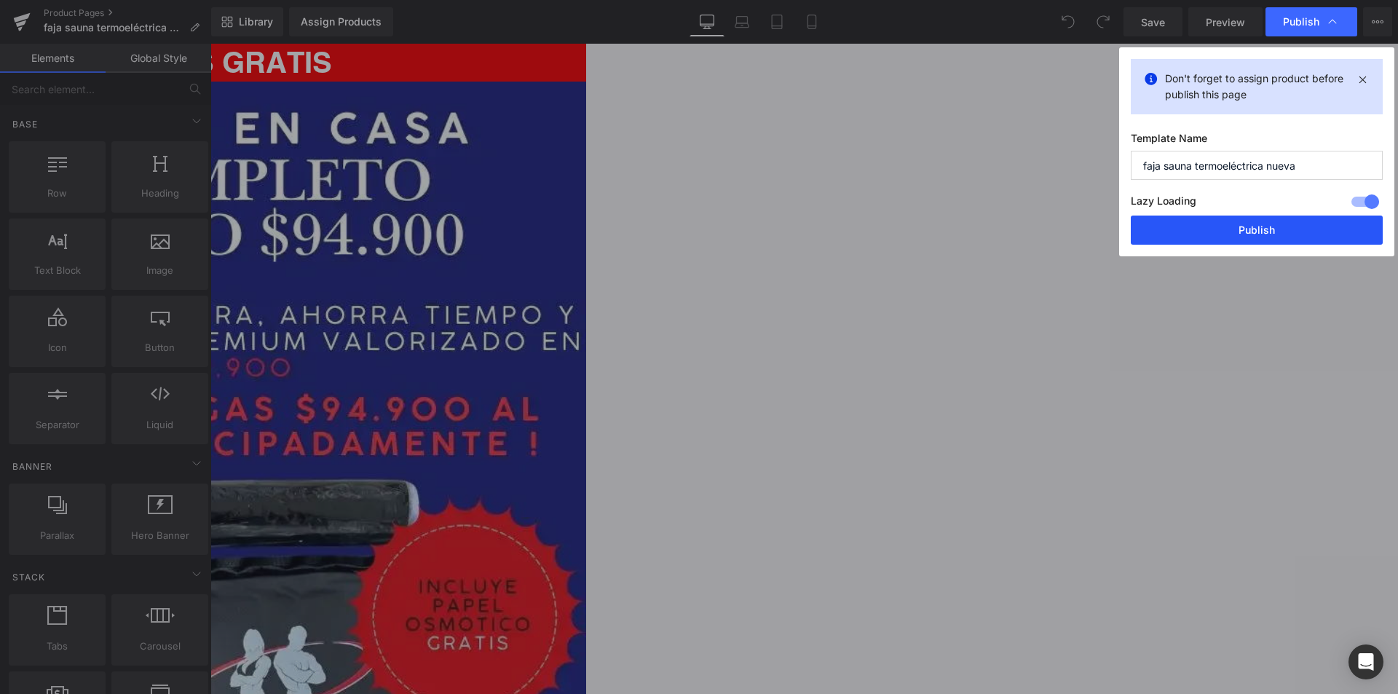
click at [1255, 221] on button "Publish" at bounding box center [1257, 229] width 252 height 29
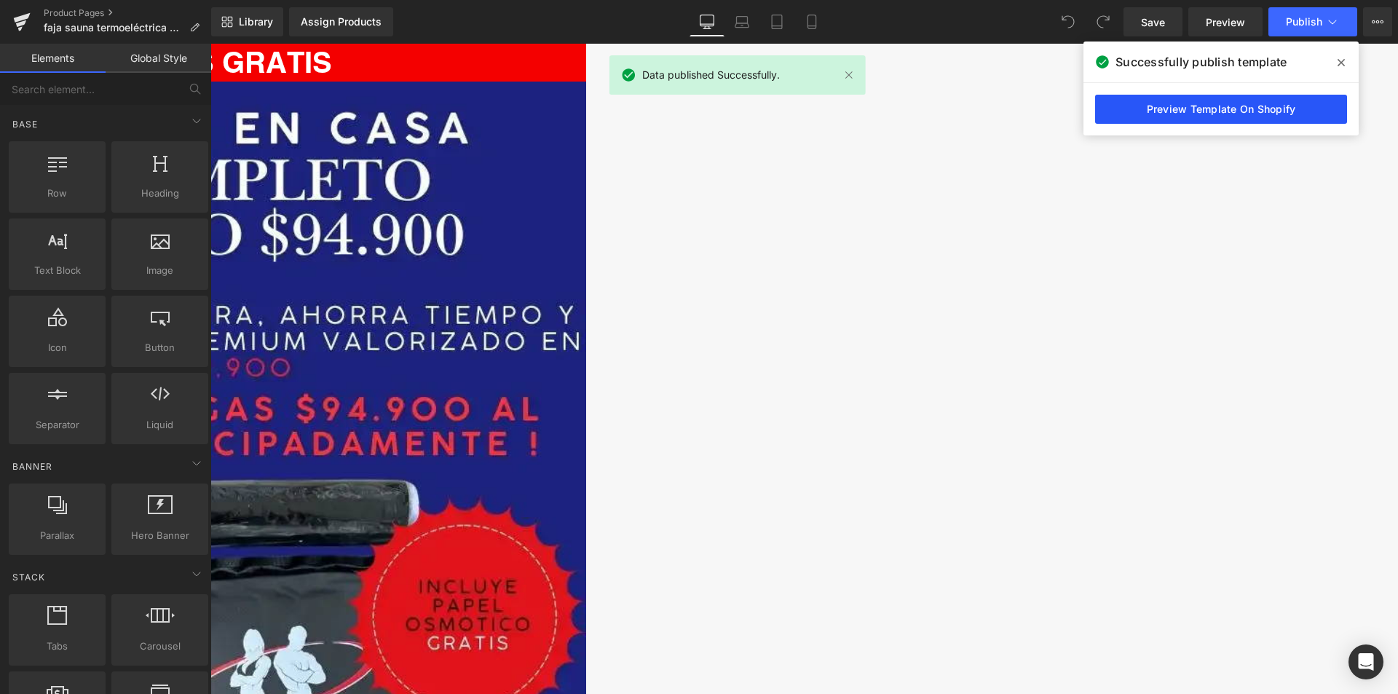
click at [1241, 103] on link "Preview Template On Shopify" at bounding box center [1221, 109] width 252 height 29
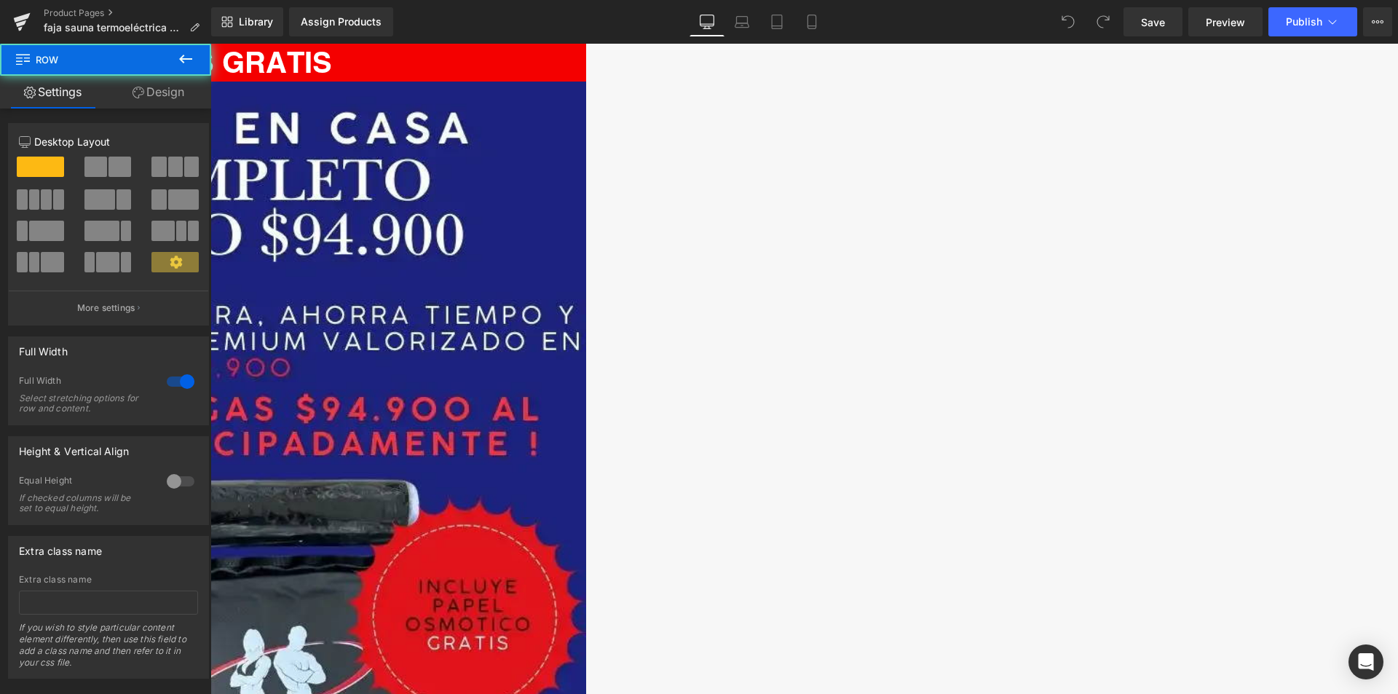
click at [190, 54] on icon at bounding box center [185, 58] width 17 height 17
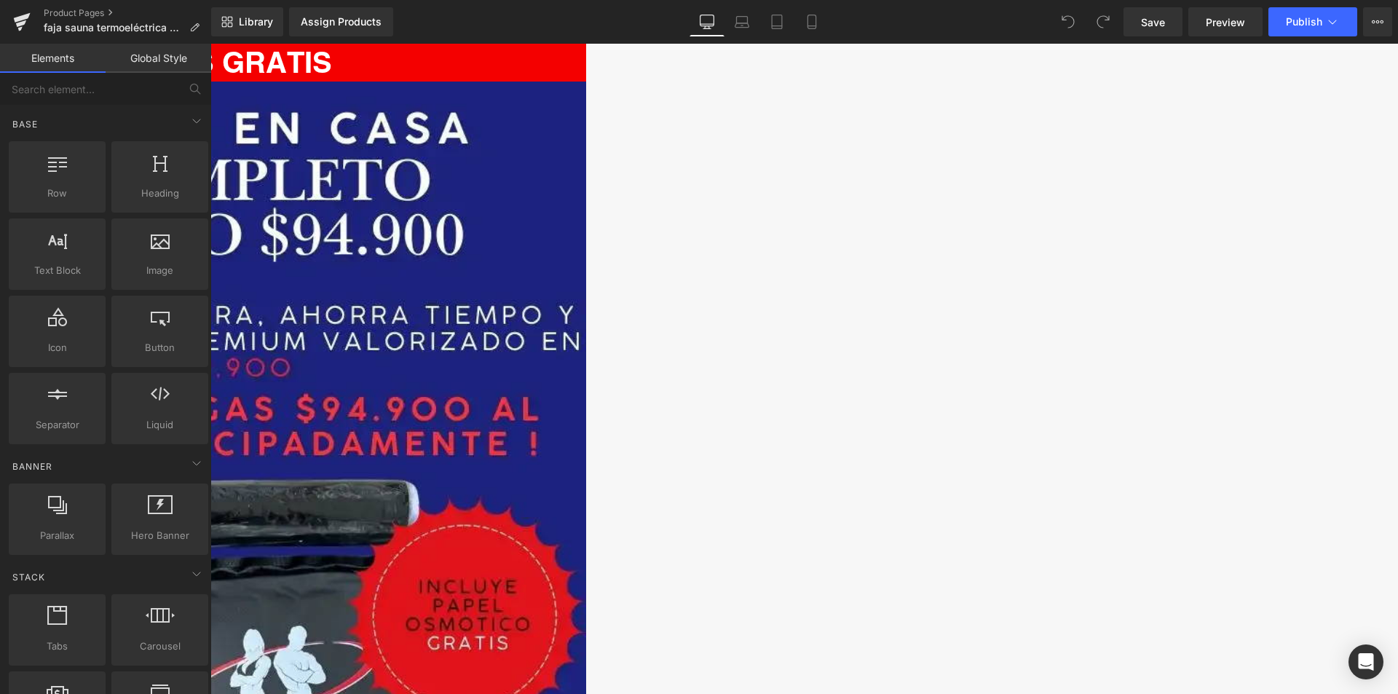
scroll to position [73, 0]
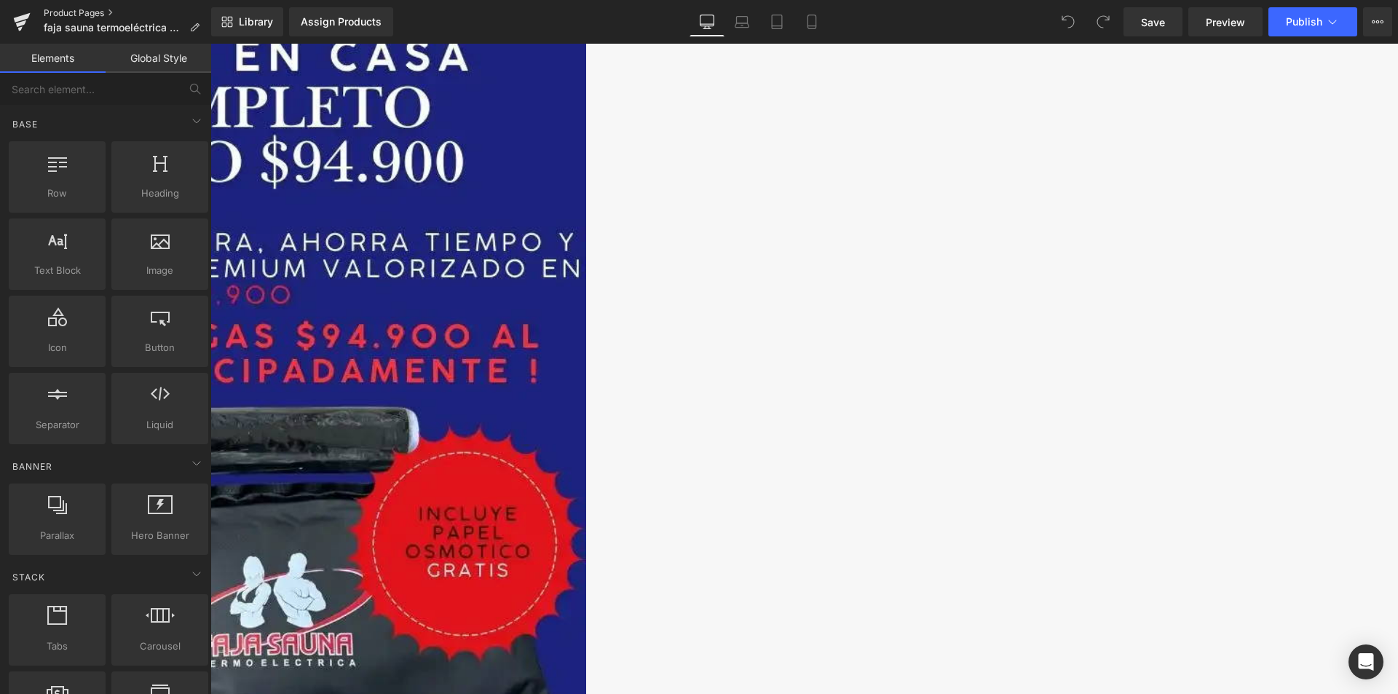
click at [105, 10] on link "Product Pages" at bounding box center [127, 13] width 167 height 12
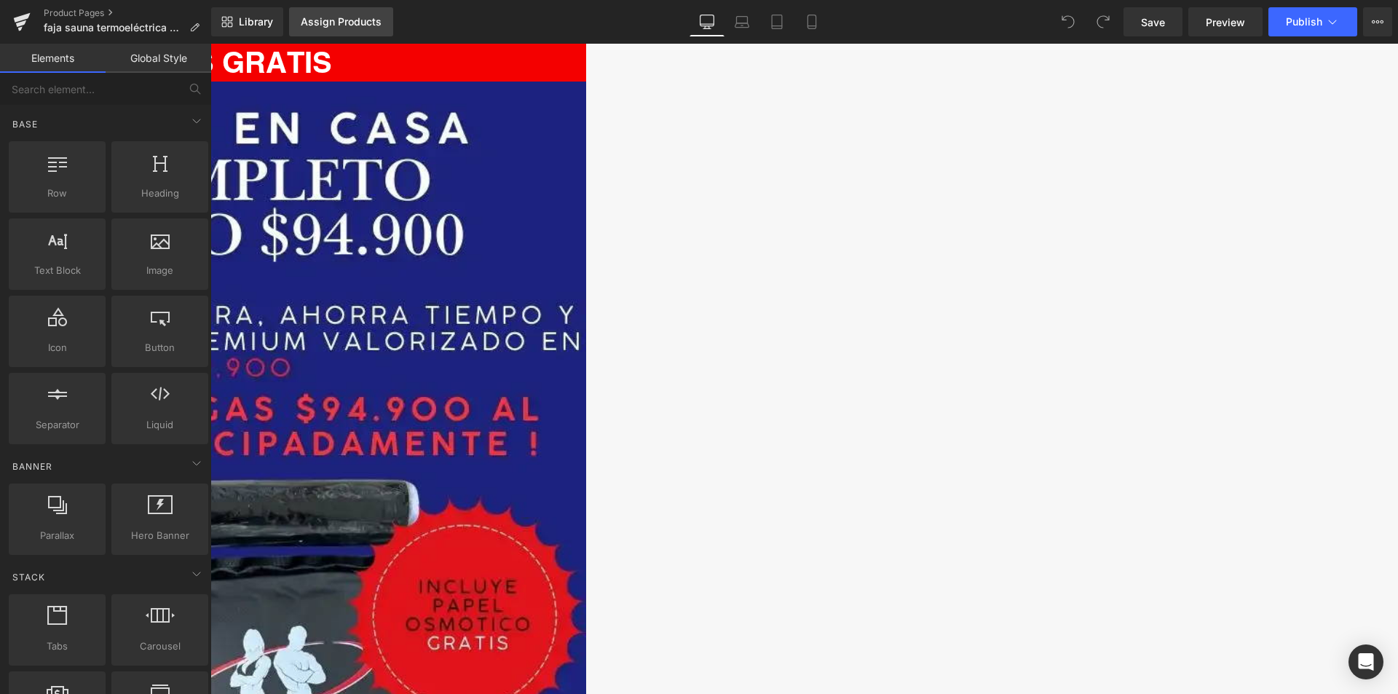
click at [361, 23] on div "Assign Products" at bounding box center [341, 22] width 81 height 12
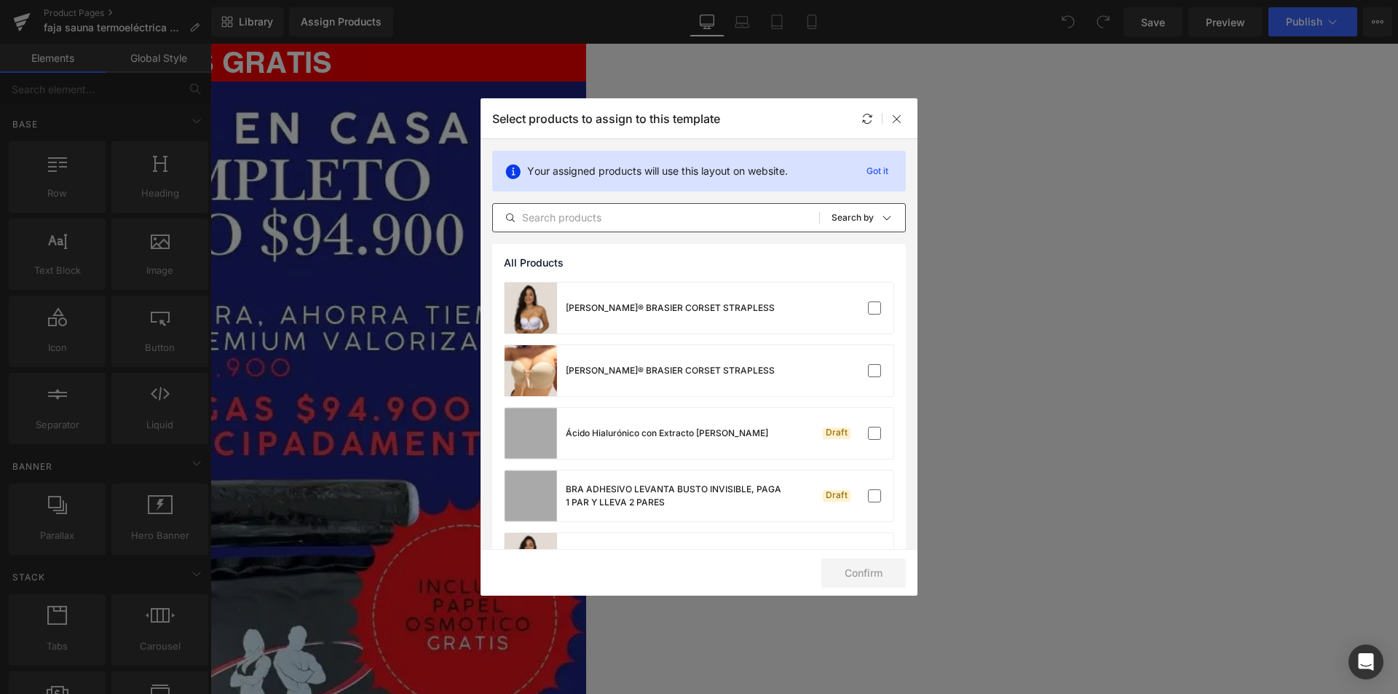
click at [629, 207] on div "All Products Shopify Collections Product Templates Shopify Collections Sort: Se…" at bounding box center [699, 217] width 414 height 29
click at [646, 215] on input "text" at bounding box center [656, 217] width 326 height 17
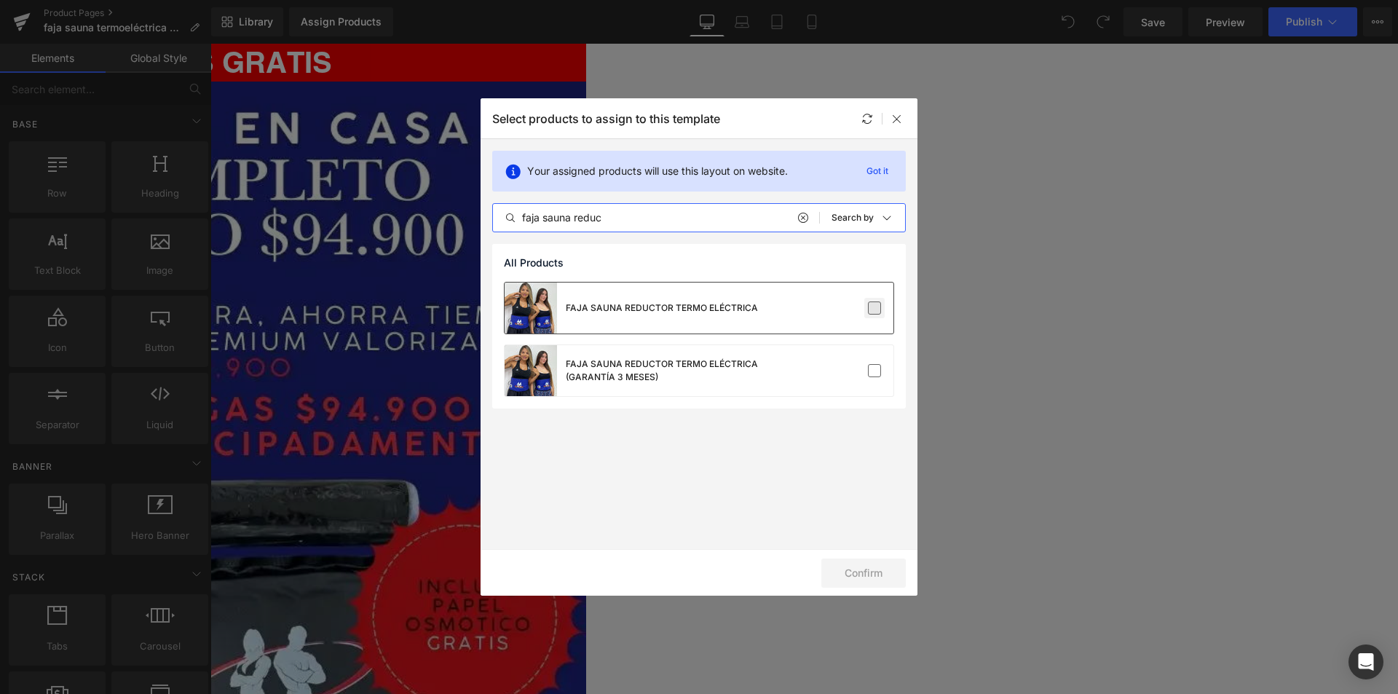
type input "faja sauna reduc"
click at [868, 301] on label at bounding box center [874, 307] width 13 height 13
click at [874, 308] on input "checkbox" at bounding box center [874, 308] width 0 height 0
drag, startPoint x: 899, startPoint y: 115, endPoint x: 658, endPoint y: 65, distance: 246.1
click at [899, 115] on icon at bounding box center [897, 119] width 12 height 12
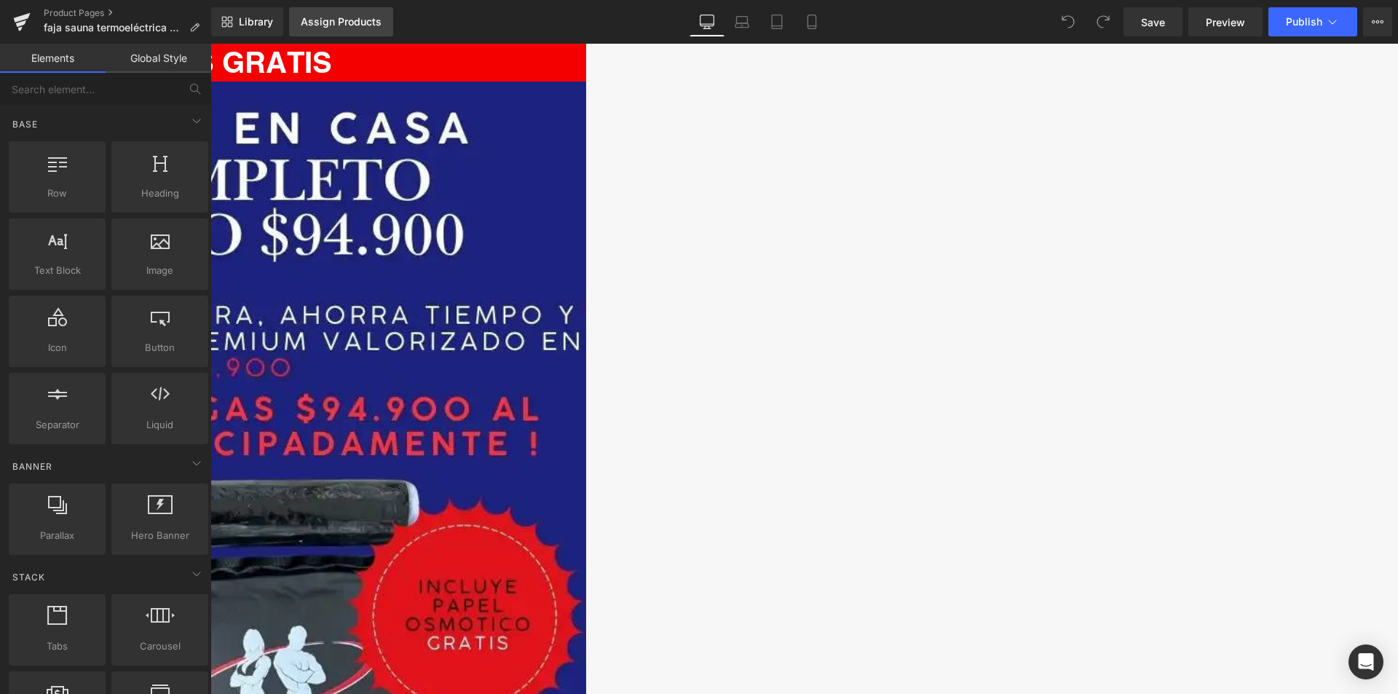
click at [332, 23] on div "Assign Products" at bounding box center [341, 22] width 81 height 12
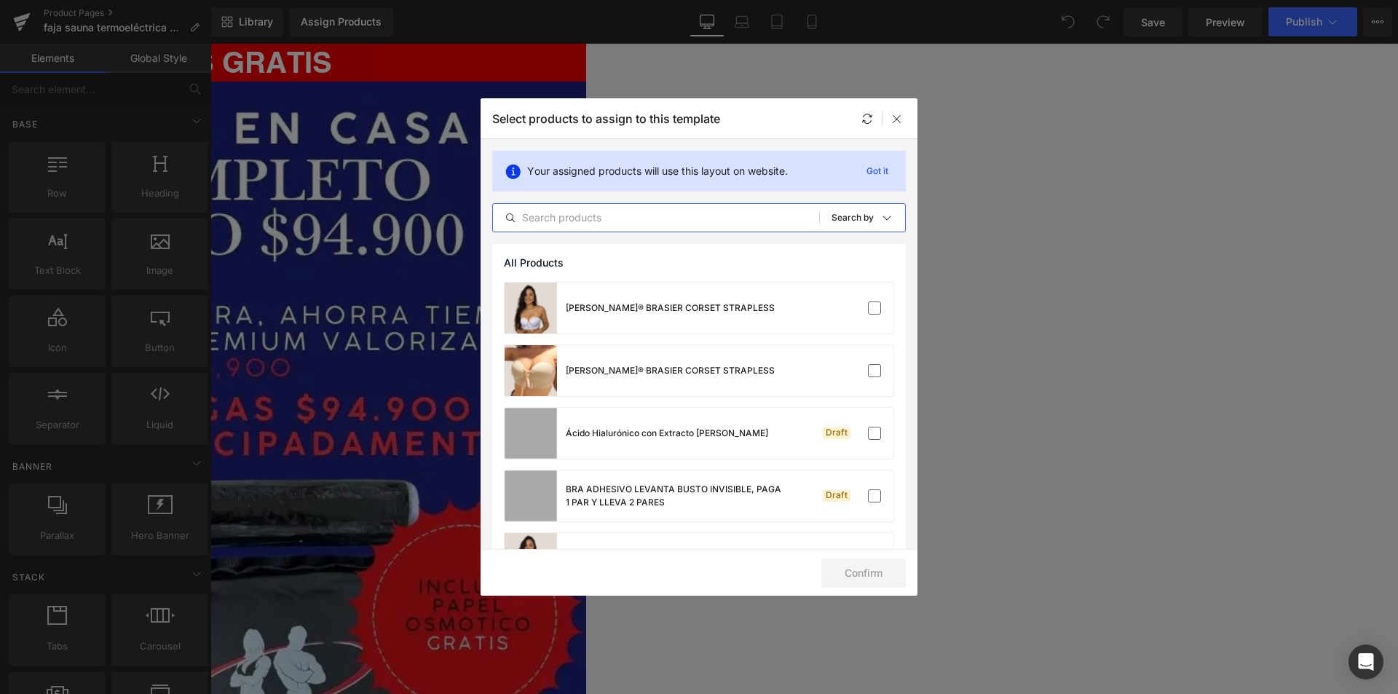
click at [592, 221] on input "text" at bounding box center [656, 217] width 326 height 17
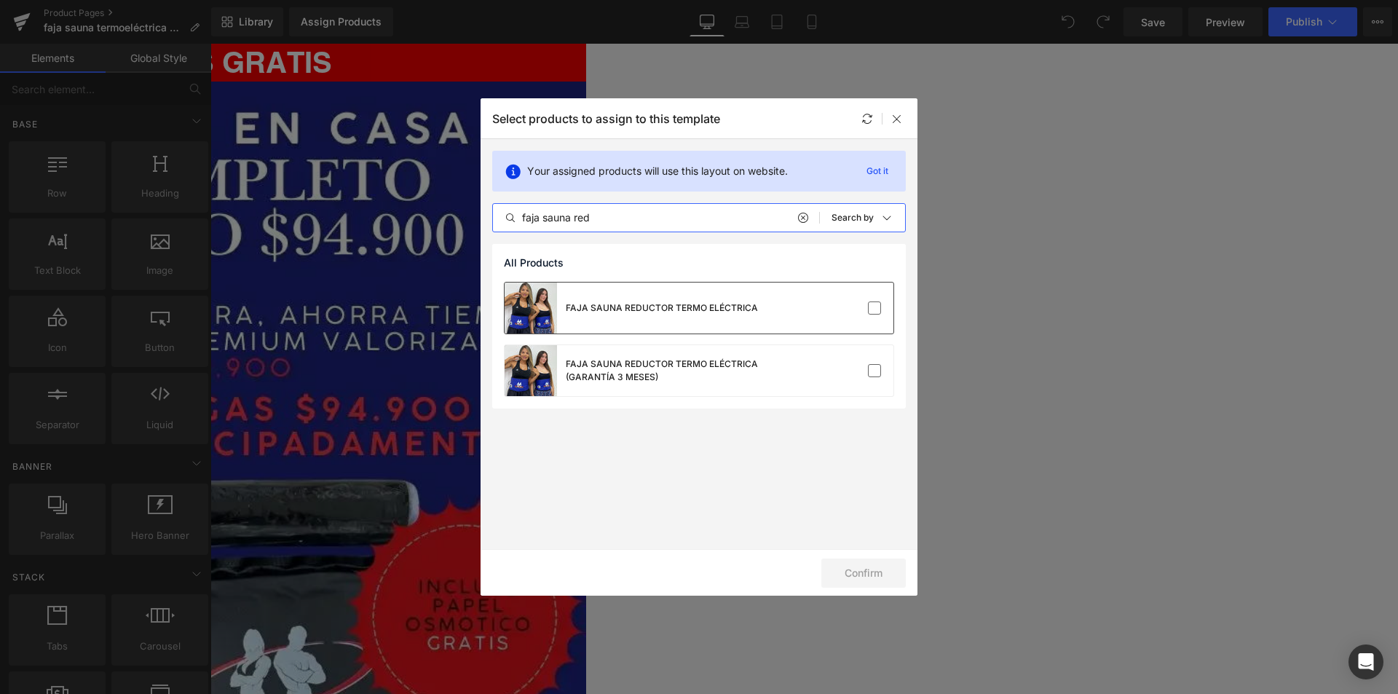
type input "faja sauna red"
click at [761, 312] on div "FAJA SAUNA REDUCTOR TERMO ELÉCTRICA" at bounding box center [699, 307] width 389 height 51
click at [864, 575] on button "Confirm" at bounding box center [863, 572] width 84 height 29
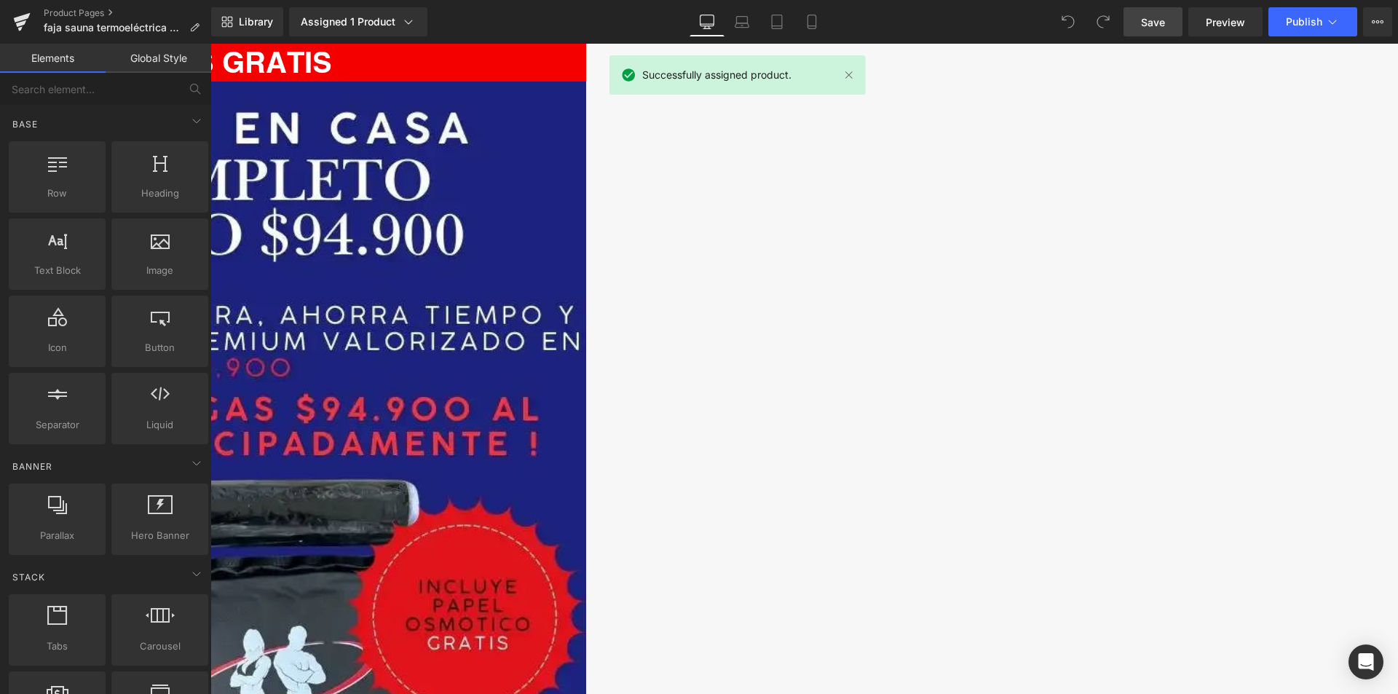
click at [1168, 7] on link "Save" at bounding box center [1152, 21] width 59 height 29
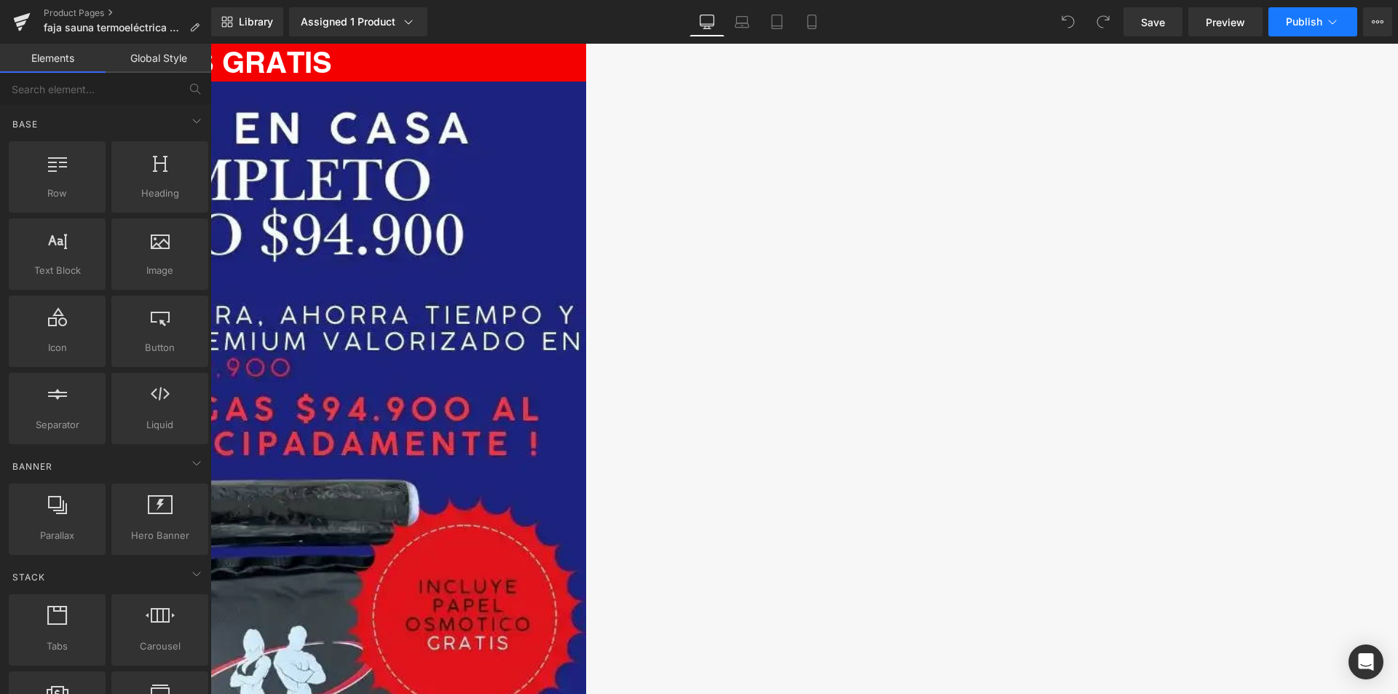
click at [1283, 19] on button "Publish" at bounding box center [1312, 21] width 89 height 29
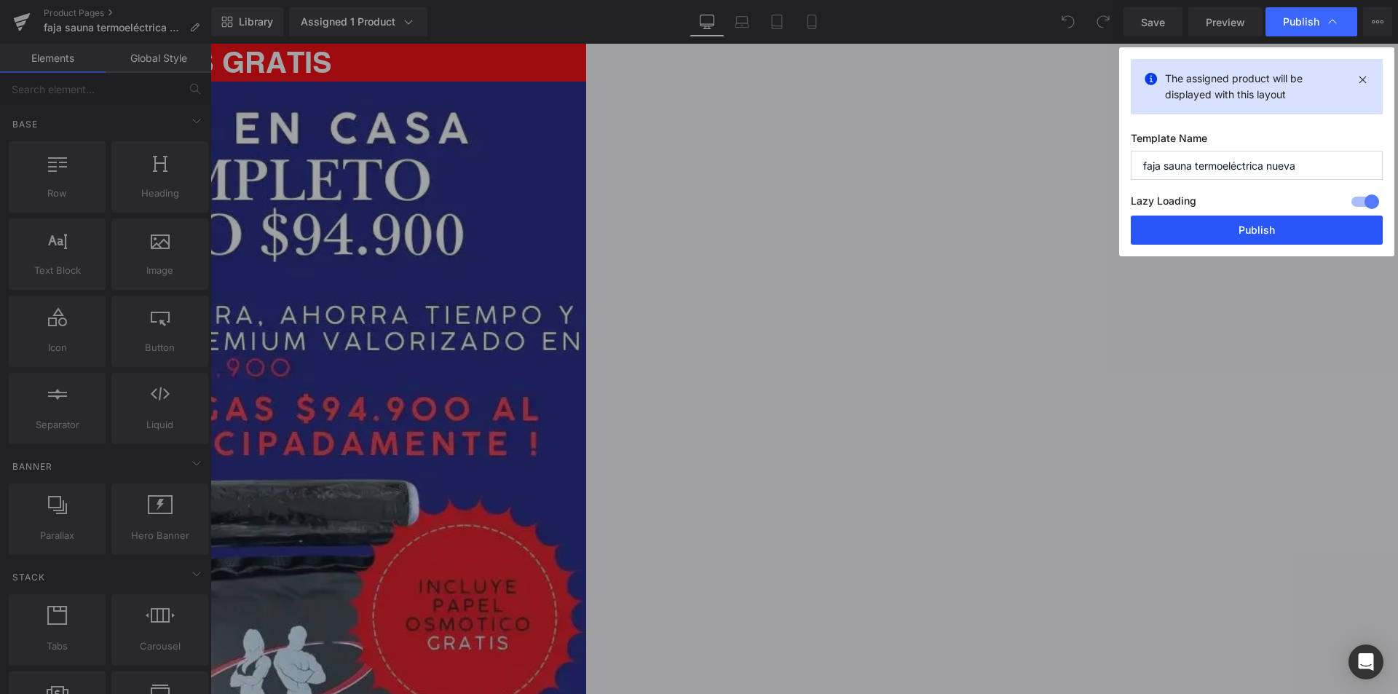
drag, startPoint x: 1270, startPoint y: 223, endPoint x: 1059, endPoint y: 221, distance: 210.4
click at [1270, 223] on button "Publish" at bounding box center [1257, 229] width 252 height 29
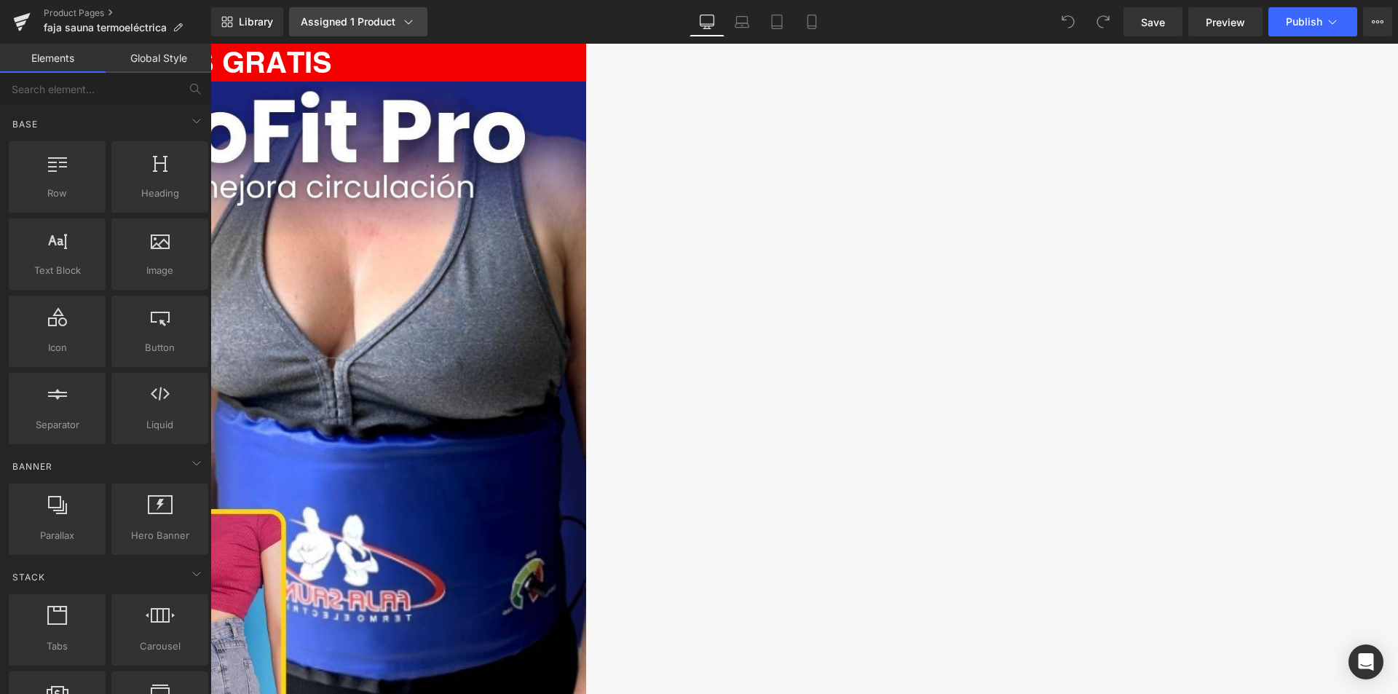
click at [395, 18] on div "Assigned 1 Product" at bounding box center [358, 22] width 115 height 15
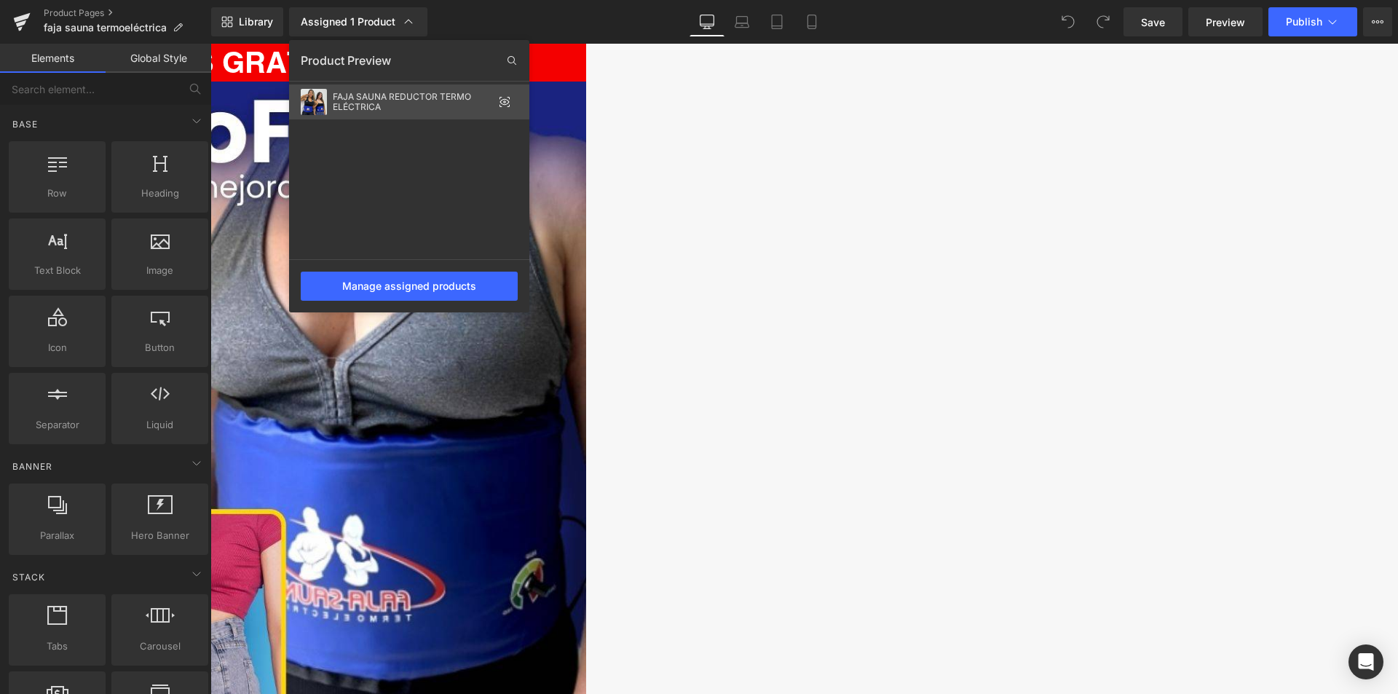
click at [446, 106] on div "FAJA SAUNA REDUCTOR TERMO ELÉCTRICA" at bounding box center [413, 102] width 160 height 20
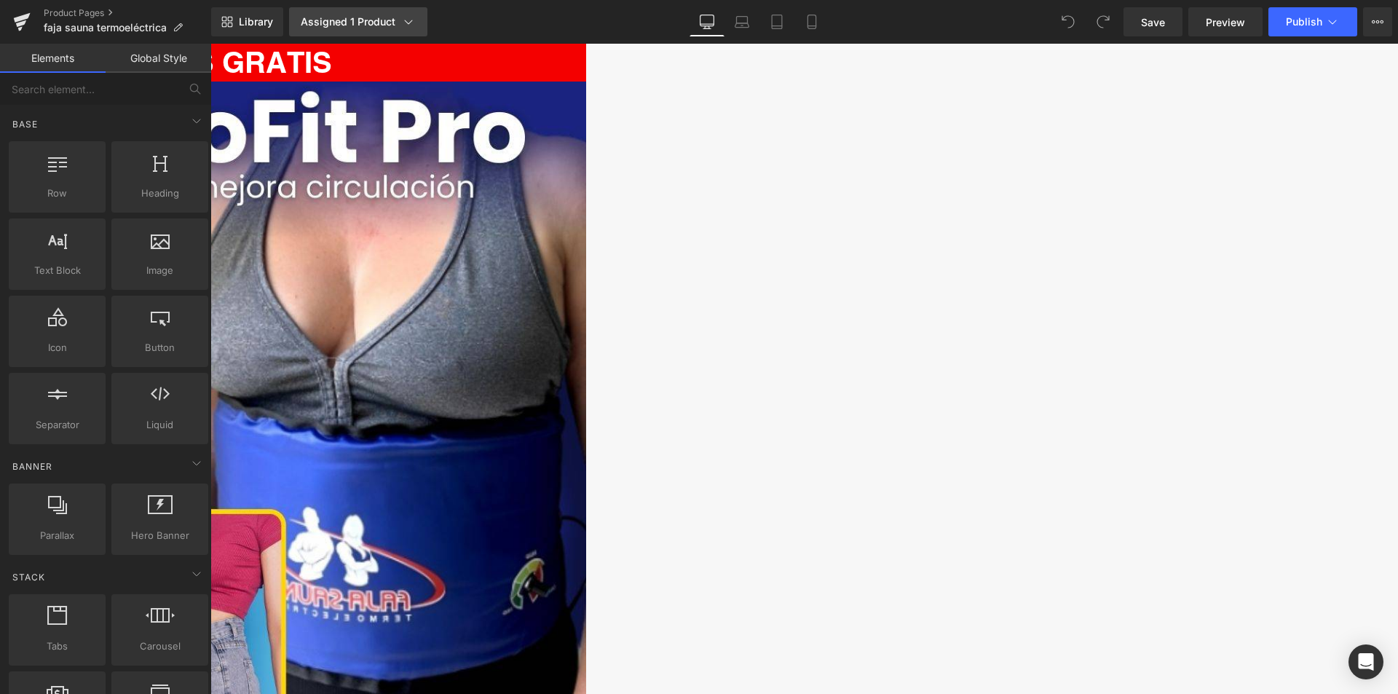
click at [371, 17] on div "Assigned 1 Product" at bounding box center [358, 22] width 115 height 15
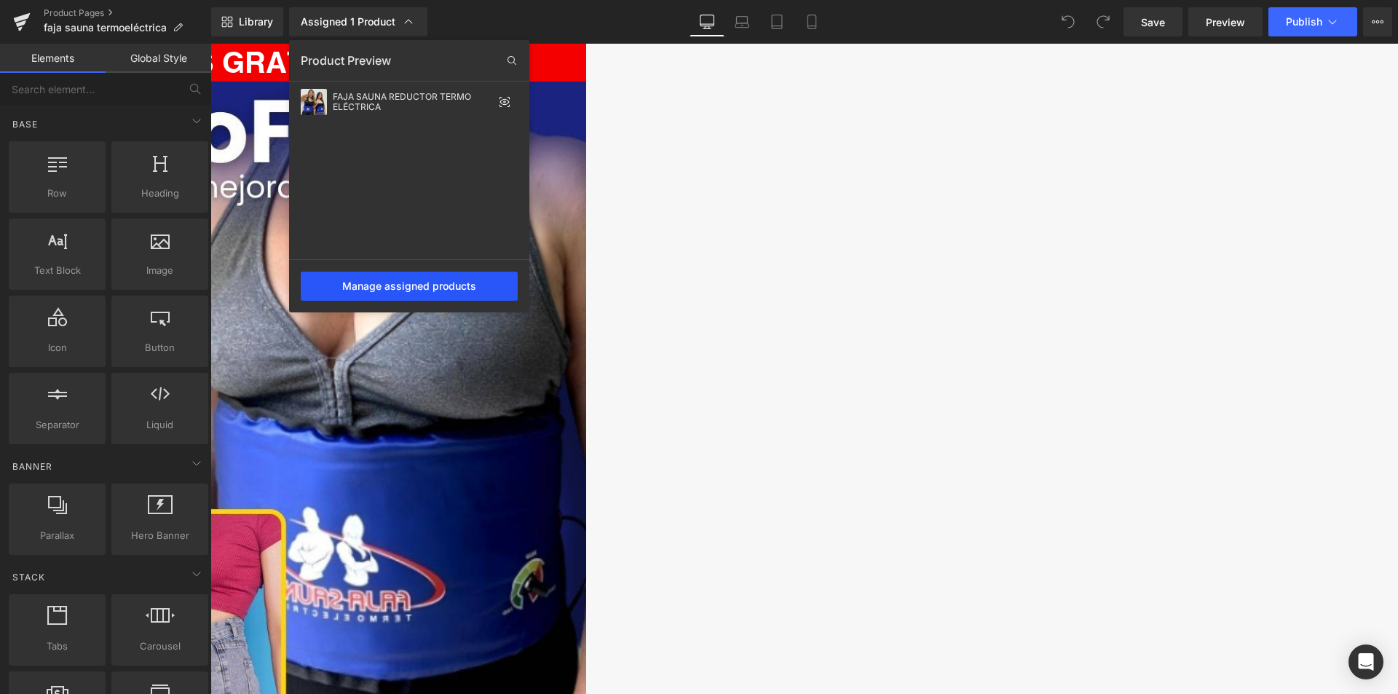
drag, startPoint x: 373, startPoint y: 285, endPoint x: 173, endPoint y: 237, distance: 205.2
click at [373, 285] on div "Manage assigned products" at bounding box center [409, 286] width 217 height 29
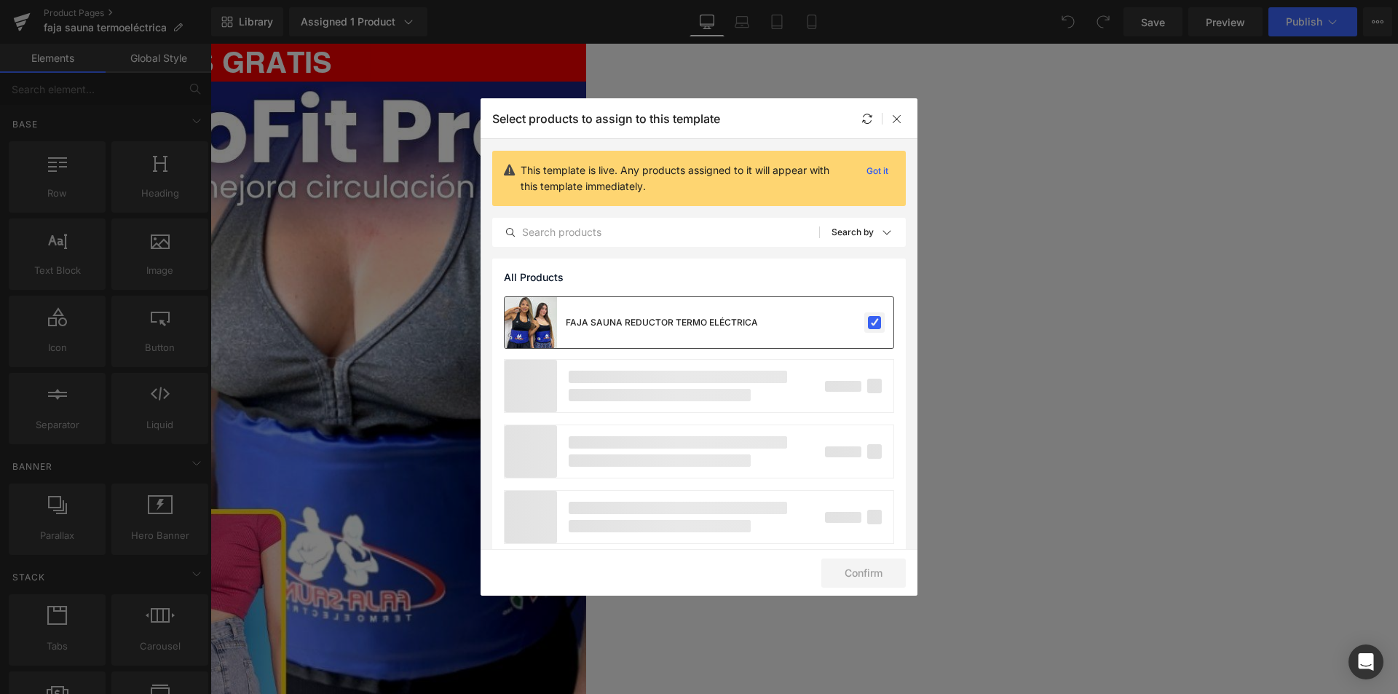
click at [868, 323] on label at bounding box center [874, 322] width 13 height 13
click at [874, 323] on input "checkbox" at bounding box center [874, 323] width 0 height 0
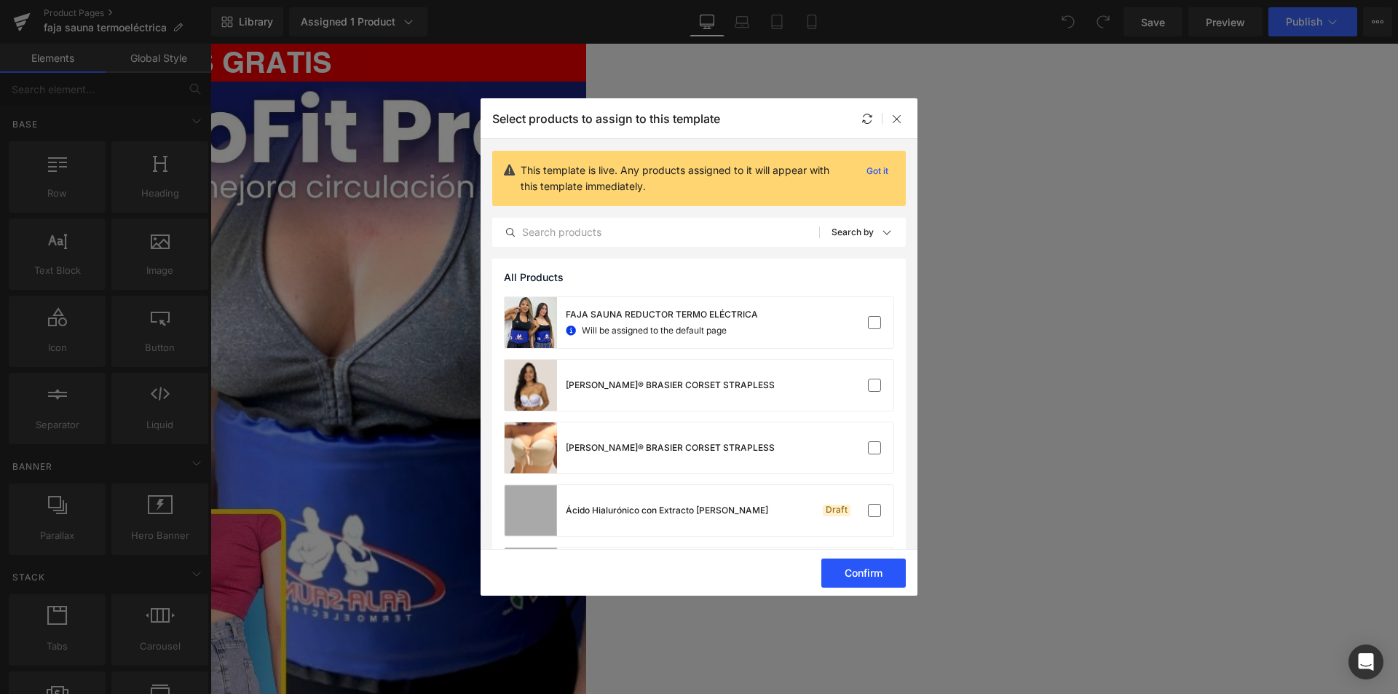
click at [860, 576] on button "Confirm" at bounding box center [863, 572] width 84 height 29
click at [896, 116] on icon at bounding box center [897, 119] width 12 height 12
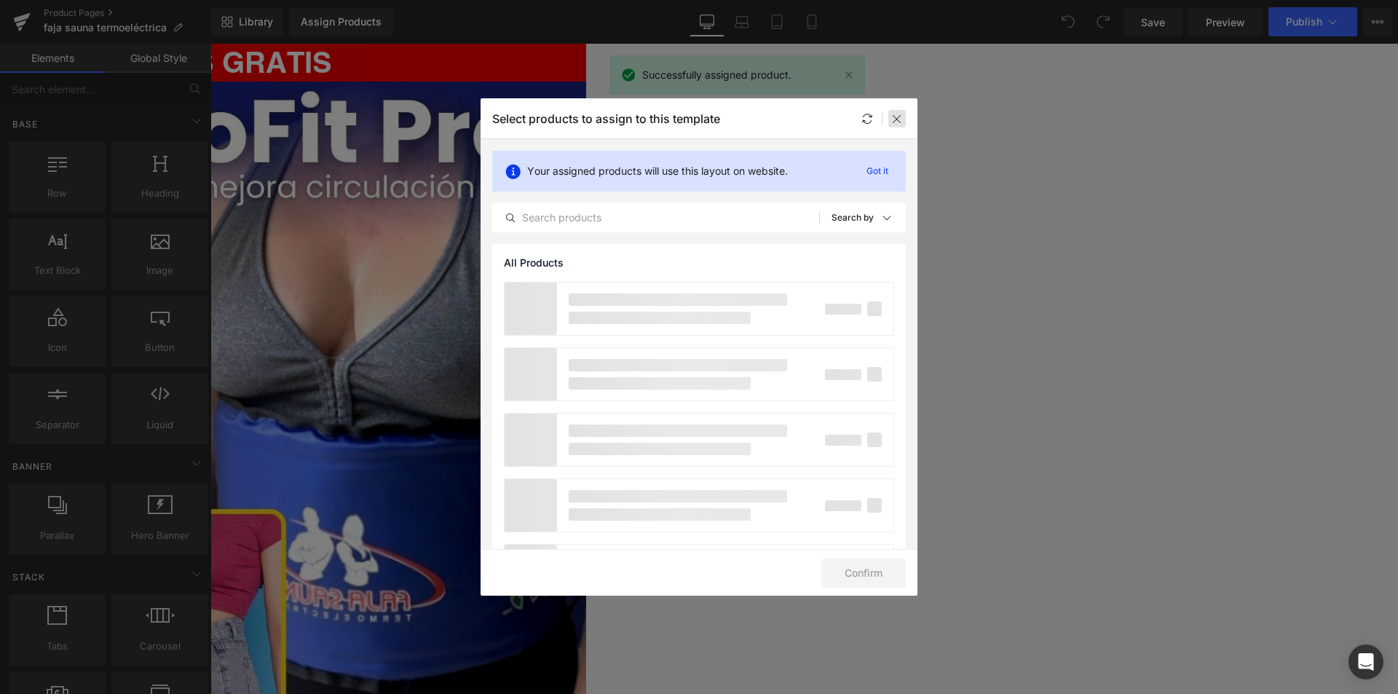
click at [900, 114] on icon at bounding box center [897, 119] width 12 height 12
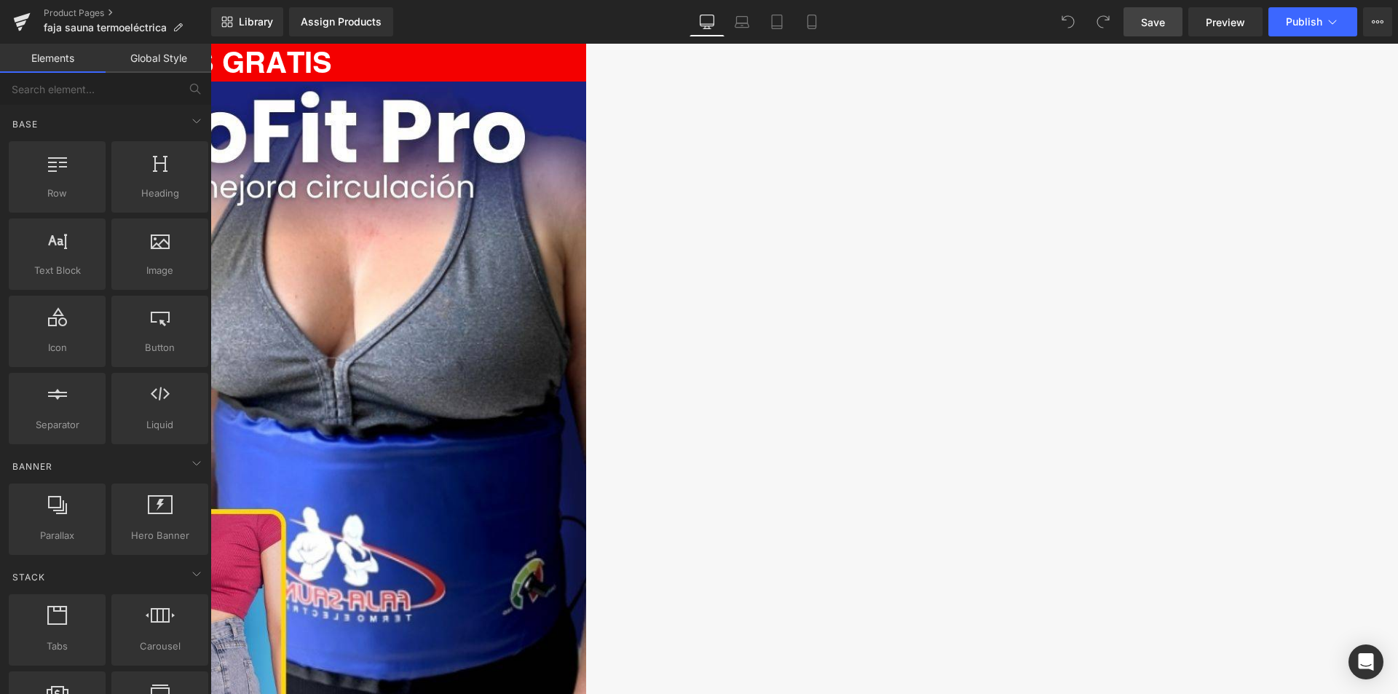
click at [1132, 24] on link "Save" at bounding box center [1152, 21] width 59 height 29
